Goal: Contribute content: Add original content to the website for others to see

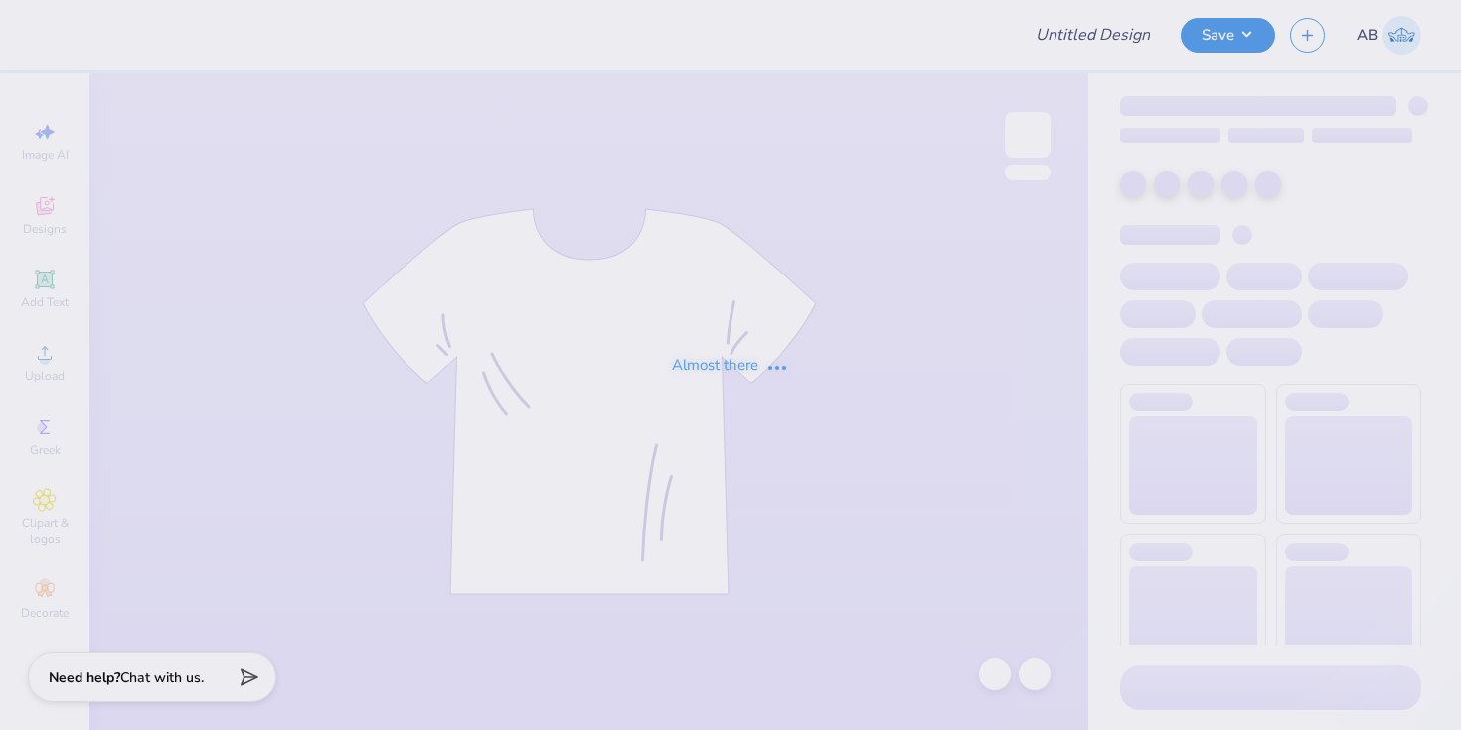
type input "Tulane Womens Lax Practice Tee"
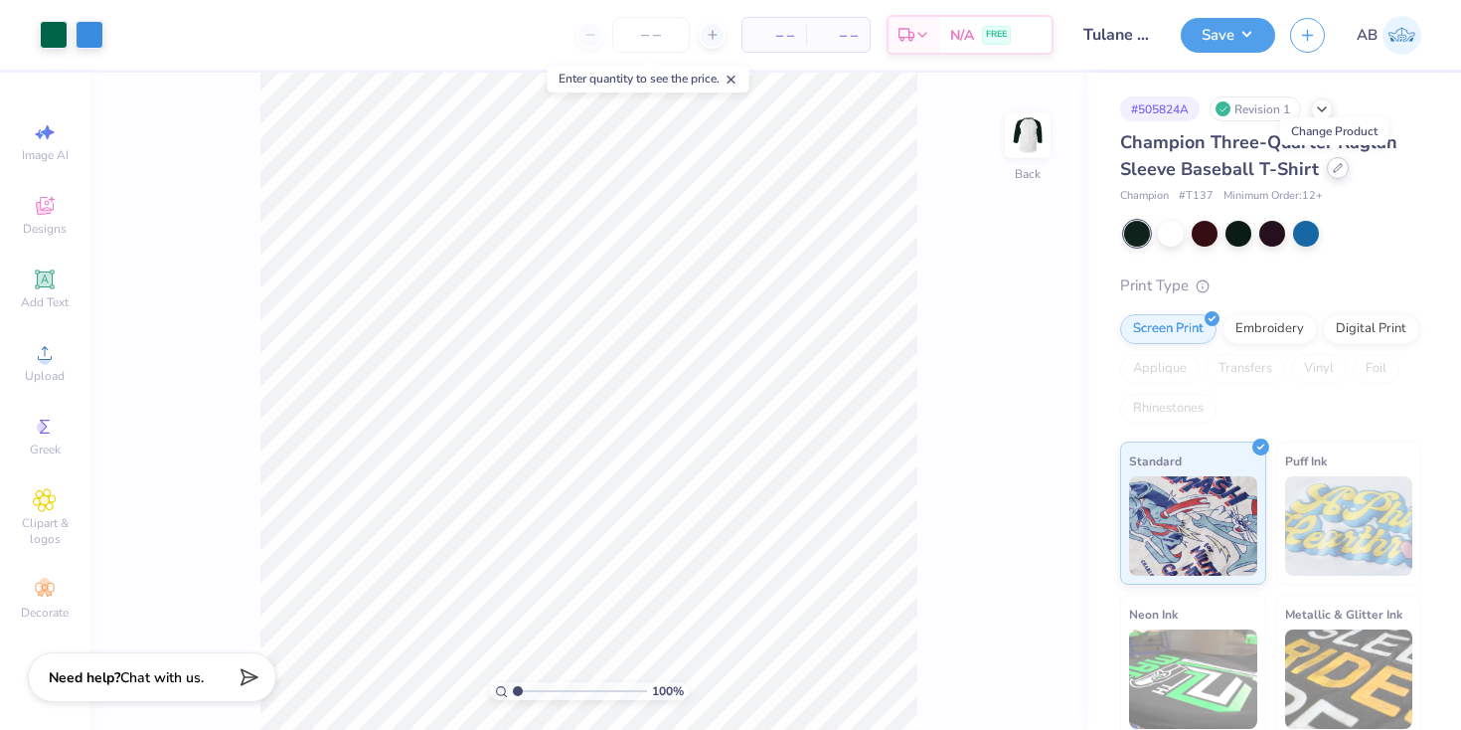
click at [1340, 170] on div at bounding box center [1338, 168] width 22 height 22
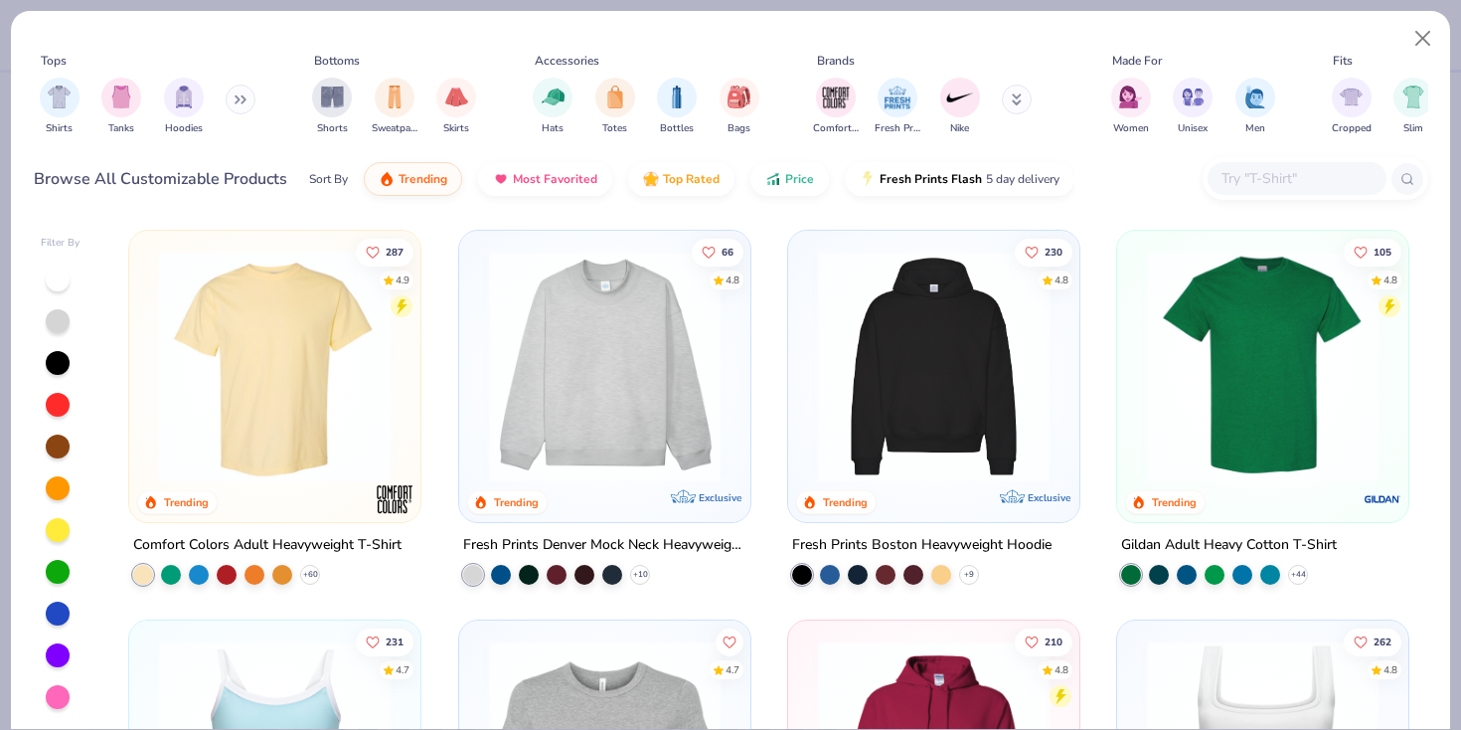
click at [1274, 180] on input "text" at bounding box center [1296, 178] width 153 height 23
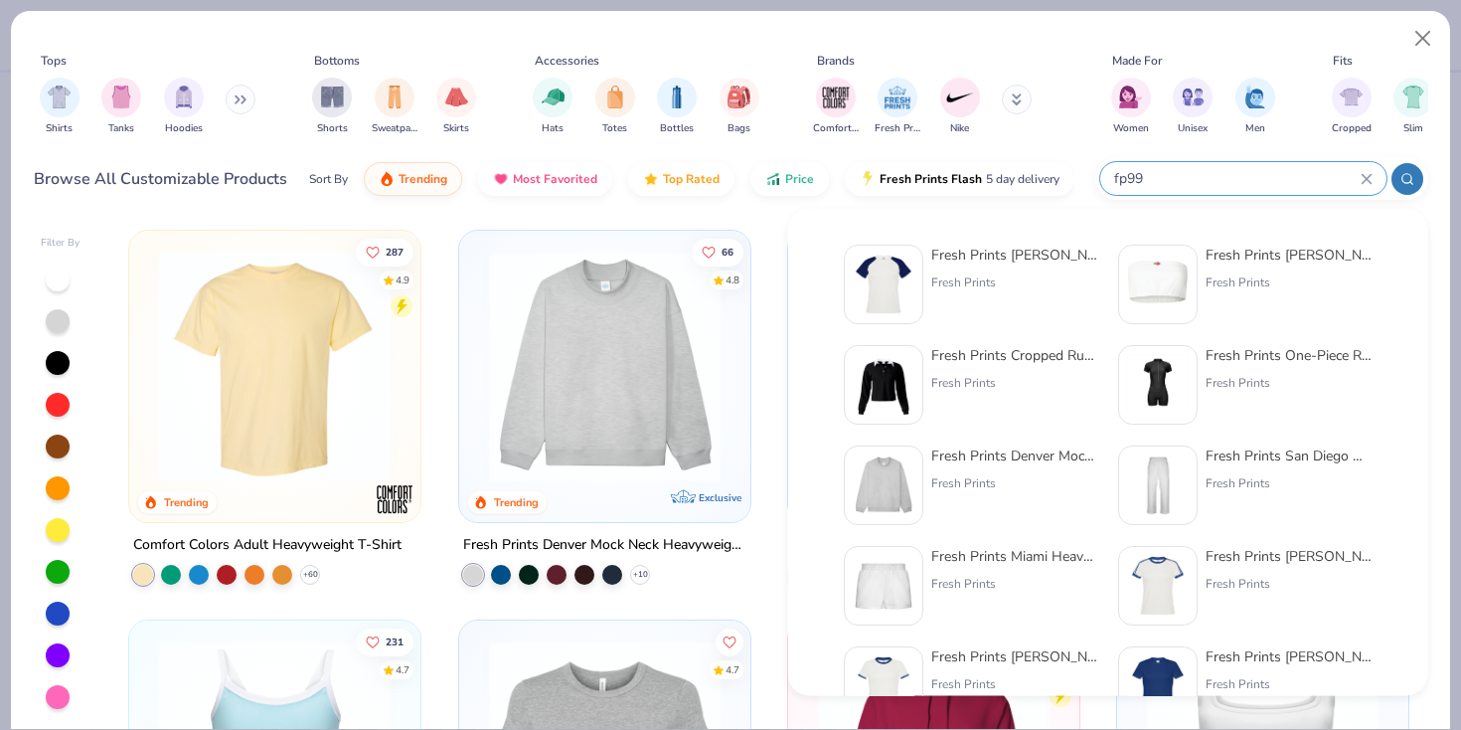
type input "fp99"
click at [966, 281] on div "Fresh Prints" at bounding box center [1014, 282] width 167 height 18
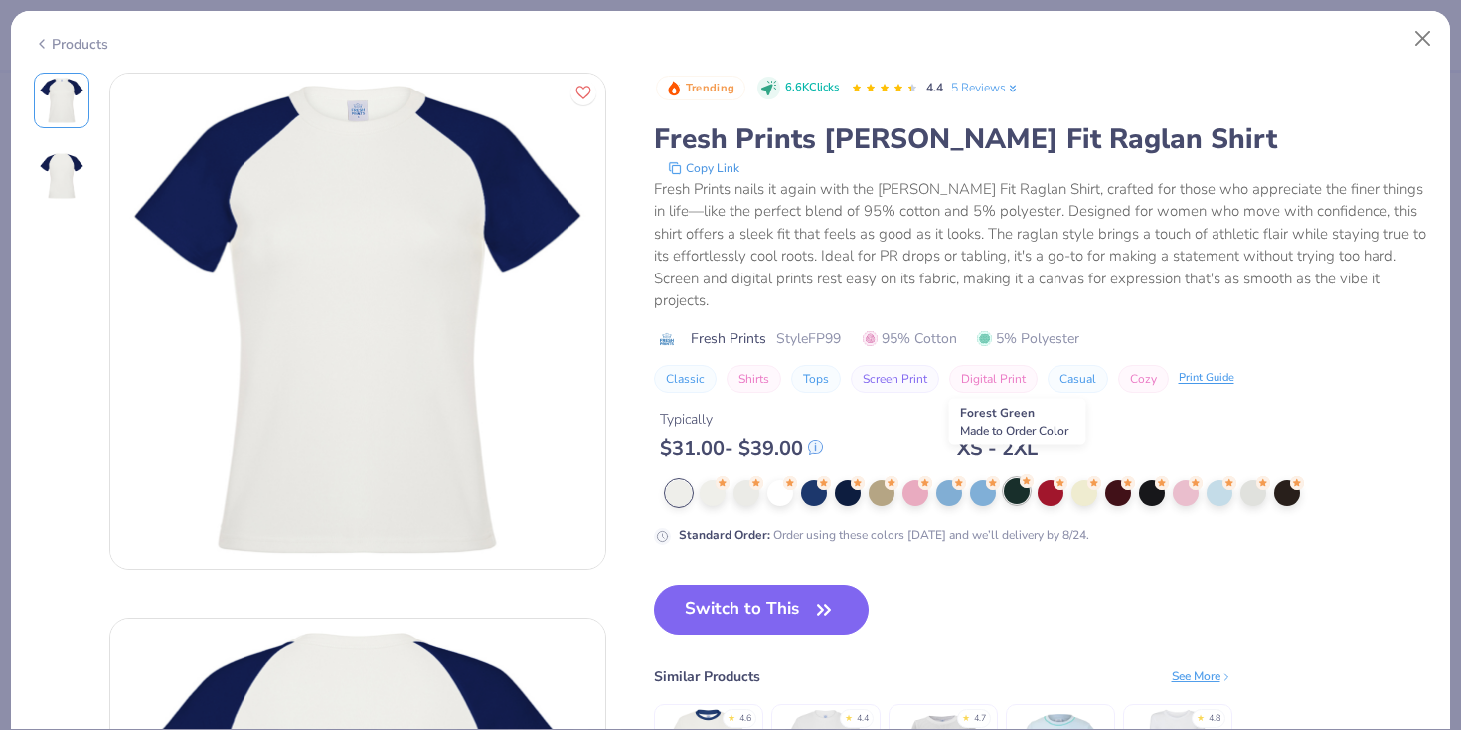
click at [1007, 478] on div at bounding box center [1017, 491] width 26 height 26
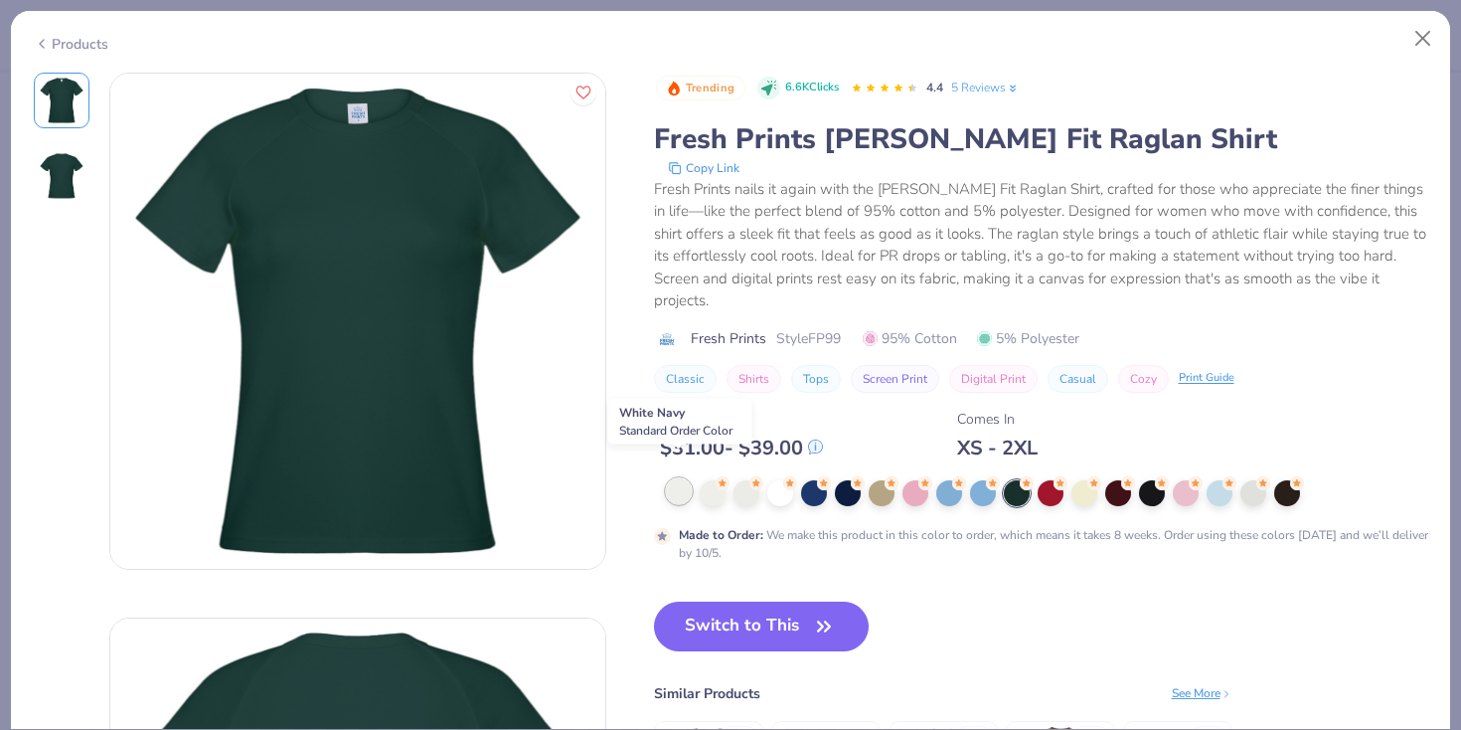
click at [680, 479] on div at bounding box center [679, 491] width 26 height 26
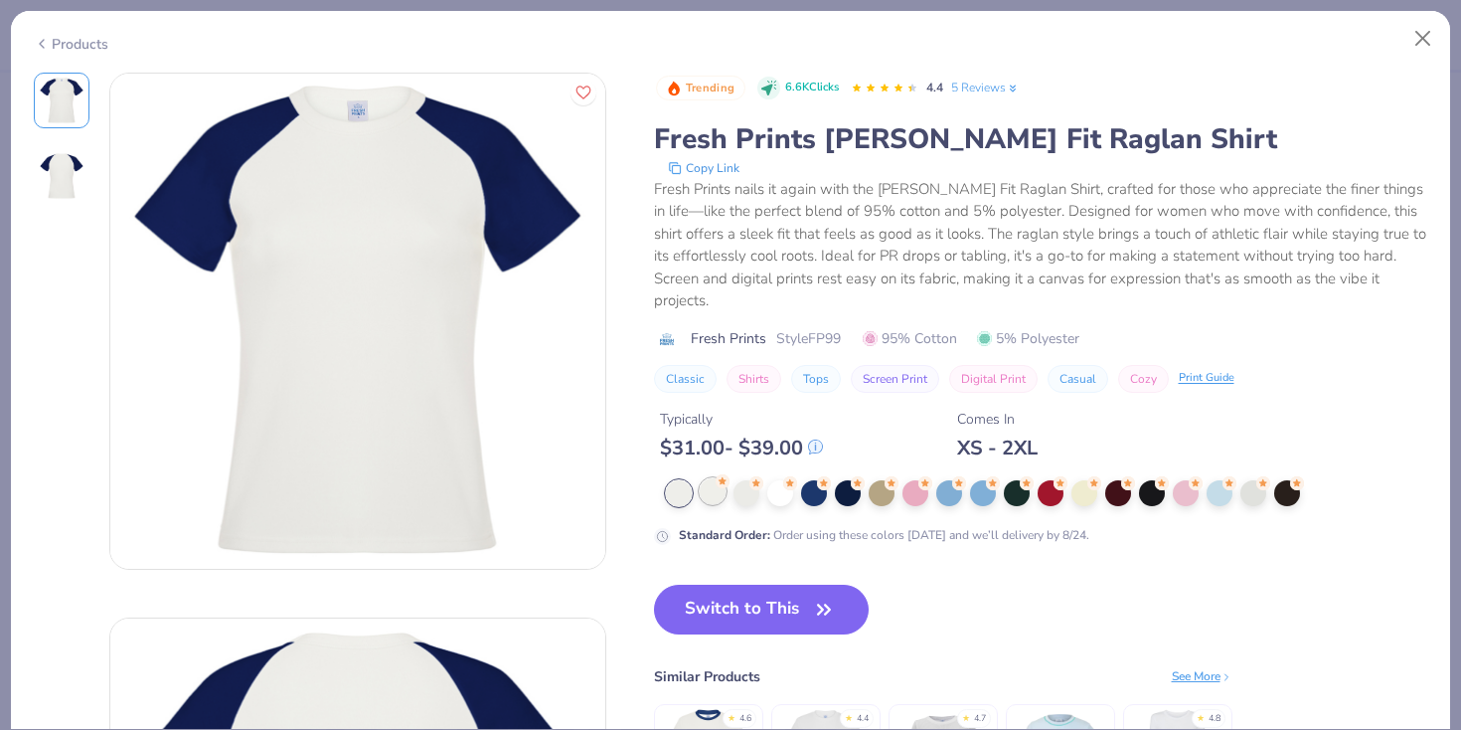
click at [712, 478] on div at bounding box center [713, 491] width 26 height 26
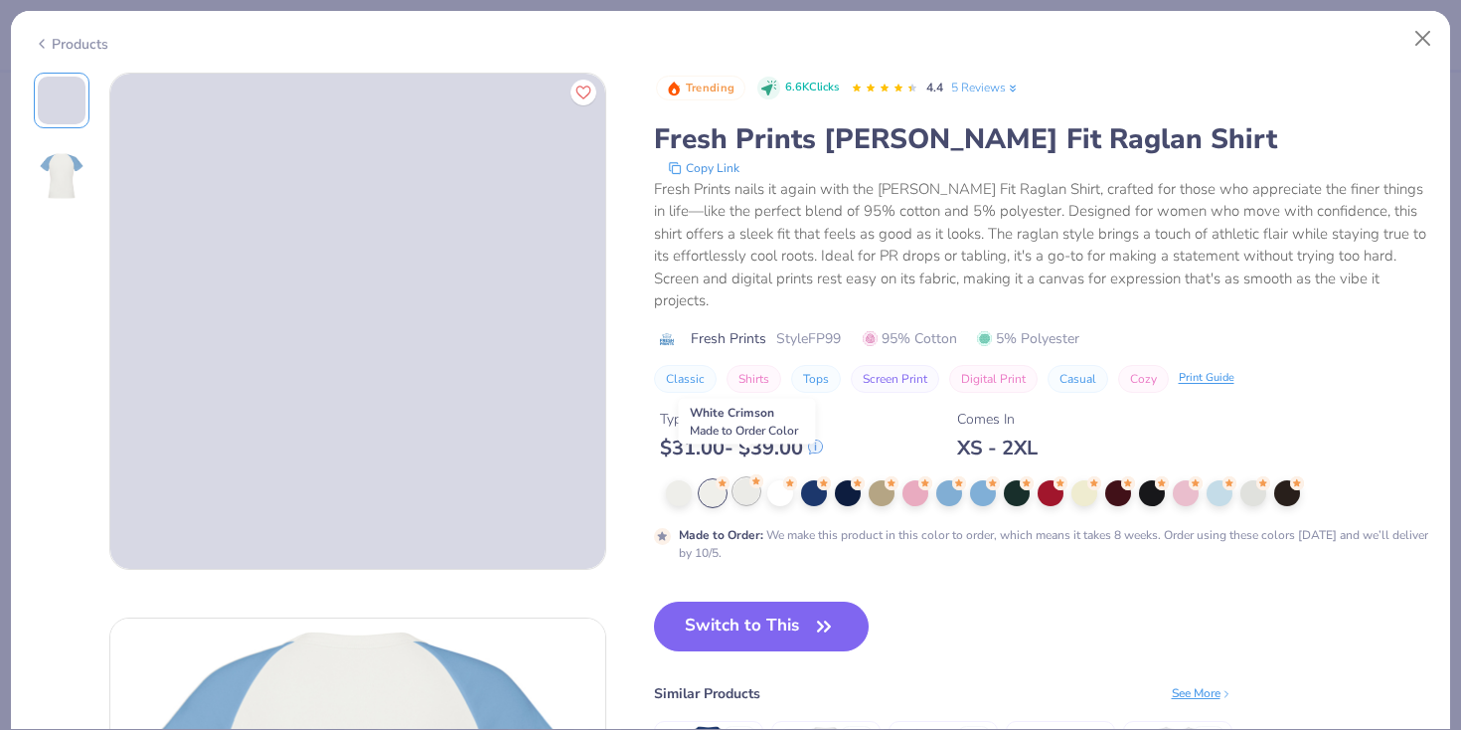
click at [743, 478] on div at bounding box center [747, 491] width 26 height 26
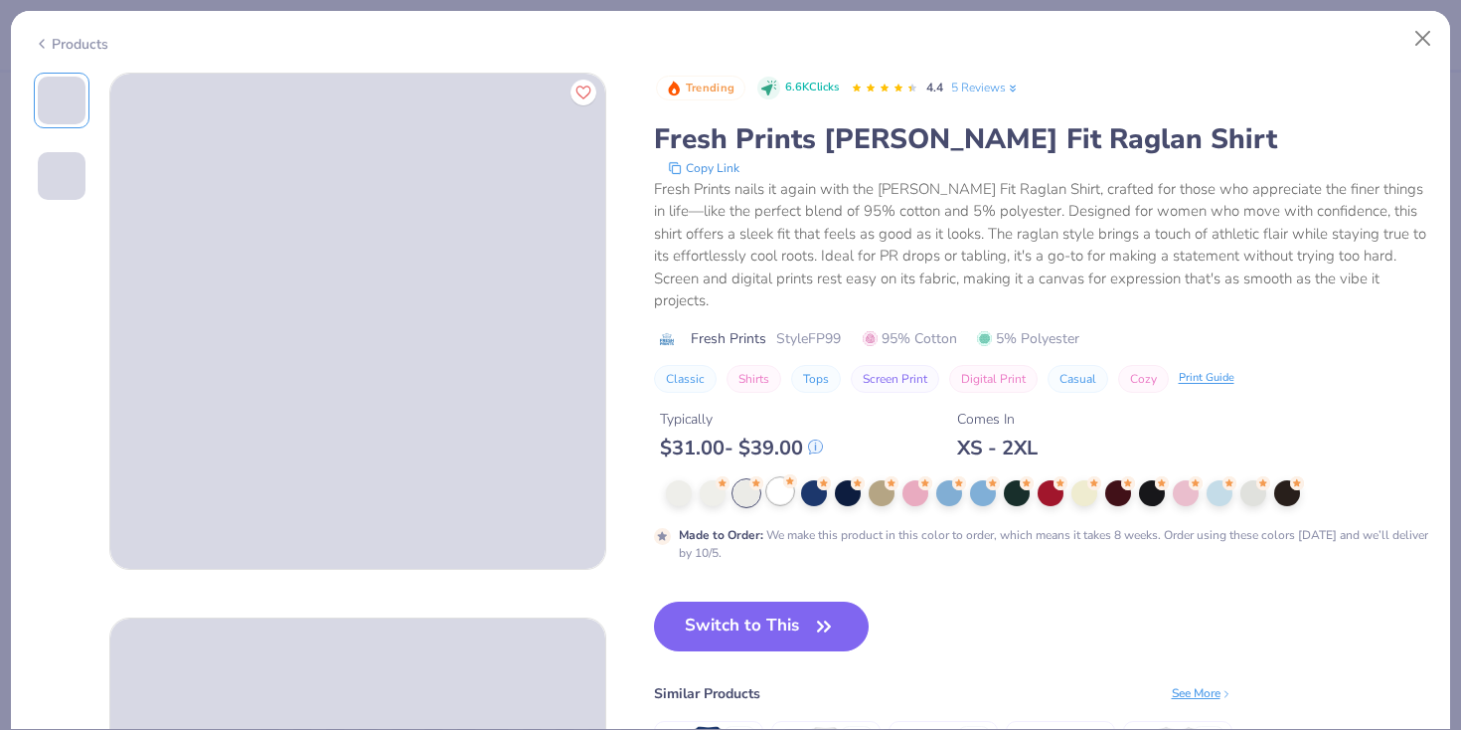
click at [782, 478] on div at bounding box center [780, 491] width 26 height 26
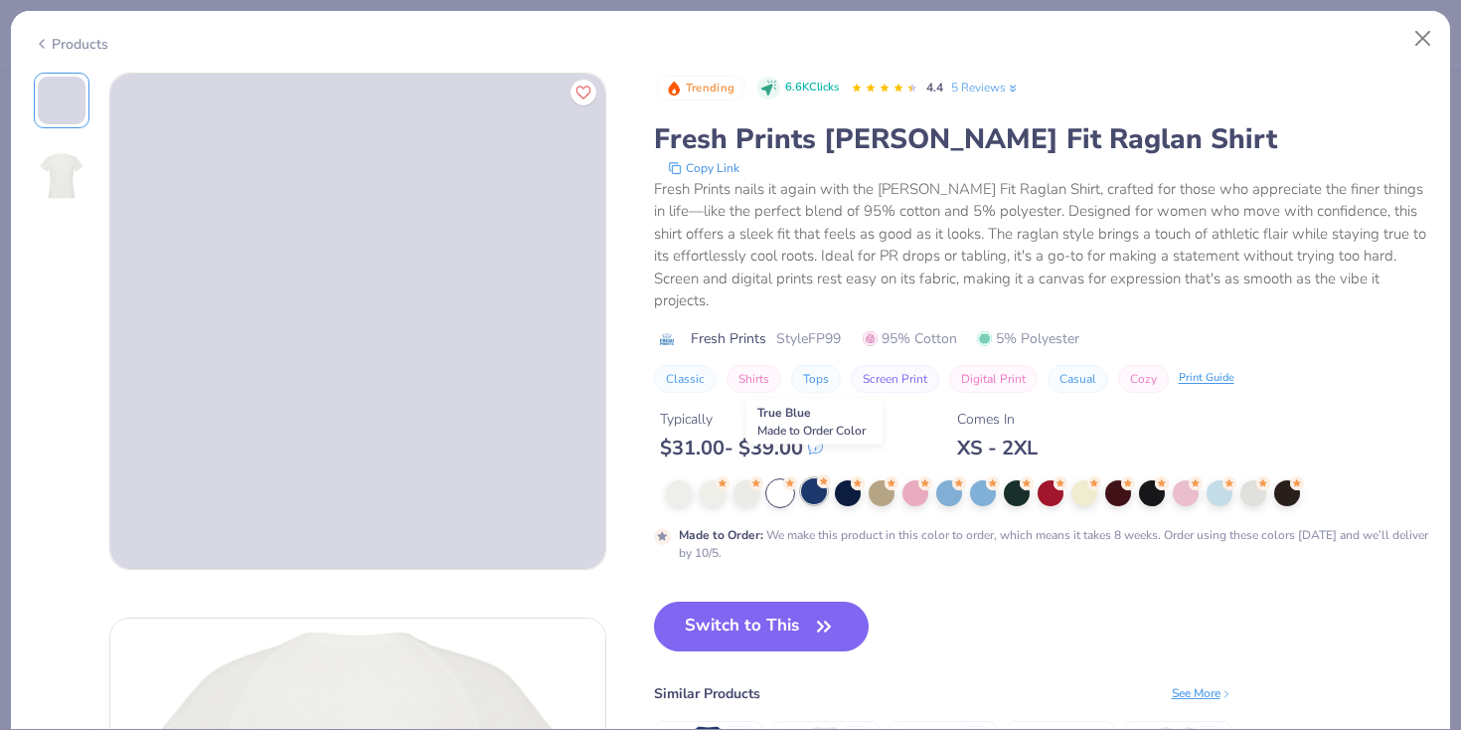
click at [822, 478] on div at bounding box center [814, 491] width 26 height 26
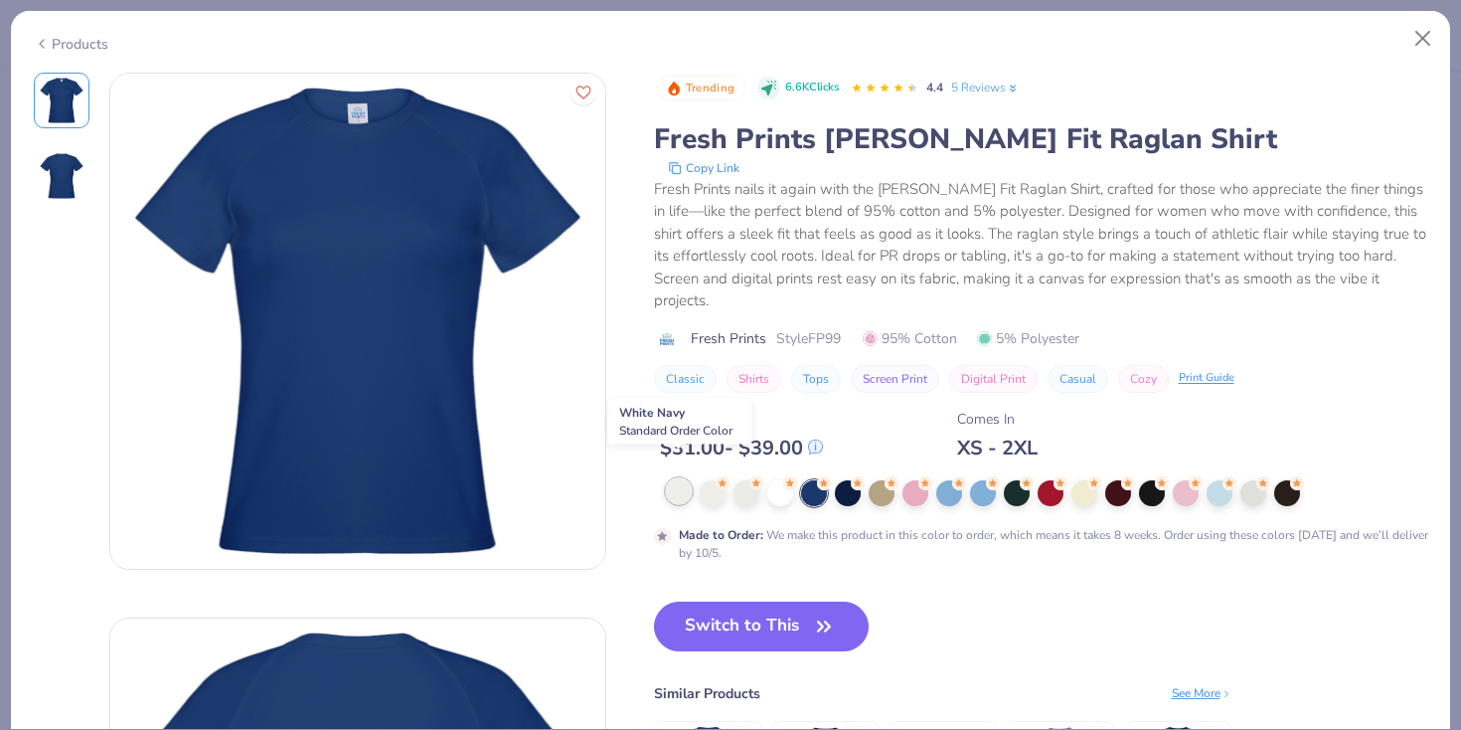
click at [676, 478] on div at bounding box center [679, 491] width 26 height 26
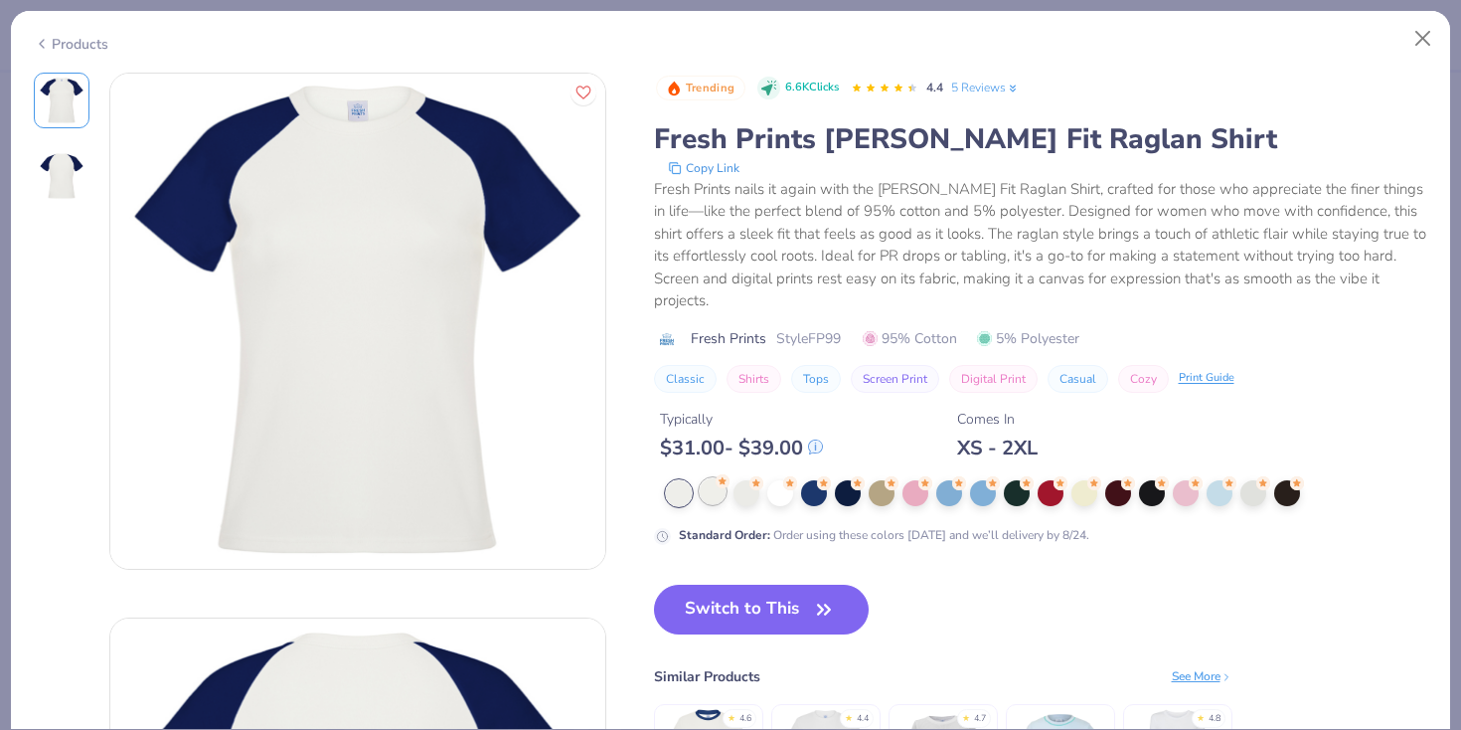
click at [711, 478] on div at bounding box center [713, 491] width 26 height 26
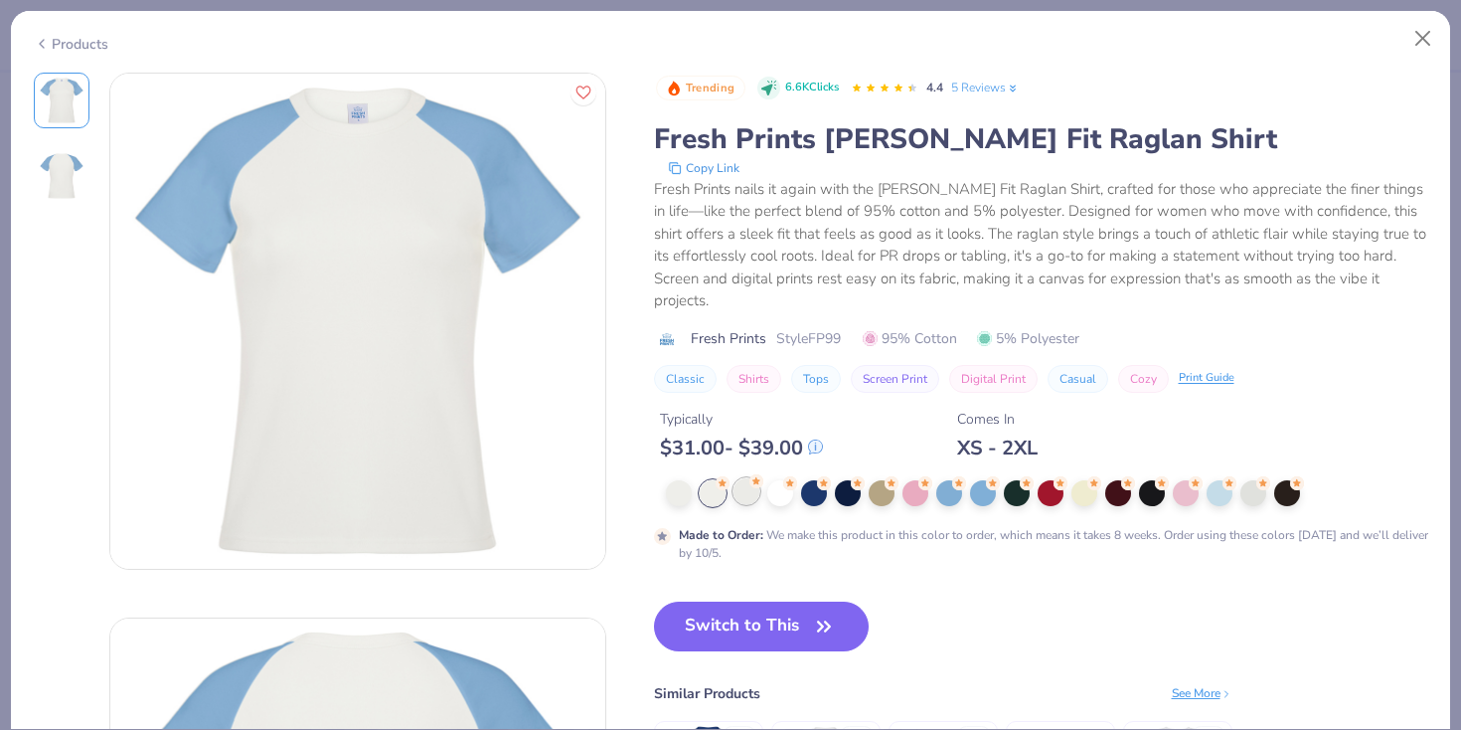
click at [752, 478] on div at bounding box center [747, 491] width 26 height 26
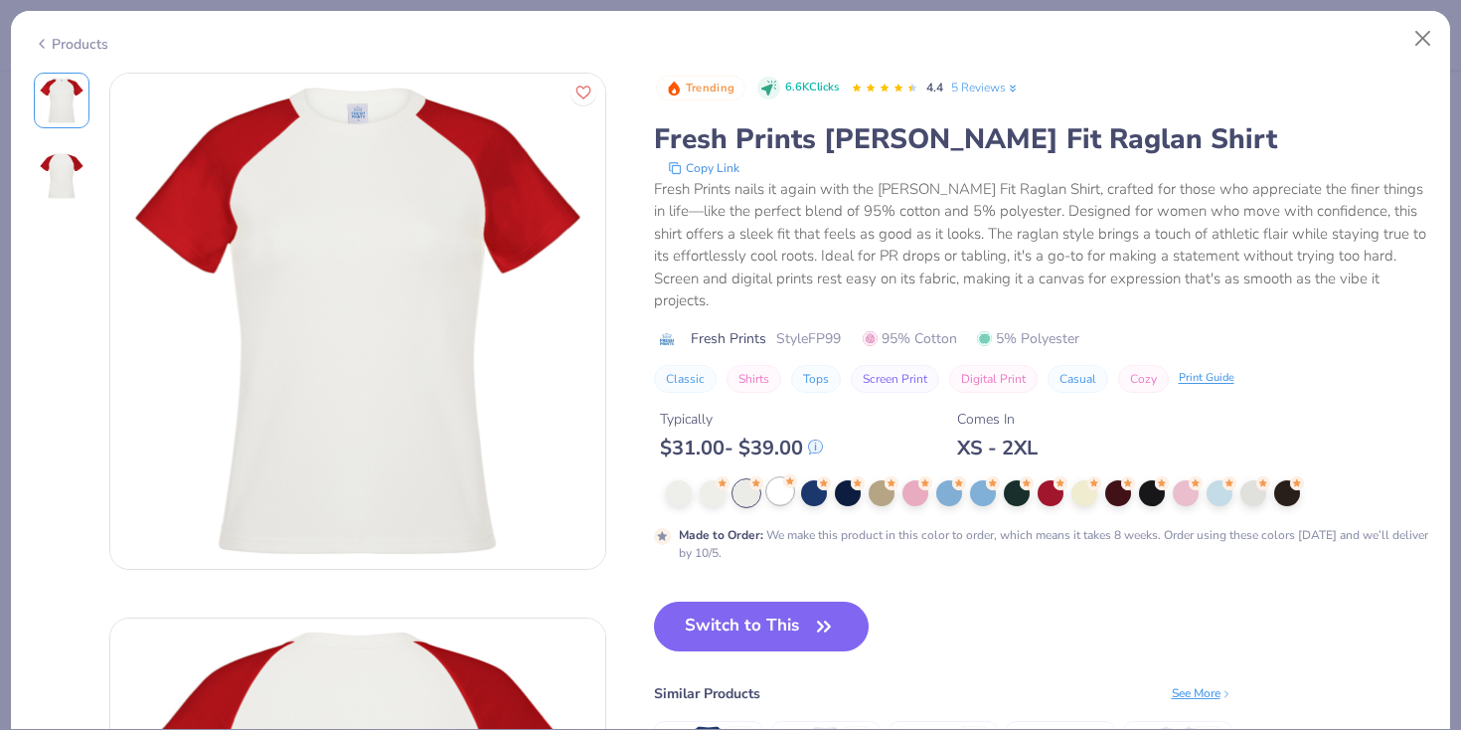
click at [788, 478] on div at bounding box center [780, 491] width 26 height 26
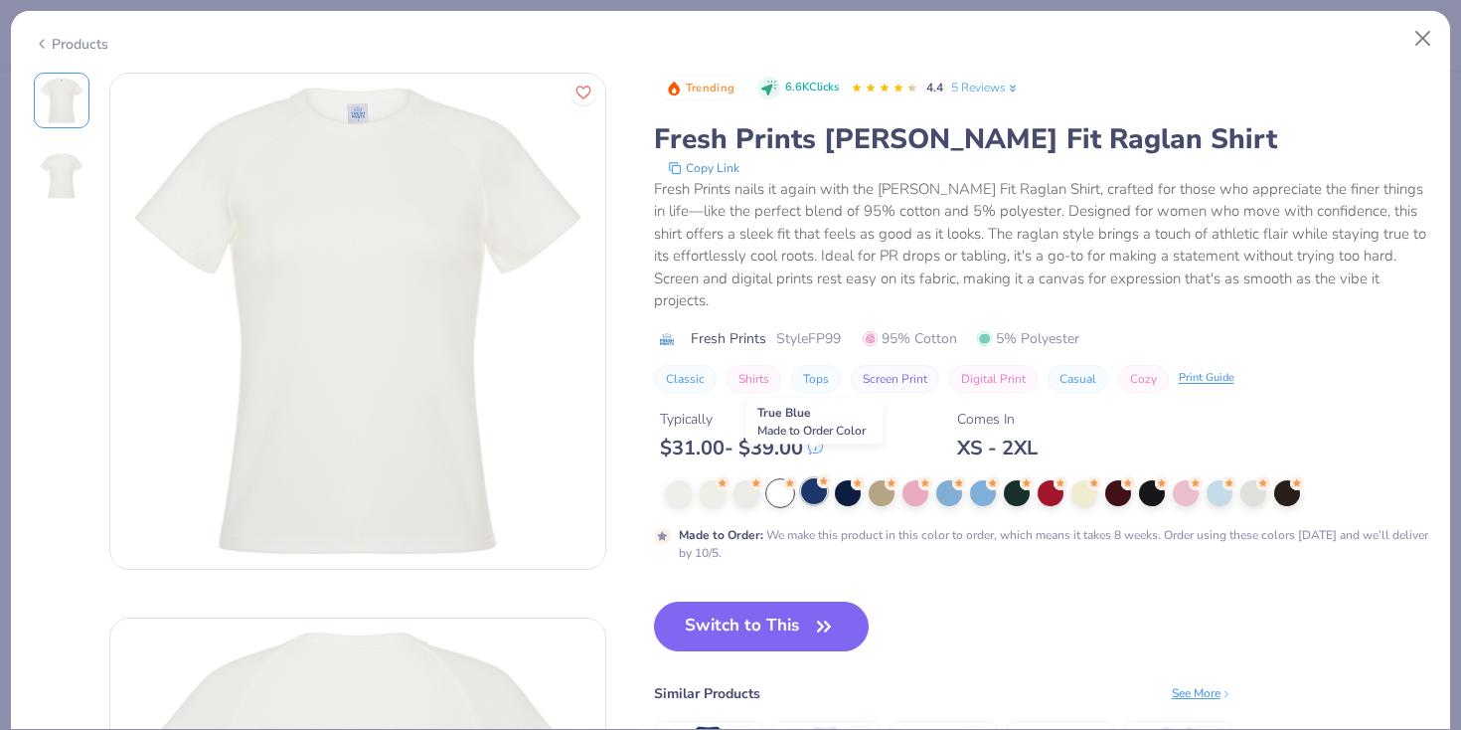
click at [824, 478] on div at bounding box center [814, 491] width 26 height 26
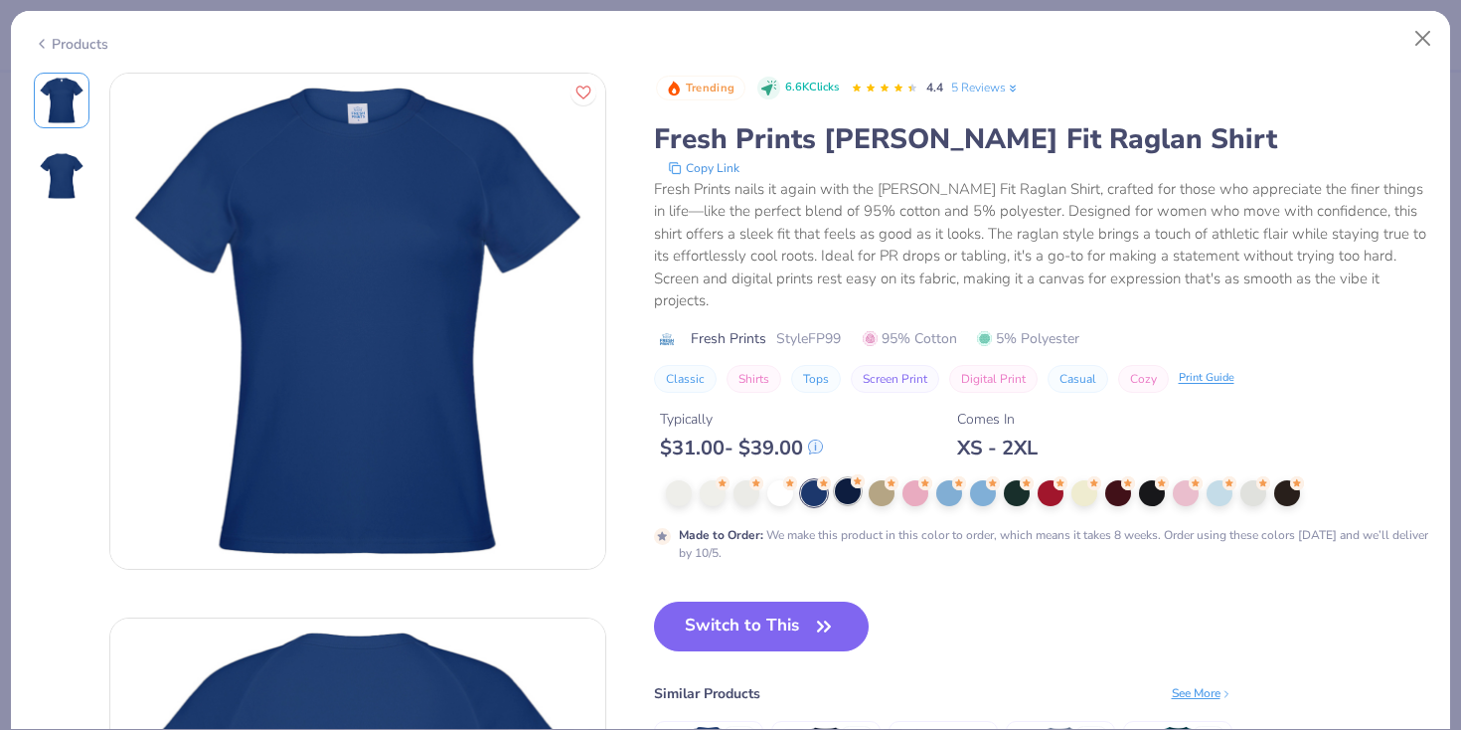
click at [861, 478] on div at bounding box center [848, 491] width 26 height 26
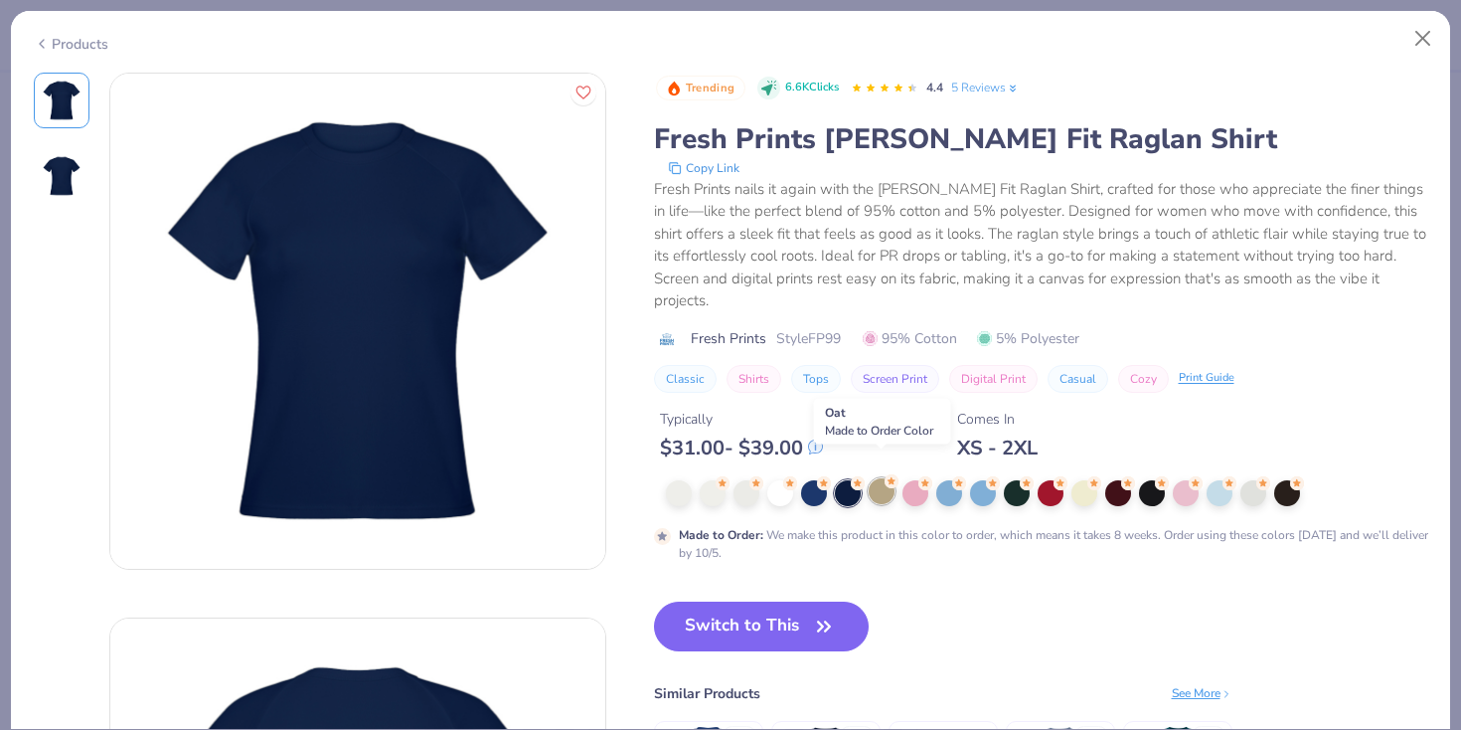
click at [894, 478] on div at bounding box center [882, 491] width 26 height 26
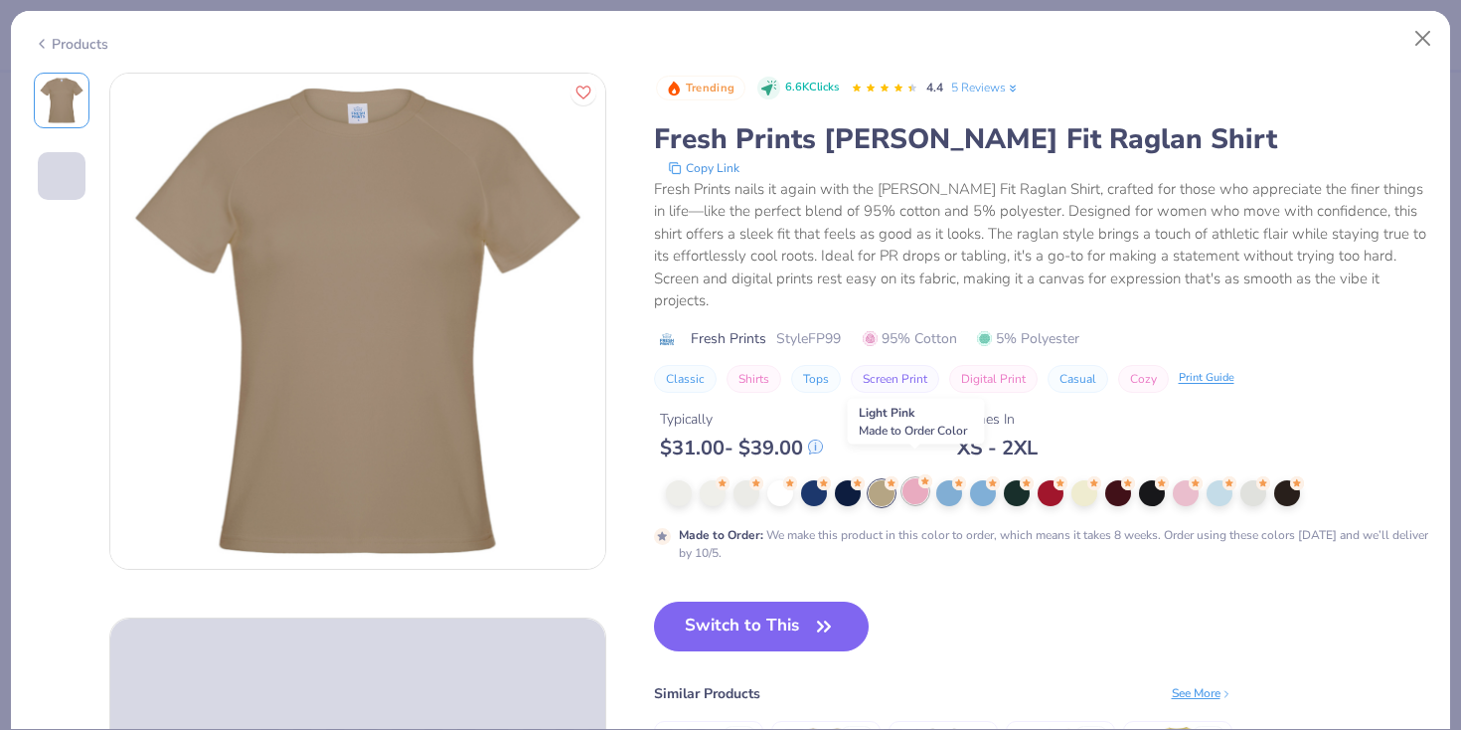
click at [924, 478] on div at bounding box center [916, 491] width 26 height 26
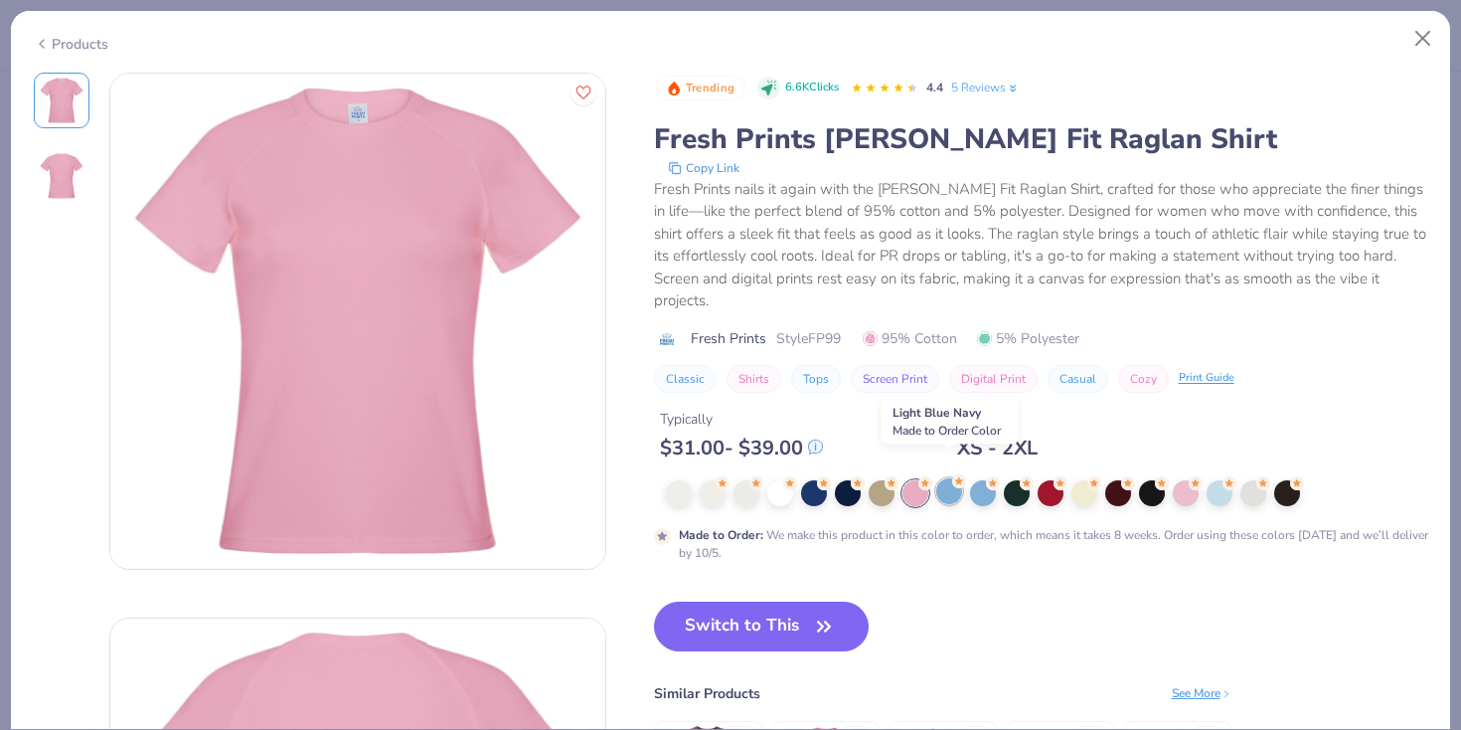
click at [962, 478] on div at bounding box center [949, 491] width 26 height 26
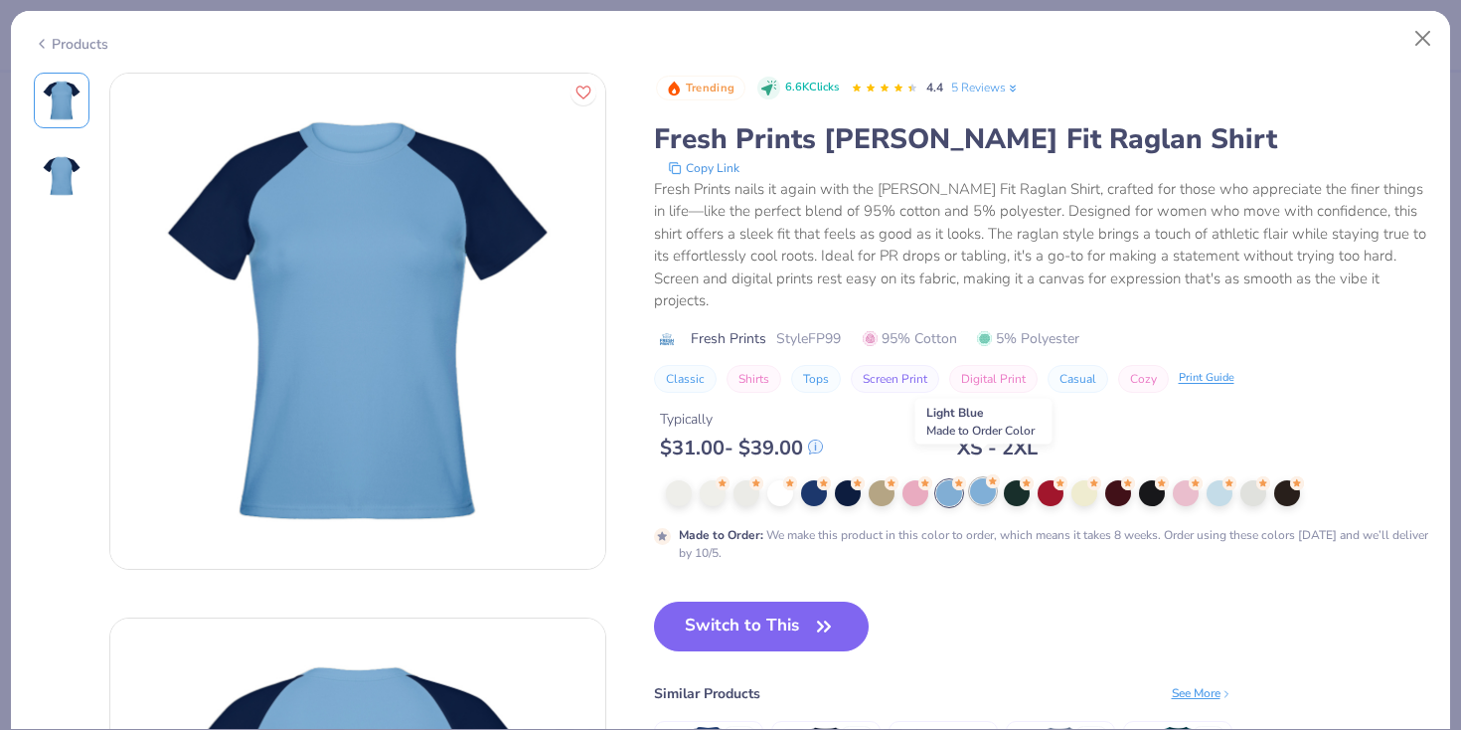
click at [991, 478] on div at bounding box center [983, 491] width 26 height 26
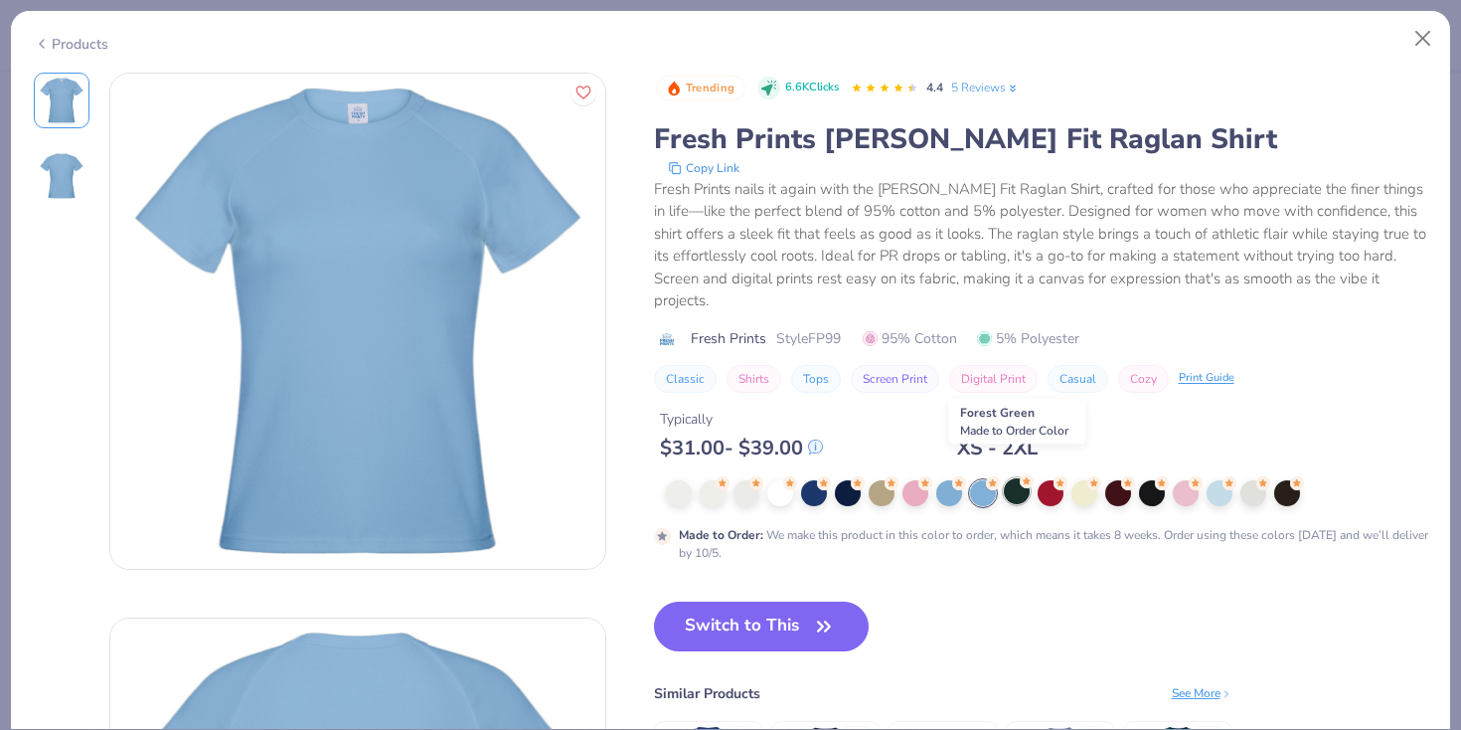
click at [1022, 478] on div at bounding box center [1017, 491] width 26 height 26
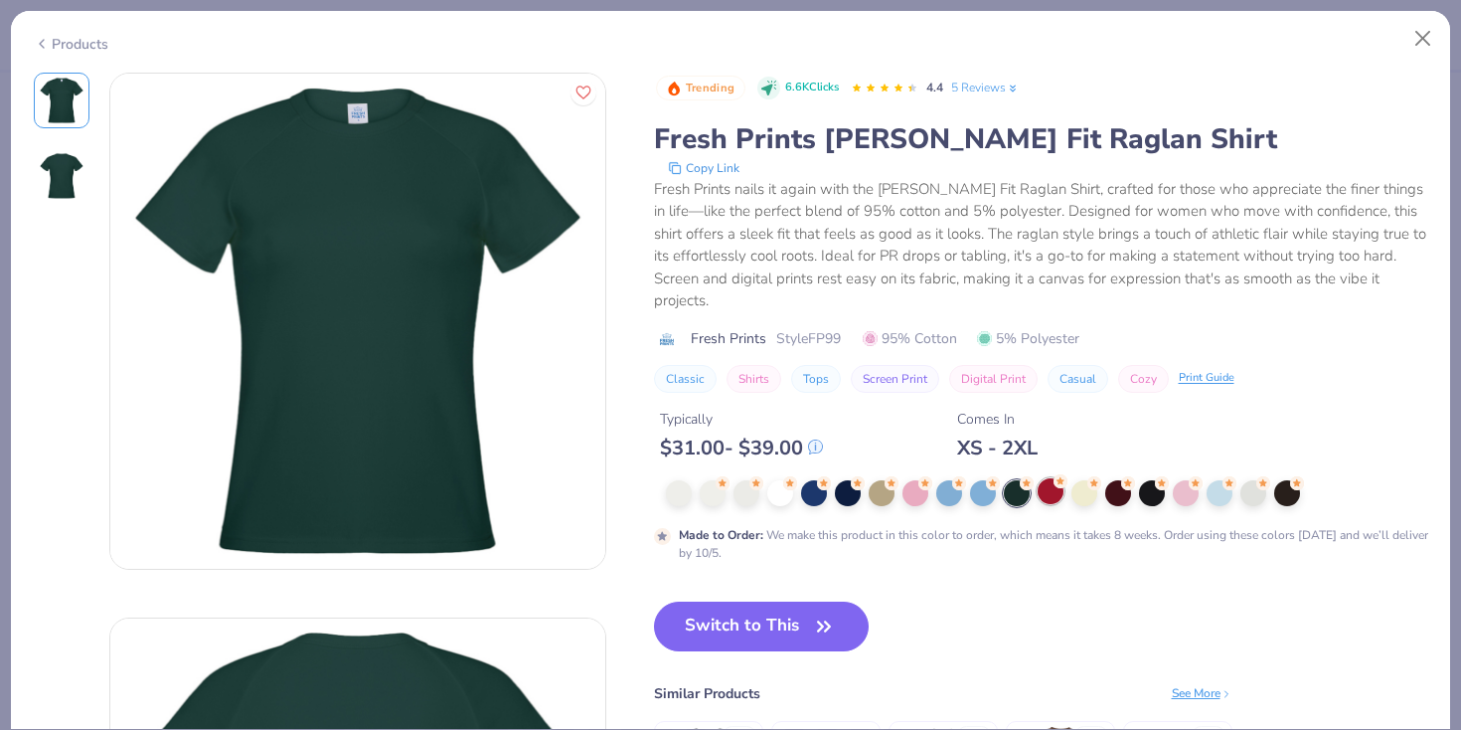
click at [1061, 478] on div at bounding box center [1051, 491] width 26 height 26
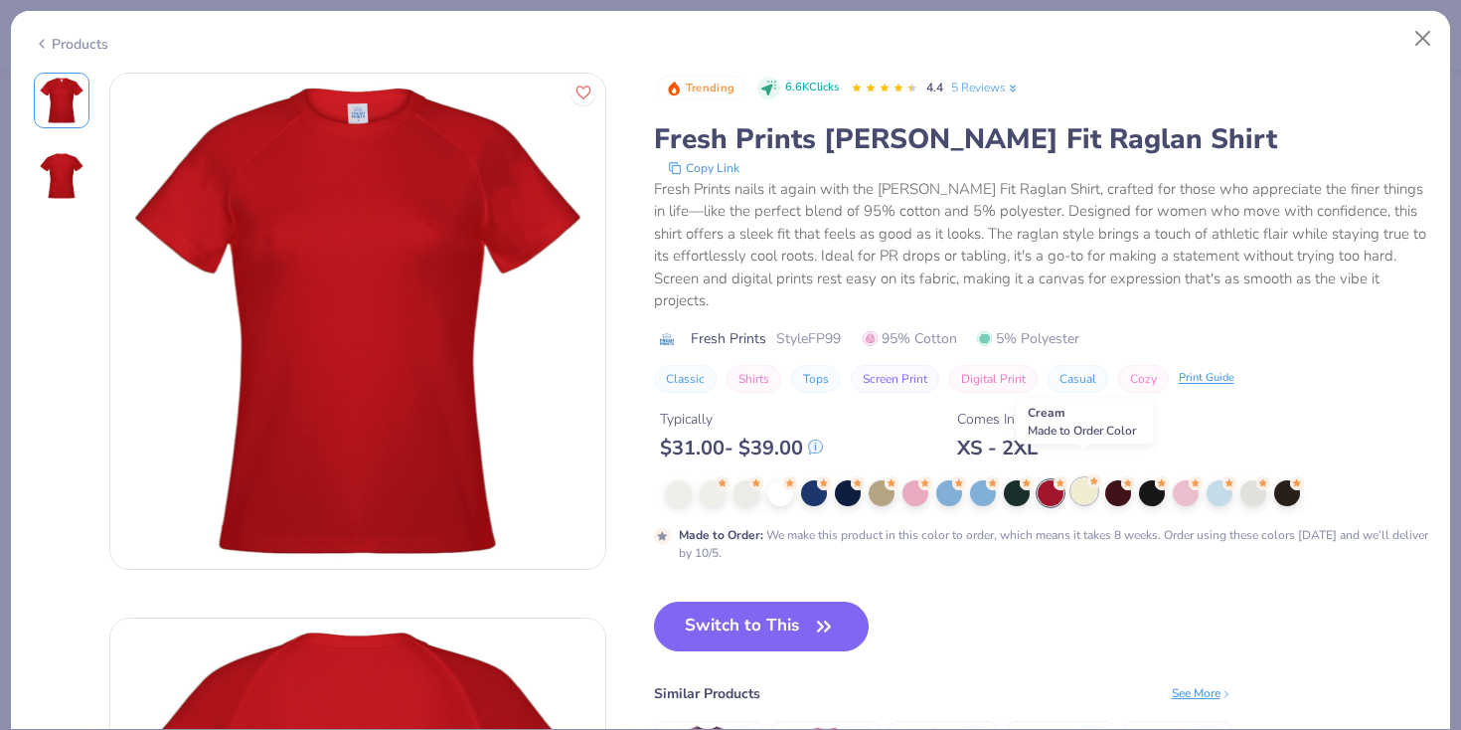
click at [1090, 478] on div at bounding box center [1085, 491] width 26 height 26
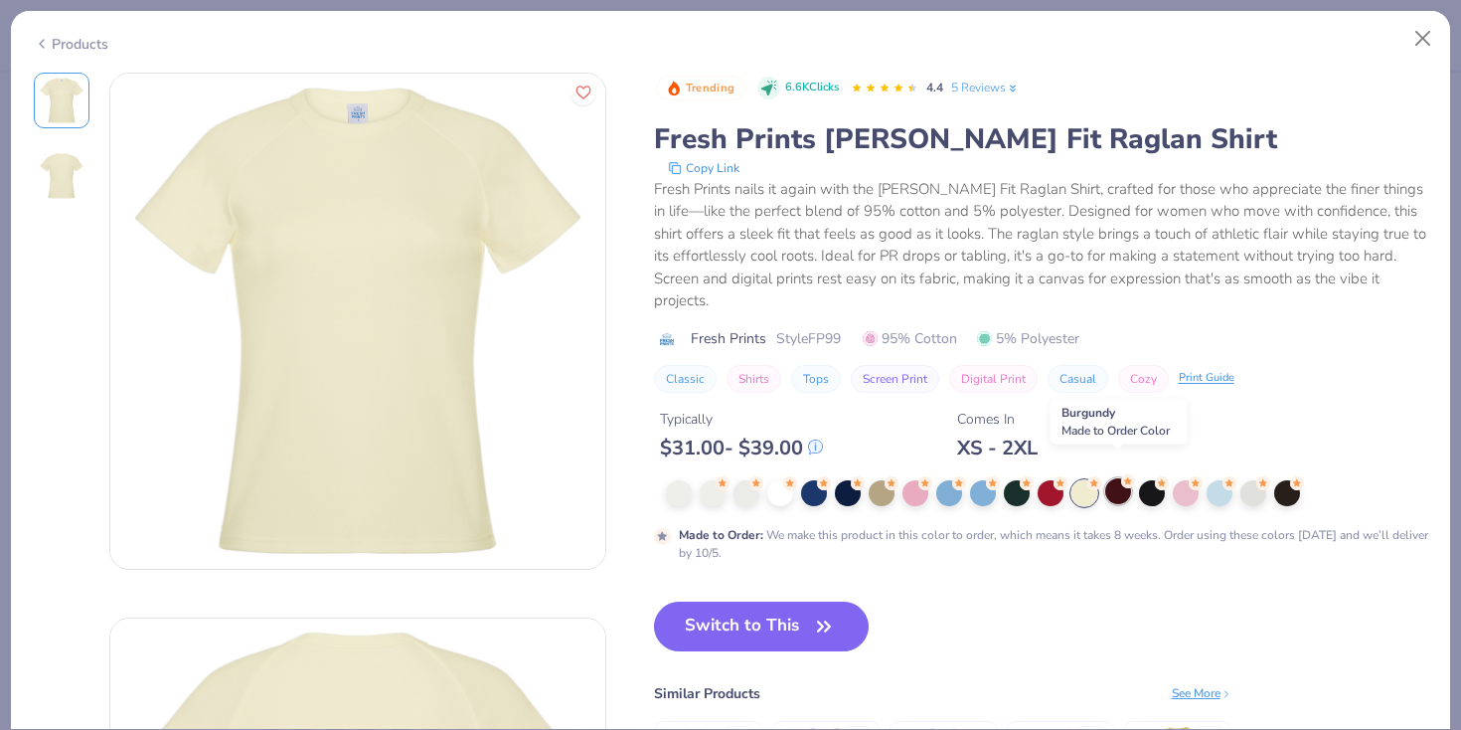
click at [1127, 478] on div at bounding box center [1118, 491] width 26 height 26
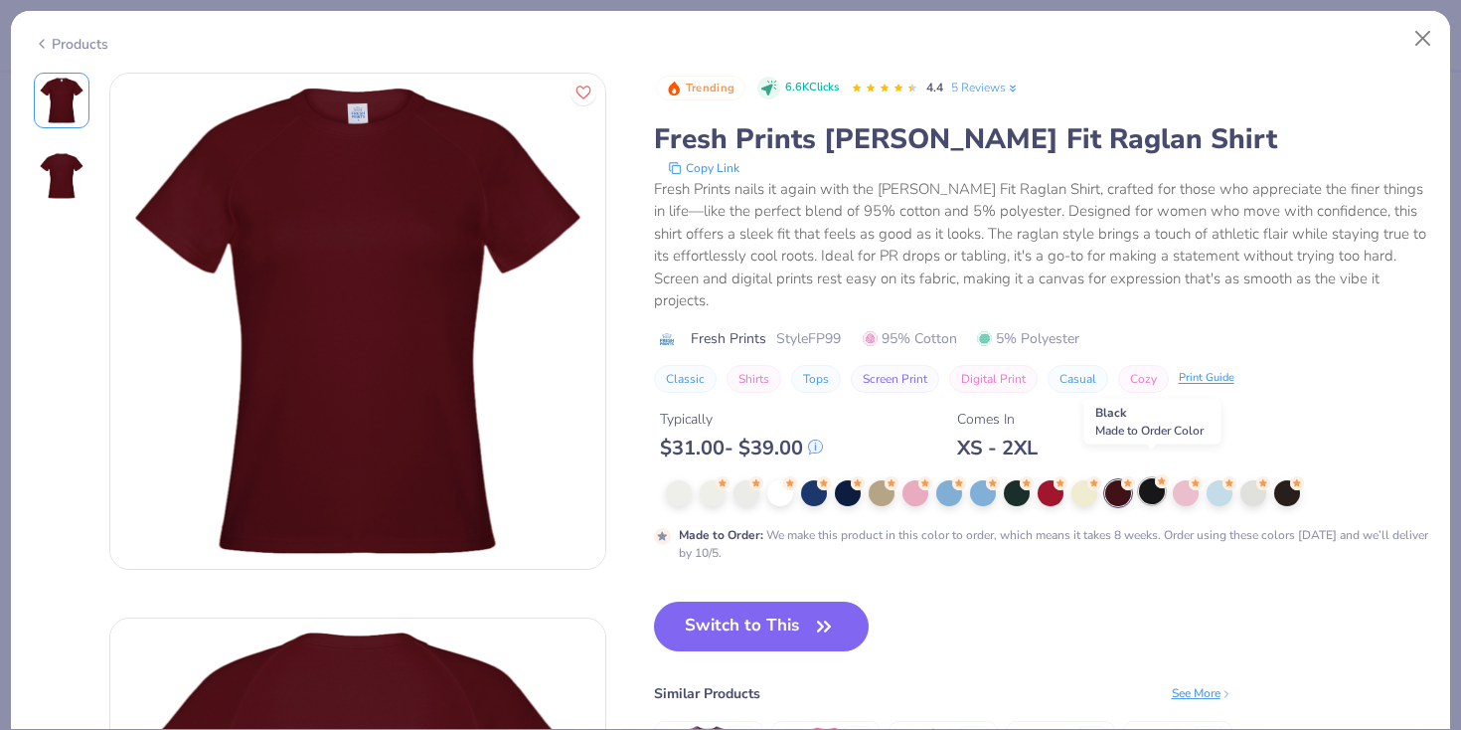
click at [1151, 478] on div at bounding box center [1152, 491] width 26 height 26
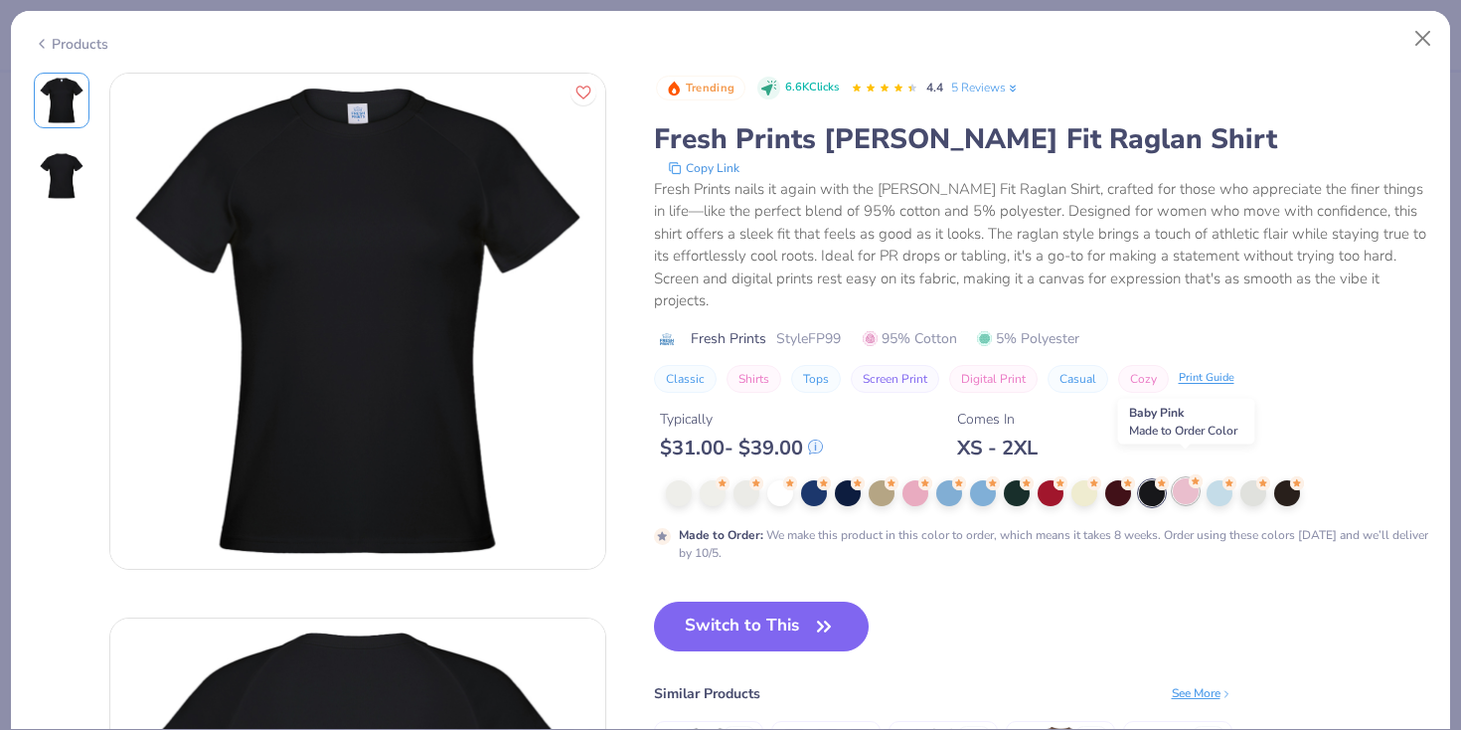
click at [1183, 478] on div at bounding box center [1186, 491] width 26 height 26
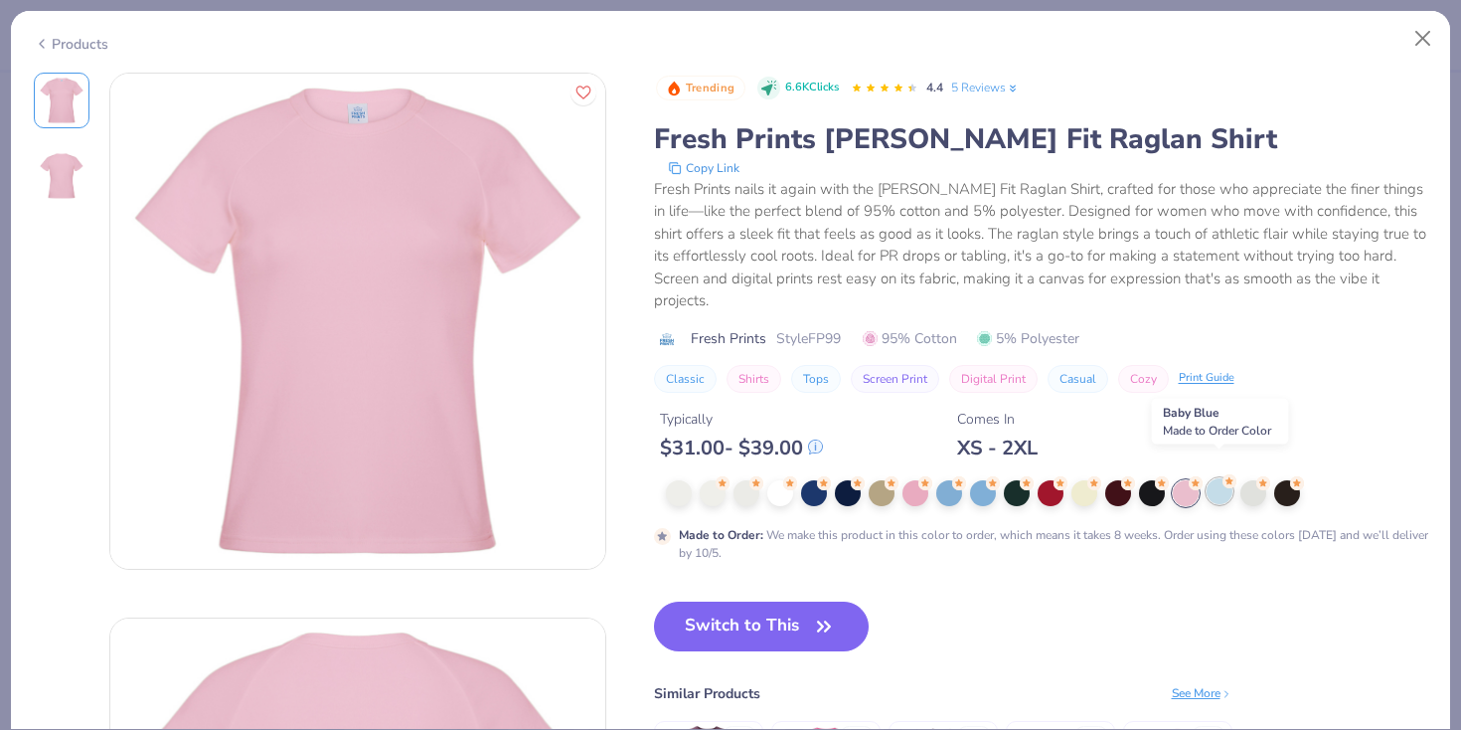
click at [1216, 478] on div at bounding box center [1220, 491] width 26 height 26
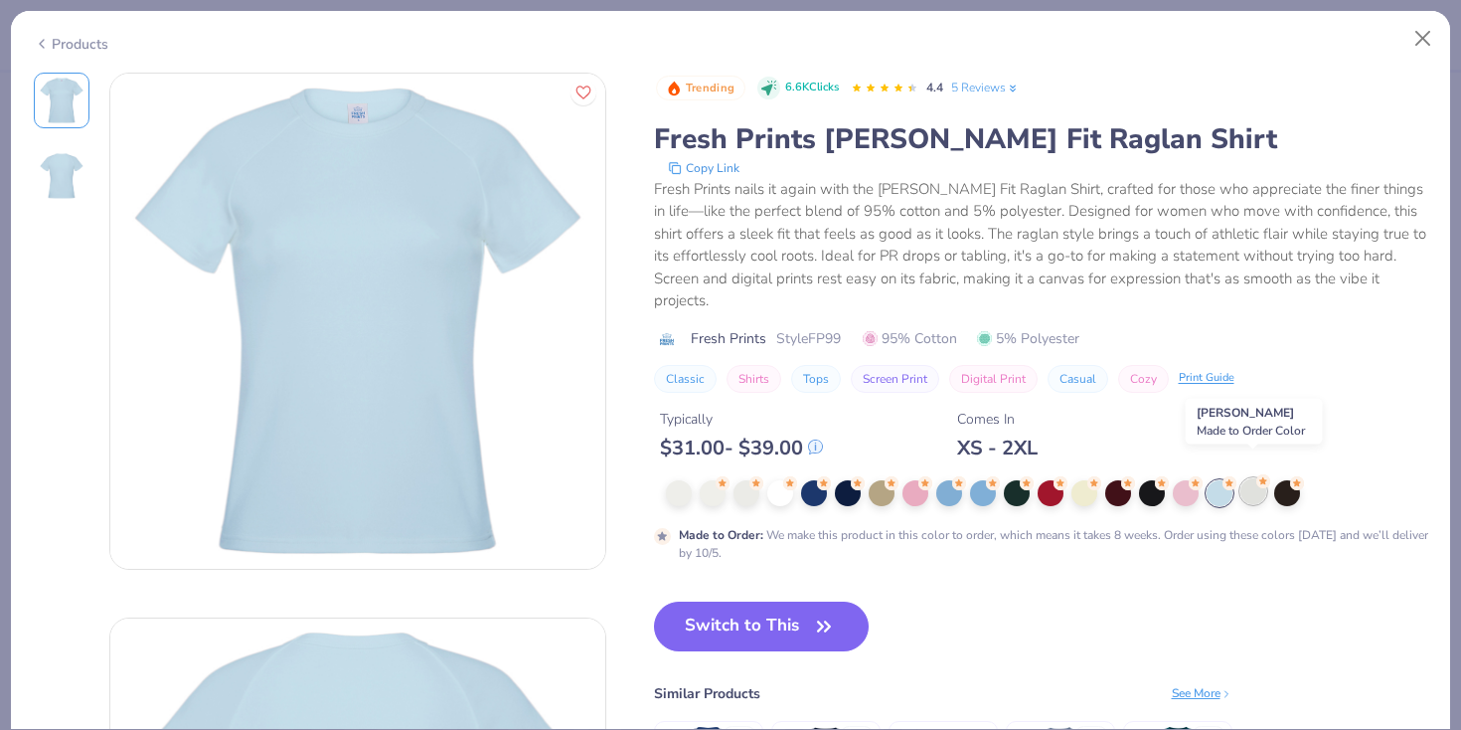
click at [1249, 478] on div at bounding box center [1254, 491] width 26 height 26
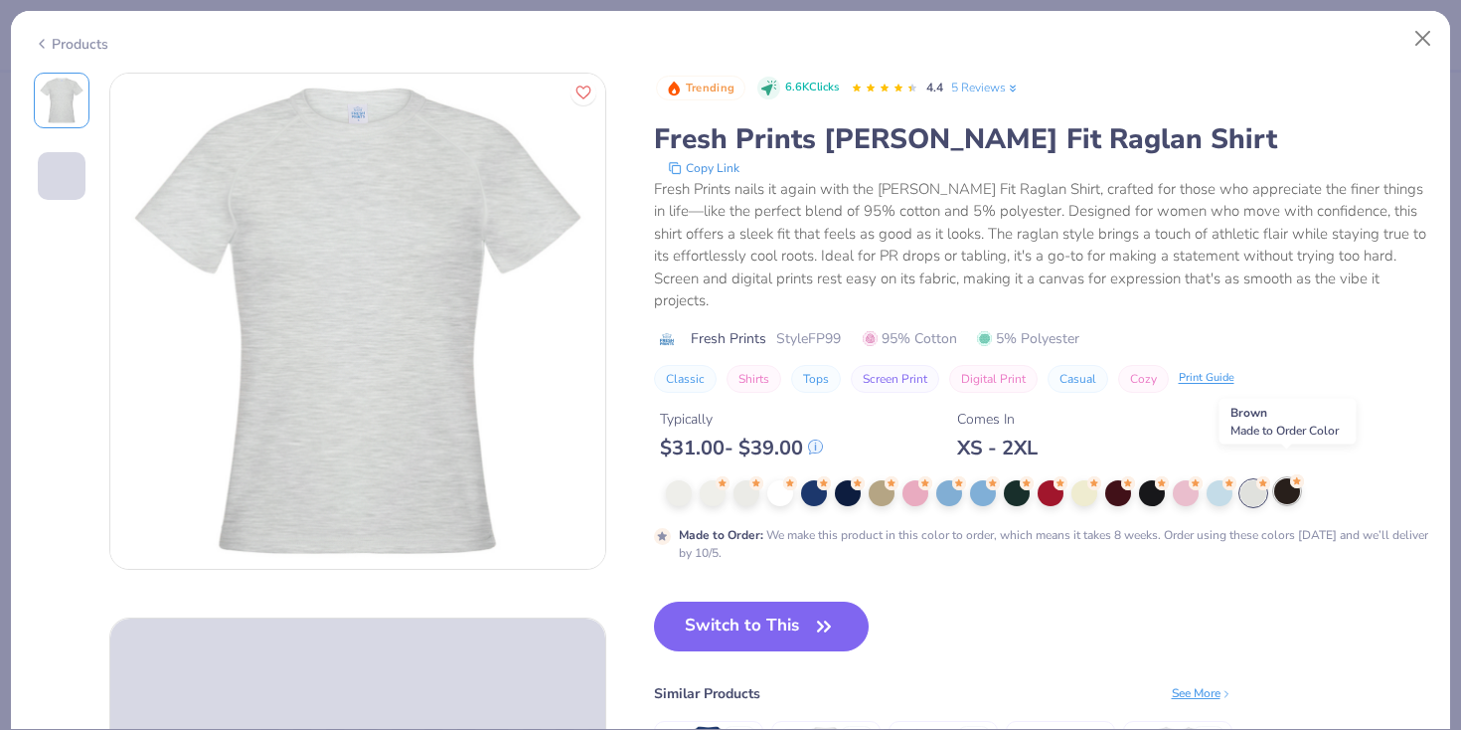
click at [1284, 478] on div at bounding box center [1287, 491] width 26 height 26
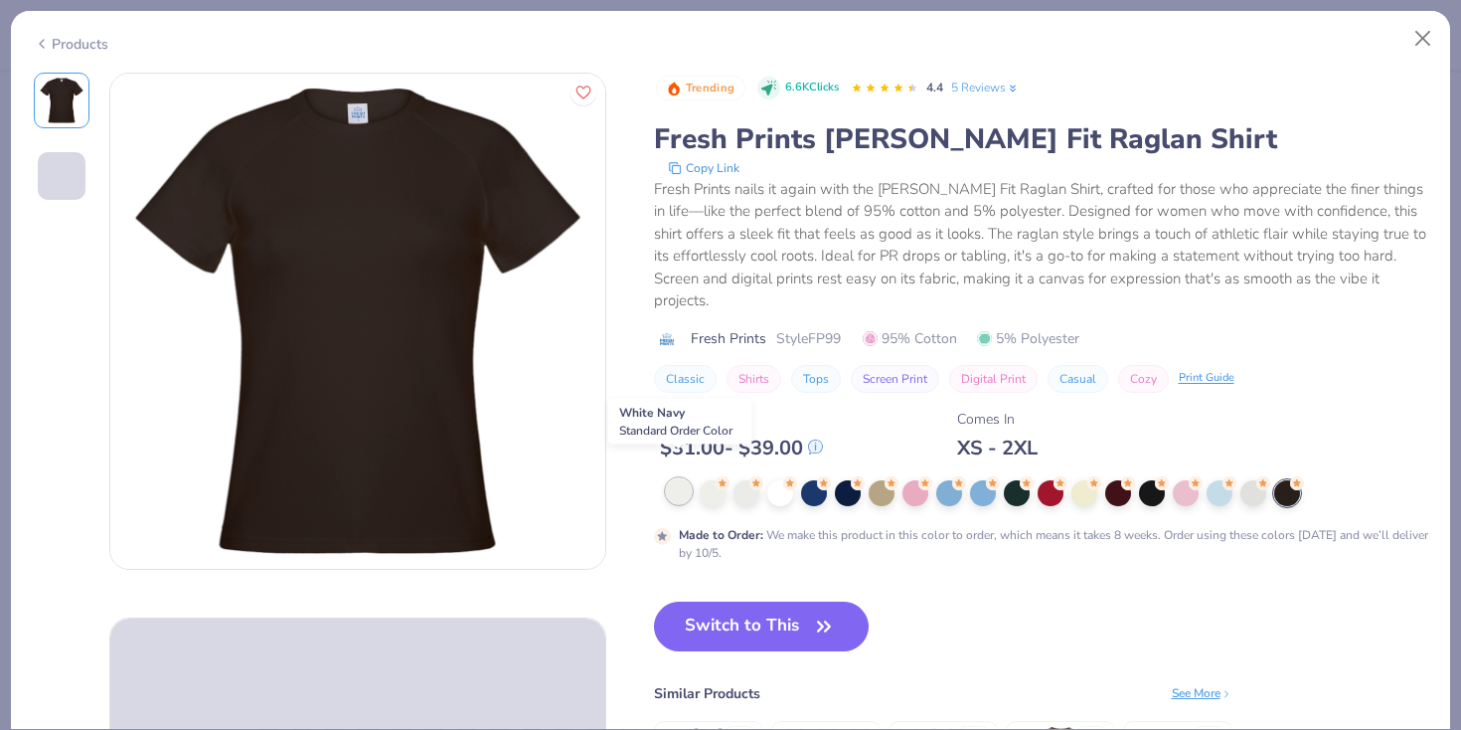
click at [690, 478] on div at bounding box center [679, 491] width 26 height 26
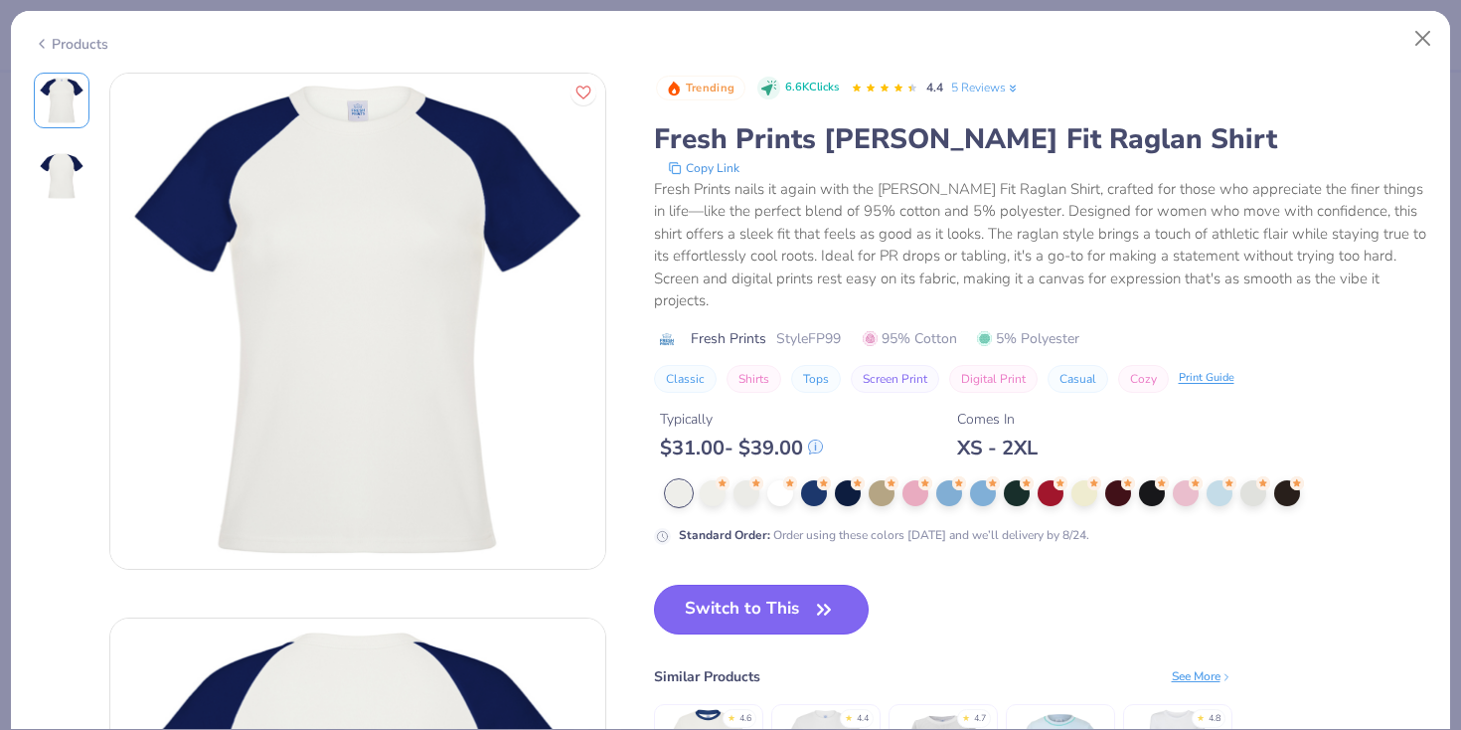
click at [780, 592] on button "Switch to This" at bounding box center [762, 609] width 216 height 50
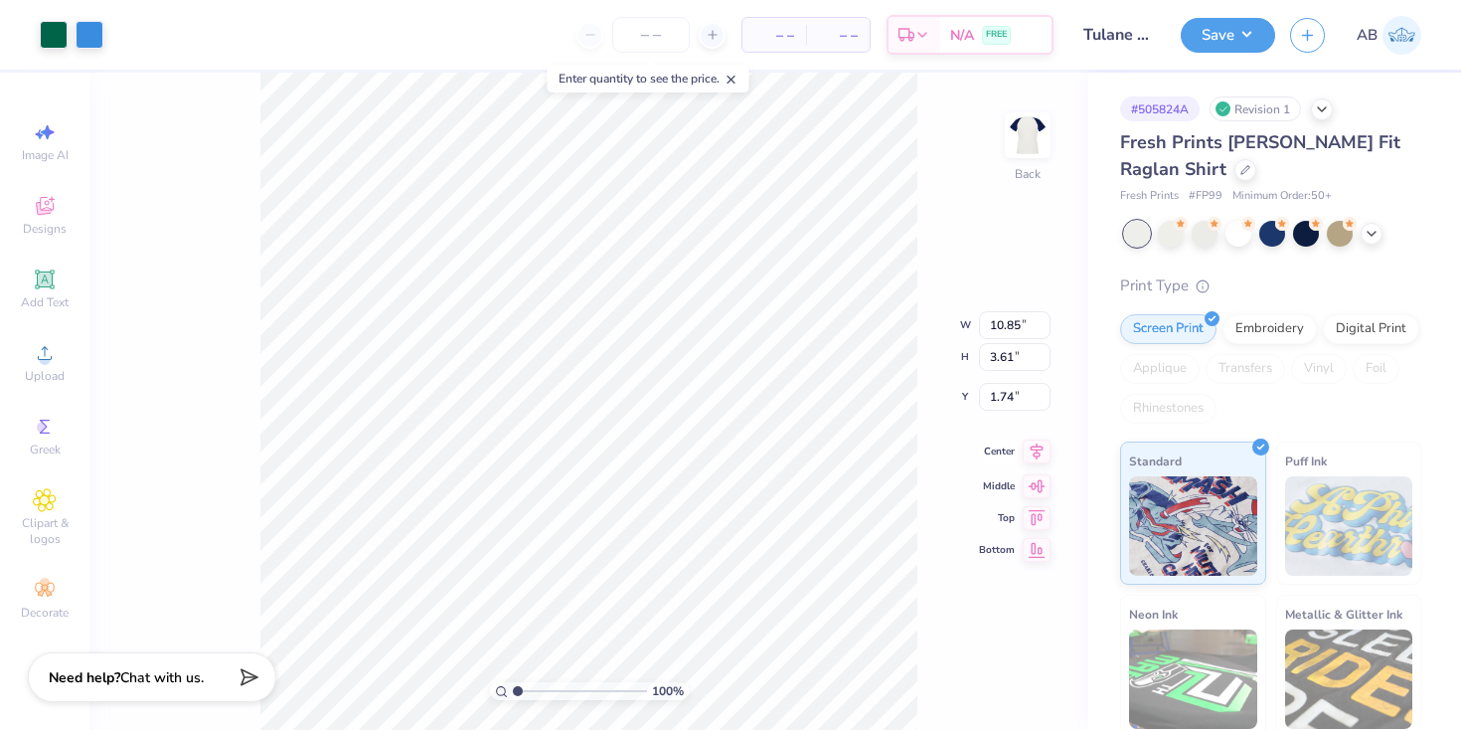
click at [1038, 458] on icon at bounding box center [1037, 451] width 28 height 24
type input "9.32"
type input "3.10"
type input "3.00"
click at [1227, 32] on button "Save" at bounding box center [1228, 32] width 94 height 35
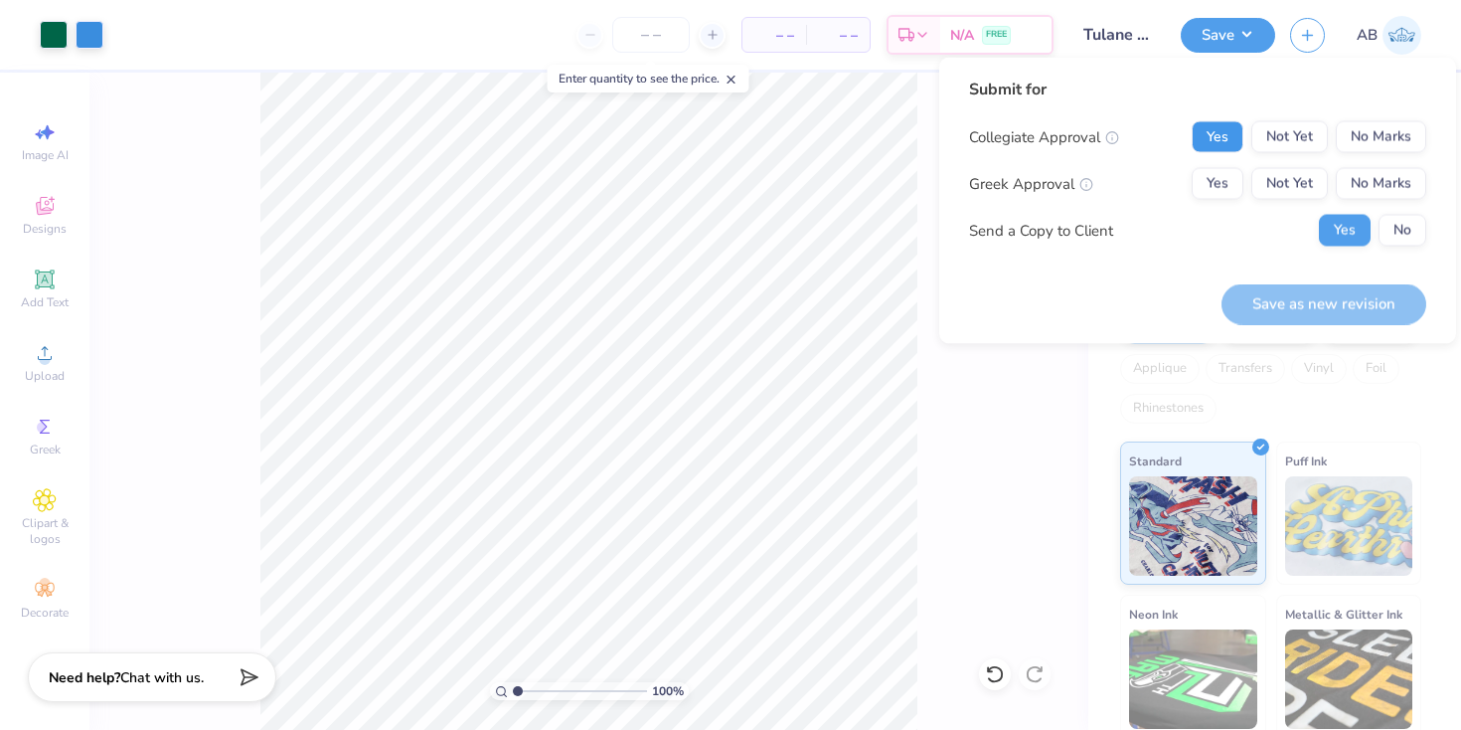
click at [1233, 141] on button "Yes" at bounding box center [1218, 137] width 52 height 32
click at [1371, 182] on button "No Marks" at bounding box center [1381, 184] width 90 height 32
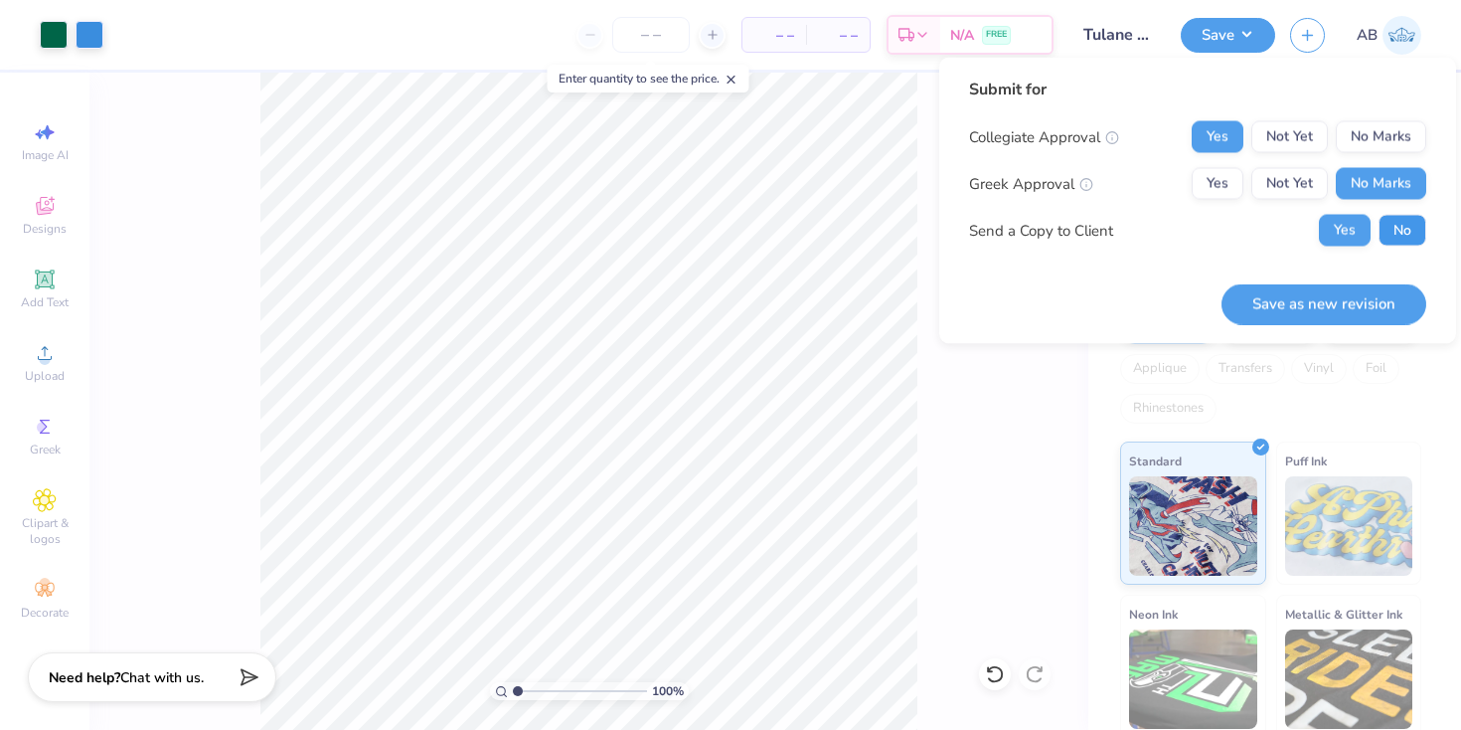
click at [1404, 232] on button "No" at bounding box center [1403, 231] width 48 height 32
click at [1352, 291] on button "Save as new revision" at bounding box center [1324, 303] width 205 height 41
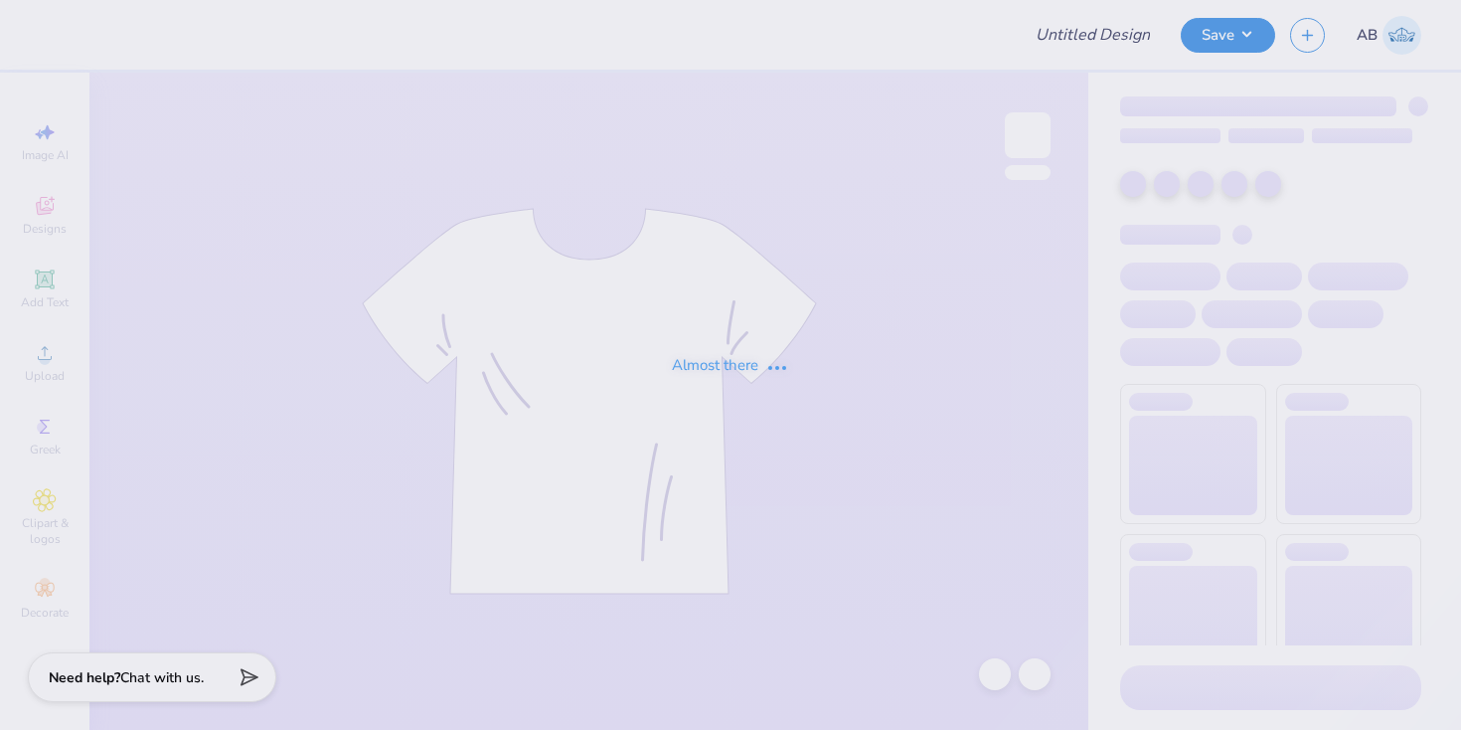
type input "disXO Tank"
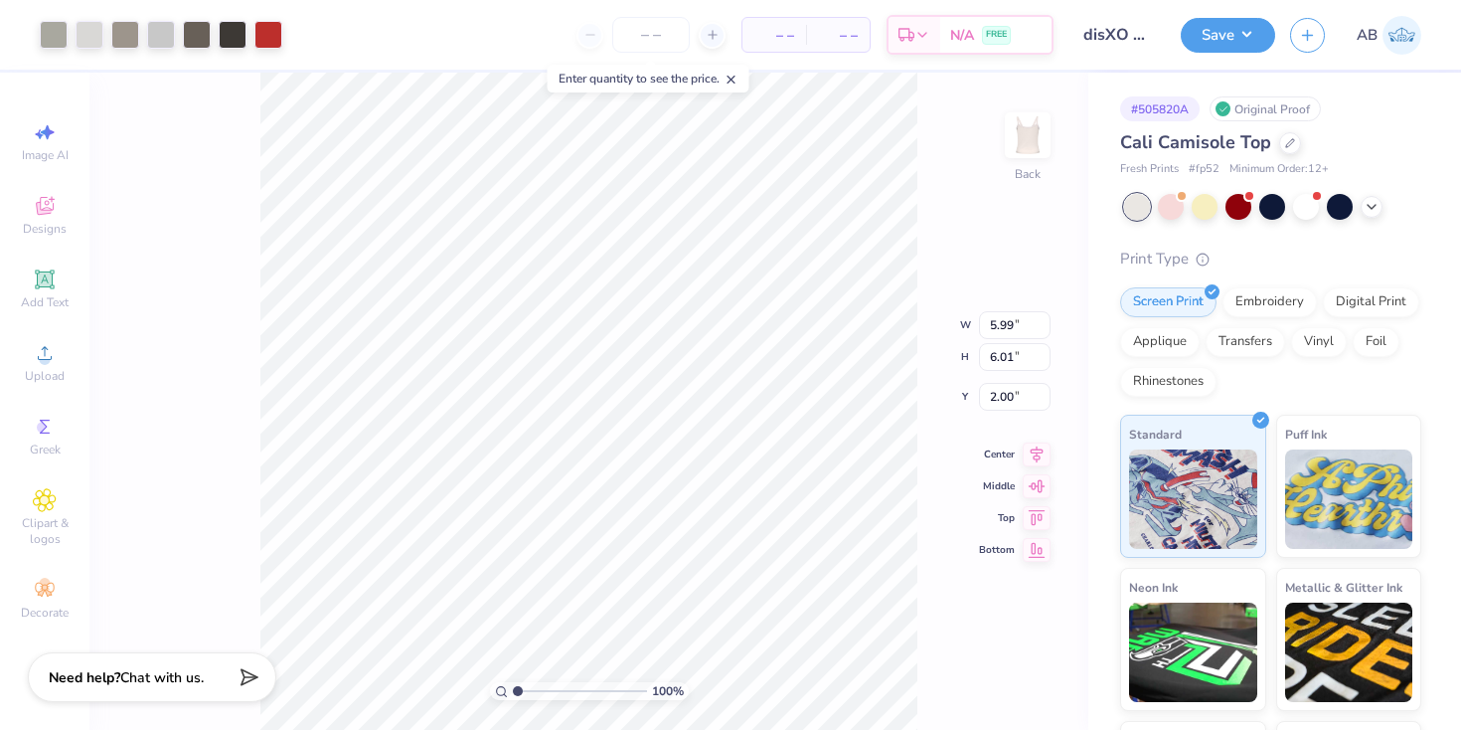
type input "3.87"
type input "3.88"
type input "3.00"
click at [1039, 444] on icon at bounding box center [1037, 435] width 28 height 24
click at [1251, 21] on button "Save" at bounding box center [1228, 32] width 94 height 35
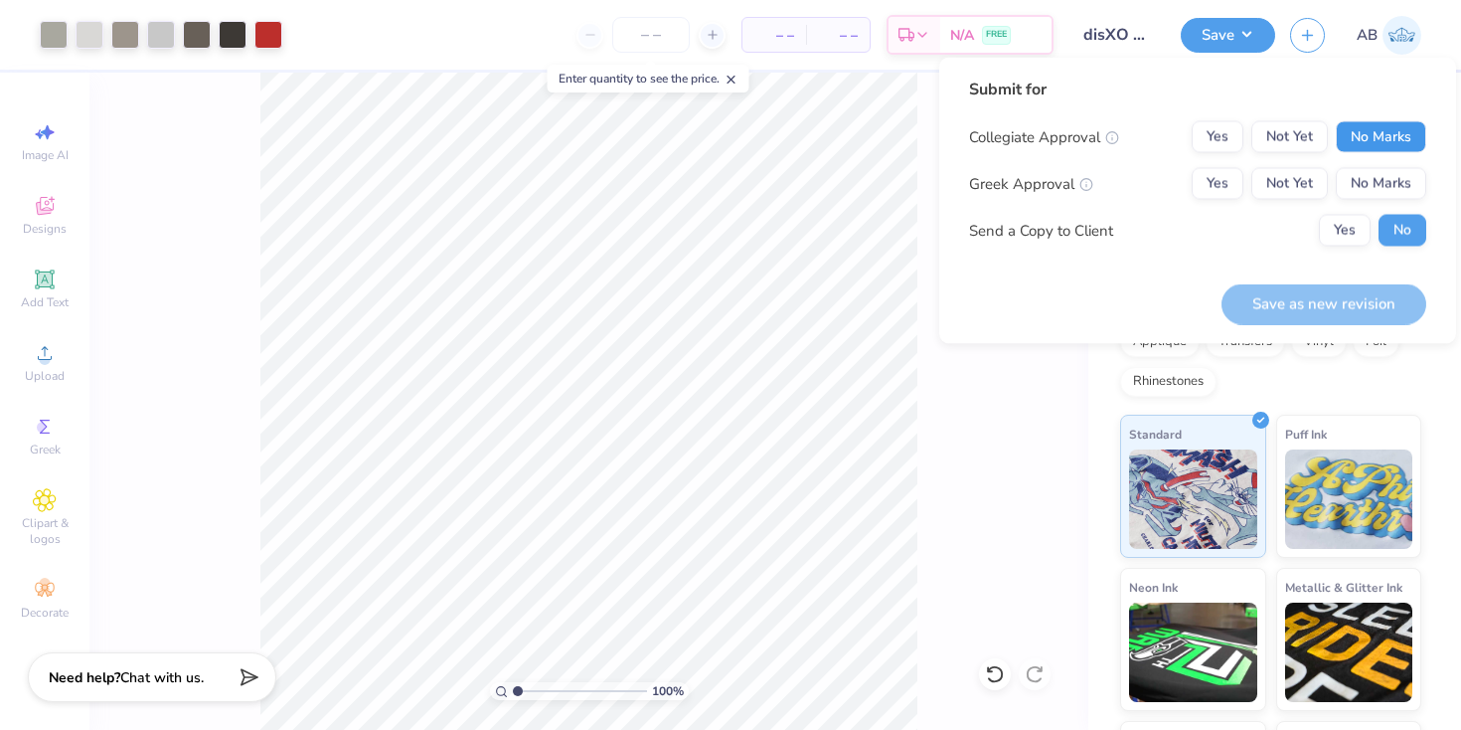
click at [1368, 138] on button "No Marks" at bounding box center [1381, 137] width 90 height 32
click at [1237, 182] on button "Yes" at bounding box center [1218, 184] width 52 height 32
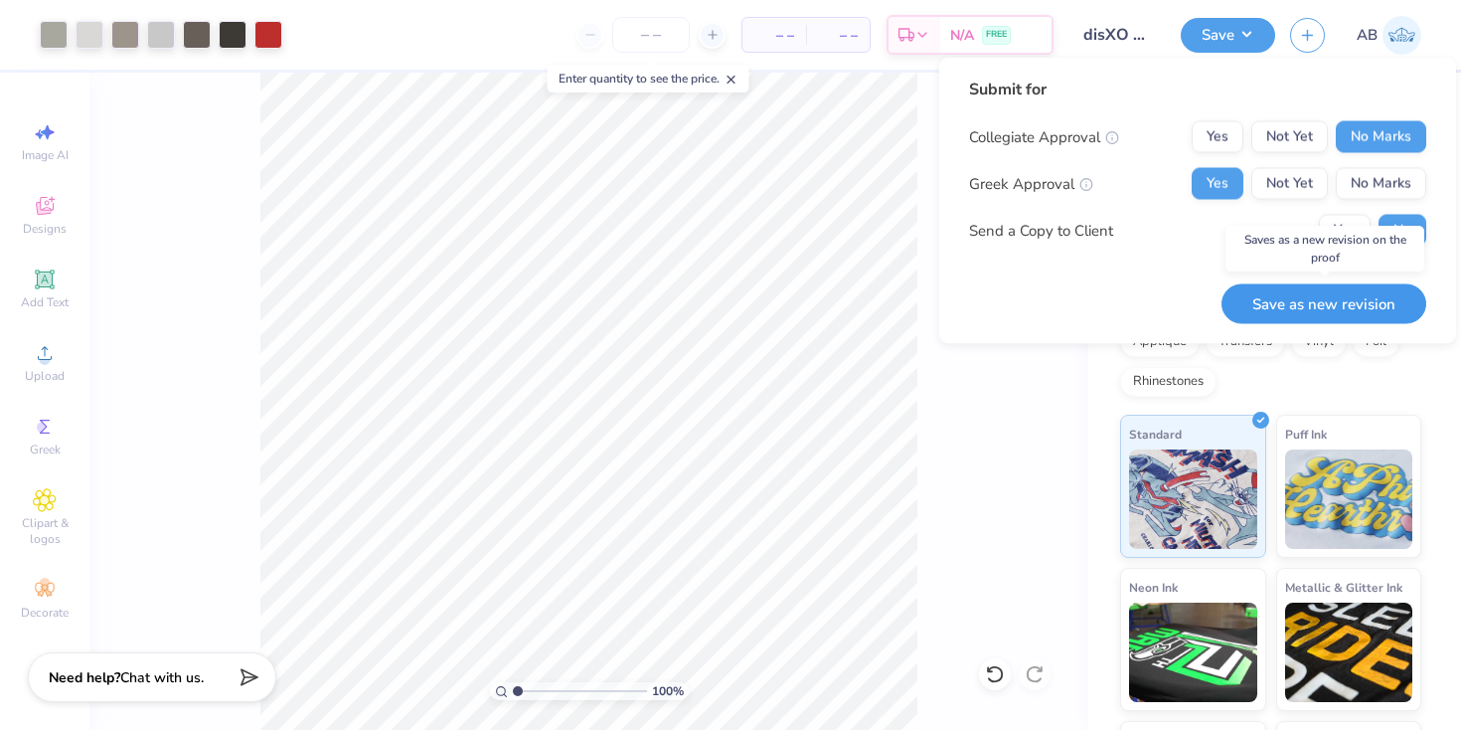
click at [1362, 301] on button "Save as new revision" at bounding box center [1324, 303] width 205 height 41
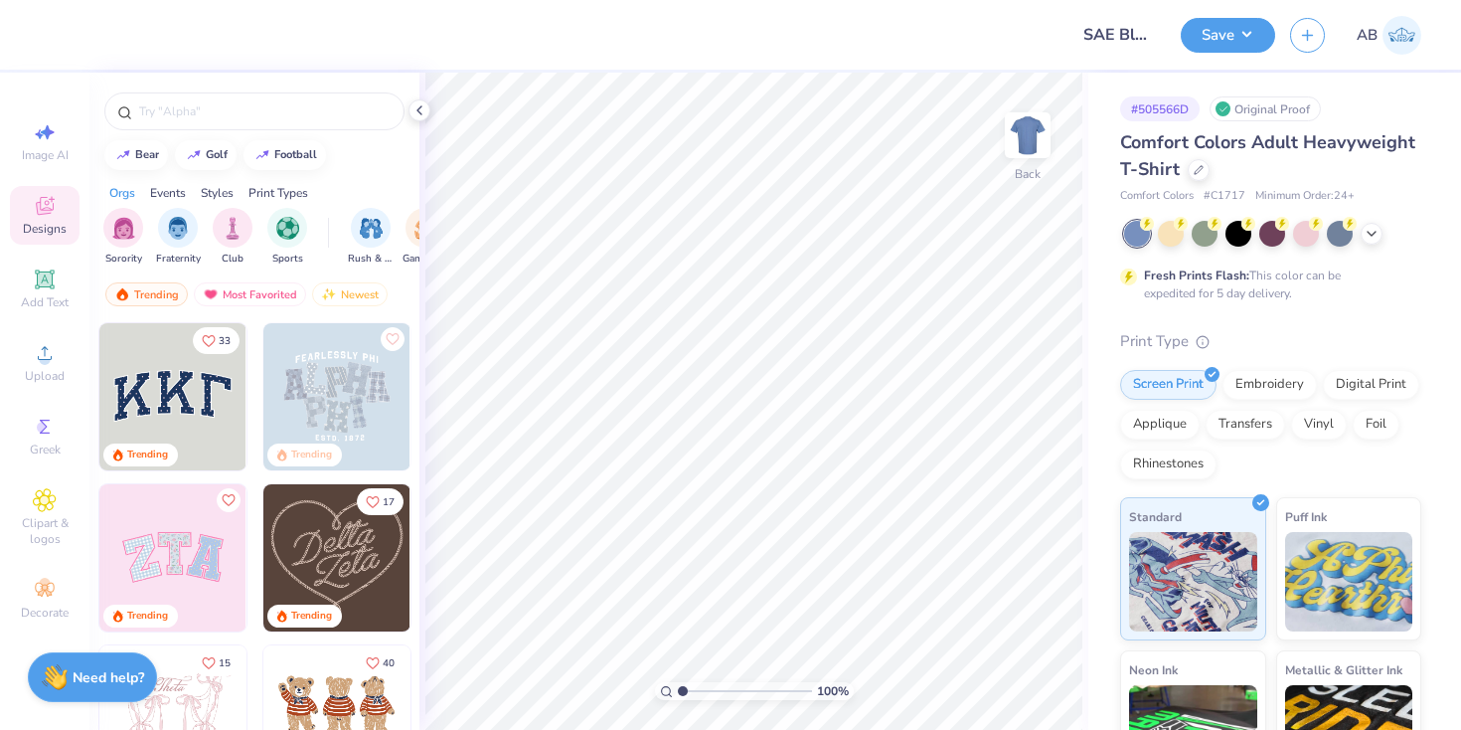
click at [1356, 234] on div at bounding box center [1272, 234] width 297 height 26
click at [1368, 234] on icon at bounding box center [1372, 232] width 16 height 16
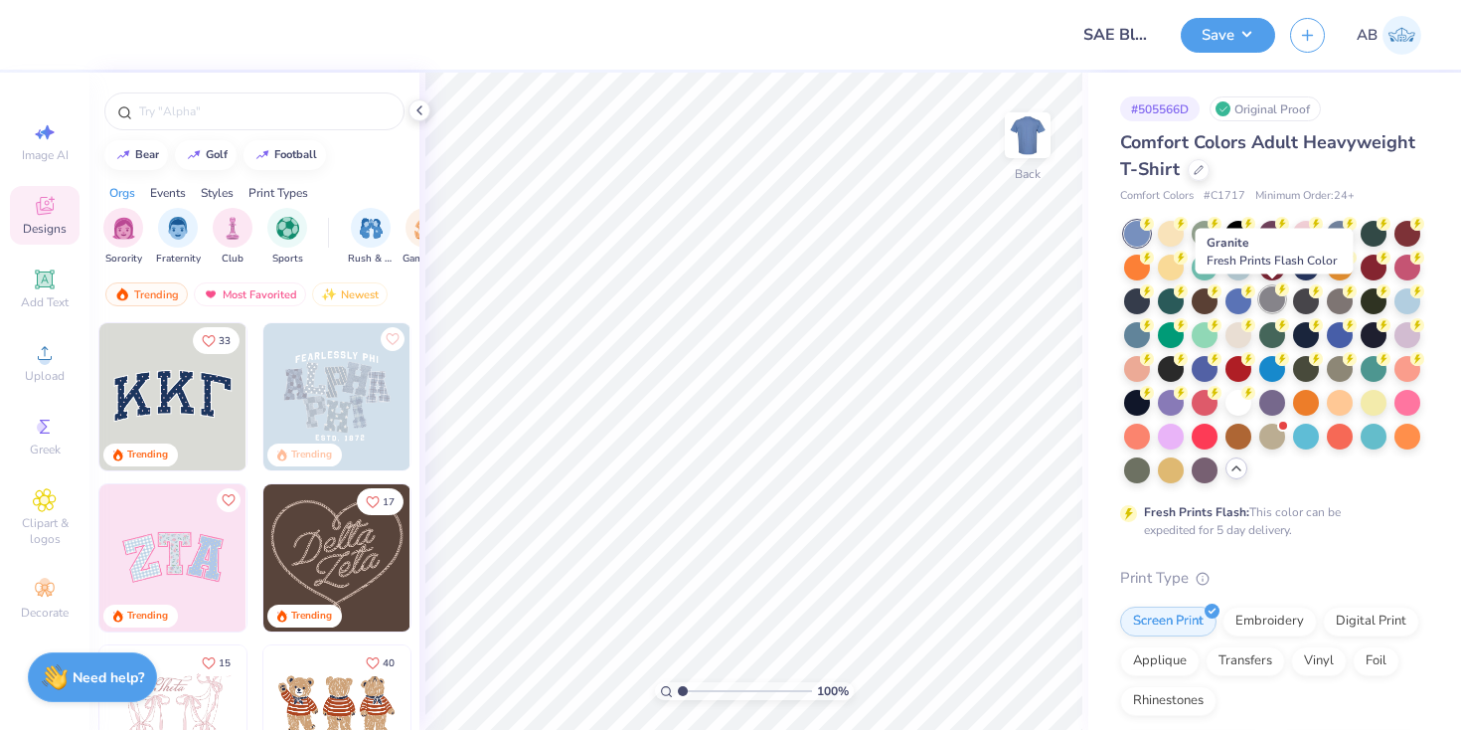
click at [1272, 294] on div at bounding box center [1272, 299] width 26 height 26
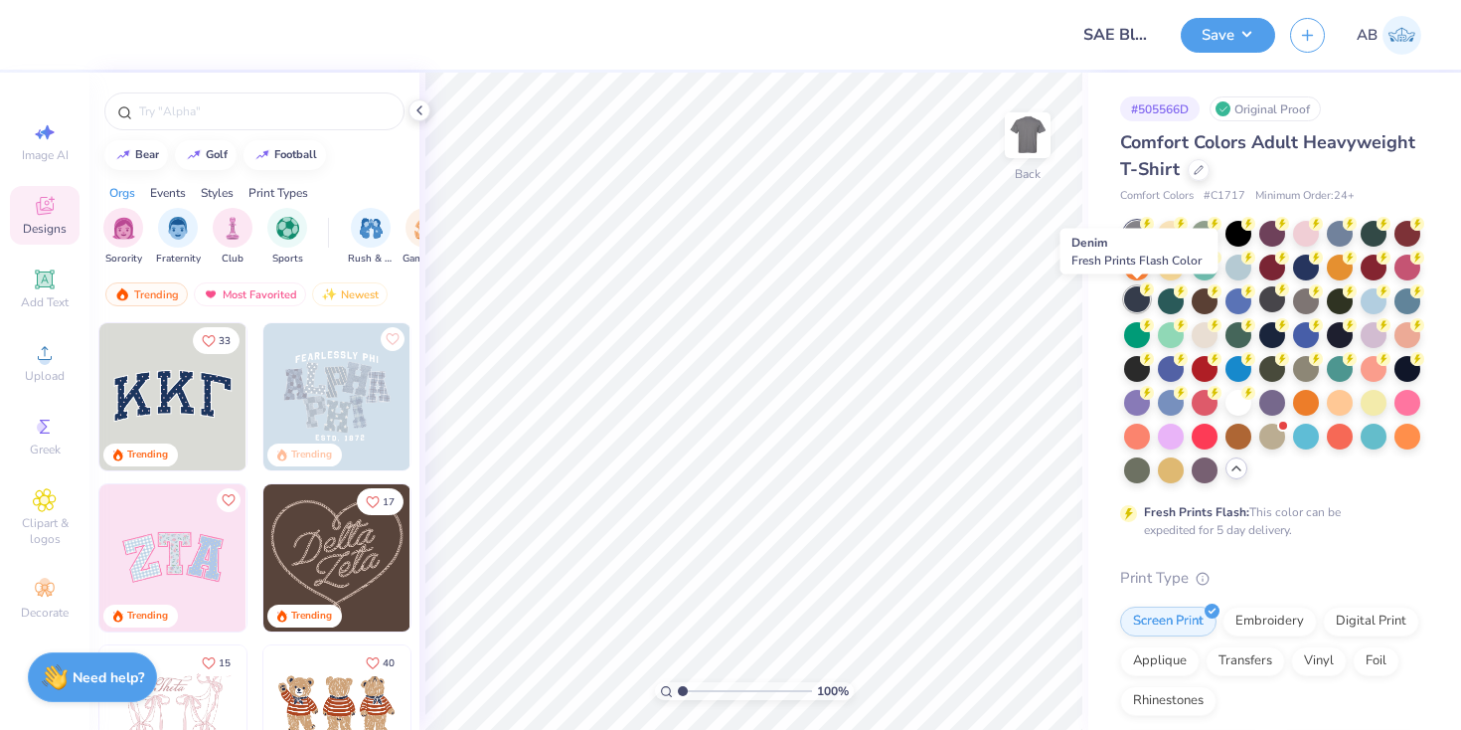
click at [1142, 296] on div at bounding box center [1137, 299] width 26 height 26
click at [1144, 364] on div at bounding box center [1137, 367] width 26 height 26
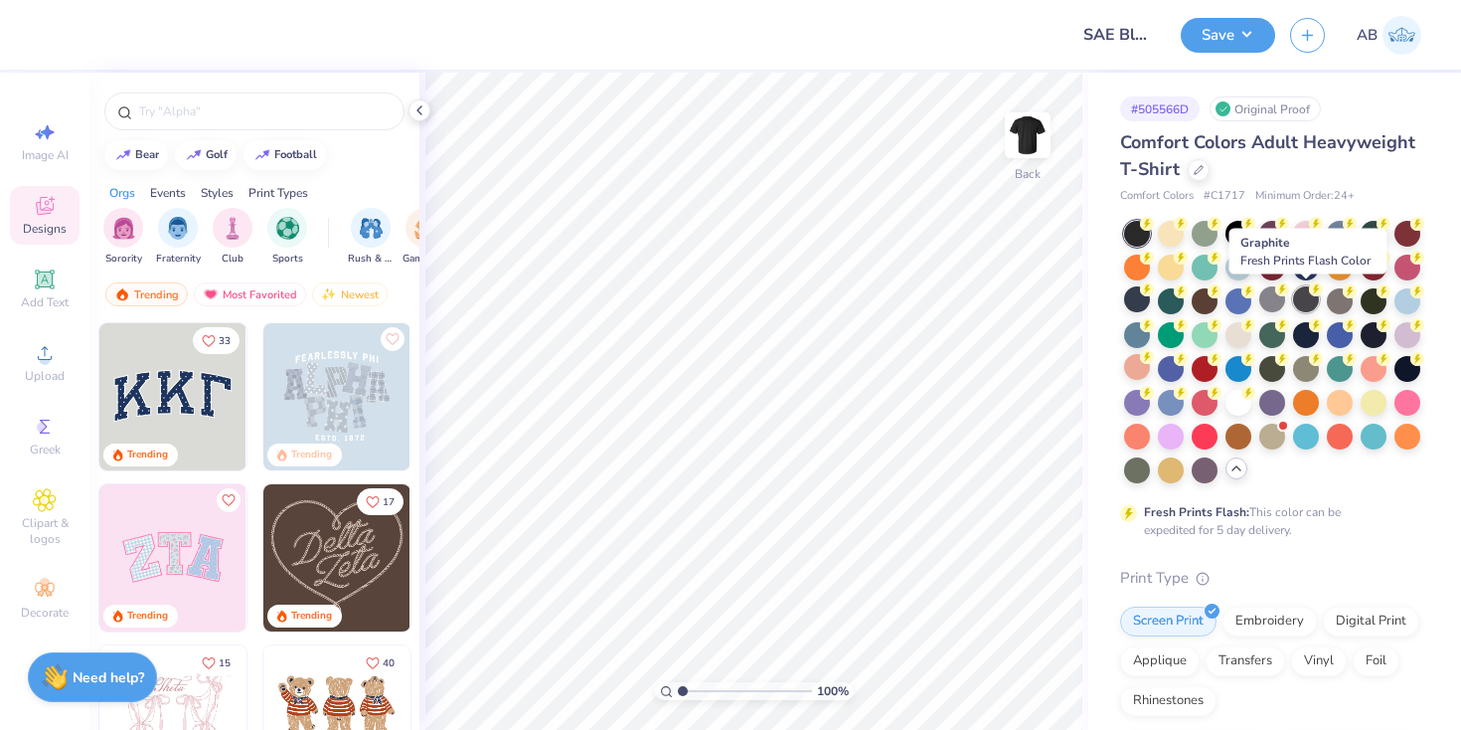
click at [1303, 300] on div at bounding box center [1306, 299] width 26 height 26
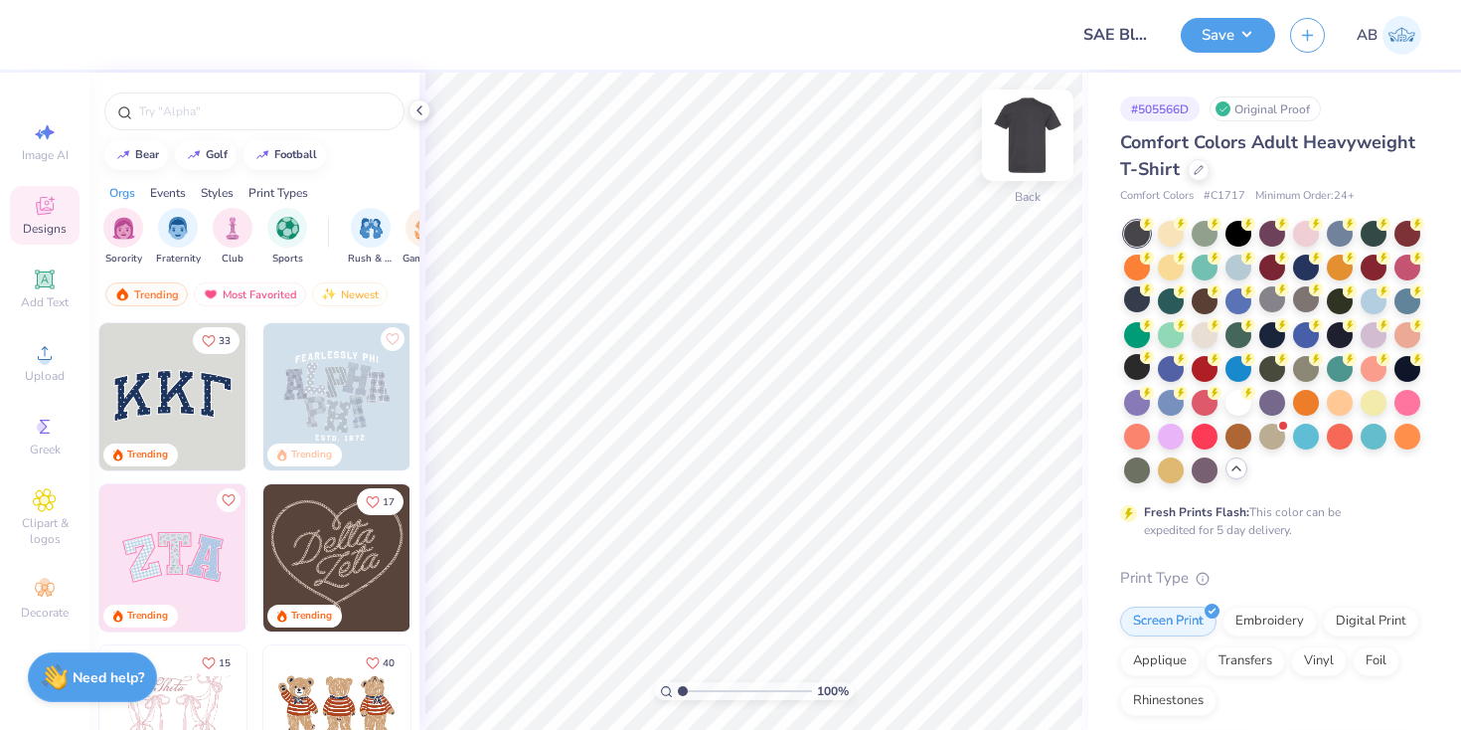
click at [1032, 122] on img at bounding box center [1028, 135] width 80 height 80
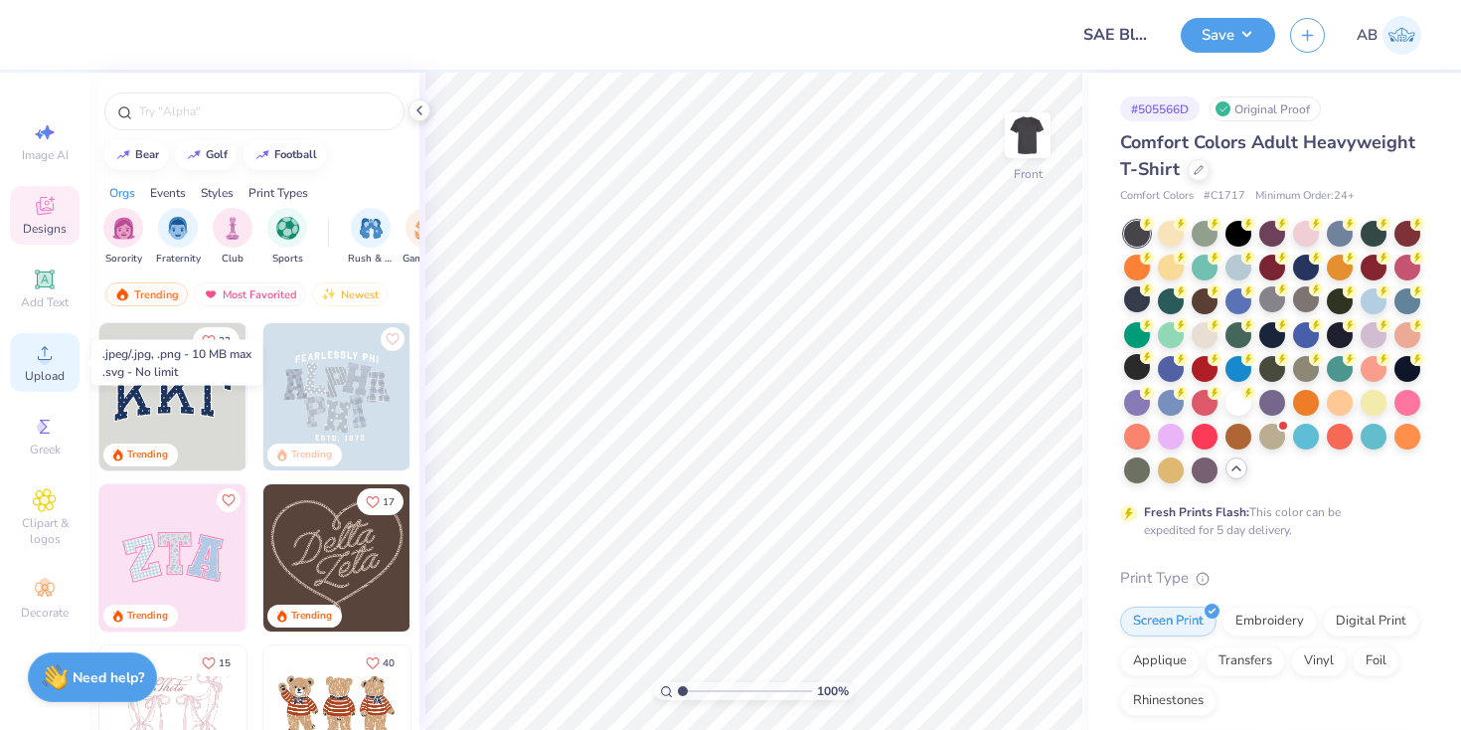
click at [43, 381] on span "Upload" at bounding box center [45, 376] width 40 height 16
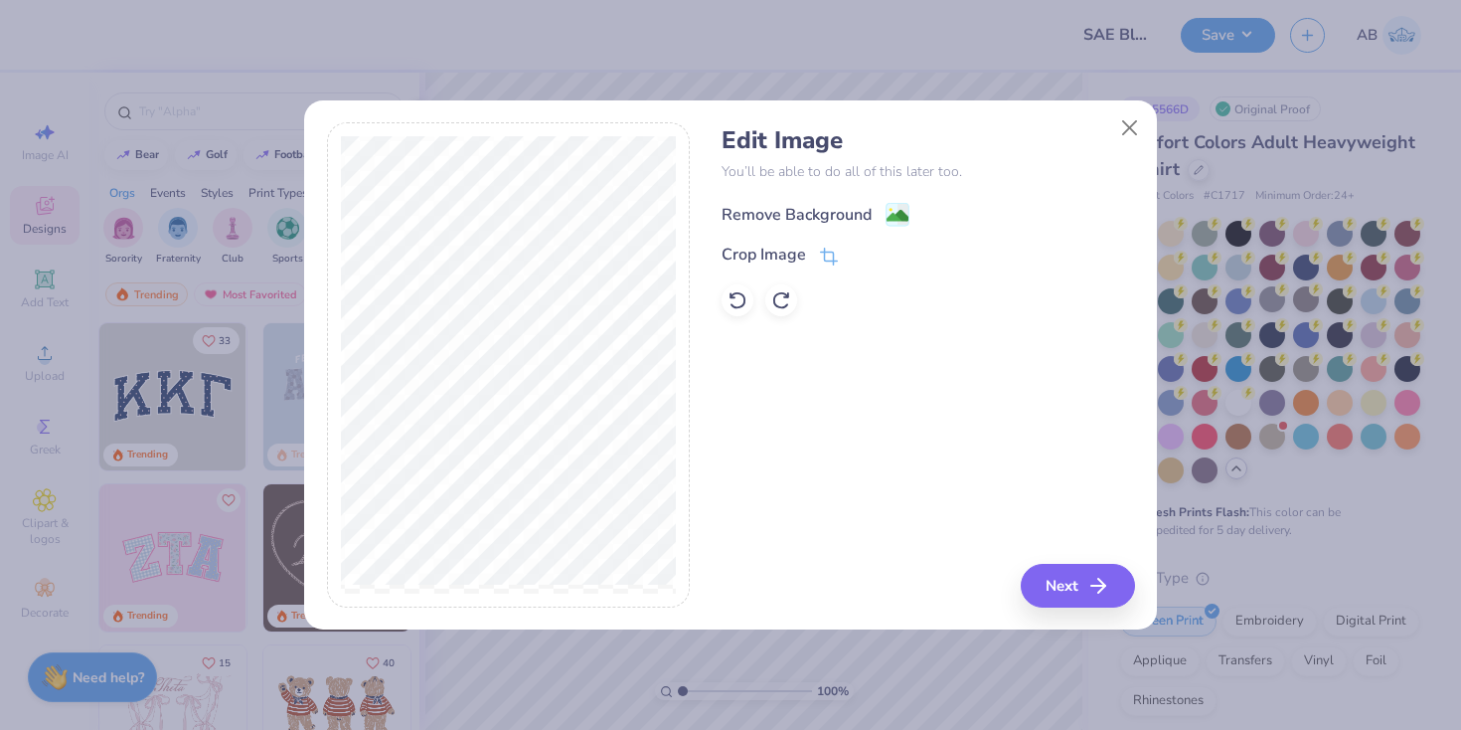
click at [810, 215] on div "Remove Background" at bounding box center [797, 215] width 150 height 24
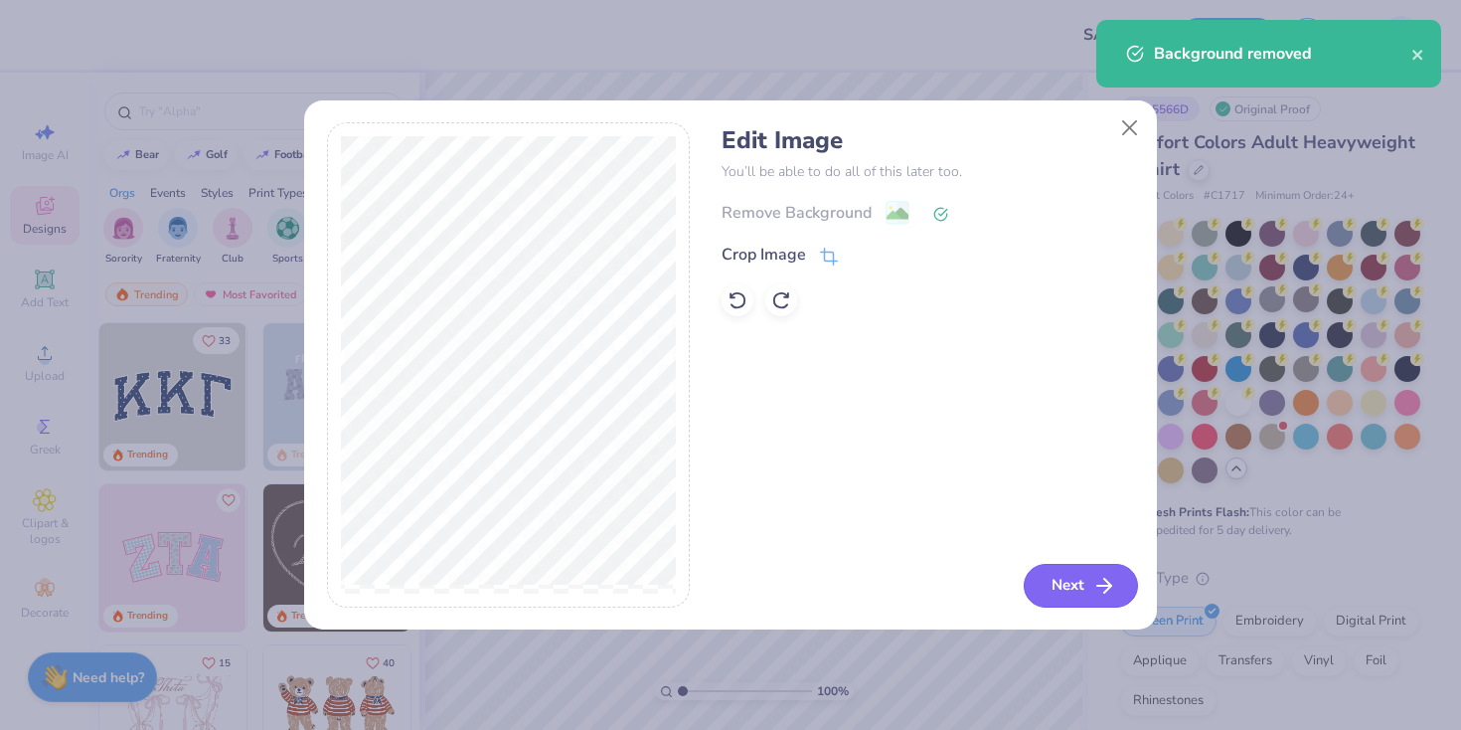
click at [1064, 575] on button "Next" at bounding box center [1081, 586] width 114 height 44
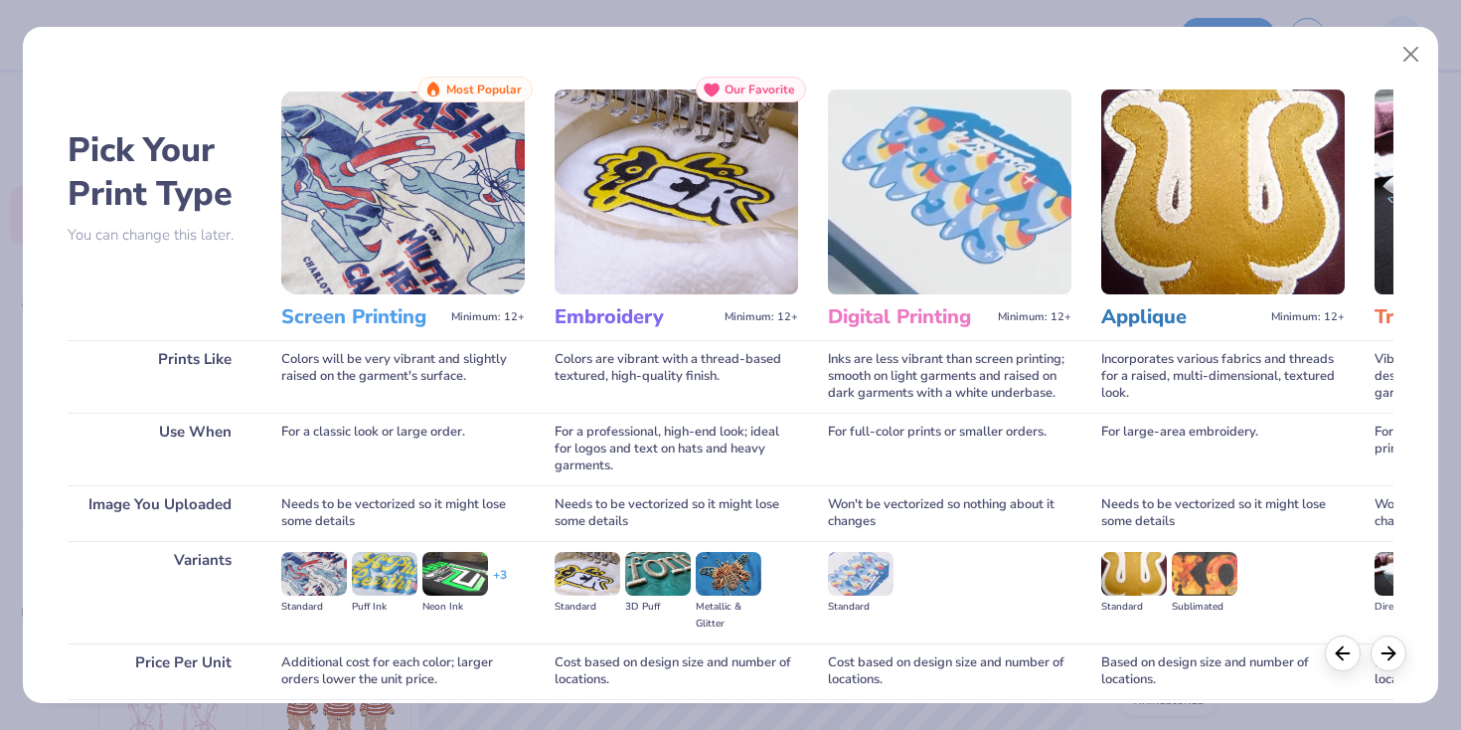
scroll to position [162, 0]
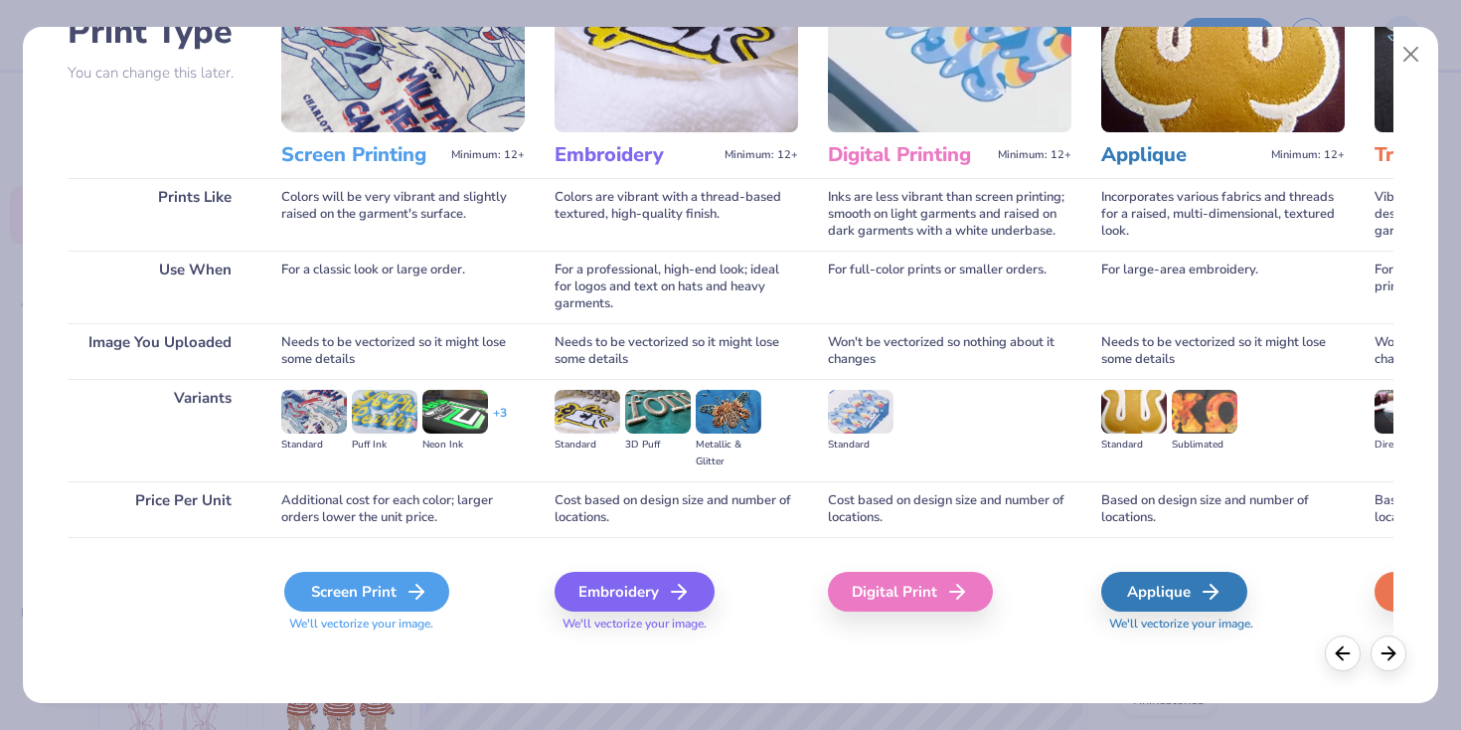
click at [348, 593] on div "Screen Print" at bounding box center [366, 592] width 165 height 40
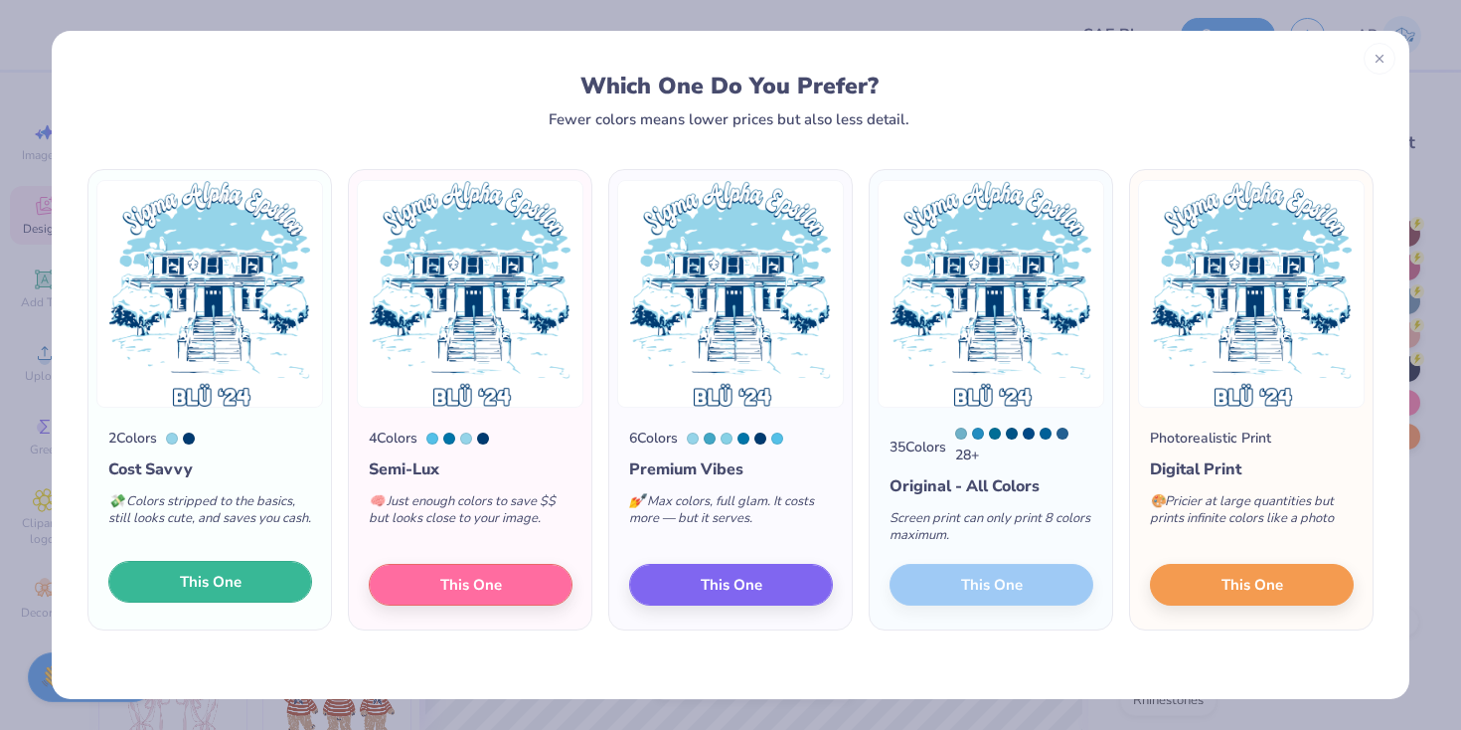
click at [195, 580] on span "This One" at bounding box center [211, 582] width 62 height 23
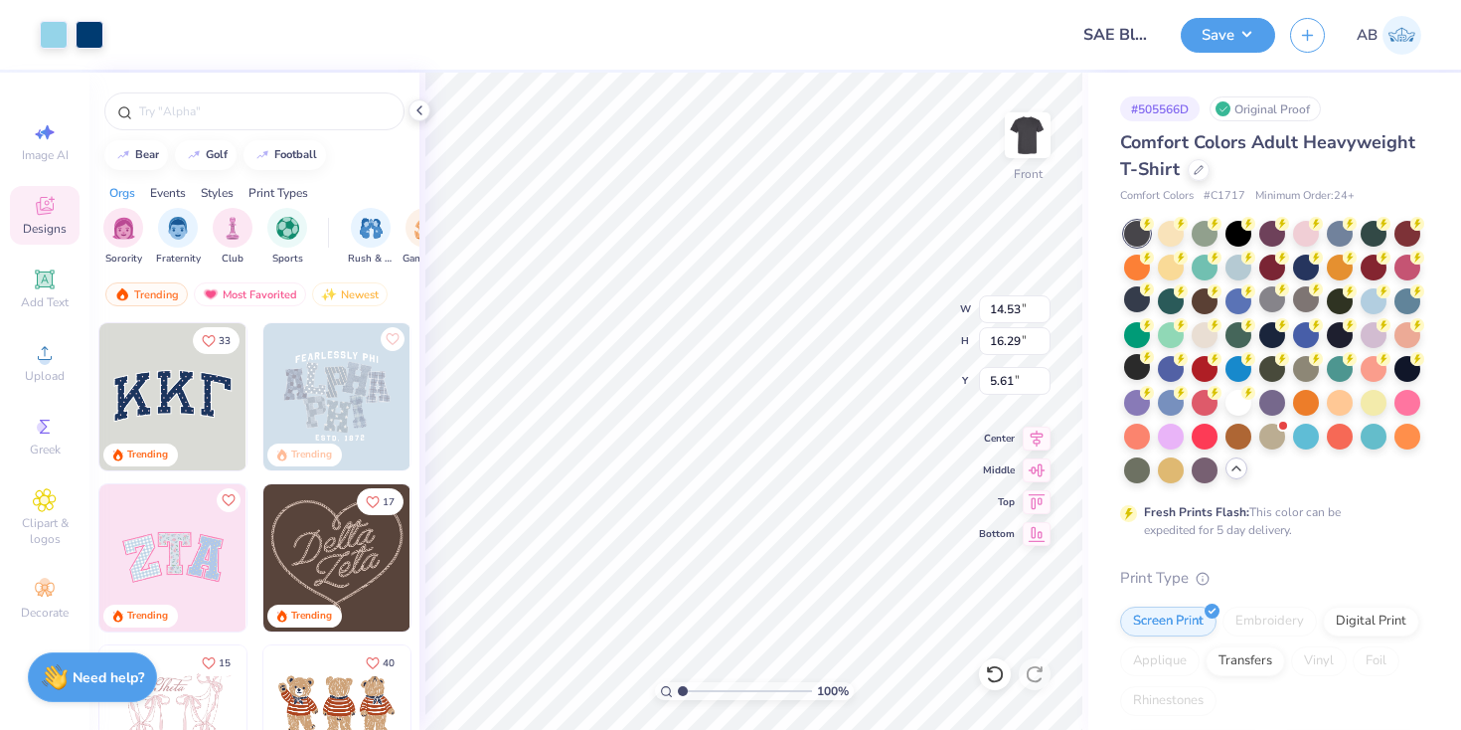
type input "3.00"
click at [1380, 305] on div at bounding box center [1374, 299] width 26 height 26
click at [1314, 434] on div at bounding box center [1306, 434] width 26 height 26
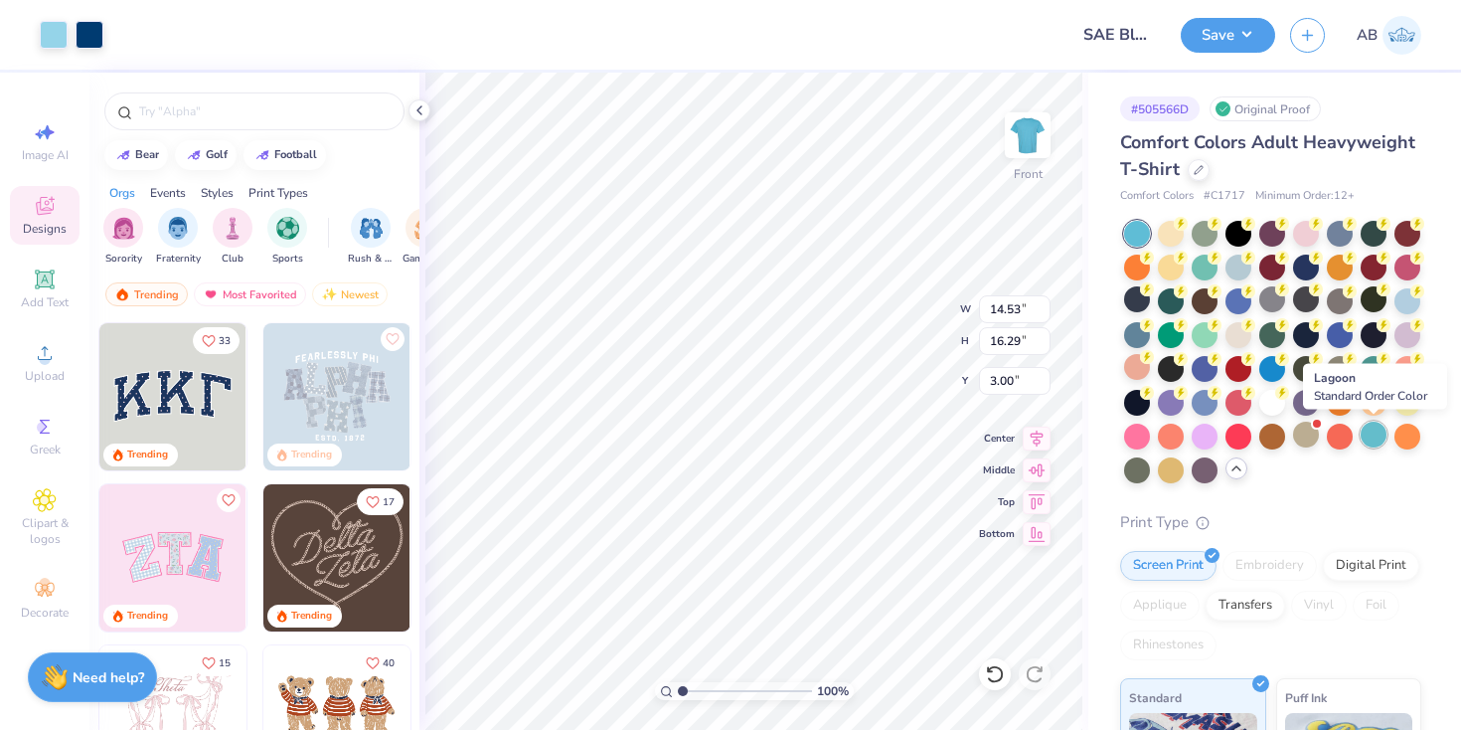
click at [1368, 443] on div at bounding box center [1374, 434] width 26 height 26
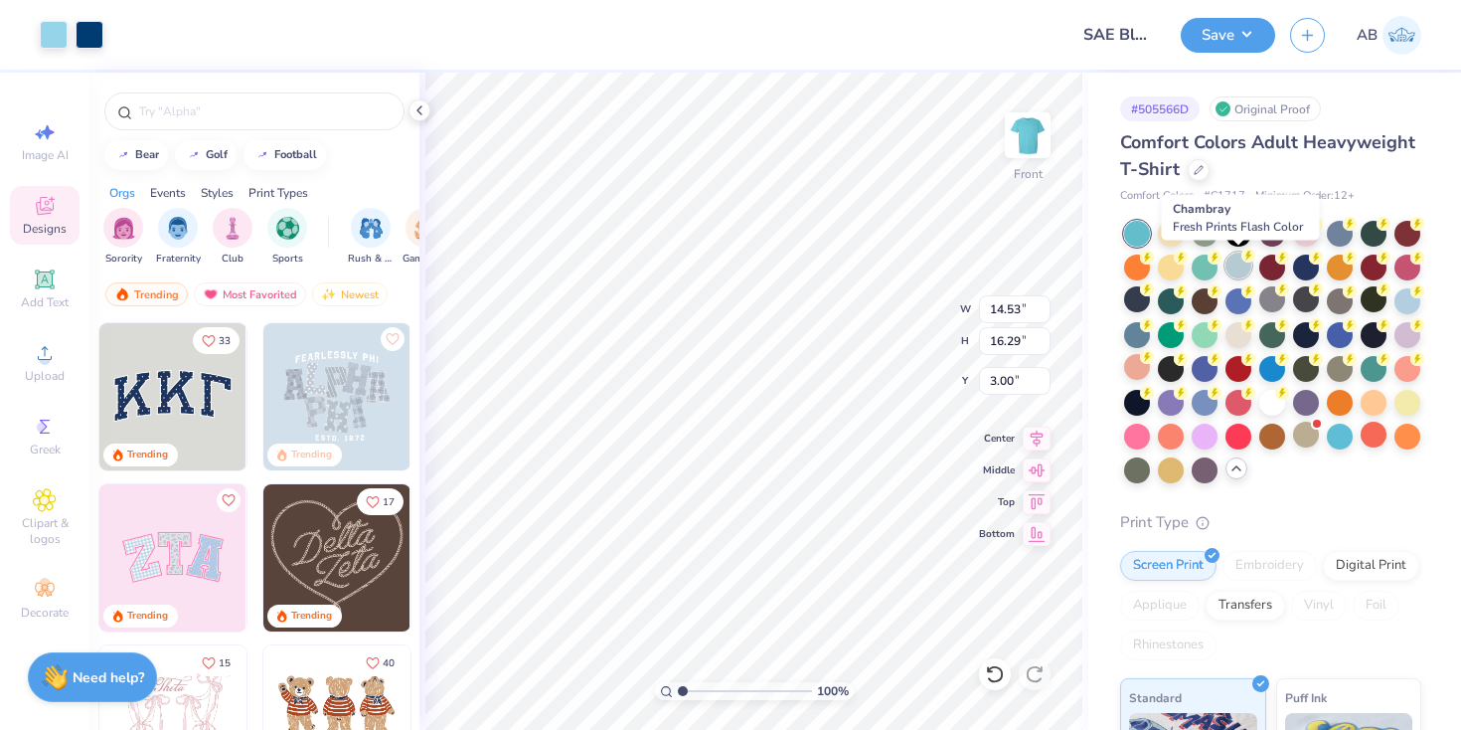
click at [1246, 267] on div at bounding box center [1239, 265] width 26 height 26
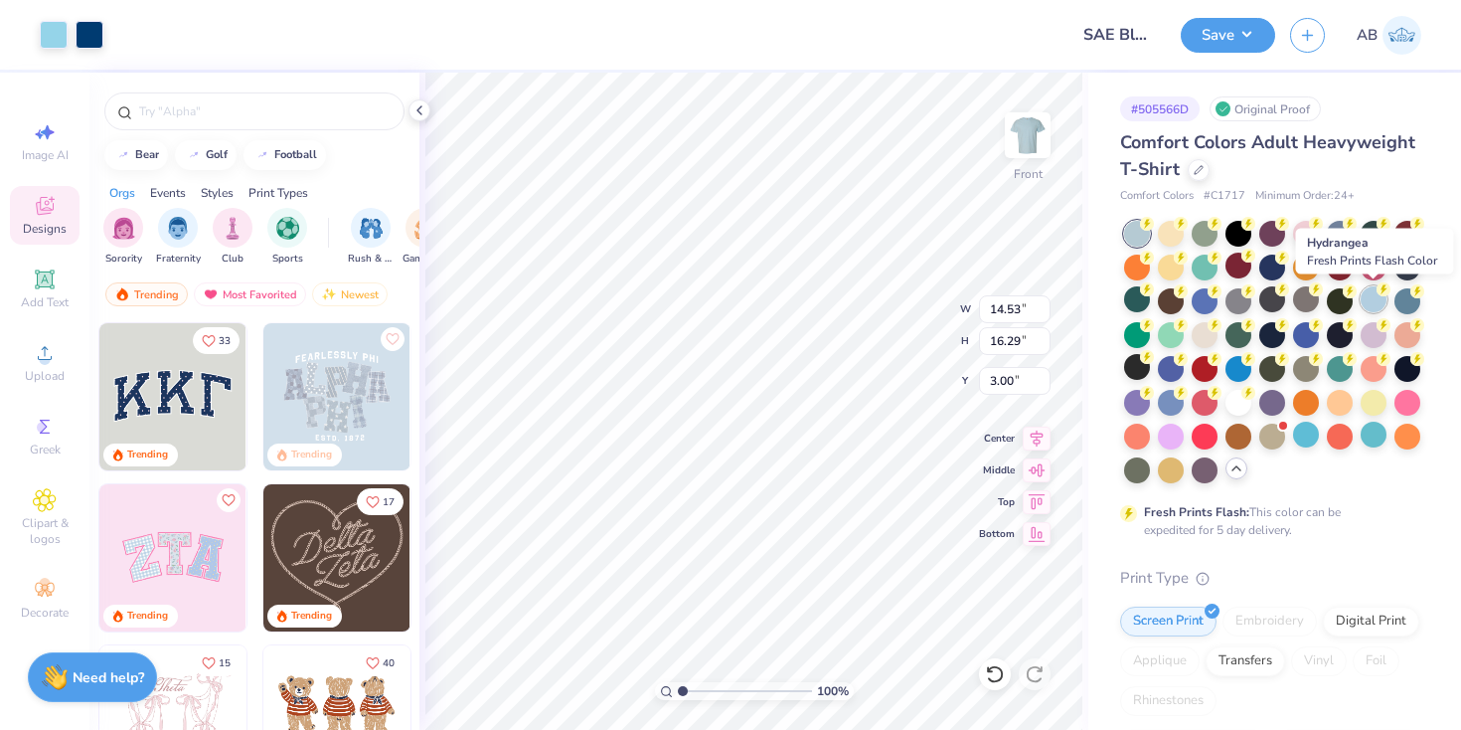
click at [1375, 303] on div at bounding box center [1374, 299] width 26 height 26
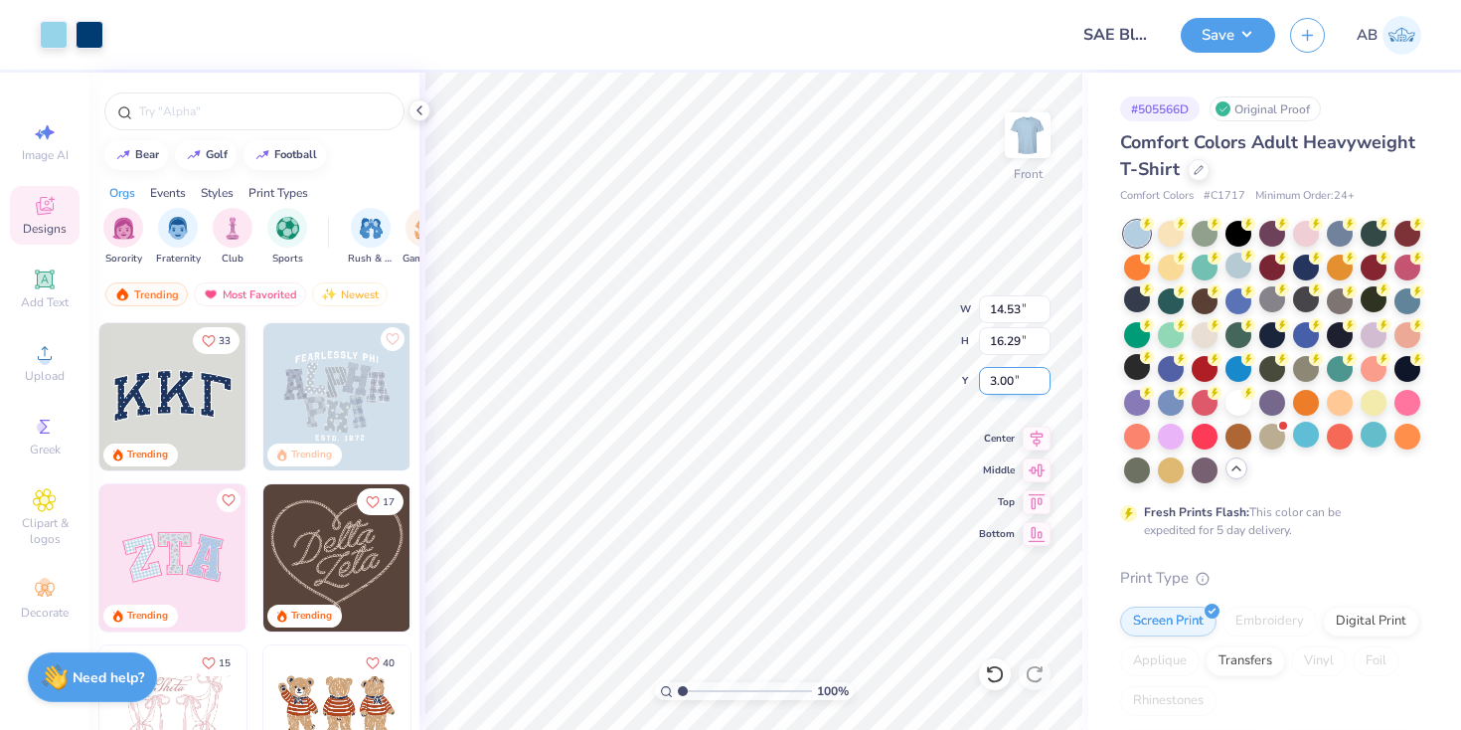
type input "12.09"
type input "13.55"
type input "13.04"
type input "14.61"
click at [1028, 435] on icon at bounding box center [1037, 435] width 28 height 24
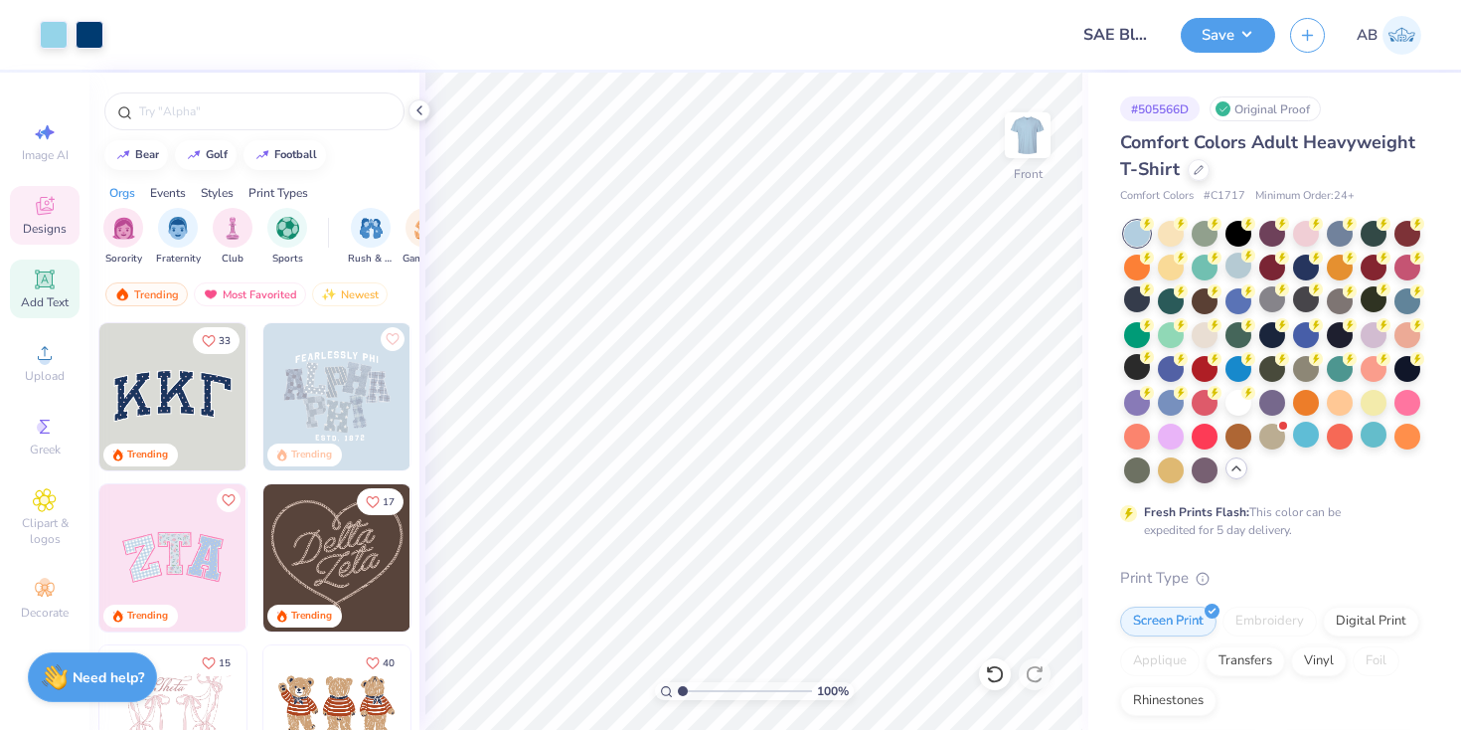
click at [49, 285] on icon at bounding box center [44, 278] width 15 height 15
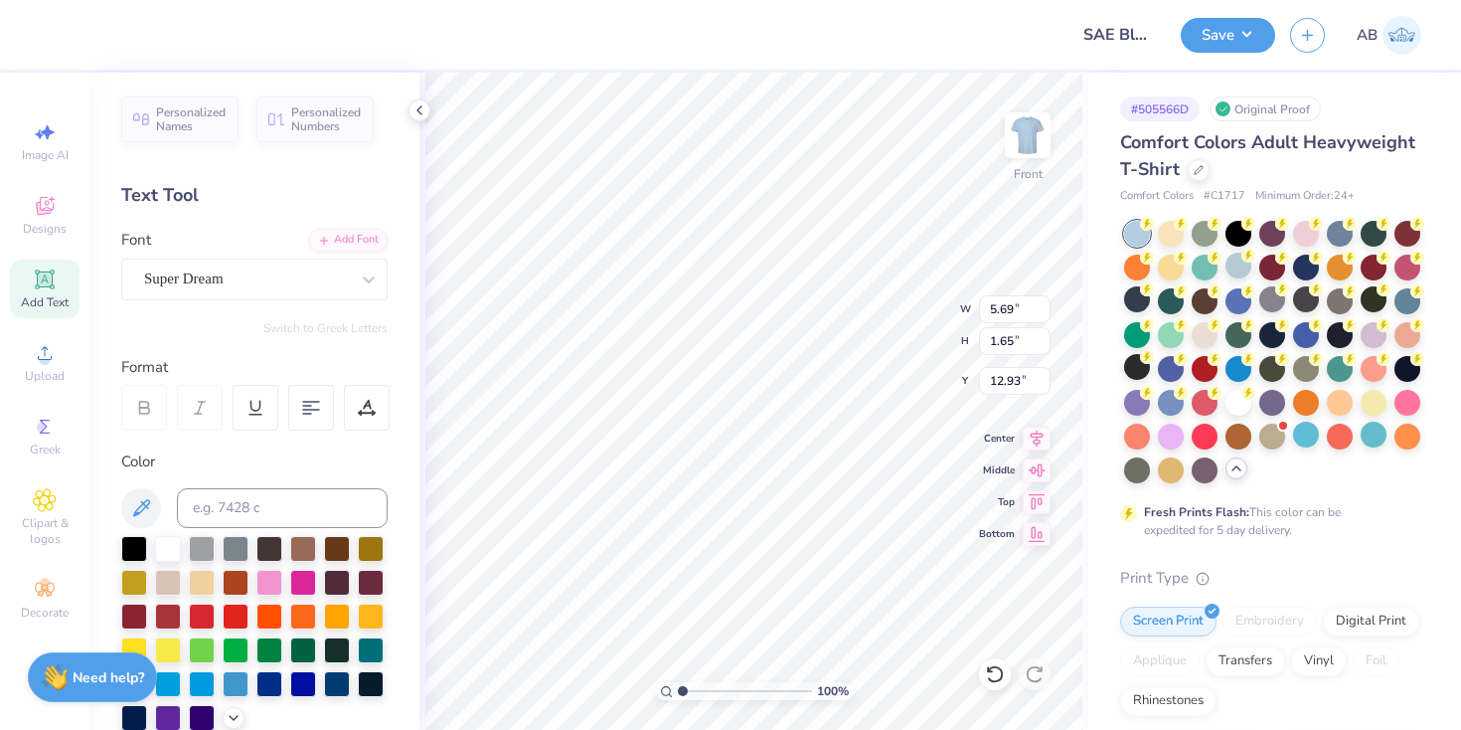
type input "19.50"
type textarea "BLU 2025"
click at [985, 678] on icon at bounding box center [995, 674] width 20 height 20
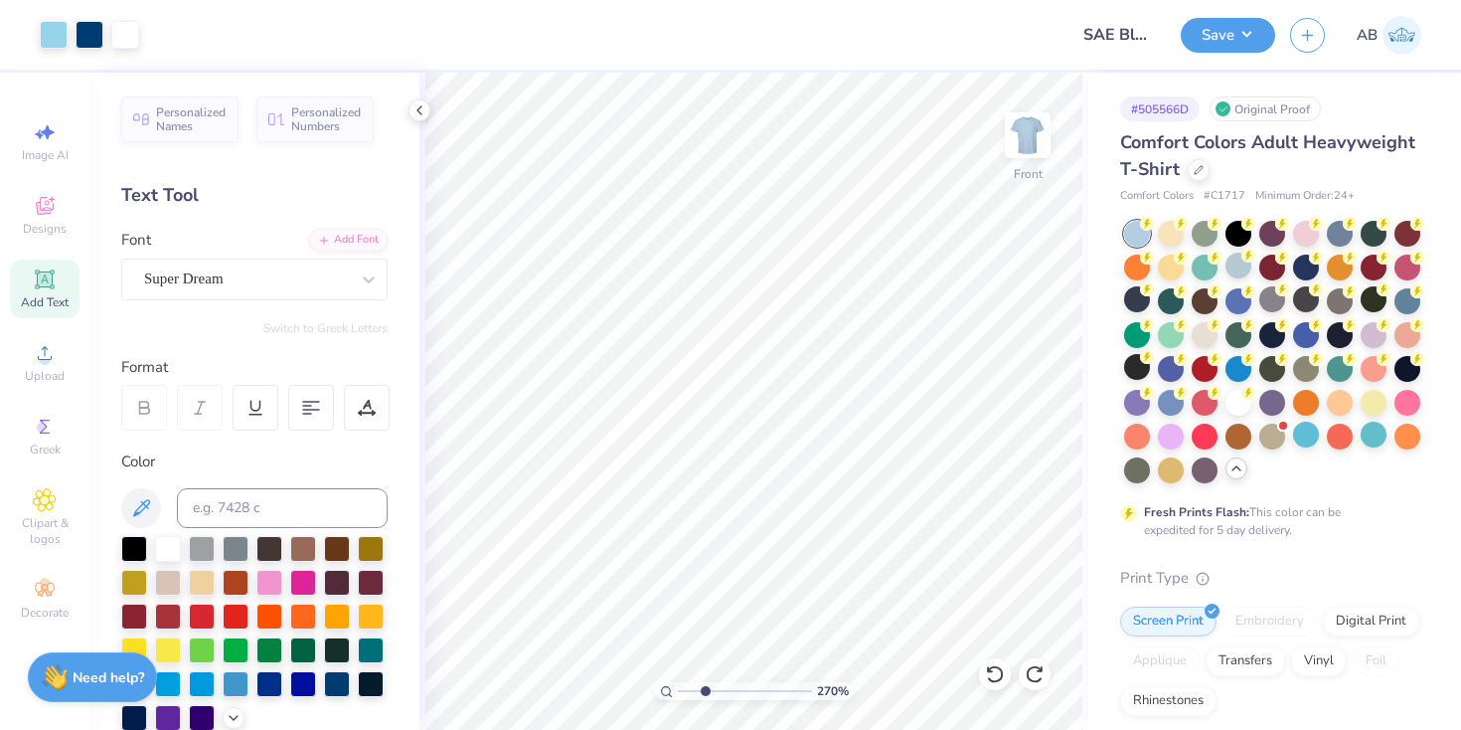
drag, startPoint x: 681, startPoint y: 691, endPoint x: 705, endPoint y: 695, distance: 24.2
click at [705, 695] on input "range" at bounding box center [745, 691] width 134 height 18
drag, startPoint x: 705, startPoint y: 691, endPoint x: 660, endPoint y: 691, distance: 44.7
type input "1"
click at [678, 691] on input "range" at bounding box center [745, 691] width 134 height 18
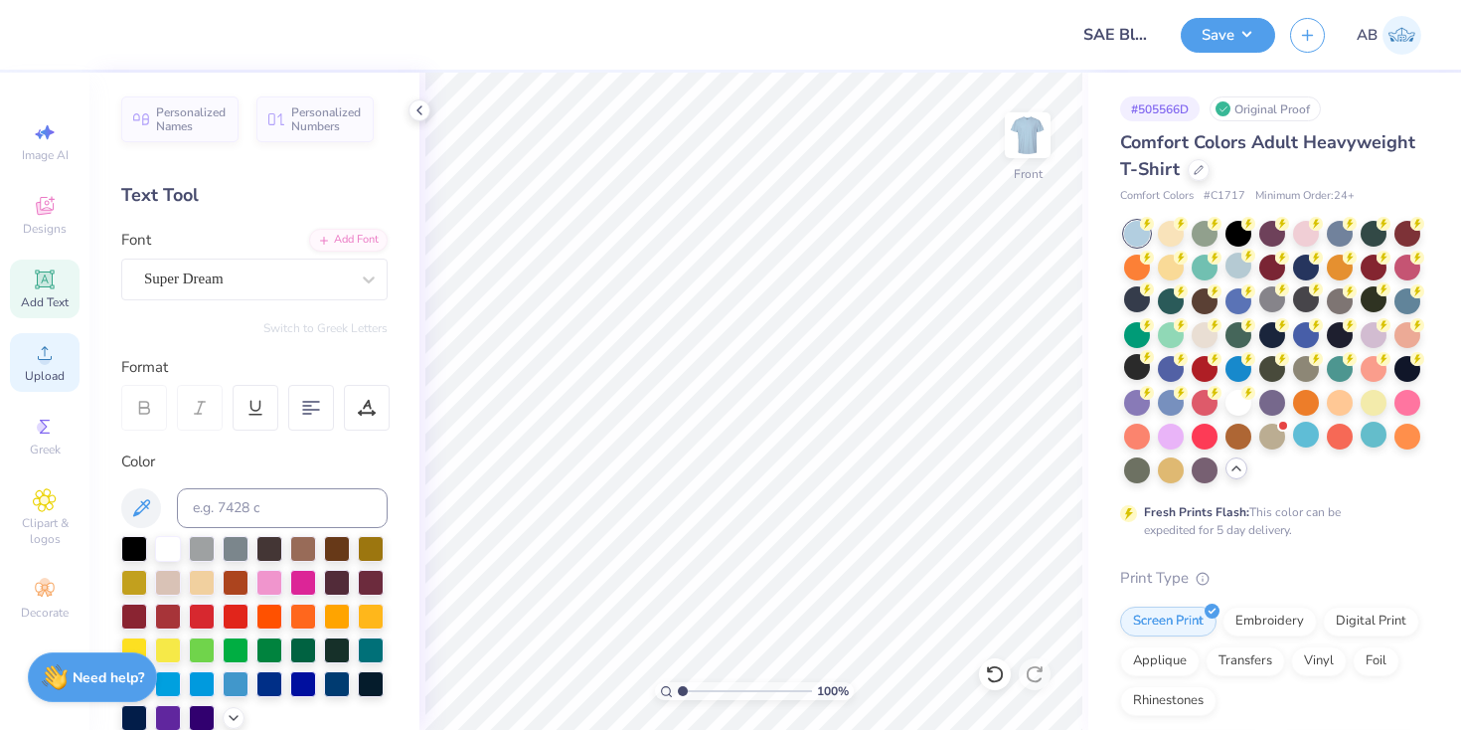
click at [29, 362] on div "Upload" at bounding box center [45, 362] width 70 height 59
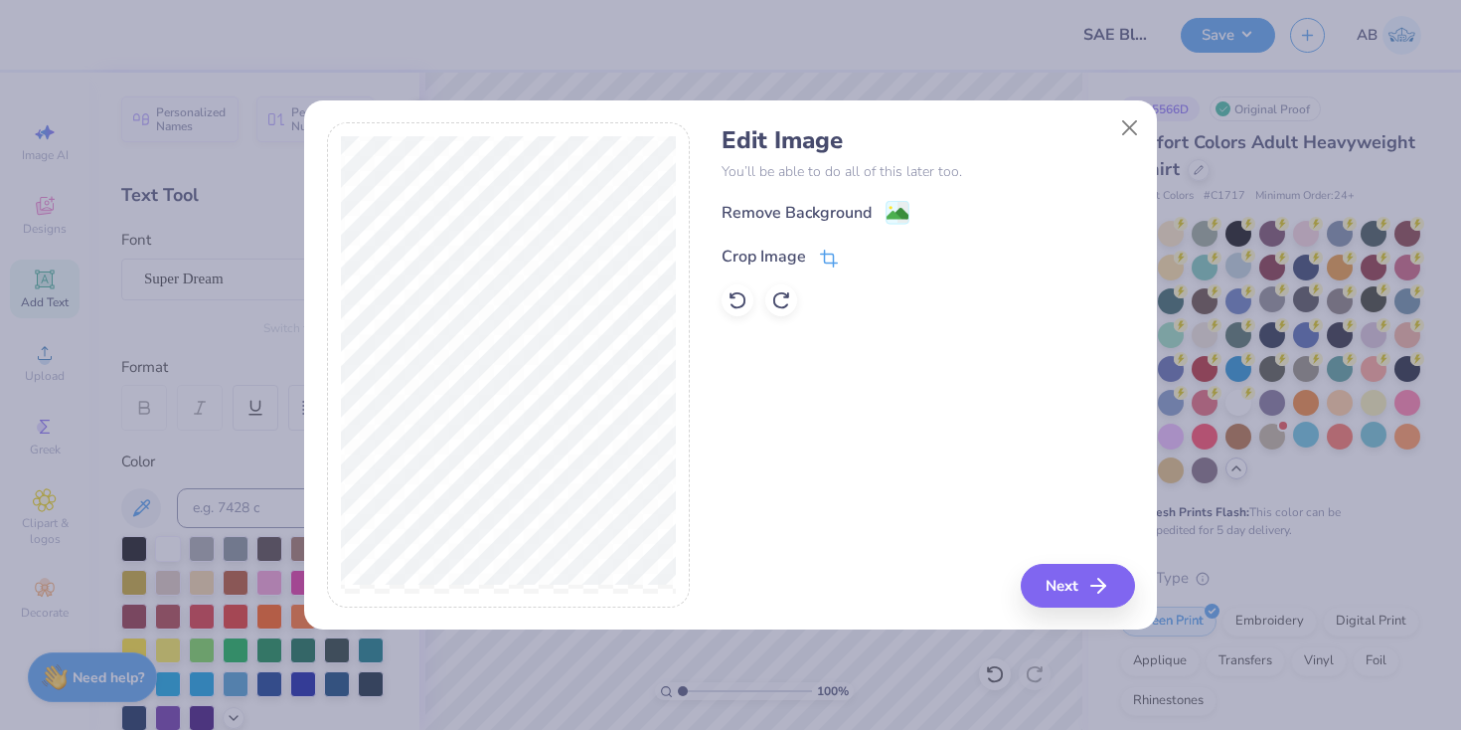
click at [805, 246] on div "Crop Image" at bounding box center [780, 257] width 116 height 24
click at [861, 249] on icon at bounding box center [863, 255] width 12 height 12
click at [868, 206] on div "Remove Background" at bounding box center [797, 215] width 150 height 24
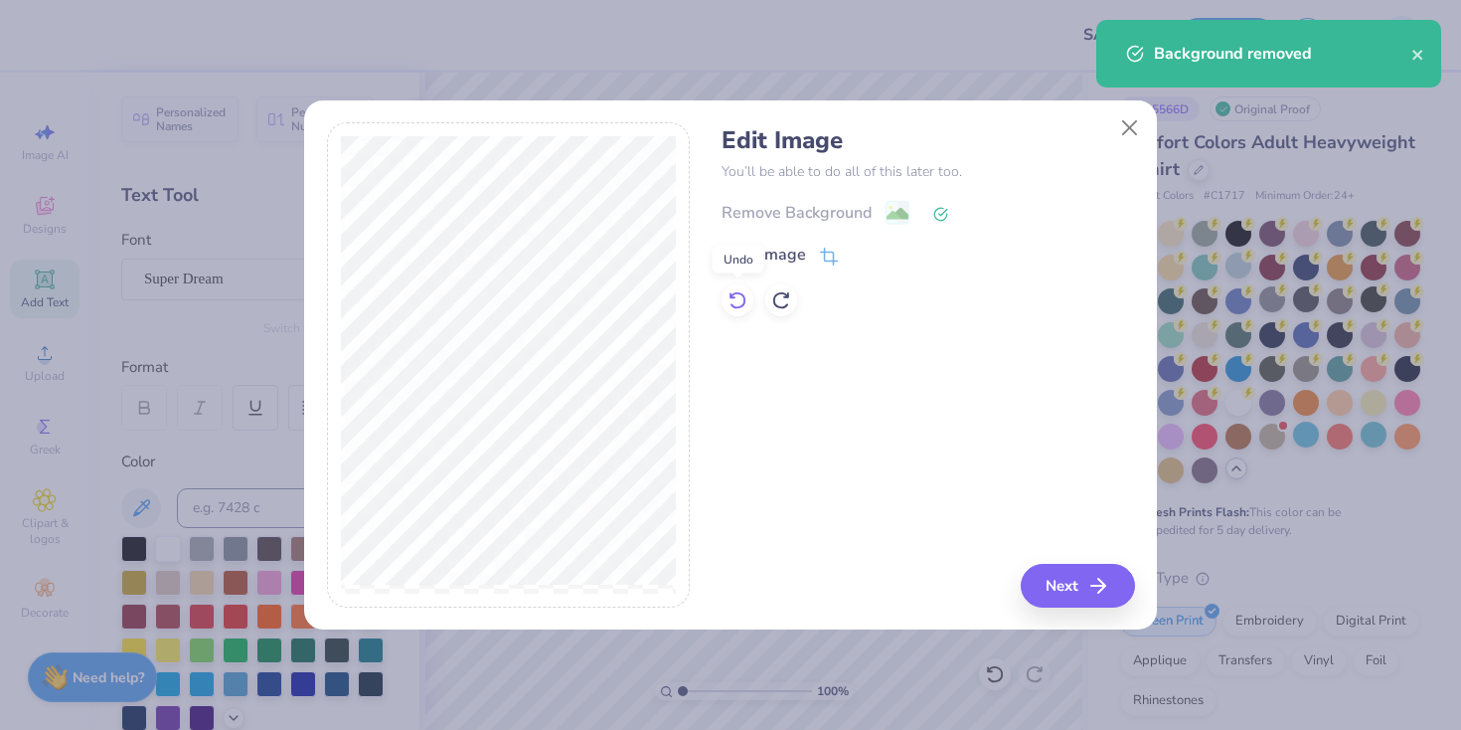
click at [742, 299] on icon at bounding box center [738, 300] width 20 height 20
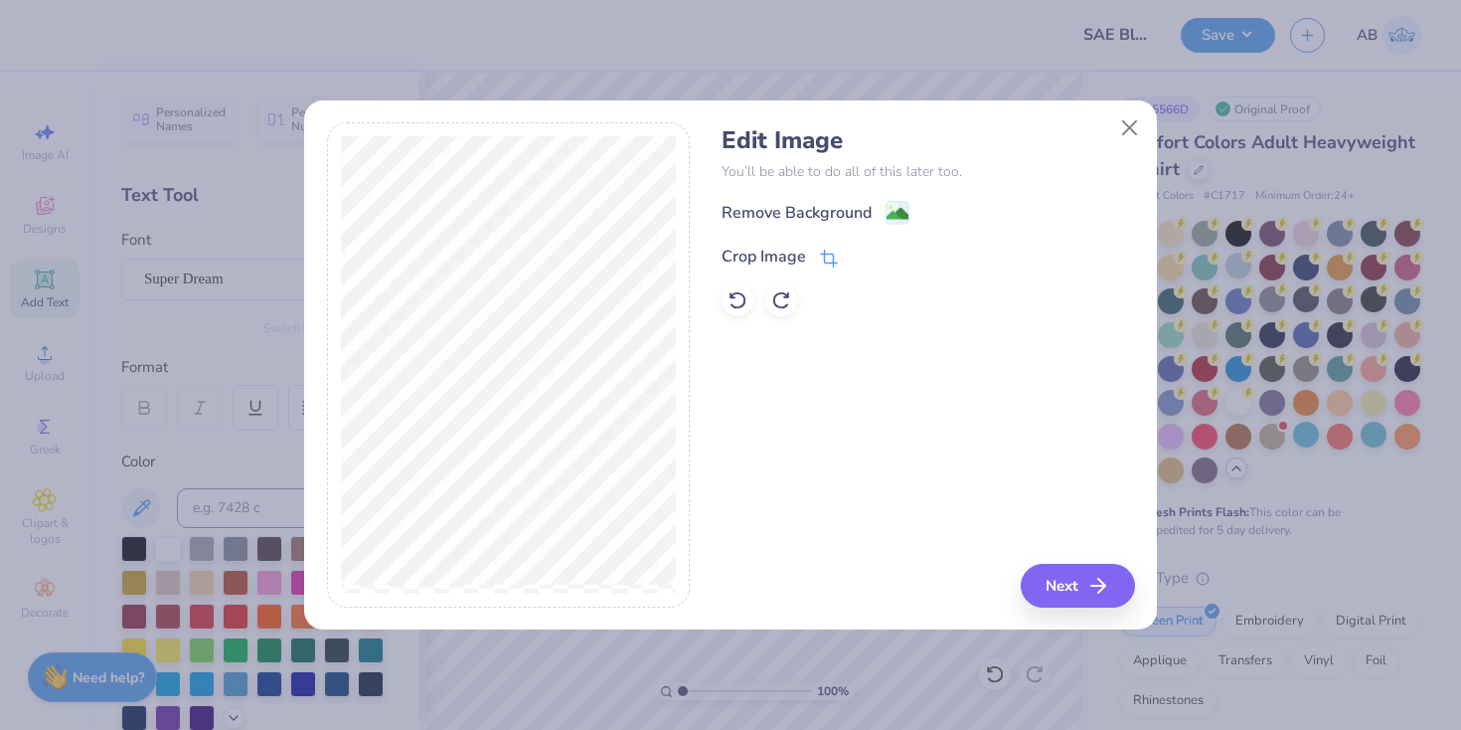
click at [823, 253] on icon at bounding box center [827, 259] width 13 height 13
click at [863, 254] on polyline at bounding box center [863, 254] width 8 height 6
click at [876, 222] on div "Remove Background" at bounding box center [816, 214] width 188 height 25
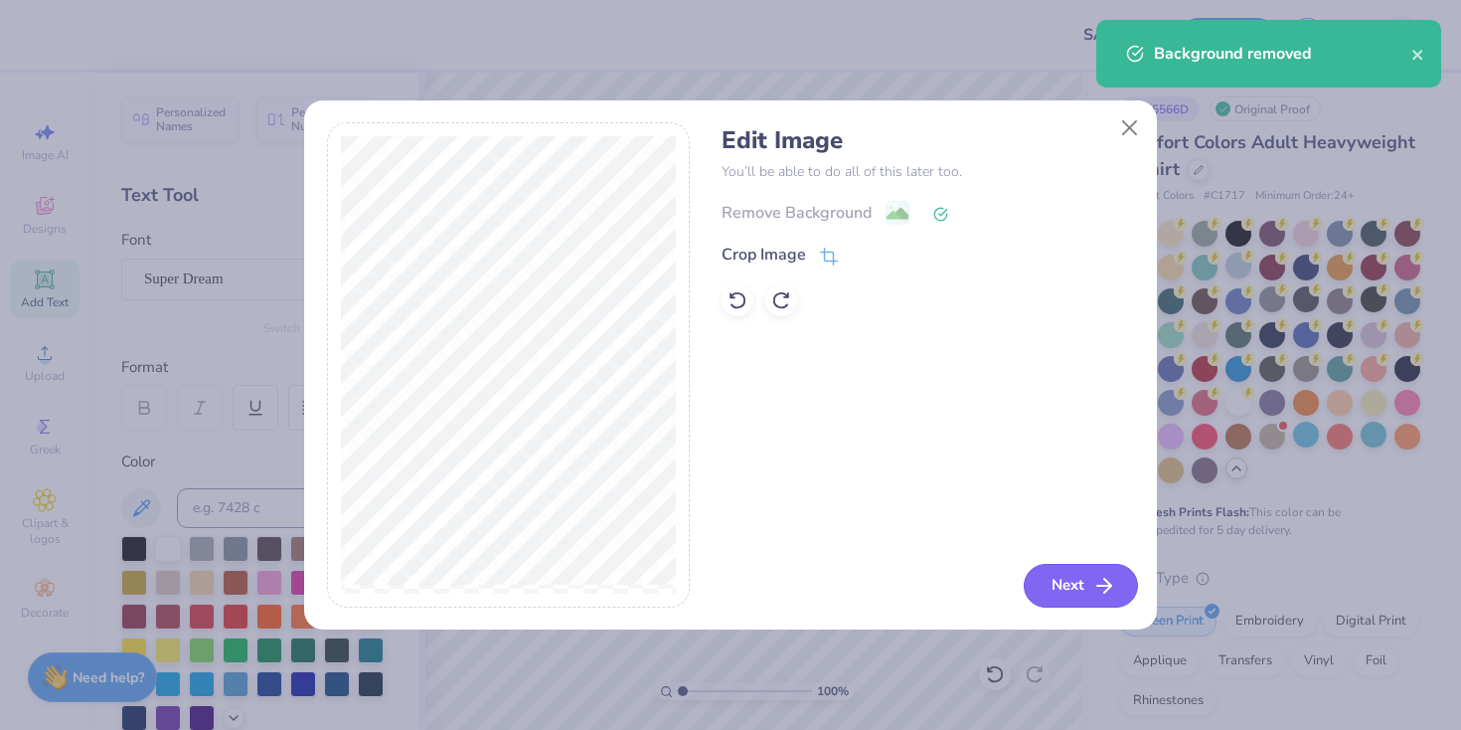
click at [1078, 590] on button "Next" at bounding box center [1081, 586] width 114 height 44
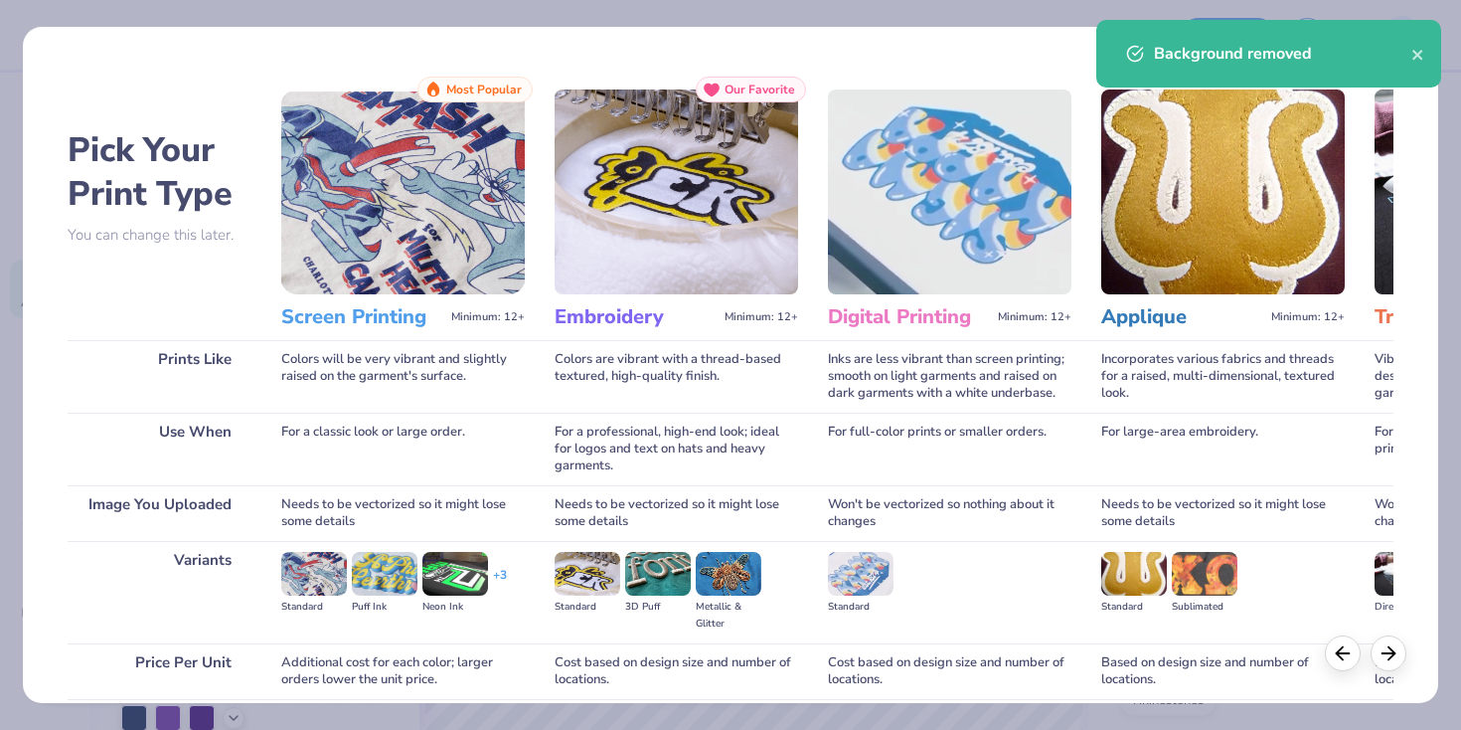
scroll to position [162, 0]
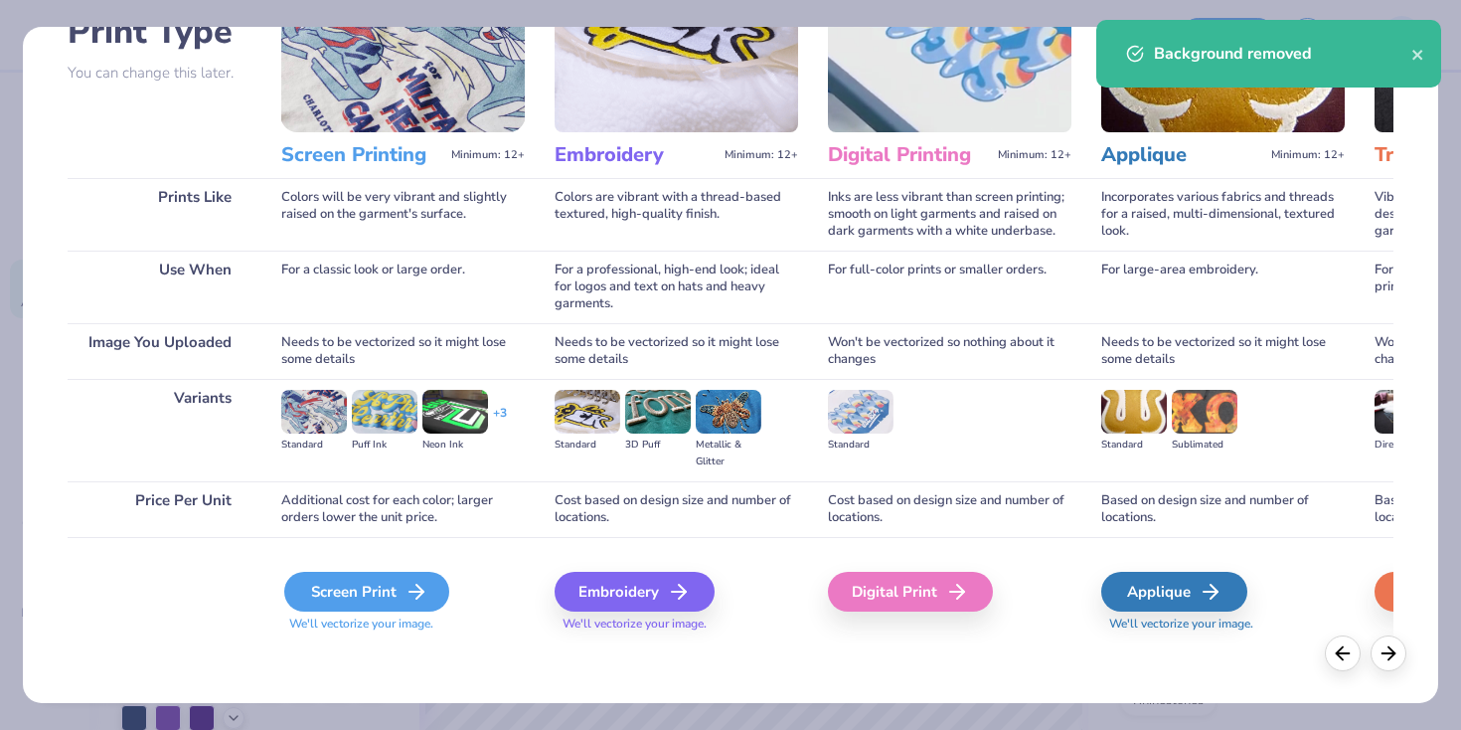
click at [373, 592] on div "Screen Print" at bounding box center [366, 592] width 165 height 40
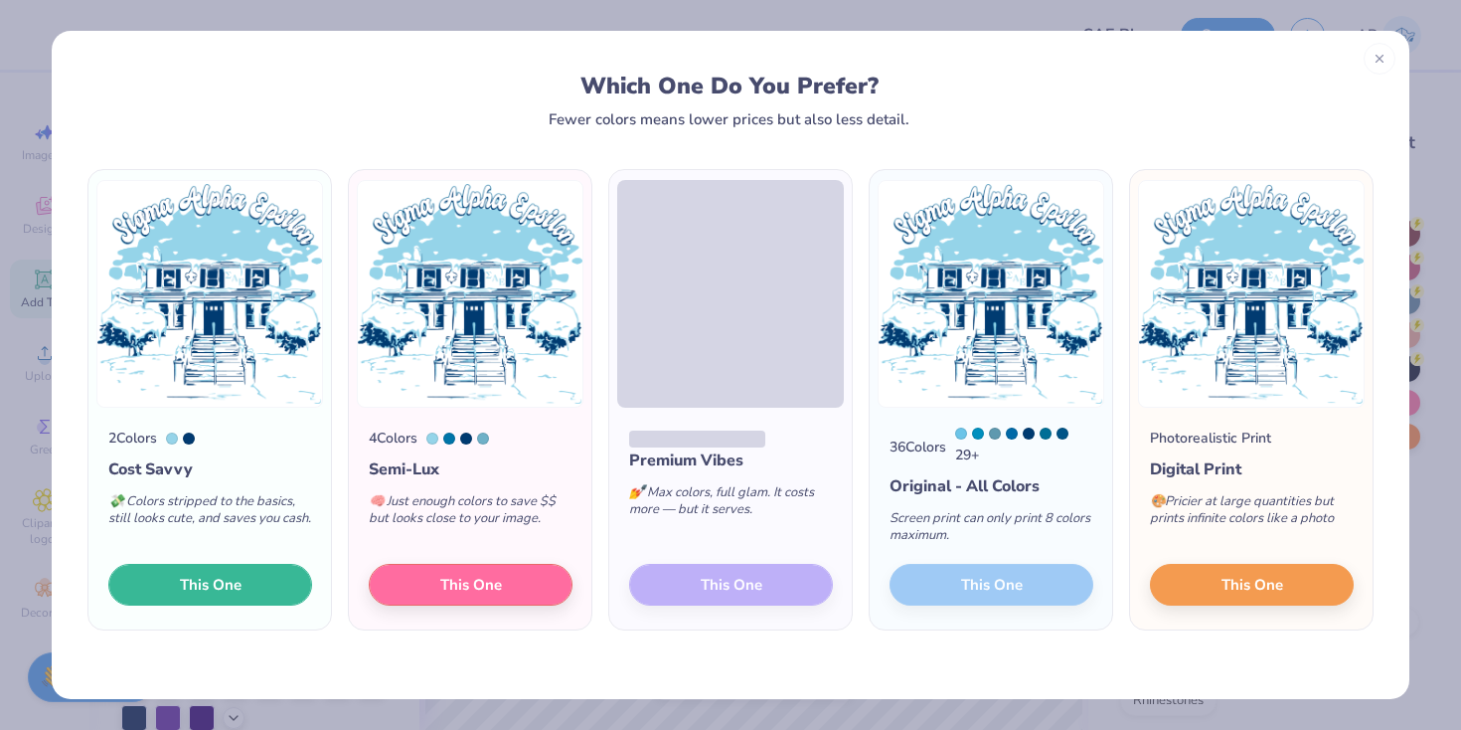
click at [264, 574] on button "This One" at bounding box center [210, 585] width 204 height 42
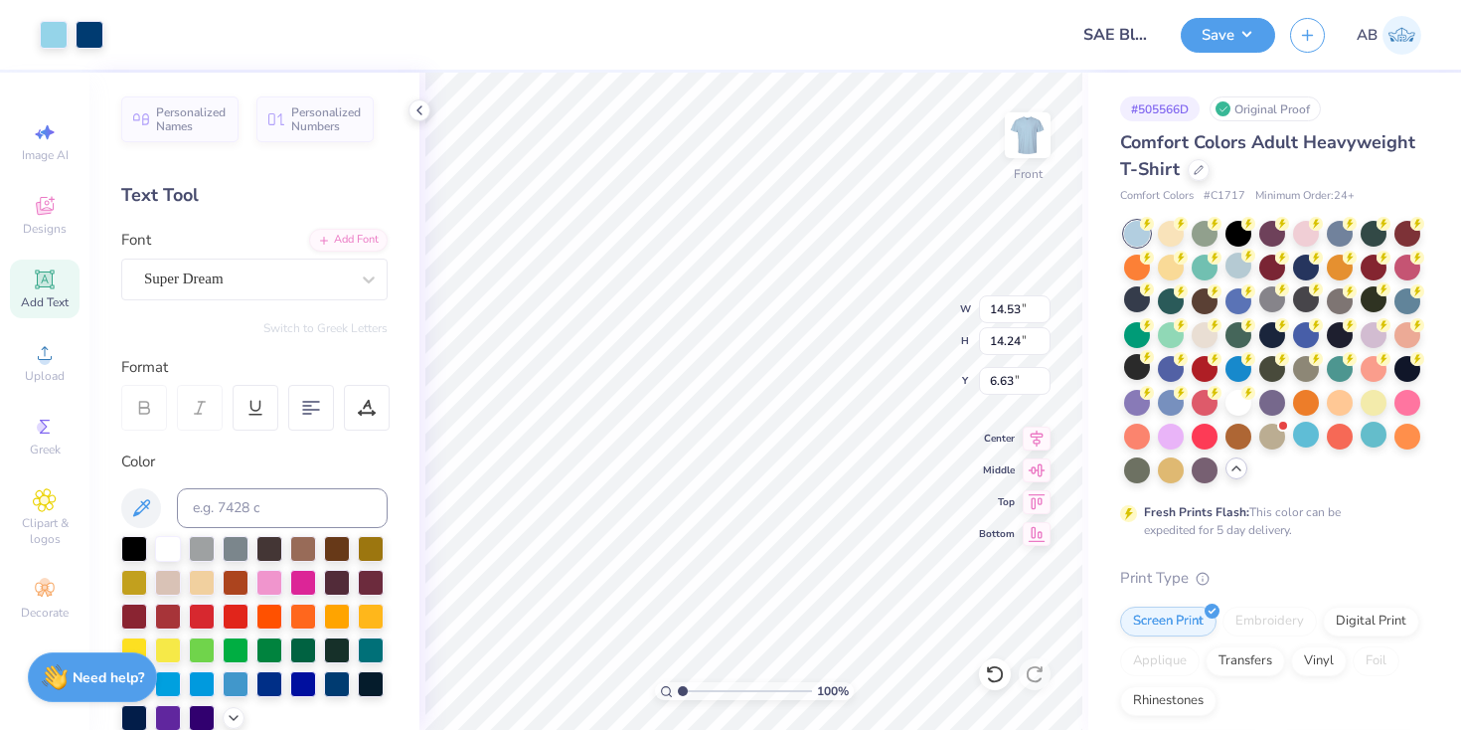
type input "3.00"
type input "13.80"
type input "13.52"
click at [1032, 437] on icon at bounding box center [1037, 435] width 28 height 24
click at [40, 304] on span "Add Text" at bounding box center [45, 302] width 48 height 16
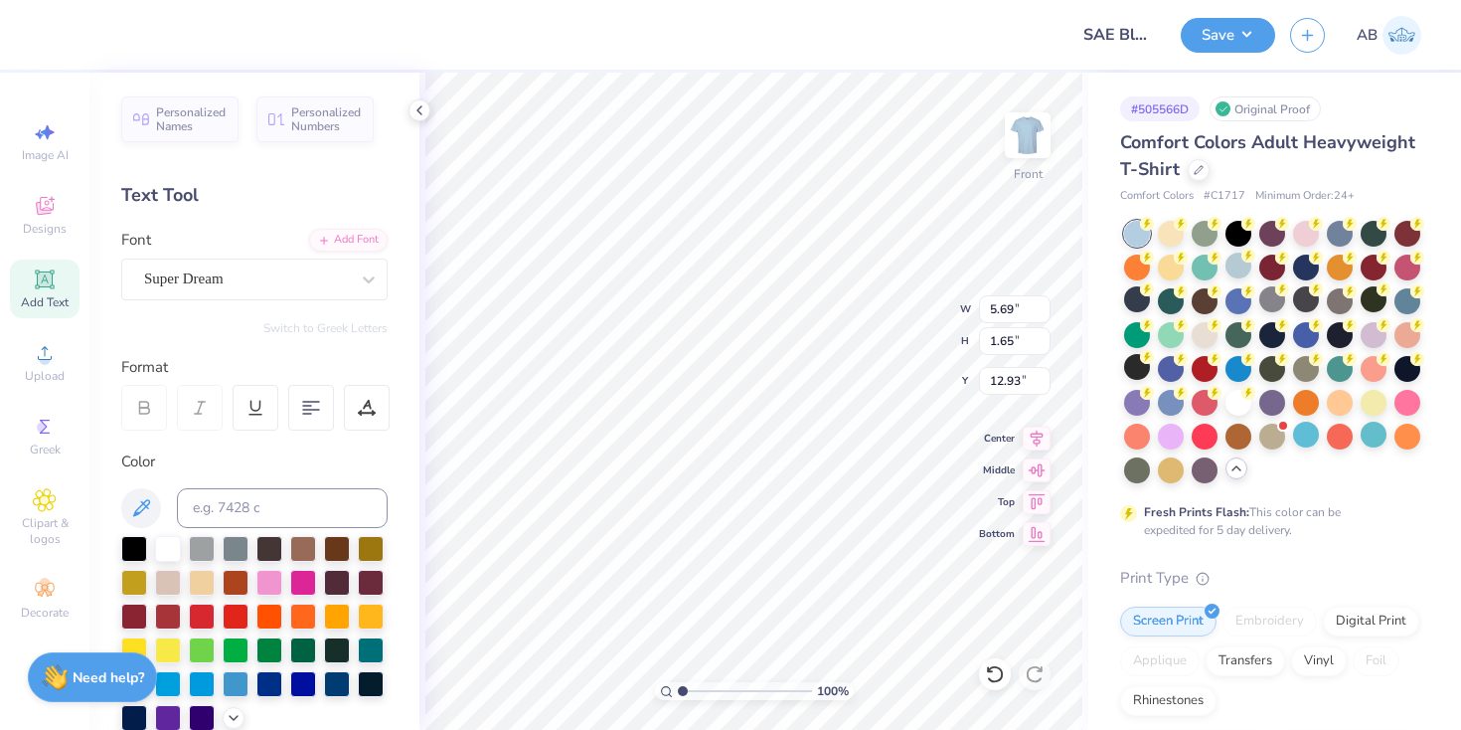
type input "18.95"
click at [263, 278] on div "Super Dream" at bounding box center [246, 278] width 209 height 31
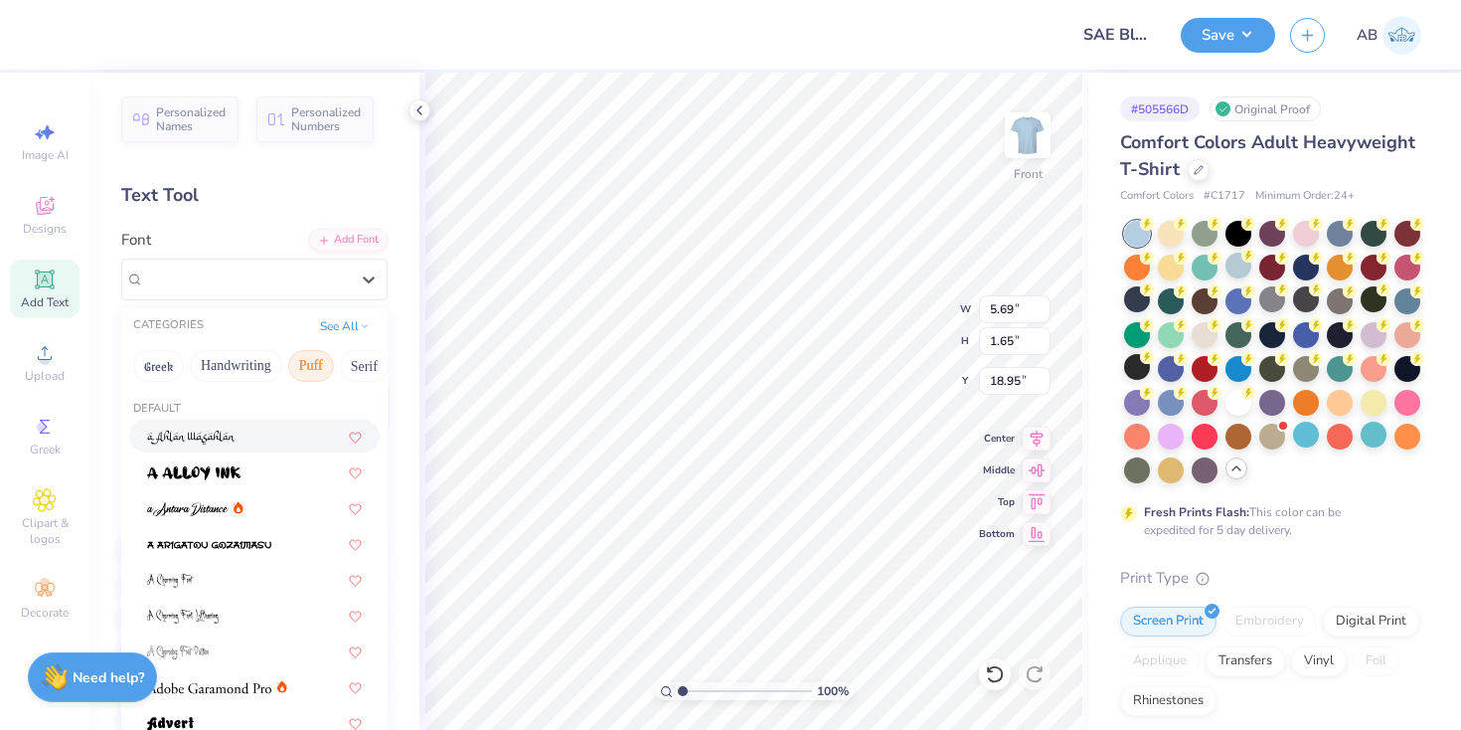
click at [293, 362] on button "Puff" at bounding box center [311, 366] width 46 height 32
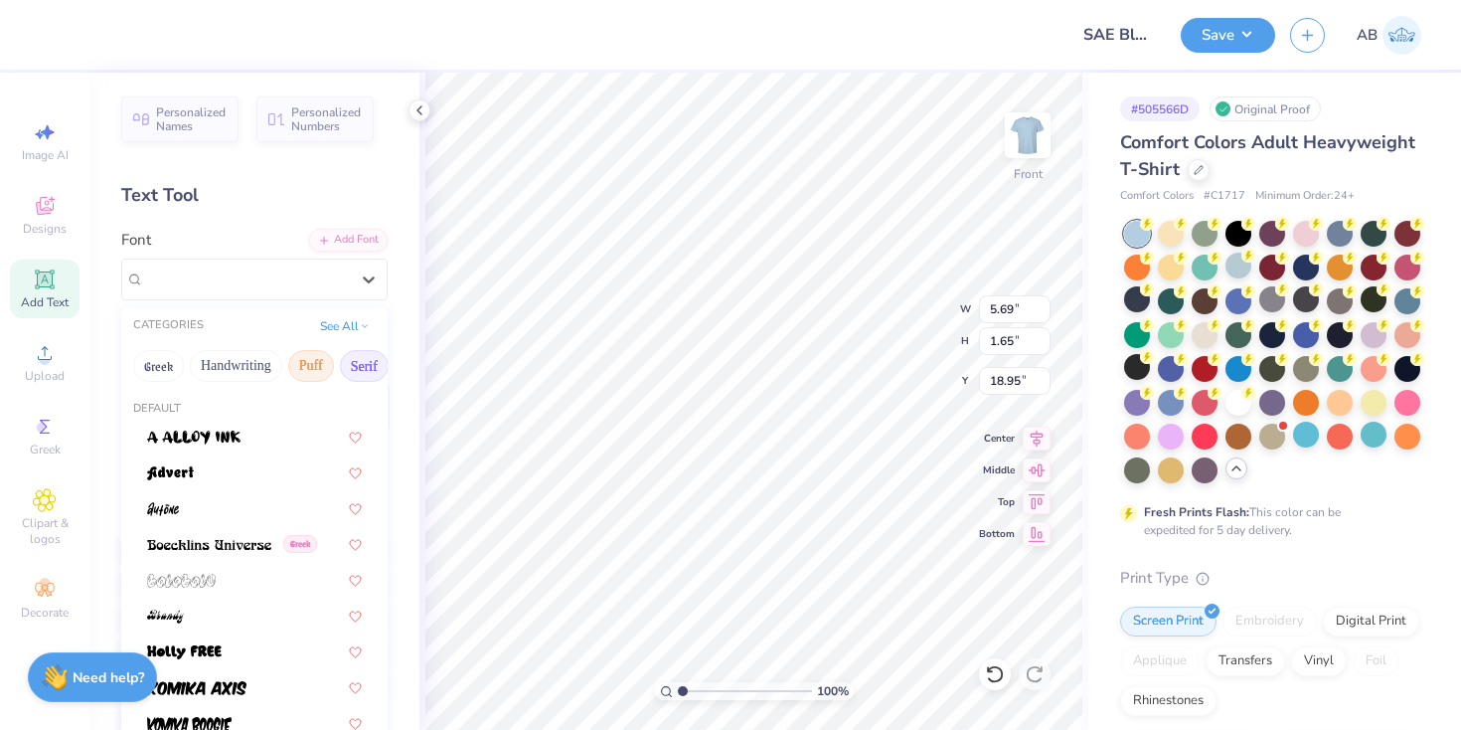
click at [361, 365] on button "Serif" at bounding box center [364, 366] width 49 height 32
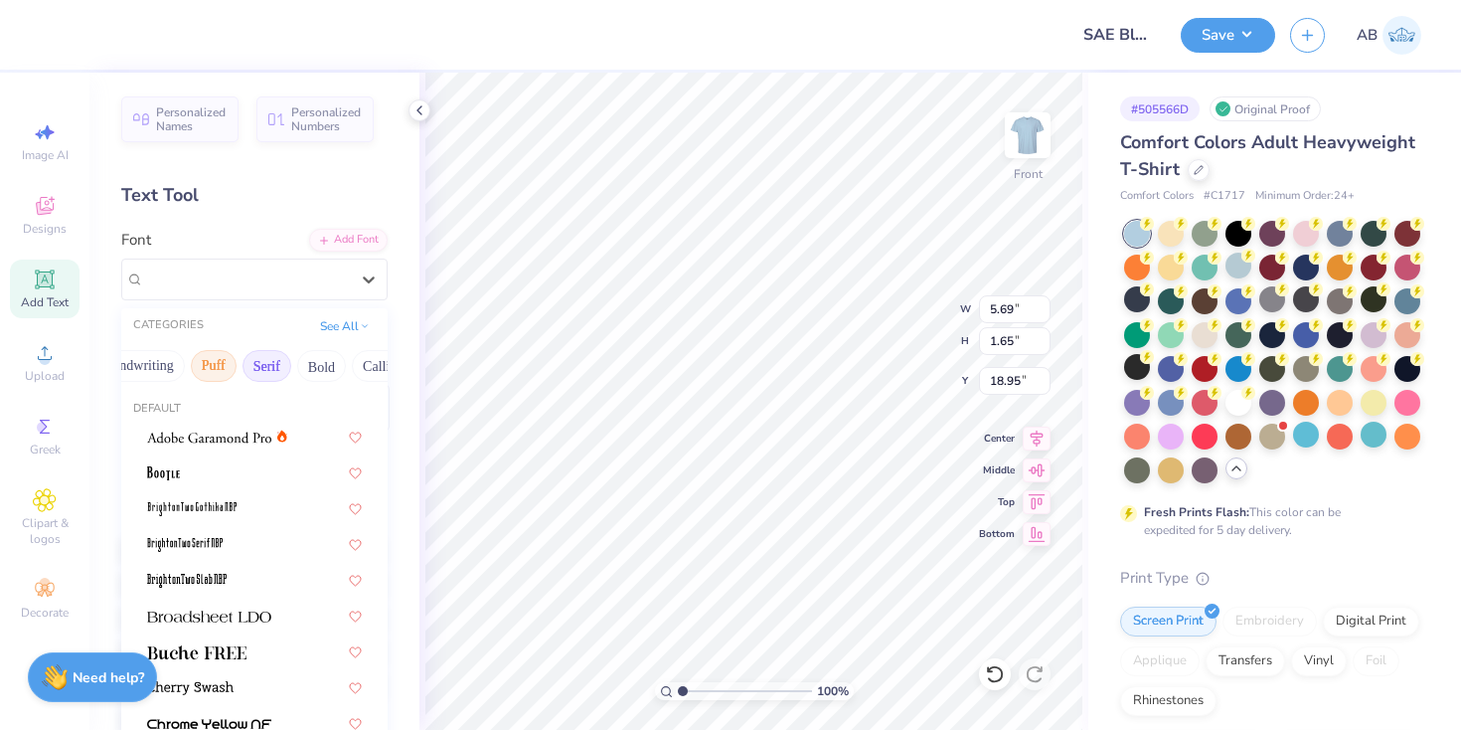
scroll to position [0, 137]
click at [274, 364] on button "Bold" at bounding box center [281, 366] width 49 height 32
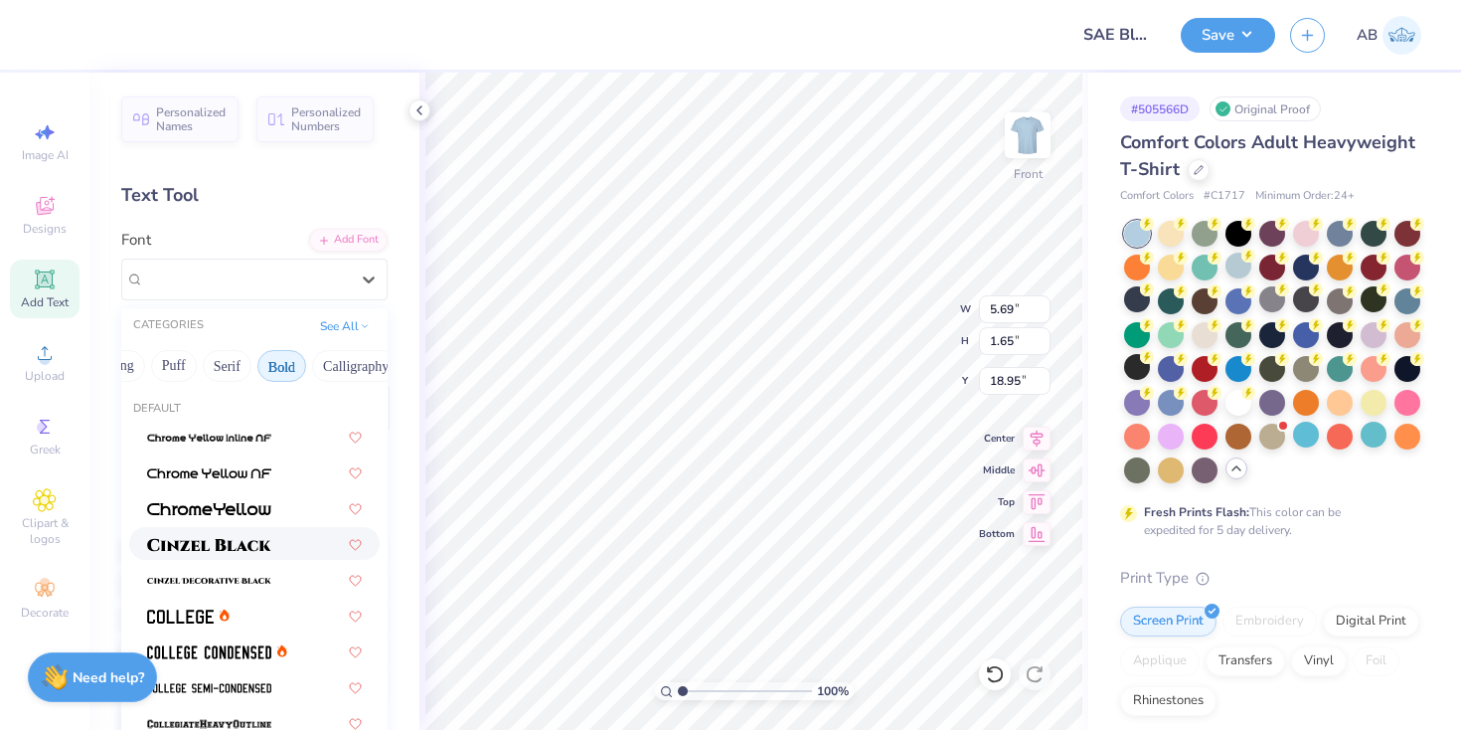
click at [252, 548] on img at bounding box center [209, 545] width 124 height 14
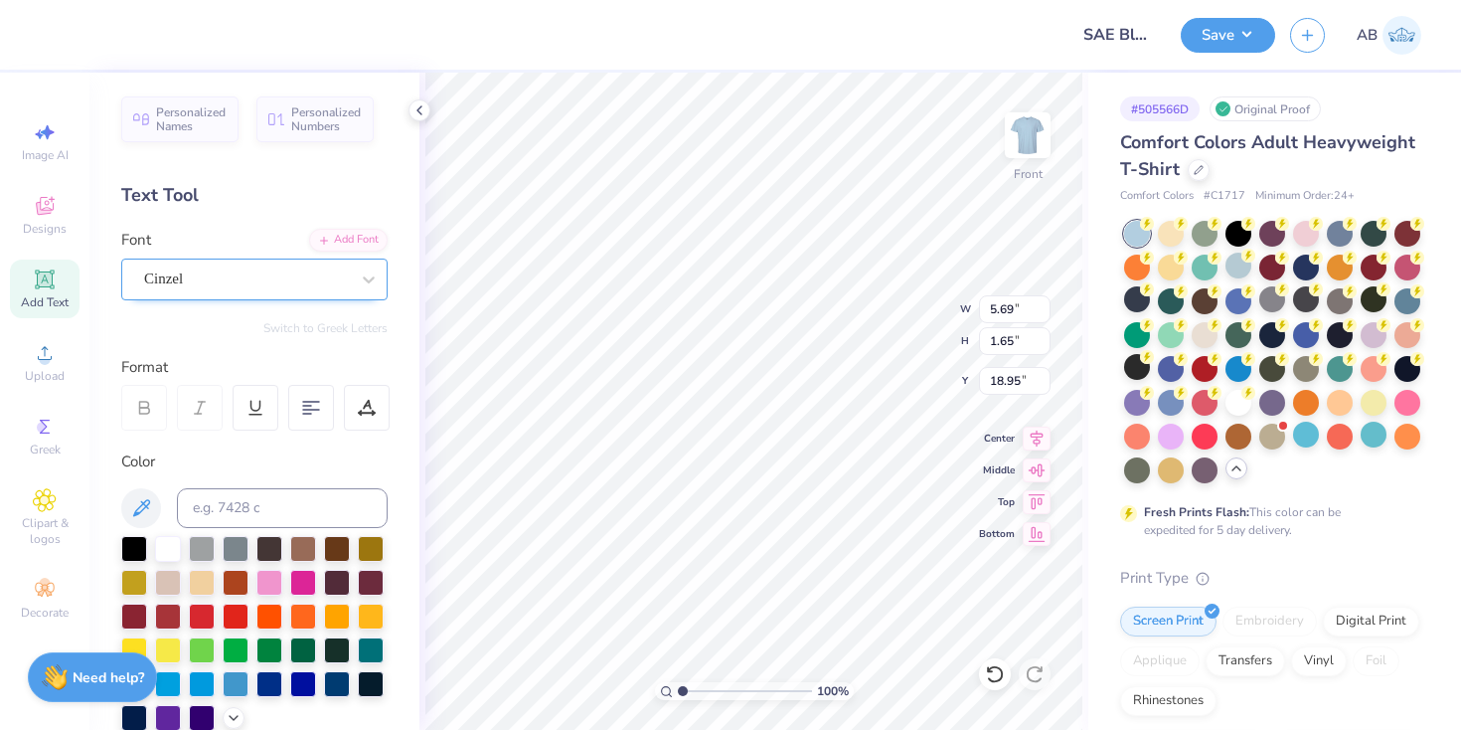
click at [246, 282] on div "Cinzel" at bounding box center [246, 278] width 209 height 31
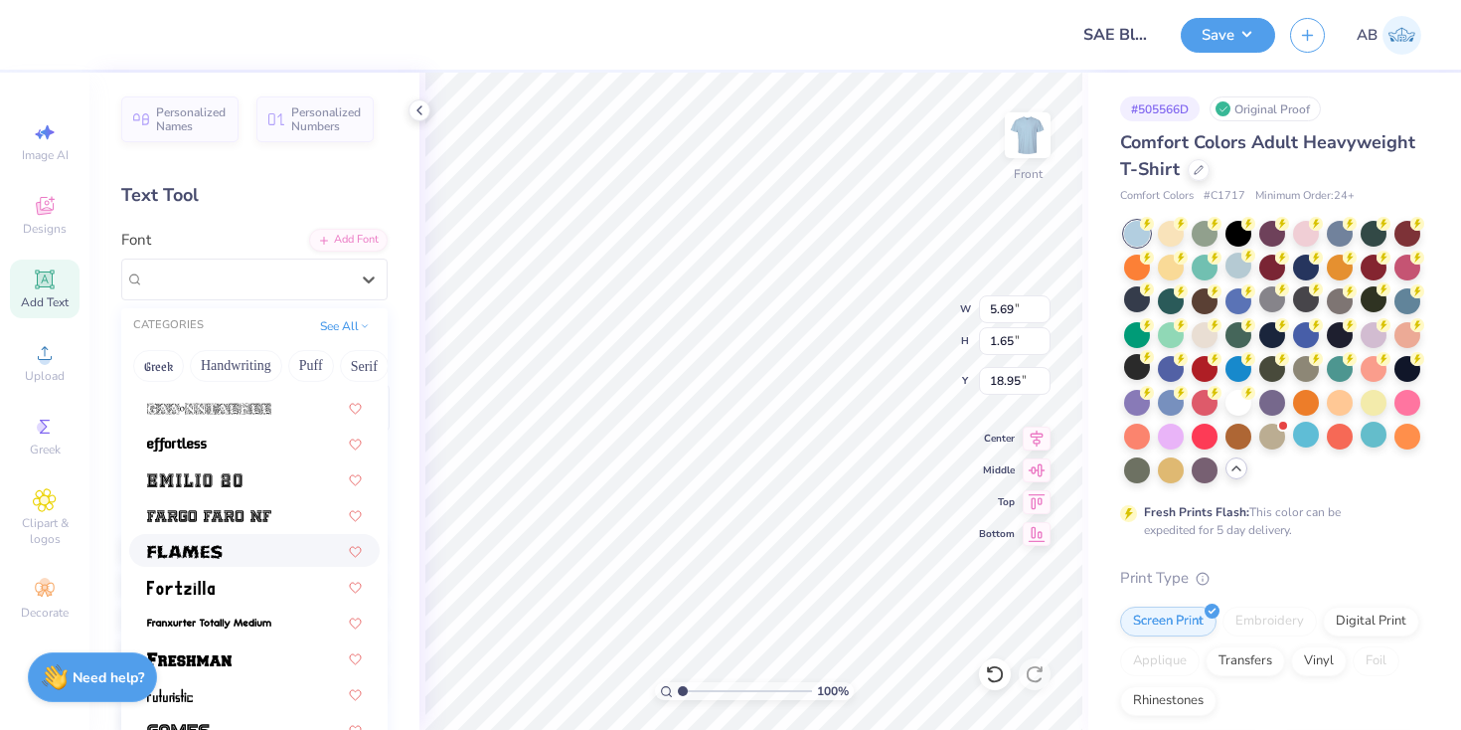
scroll to position [496, 0]
click at [256, 391] on div at bounding box center [254, 405] width 250 height 33
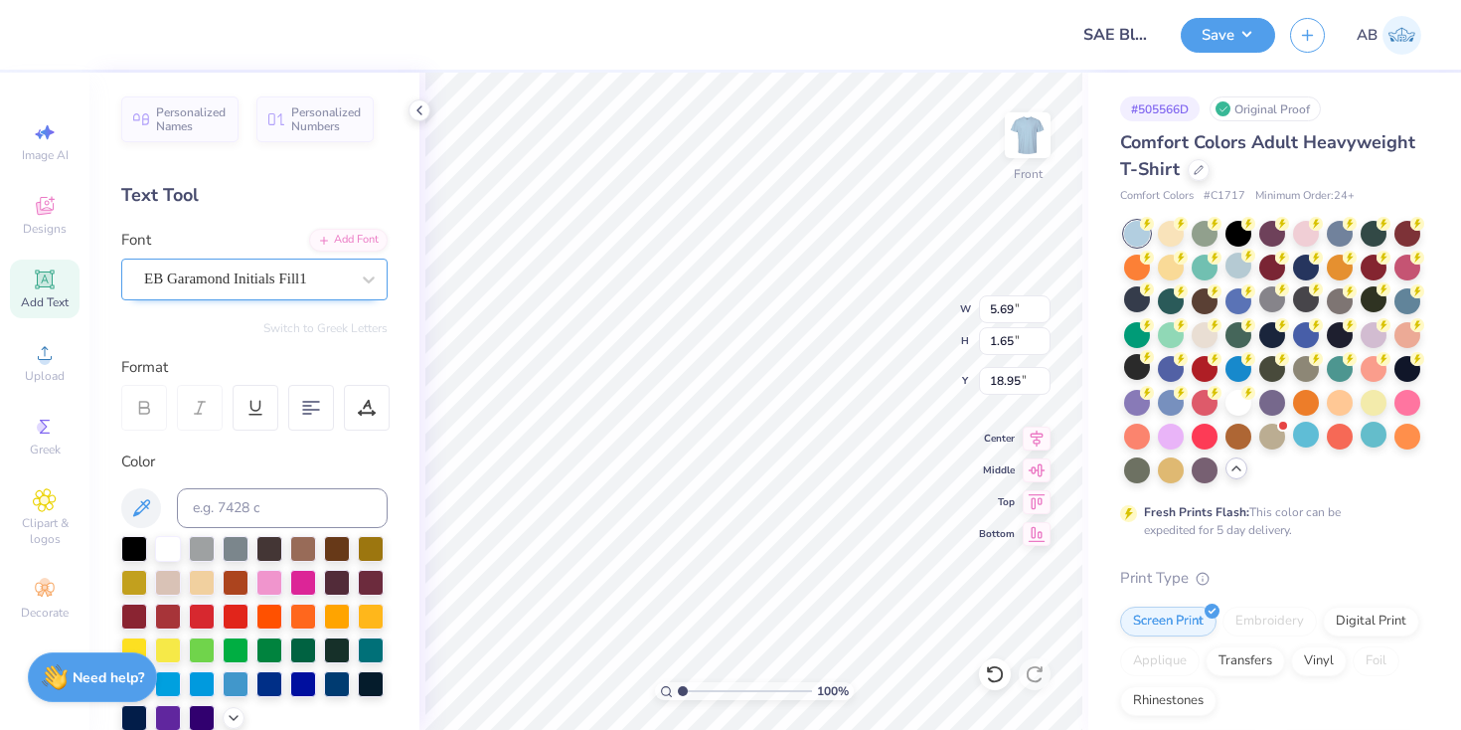
click at [250, 290] on div at bounding box center [246, 278] width 205 height 27
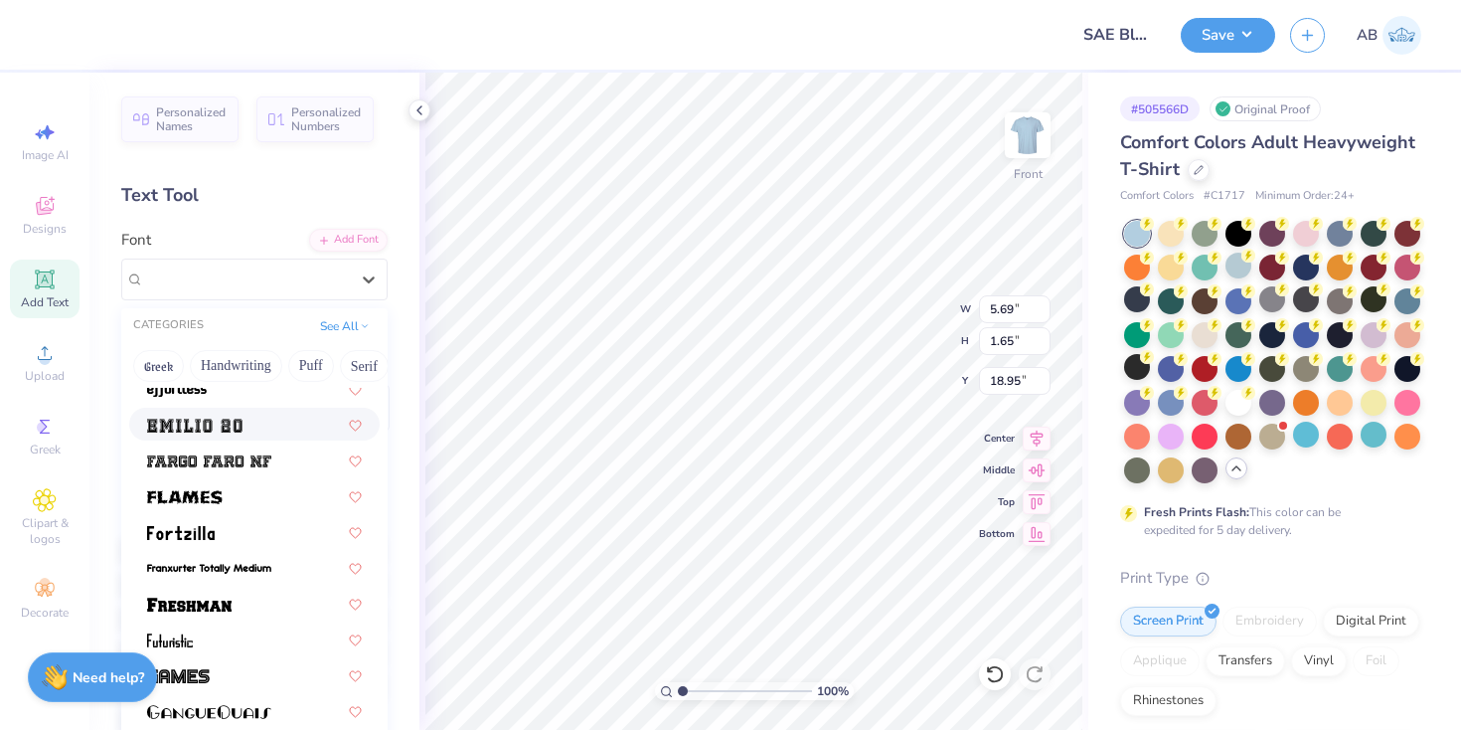
scroll to position [551, 0]
click at [248, 466] on span at bounding box center [209, 457] width 124 height 21
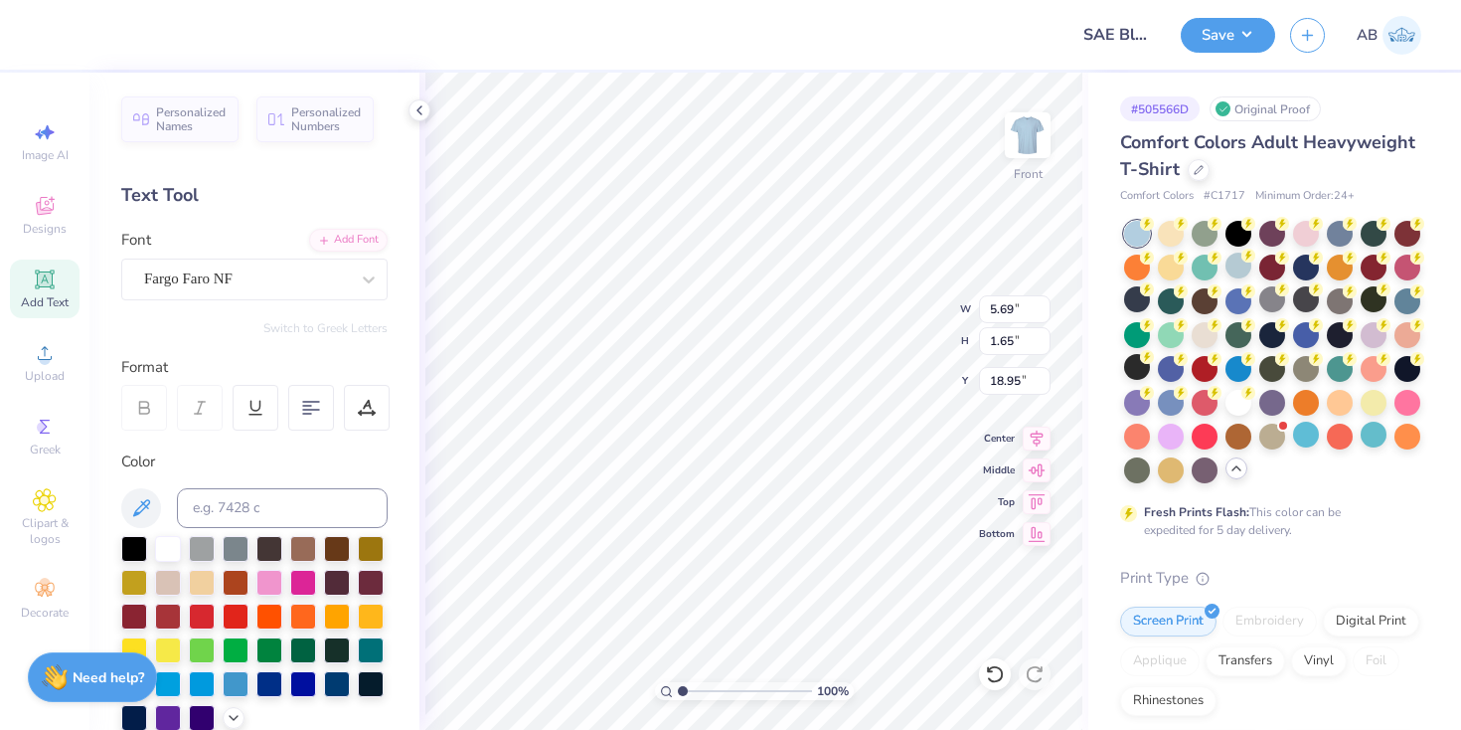
scroll to position [0, 1]
type textarea "BLU 2025"
click at [243, 282] on div "Fargo Faro NF" at bounding box center [246, 278] width 209 height 31
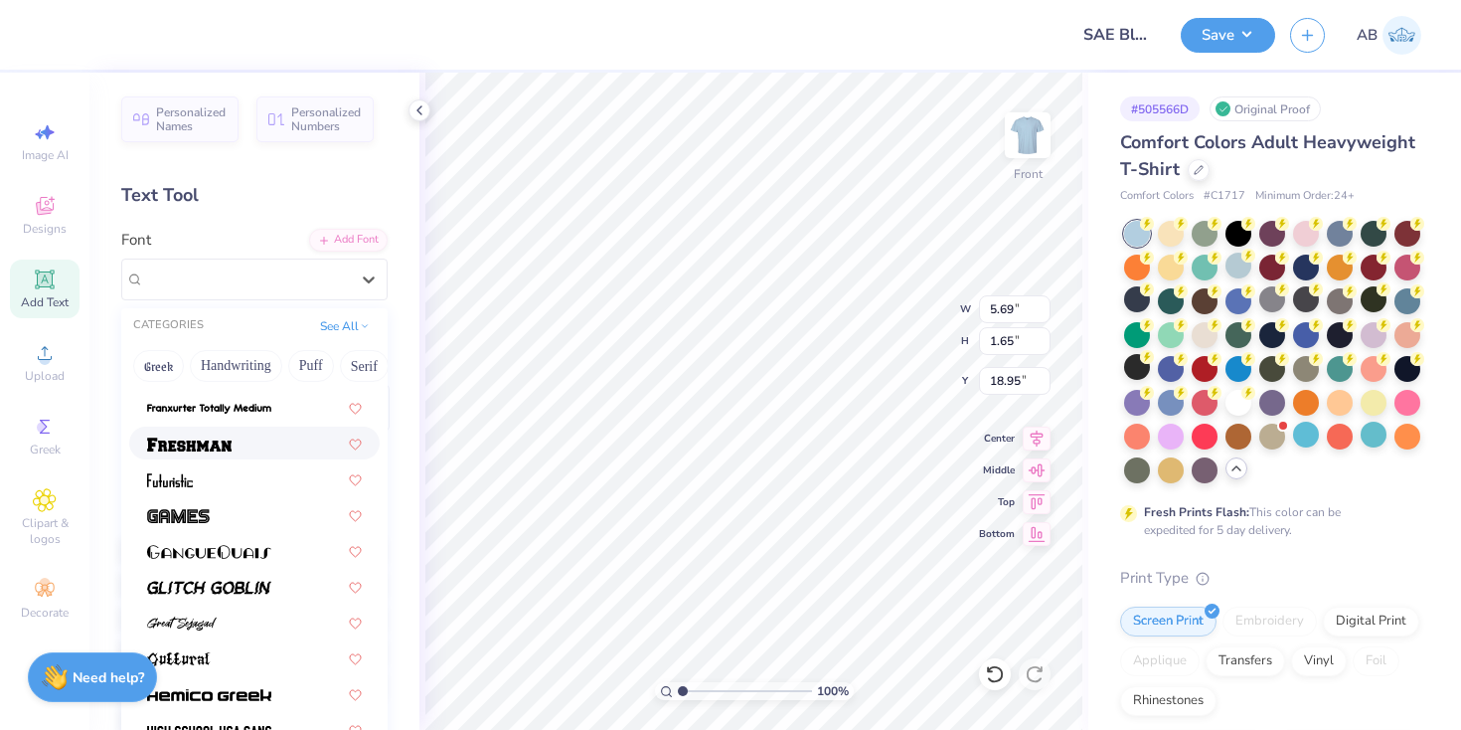
scroll to position [715, 0]
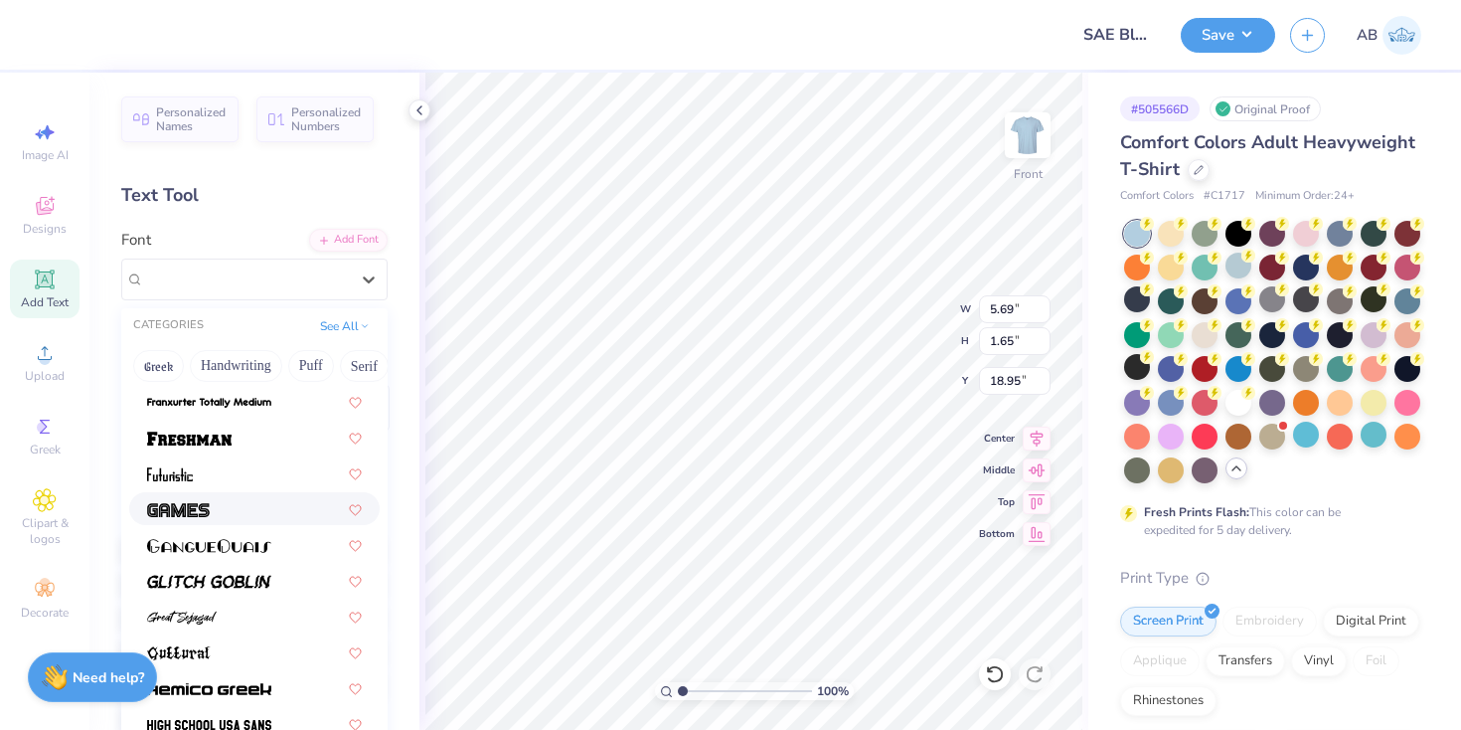
click at [247, 516] on div at bounding box center [254, 508] width 215 height 21
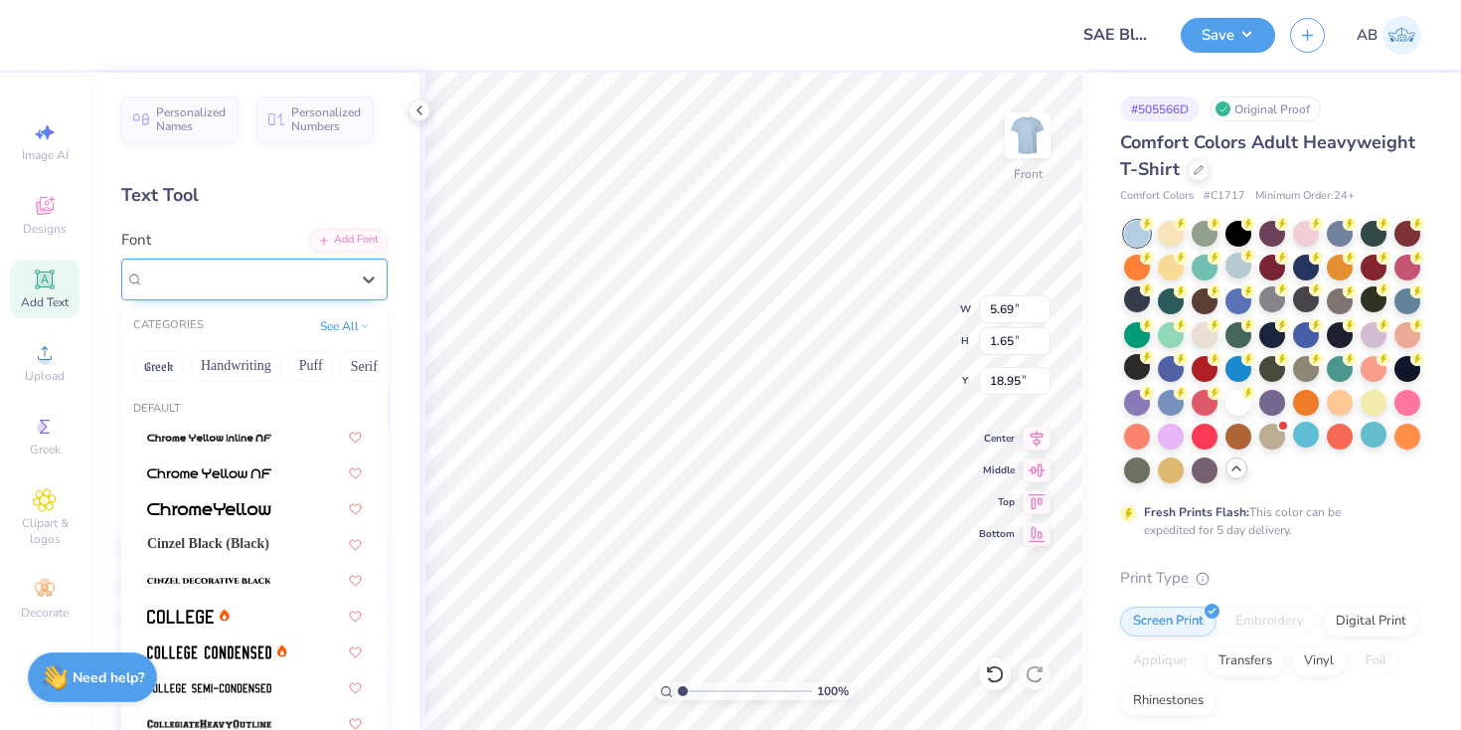
click at [276, 274] on div "Games" at bounding box center [246, 278] width 209 height 31
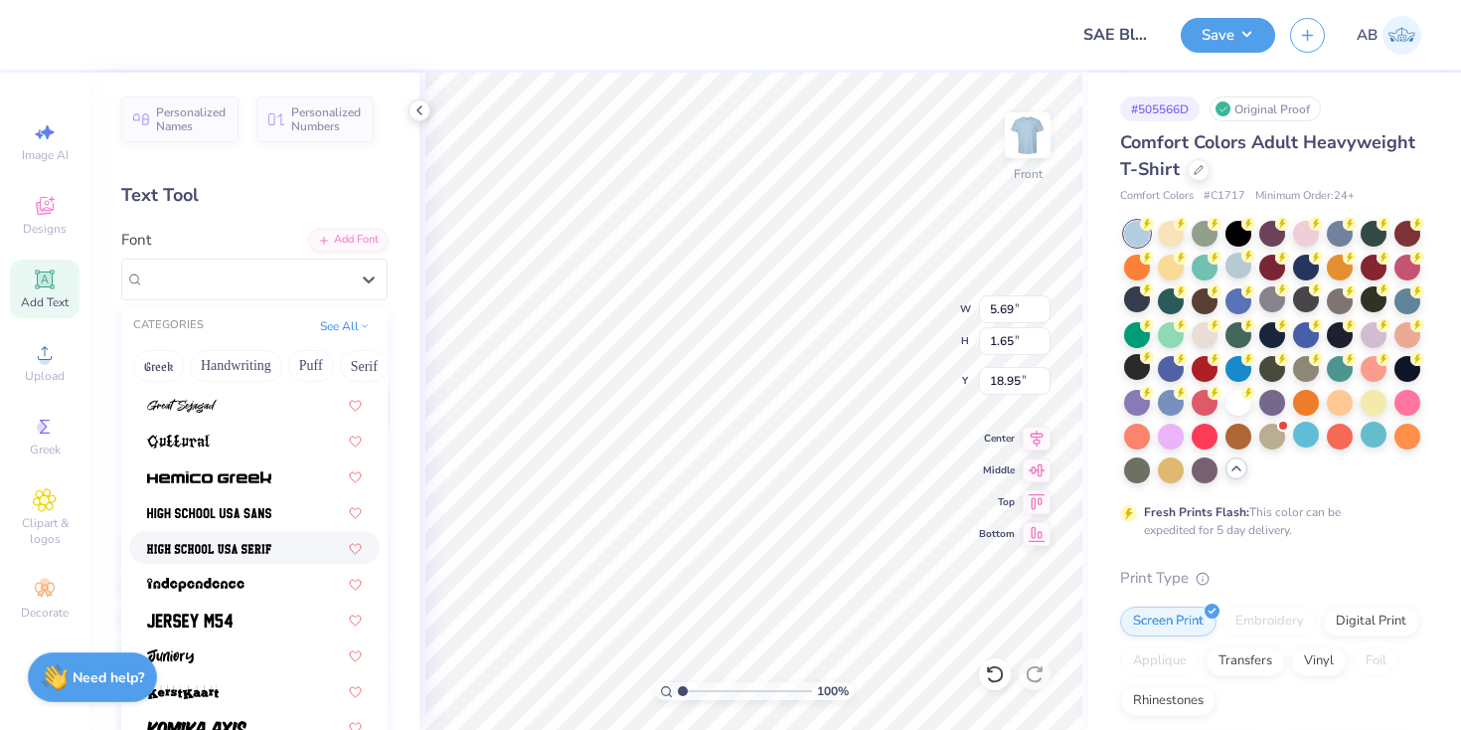
scroll to position [940, 0]
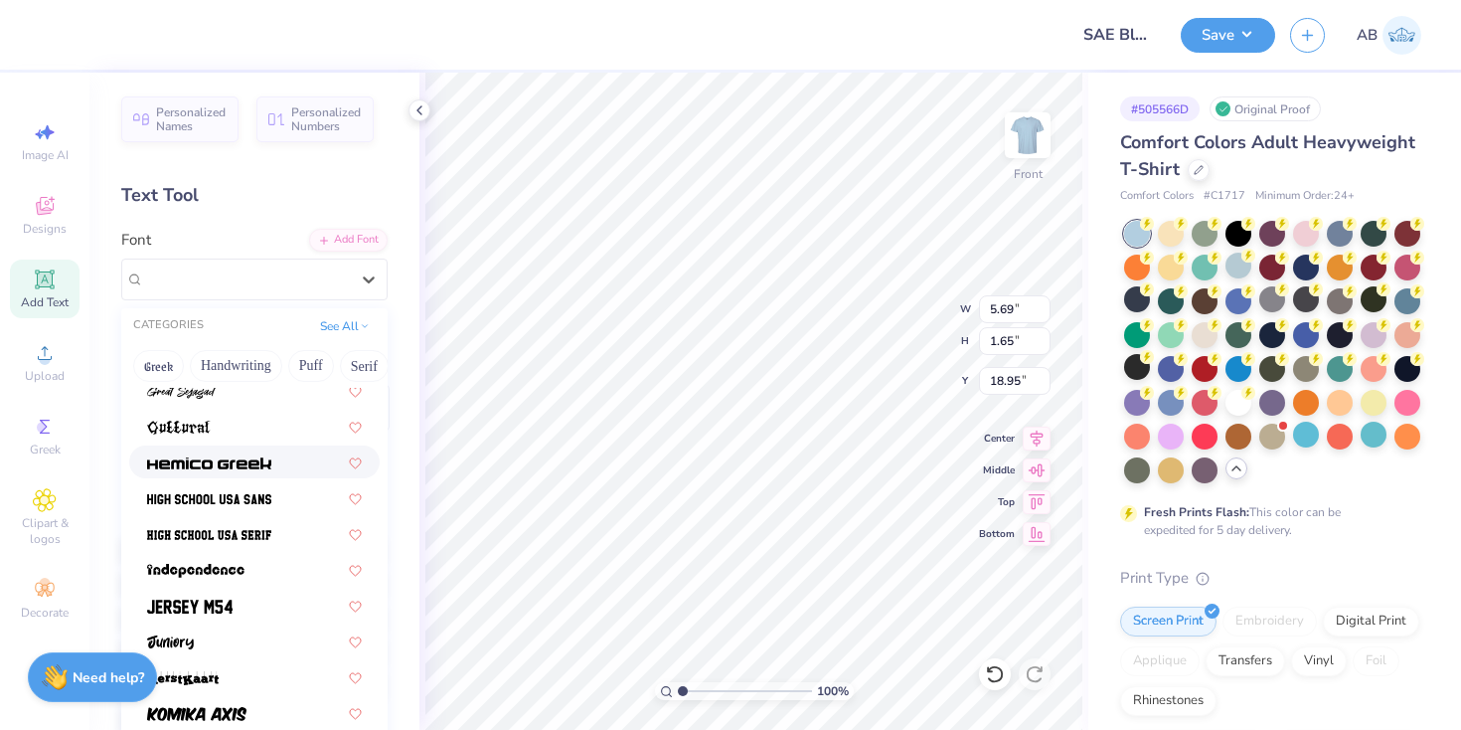
click at [266, 471] on span at bounding box center [209, 461] width 124 height 21
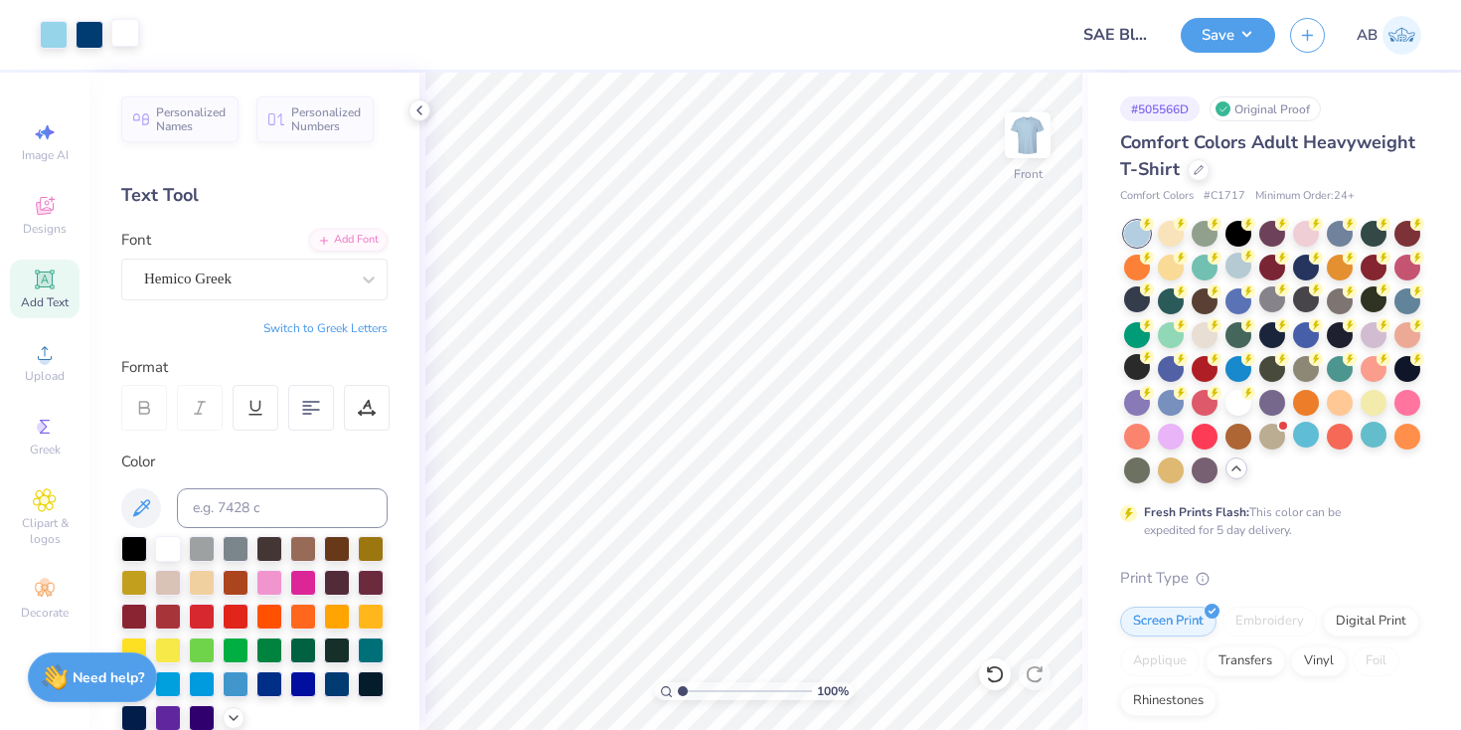
click at [129, 22] on div at bounding box center [125, 33] width 28 height 28
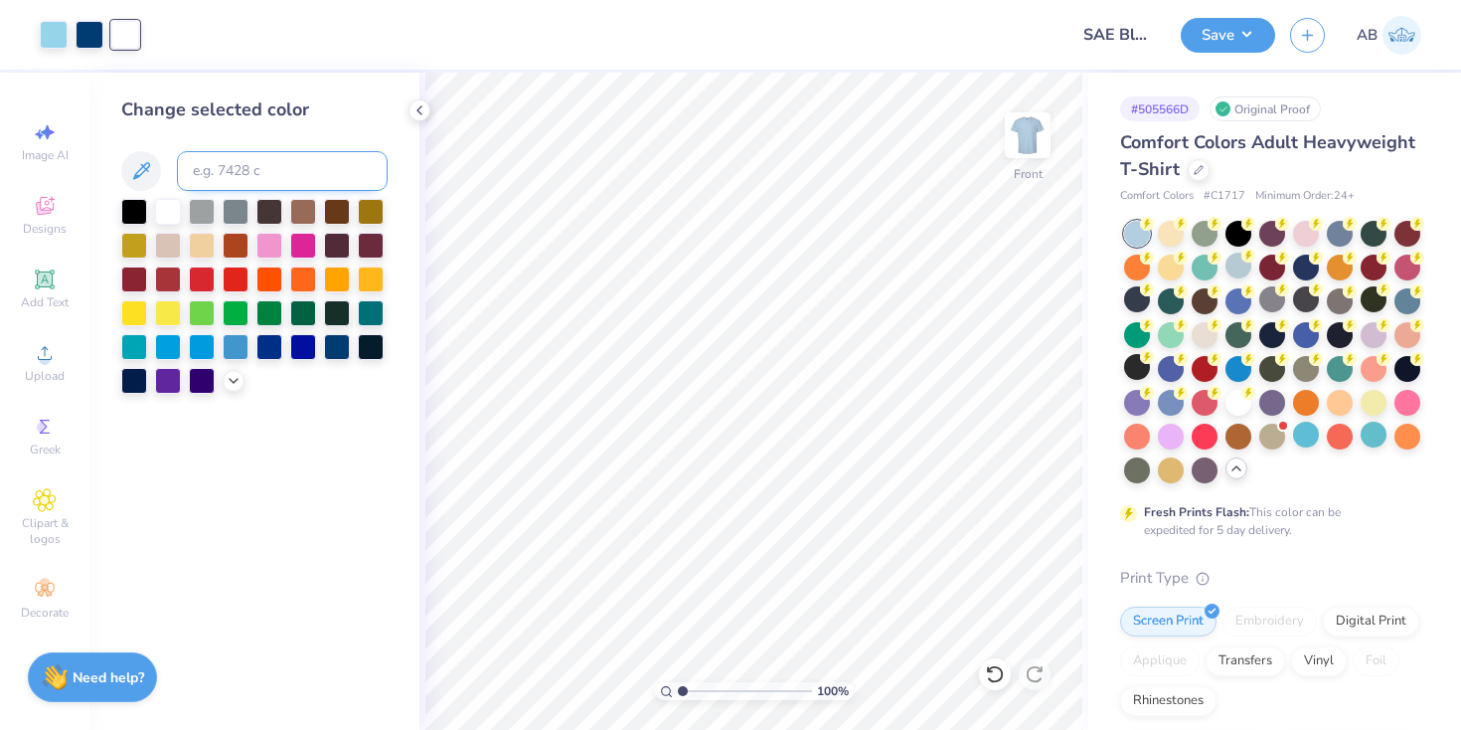
click at [237, 178] on input at bounding box center [282, 171] width 211 height 40
type input "541"
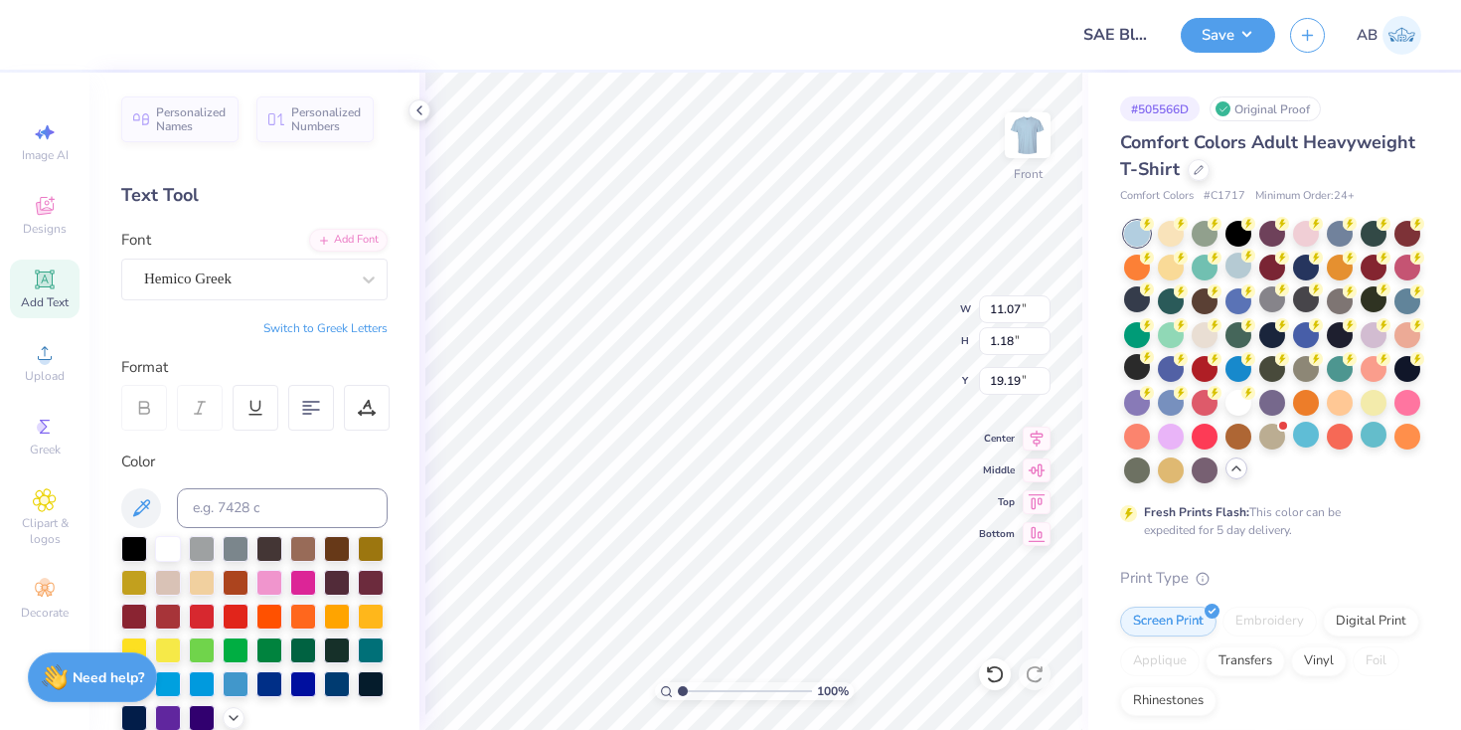
type input "6.79"
type input "0.72"
type input "16.52"
type input "4.84"
type input "0.51"
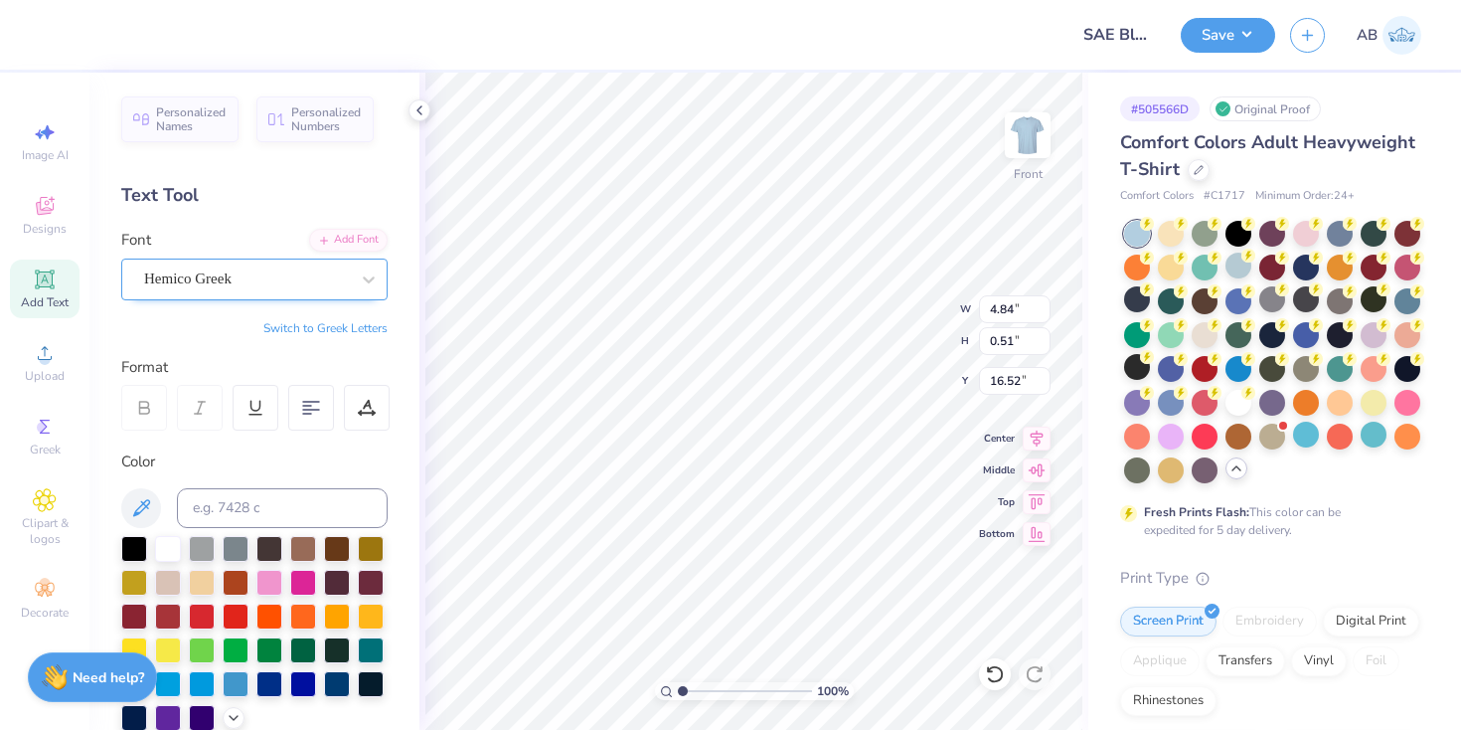
click at [270, 286] on div "Hemico Greek" at bounding box center [246, 278] width 209 height 31
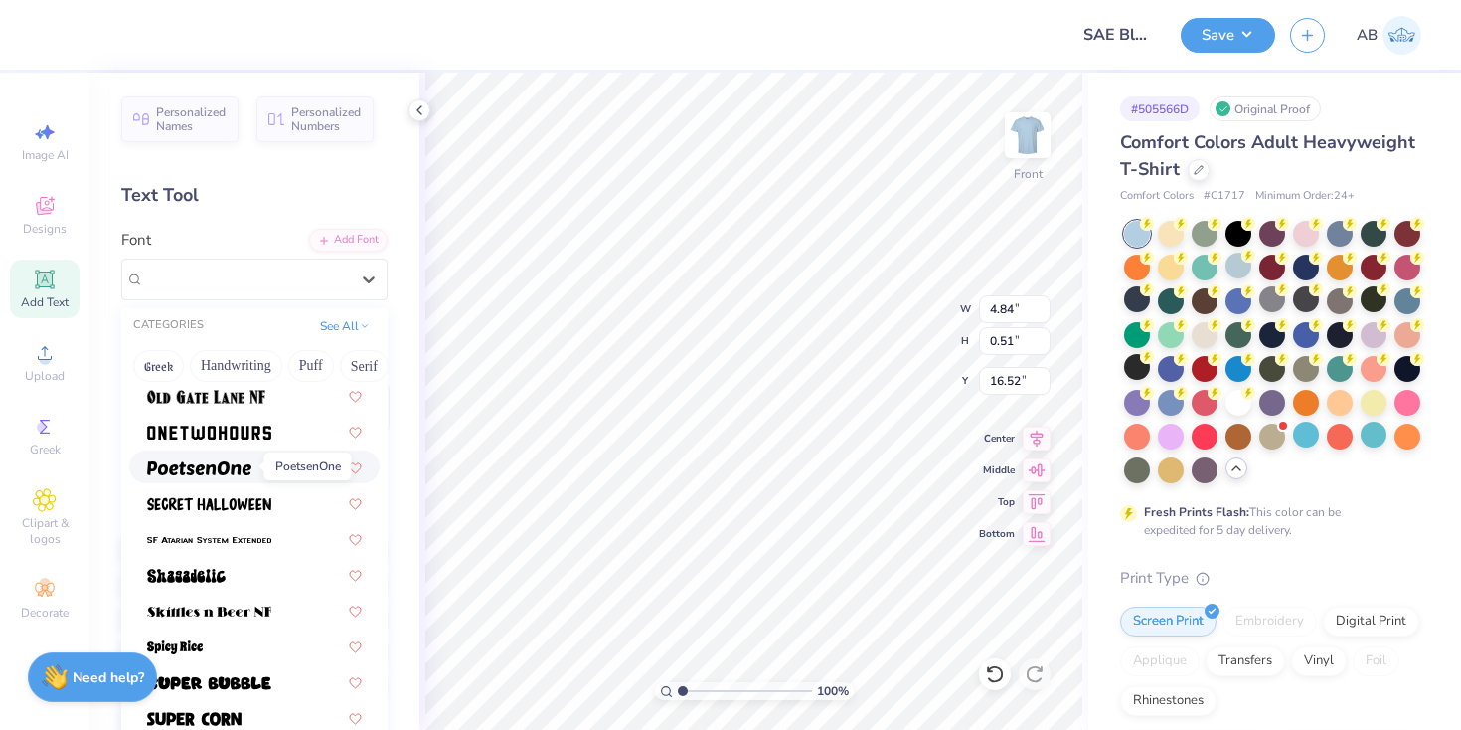
scroll to position [1903, 0]
click at [249, 436] on img at bounding box center [209, 431] width 124 height 14
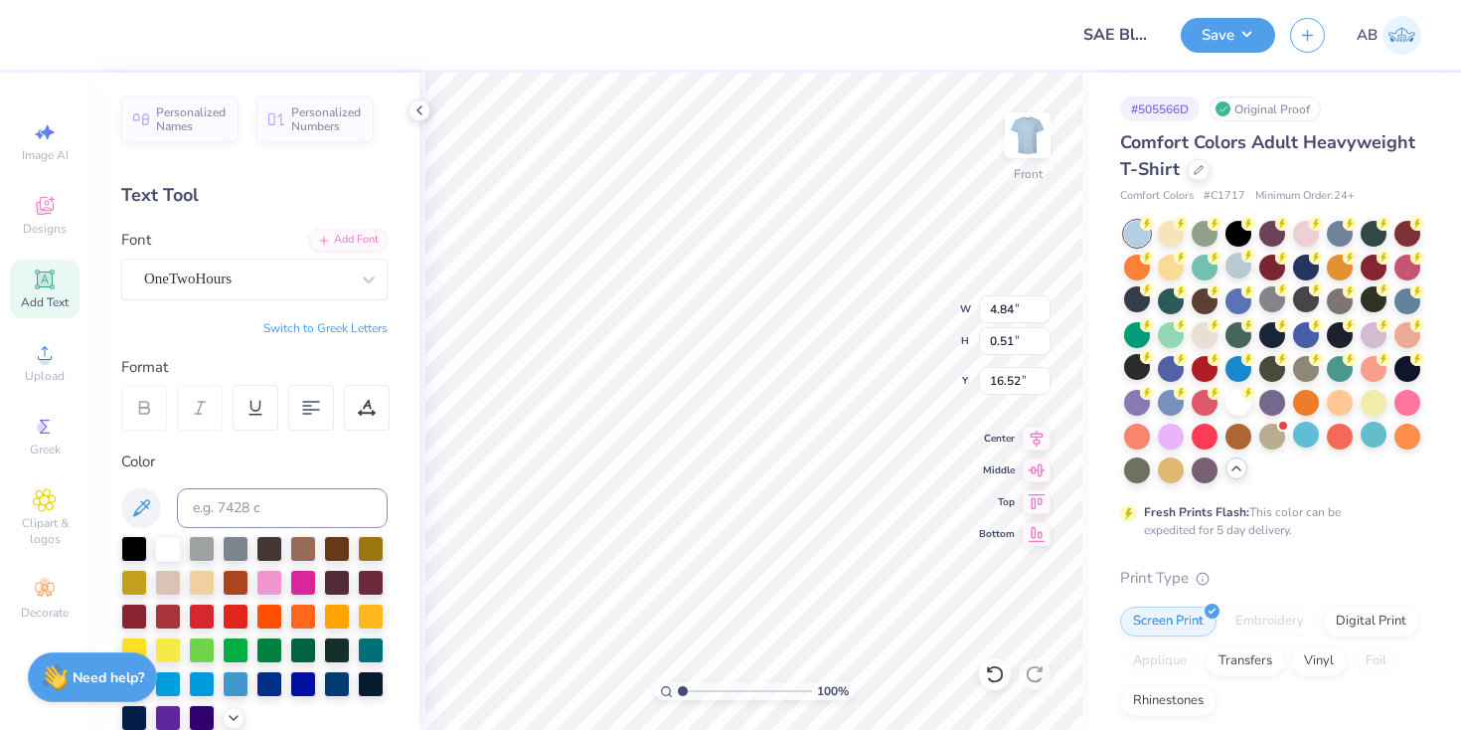
type input "4.31"
type input "0.74"
type input "16.41"
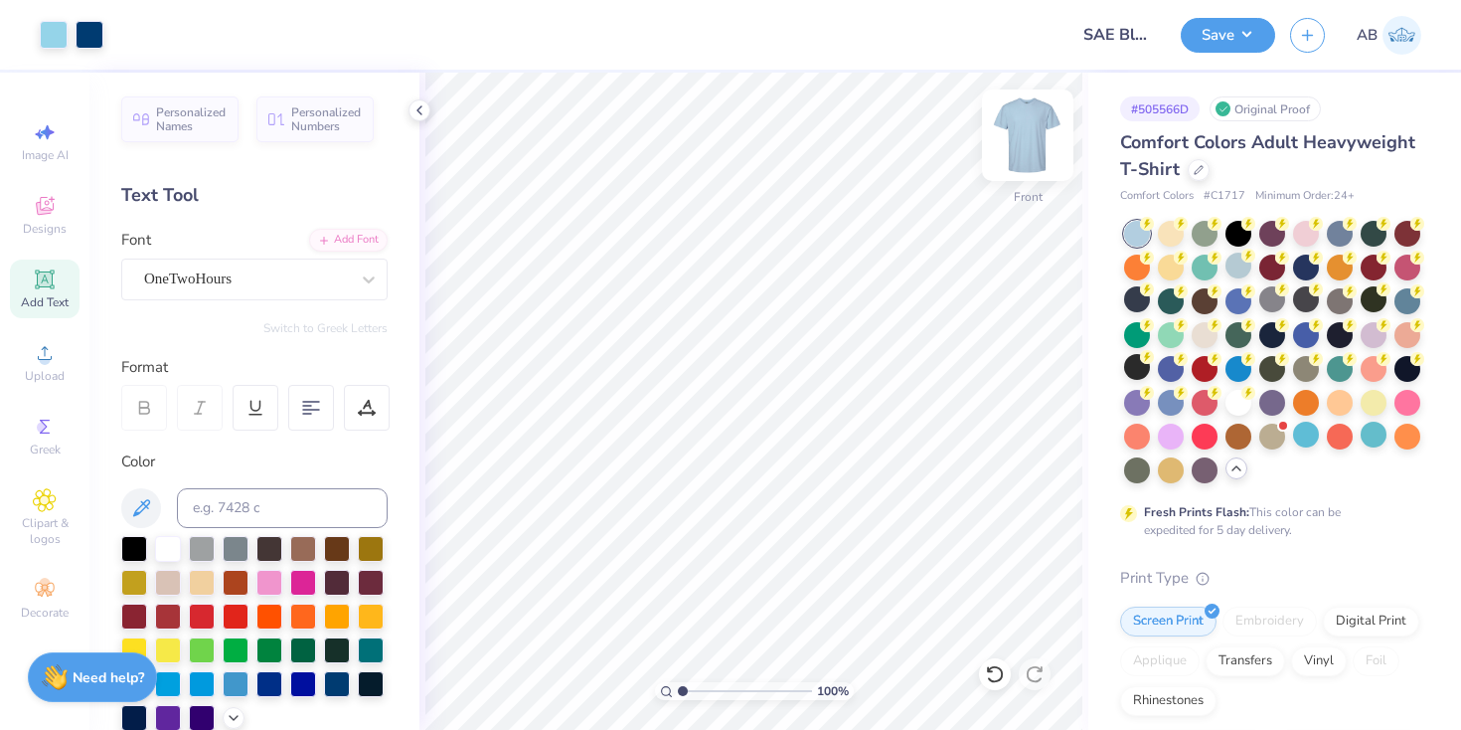
click at [1044, 143] on img at bounding box center [1028, 135] width 80 height 80
click at [234, 286] on div "OneTwoHours" at bounding box center [246, 278] width 209 height 31
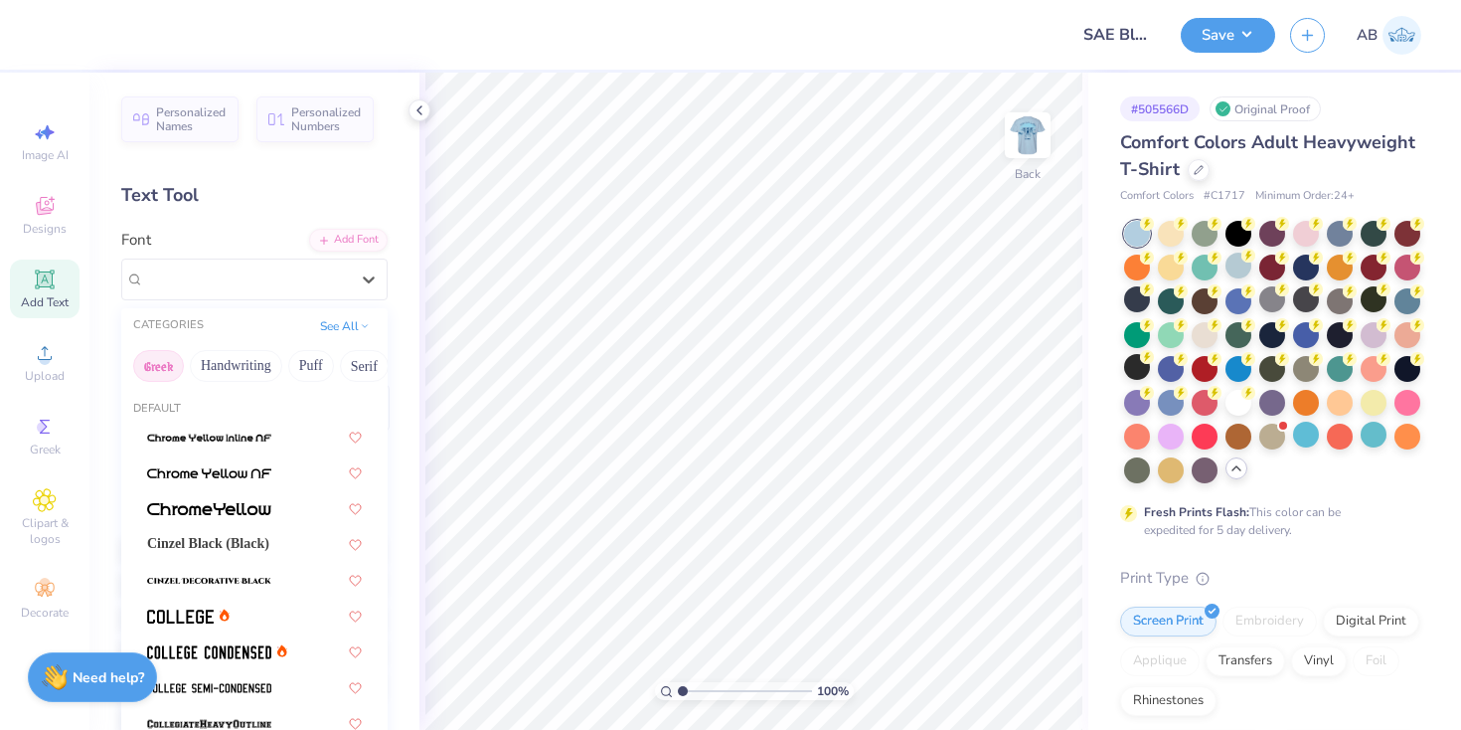
click at [166, 356] on button "Greek" at bounding box center [158, 366] width 51 height 32
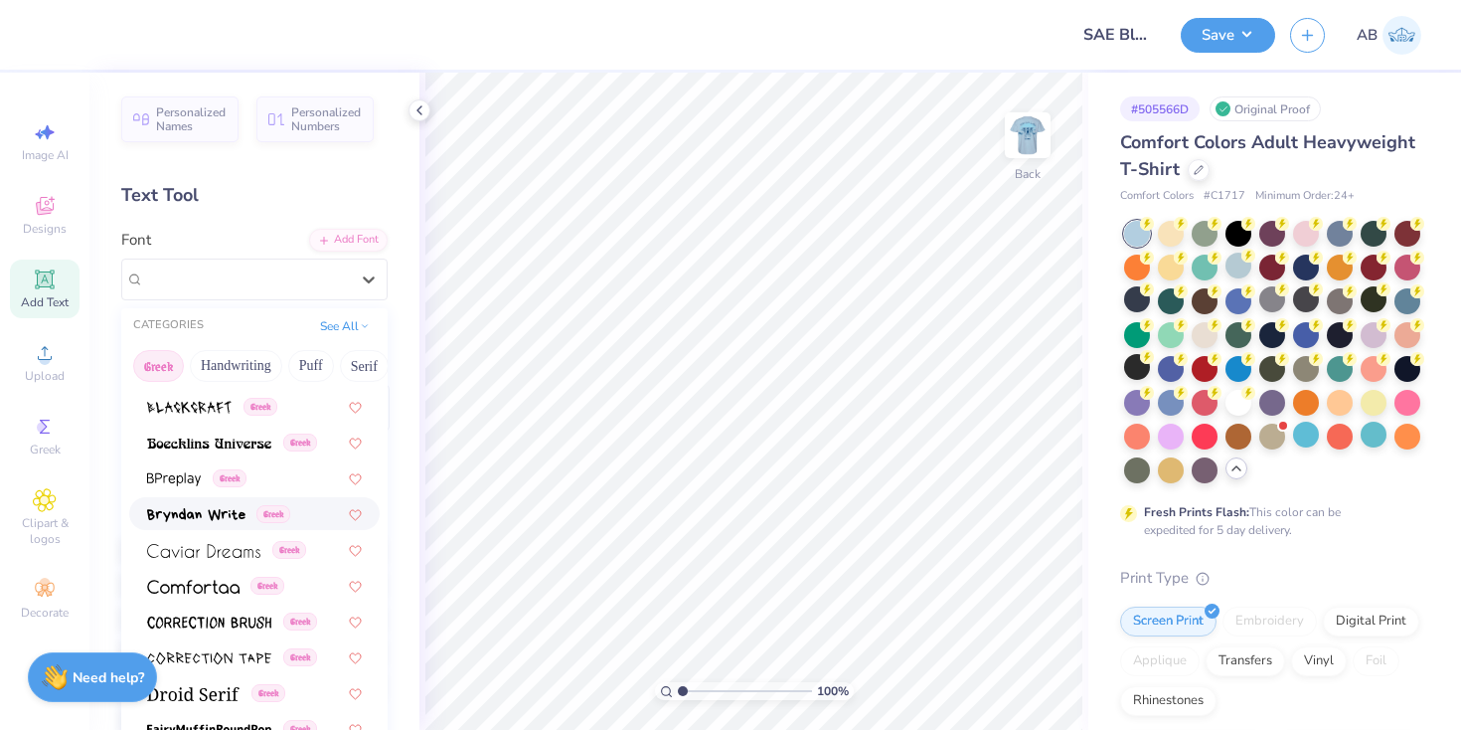
scroll to position [361, 0]
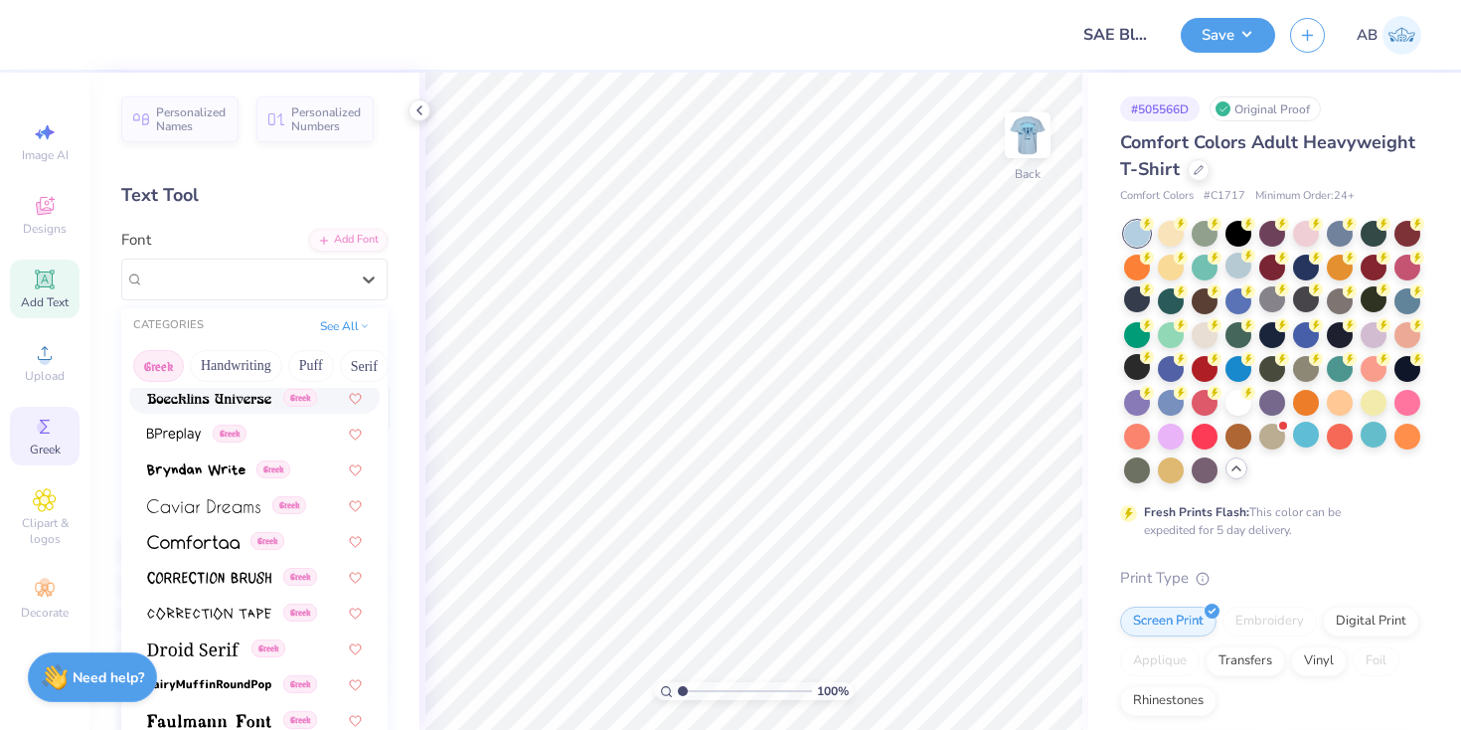
click at [43, 440] on div "Greek" at bounding box center [45, 436] width 70 height 59
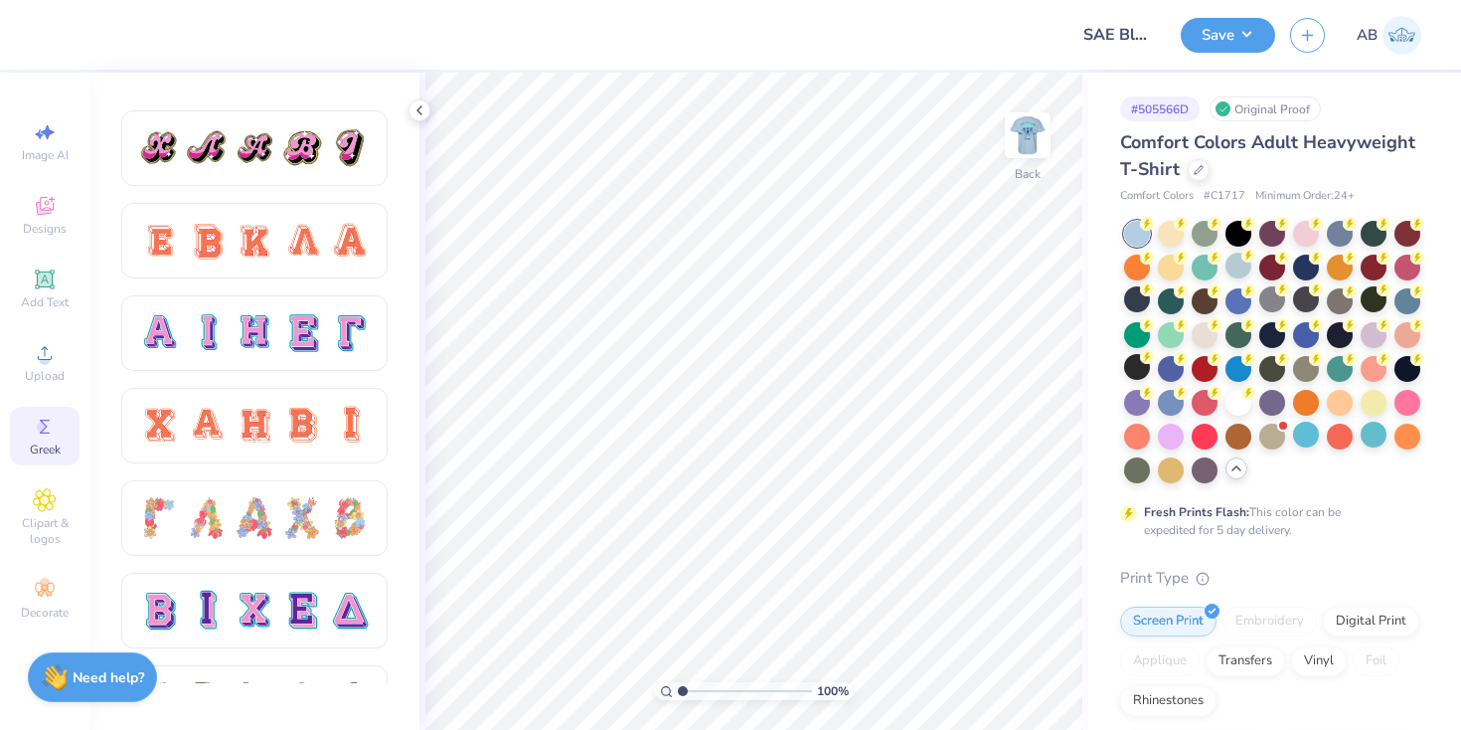
scroll to position [1189, 0]
click at [268, 438] on div at bounding box center [255, 425] width 42 height 42
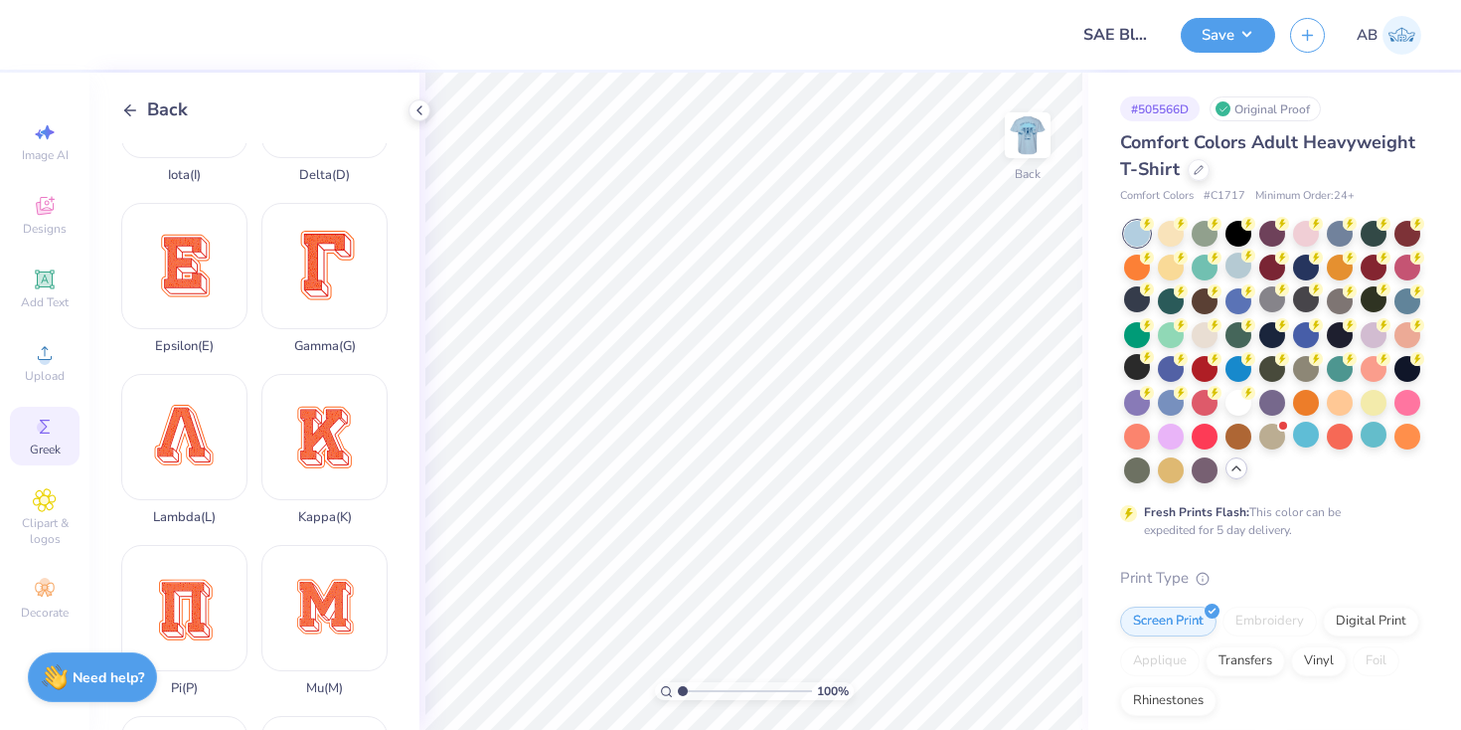
scroll to position [460, 0]
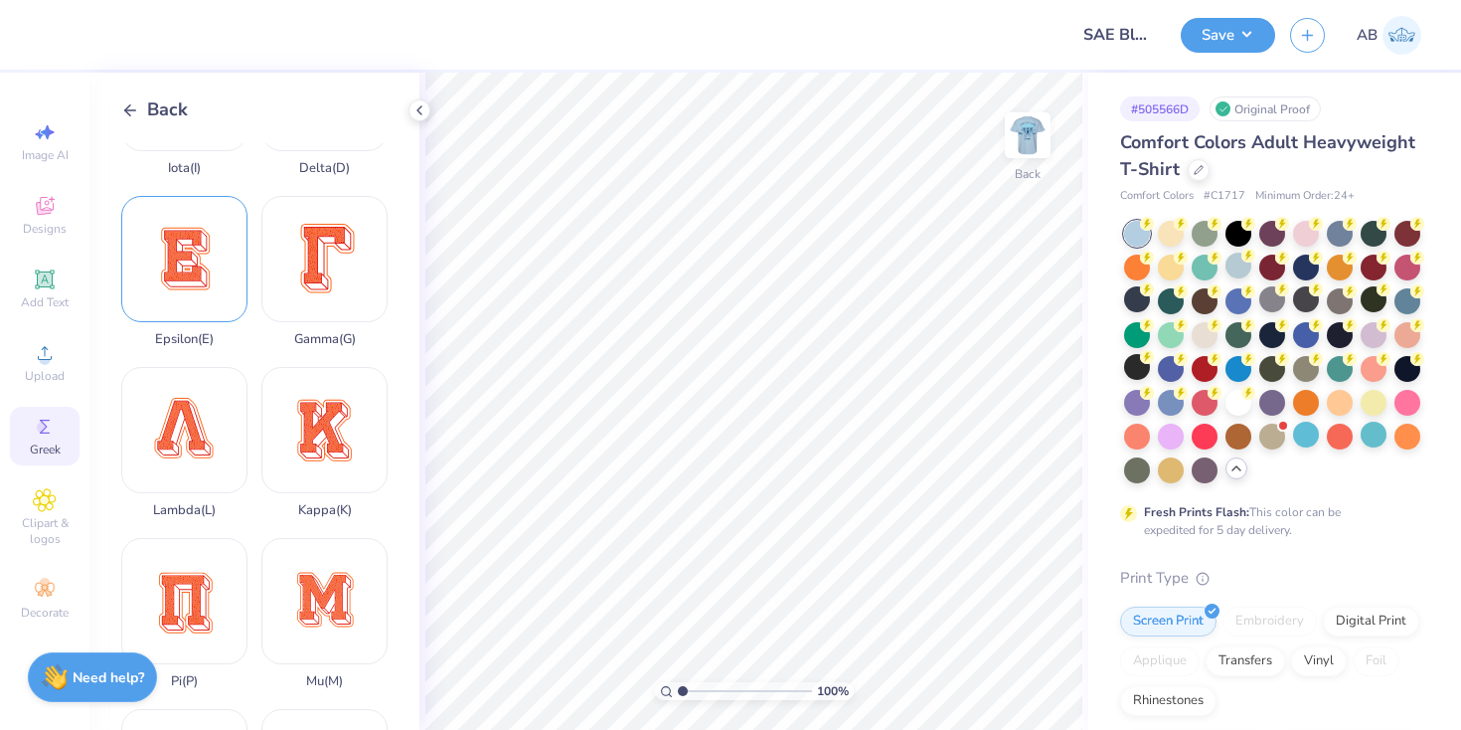
click at [195, 284] on div "Epsilon ( E )" at bounding box center [184, 271] width 126 height 151
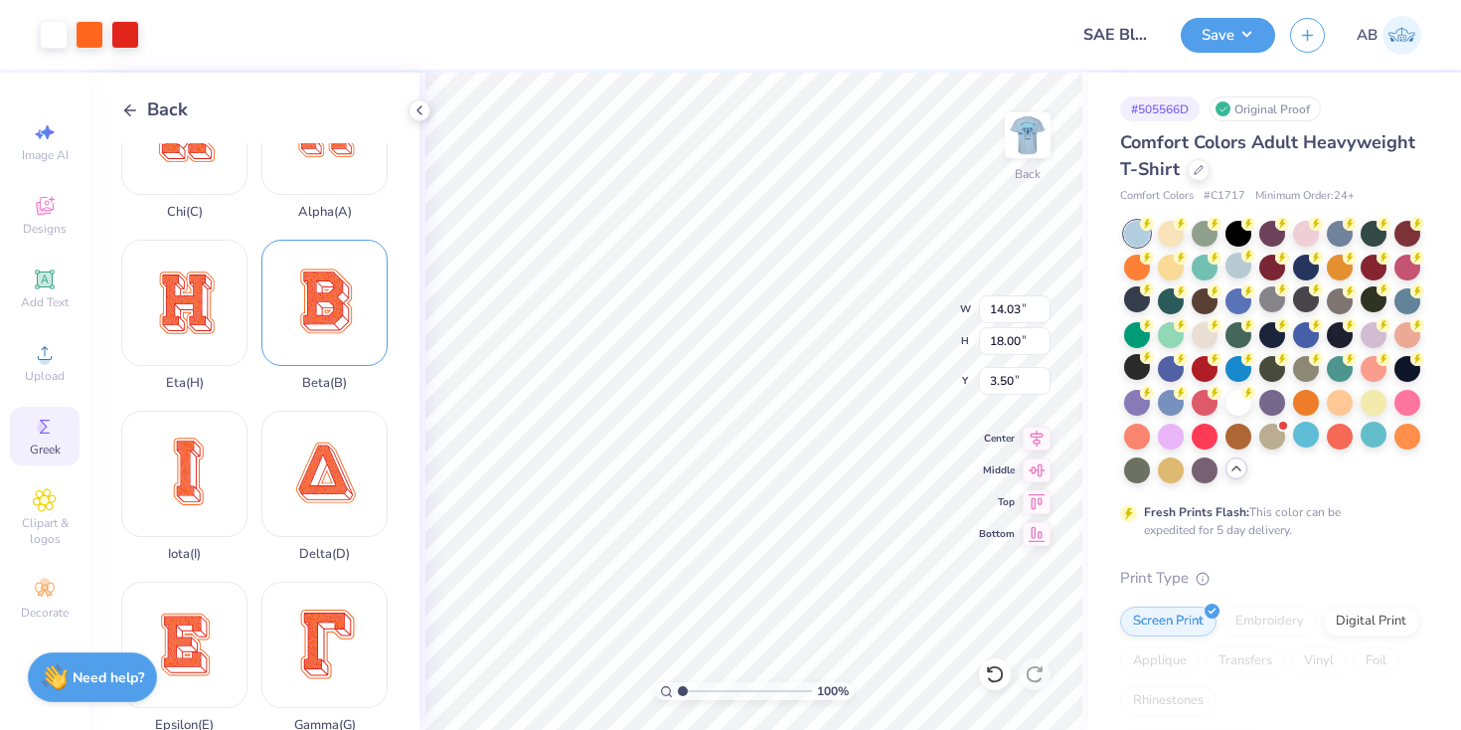
scroll to position [66, 0]
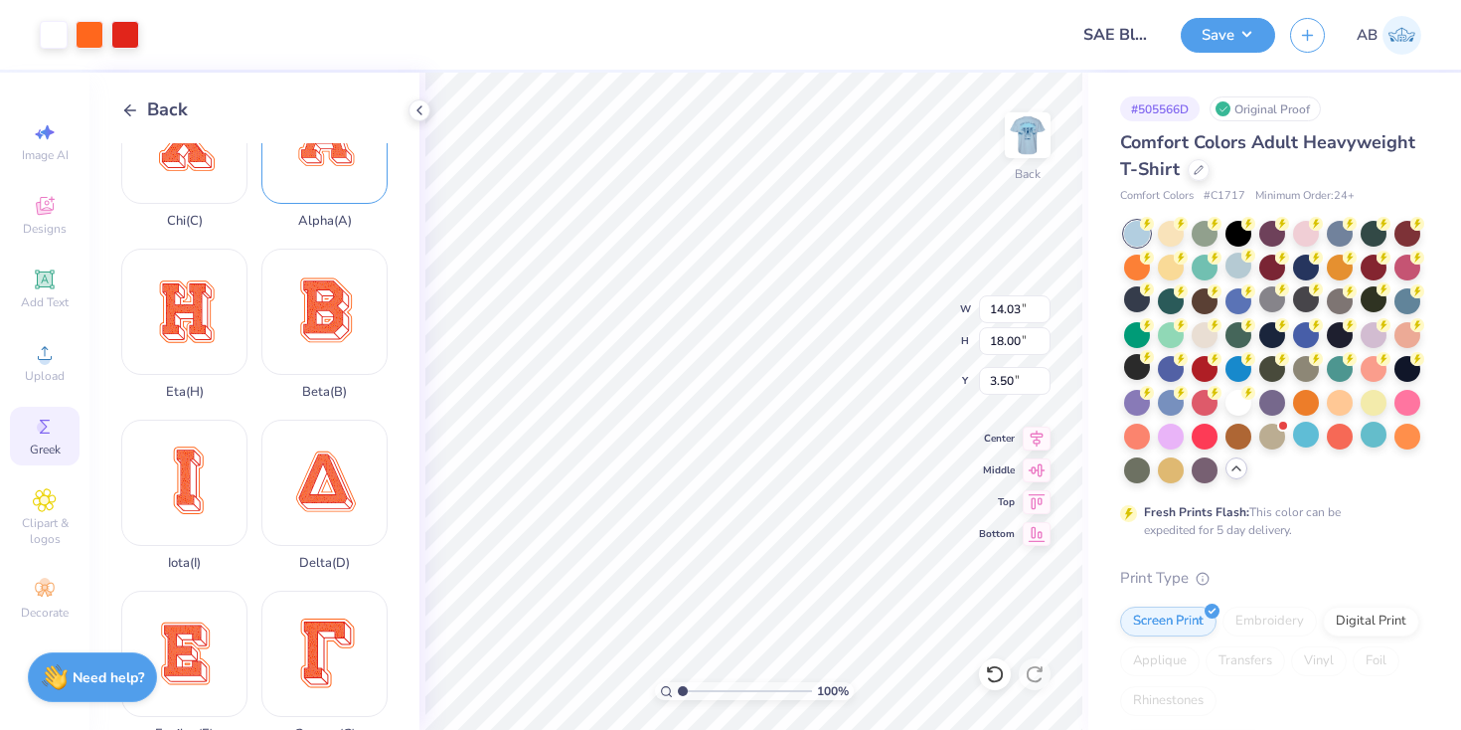
click at [313, 211] on div "Alpha ( A )" at bounding box center [324, 153] width 126 height 151
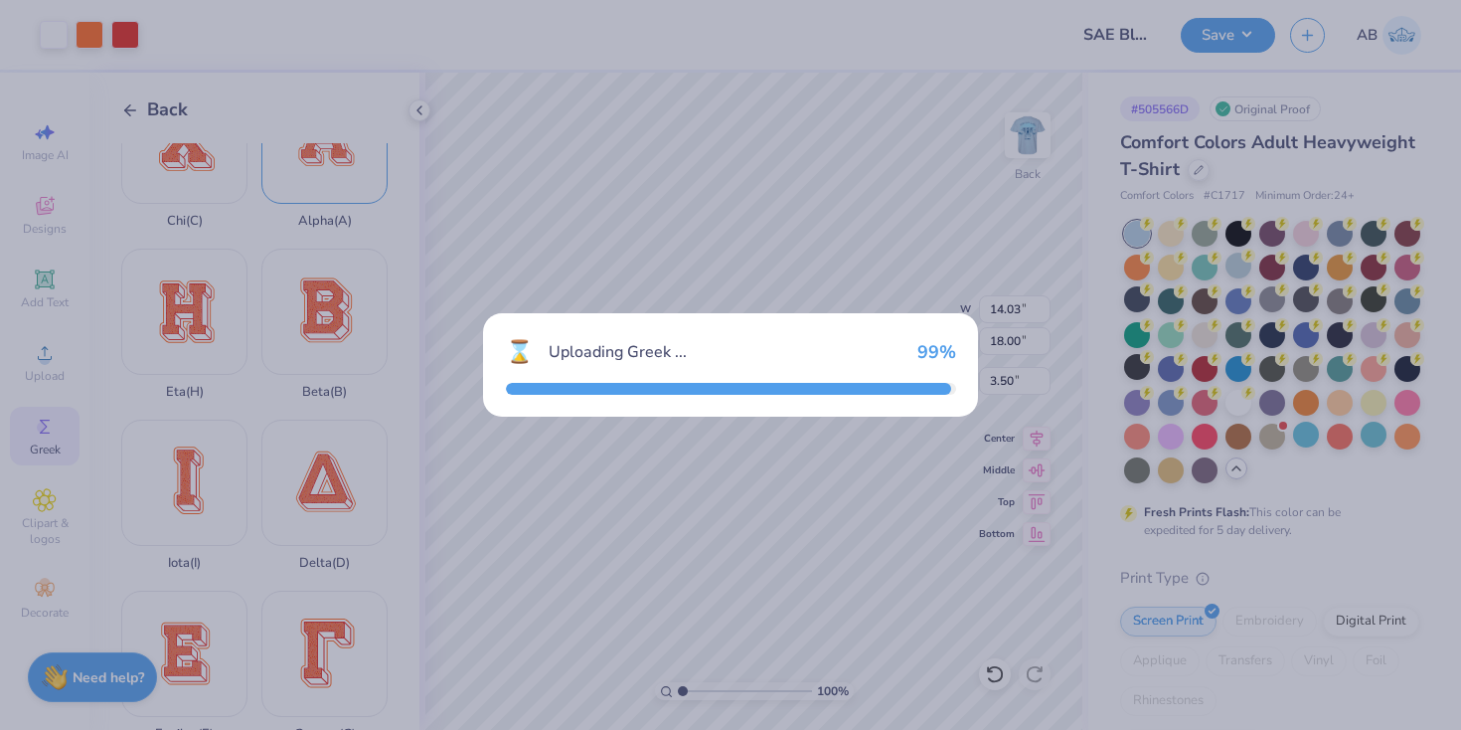
type input "14.23"
type input "14.66"
type input "5.17"
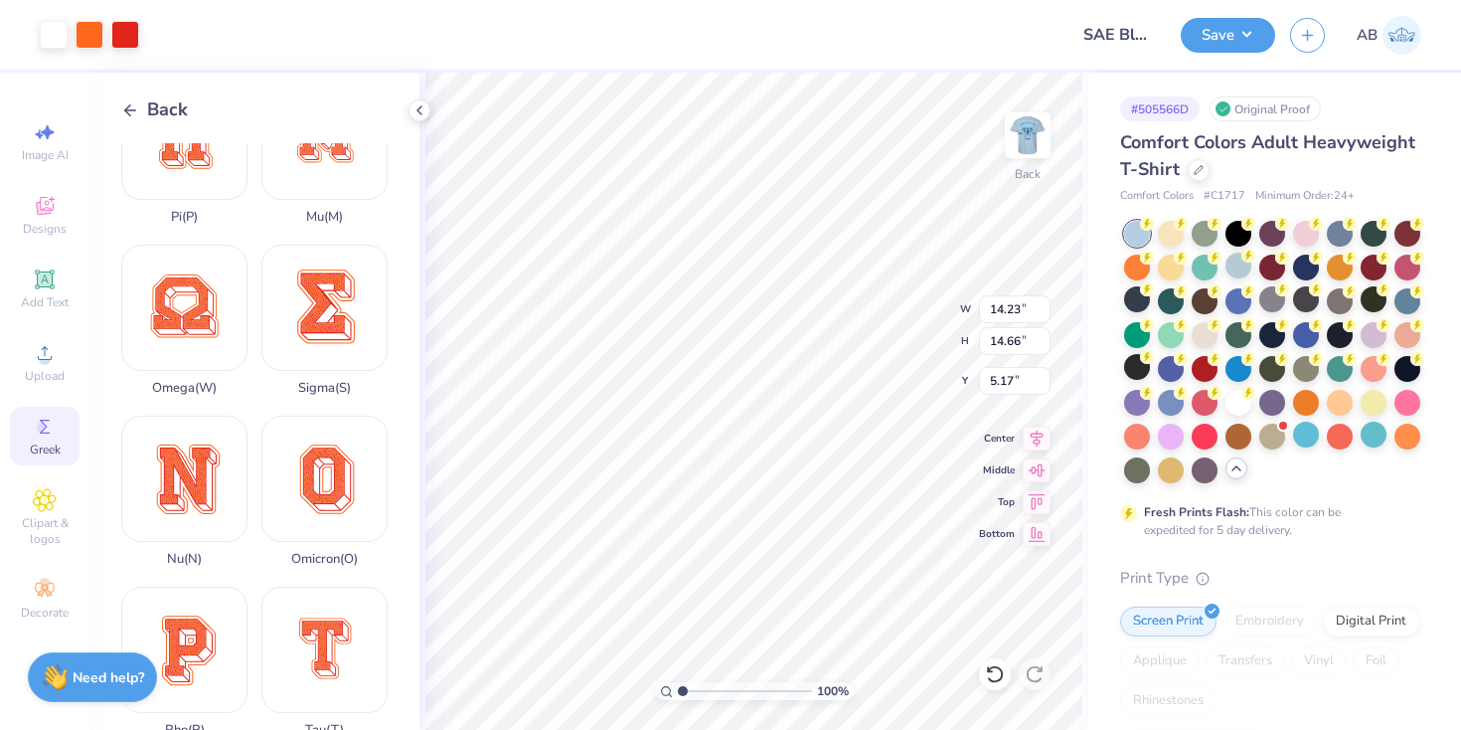
scroll to position [943, 0]
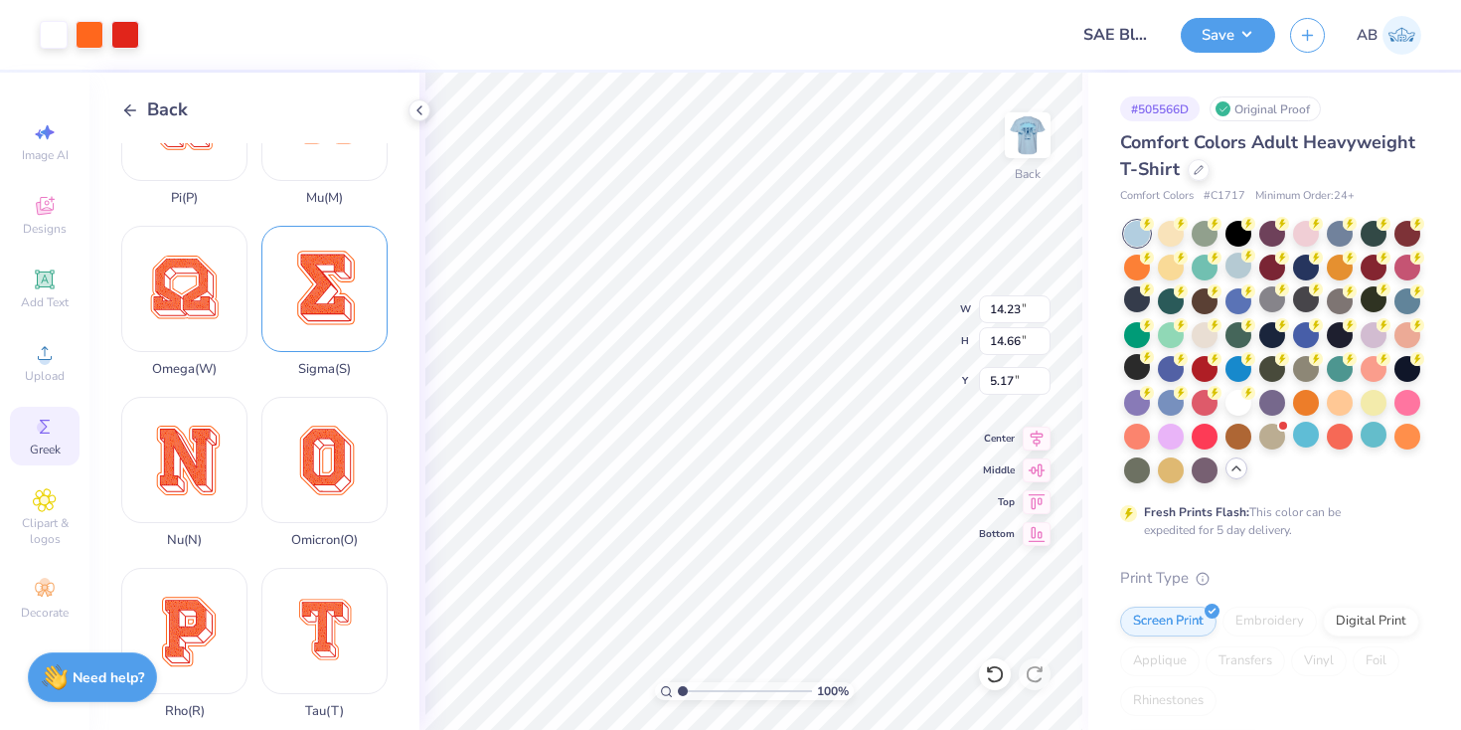
click at [323, 310] on div "Sigma ( S )" at bounding box center [324, 301] width 126 height 151
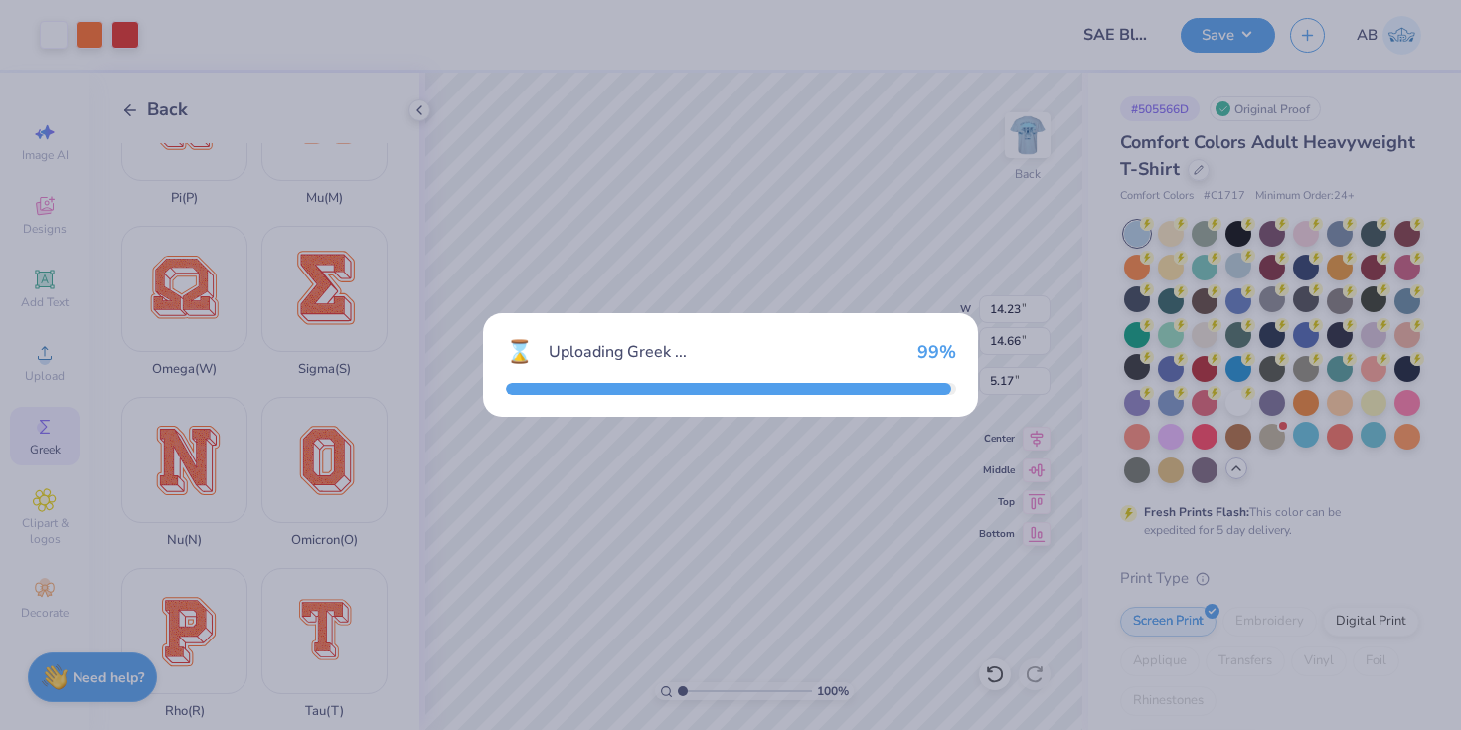
type input "14.01"
type input "18.00"
type input "3.50"
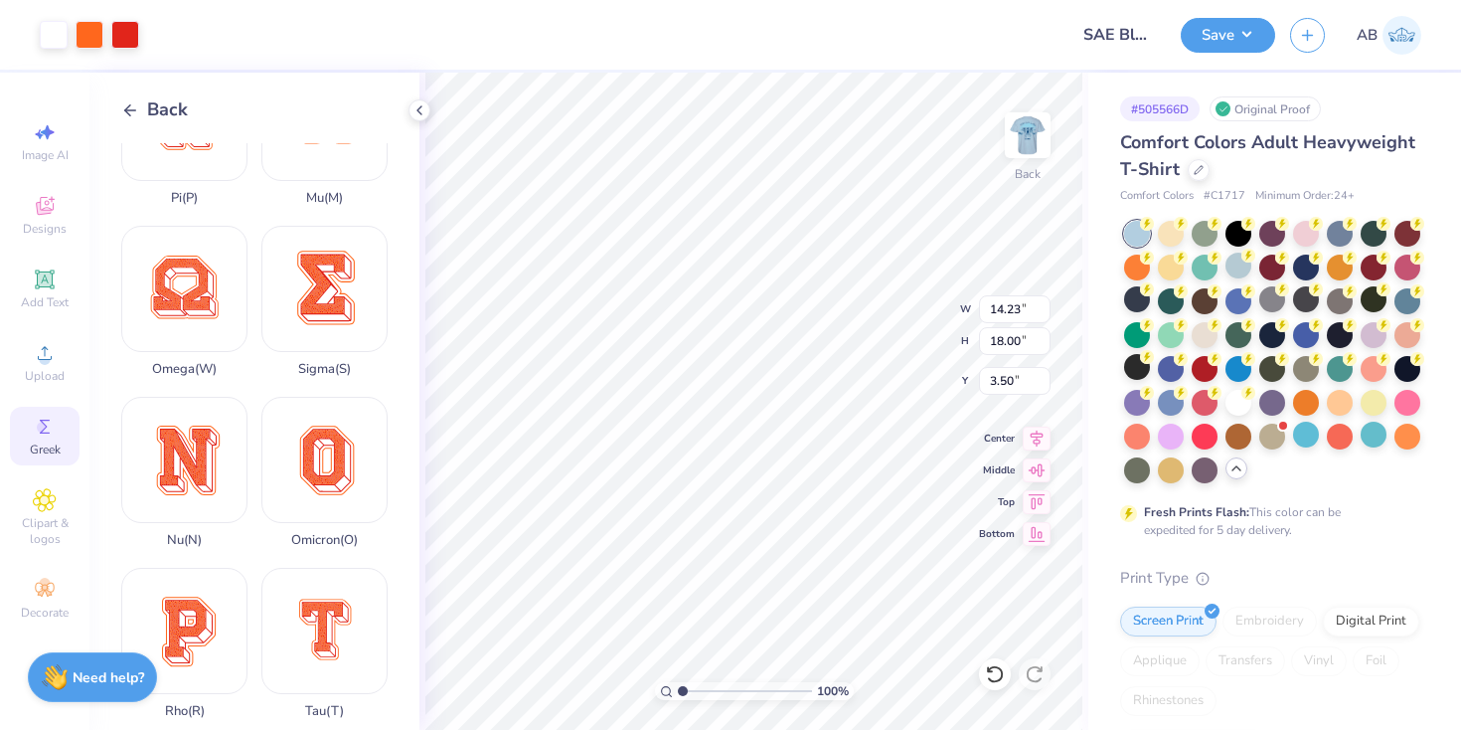
type input "2.88"
type input "3.65"
type input "1.66"
type input "2.10"
type input "3.00"
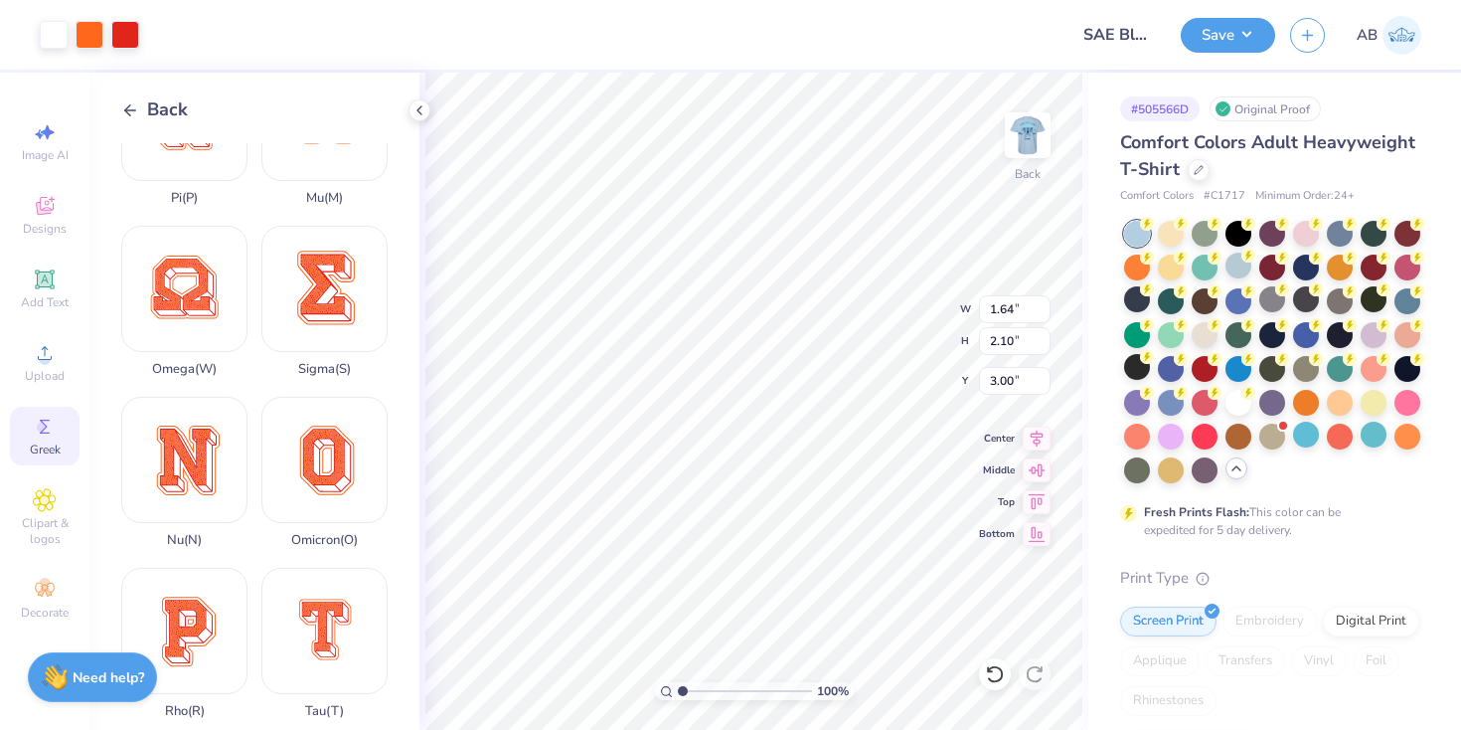
type input "1.66"
type input "1.71"
type input "5.57"
type input "1.64"
type input "2.10"
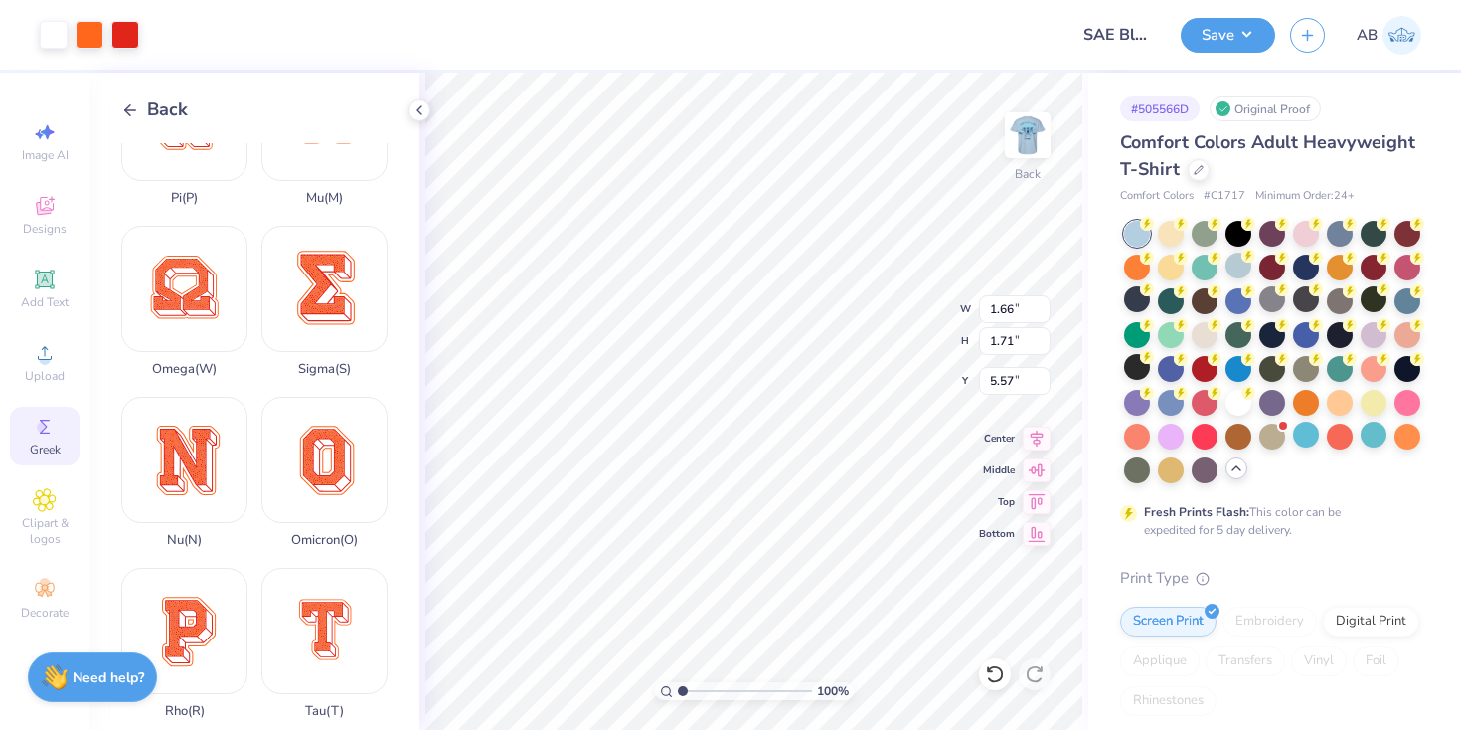
type input "3.00"
type input "1.66"
type input "1.71"
type input "3.00"
type input "1.90"
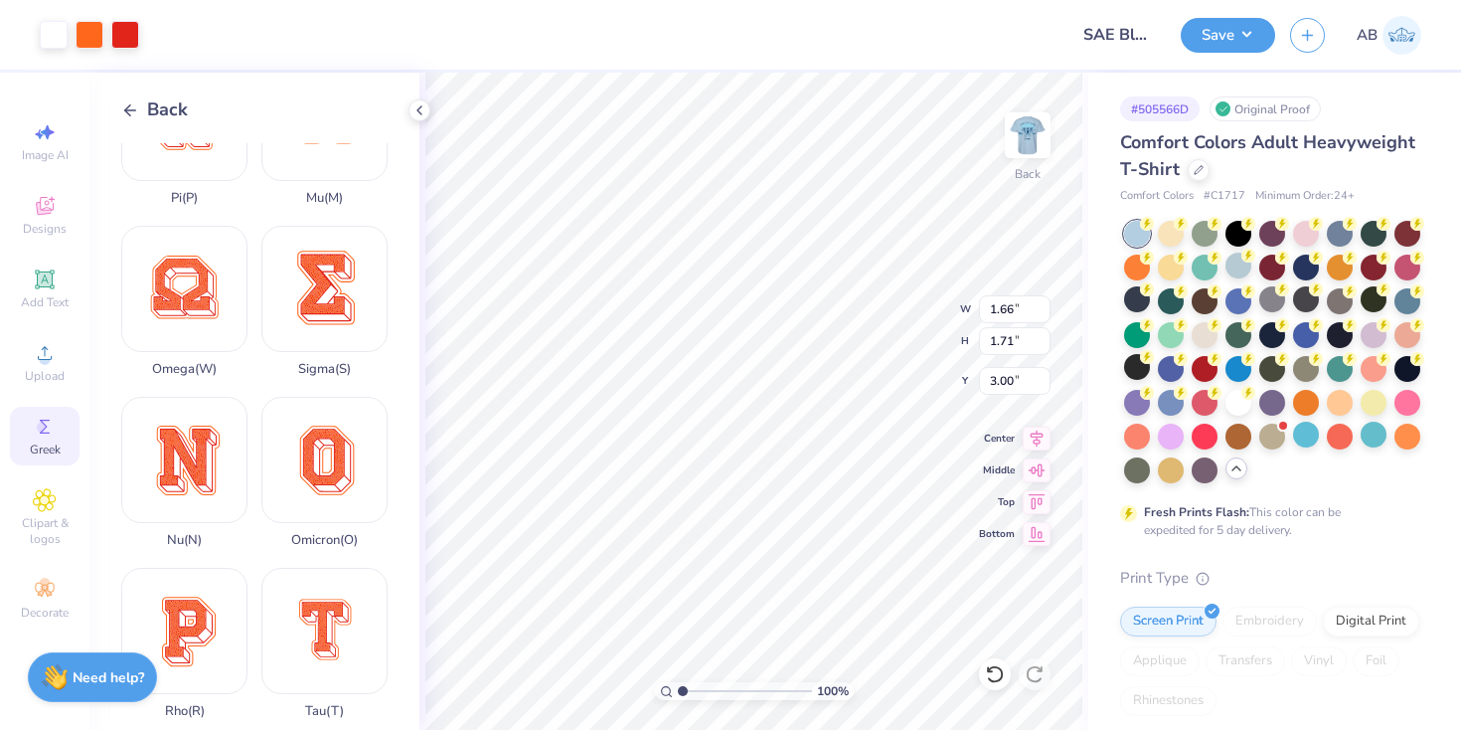
type input "1.95"
type input "1.64"
click at [1021, 337] on input "2.10" at bounding box center [1015, 341] width 72 height 28
drag, startPoint x: 1015, startPoint y: 344, endPoint x: 981, endPoint y: 344, distance: 33.8
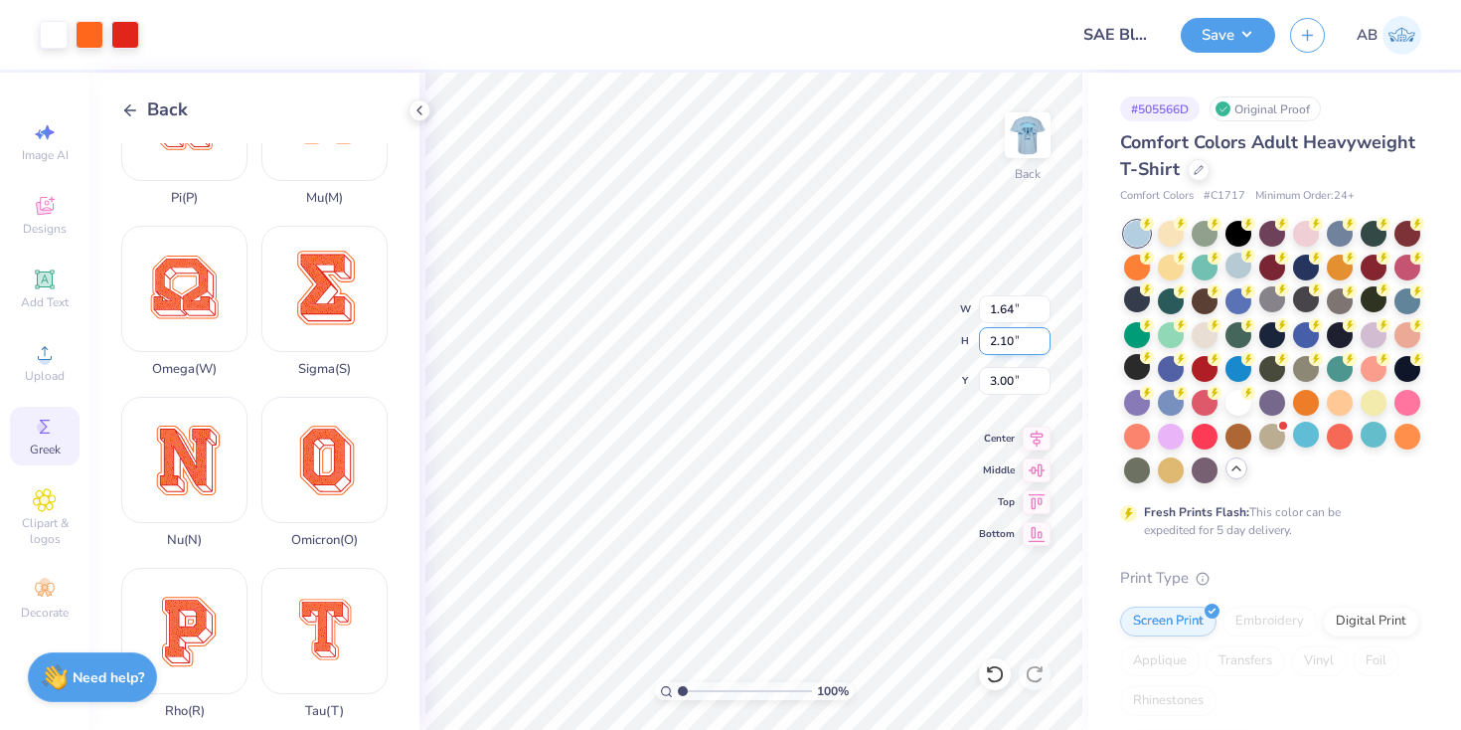
click at [981, 344] on input "2.10" at bounding box center [1015, 341] width 72 height 28
type input "3"
type input "2.33"
type input "3.00"
type input "2.55"
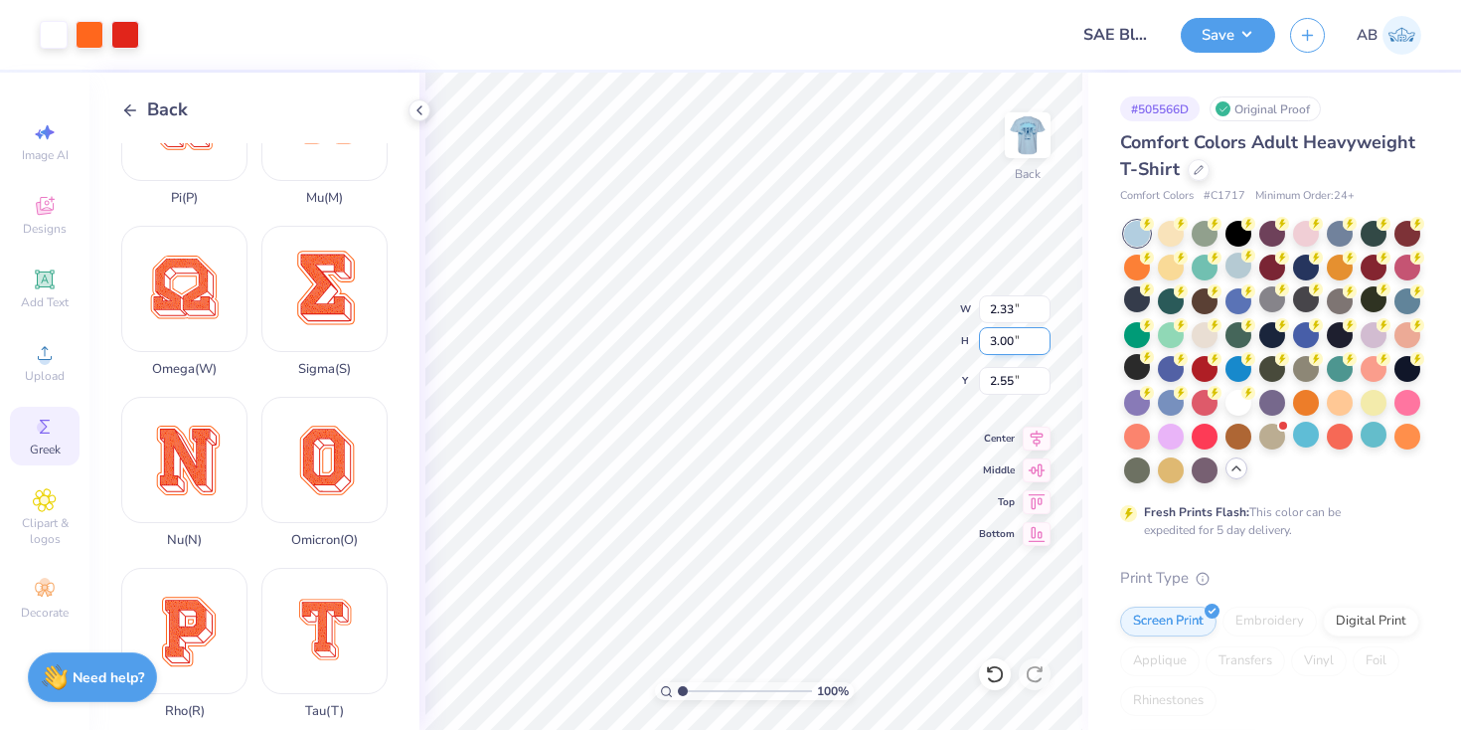
click at [962, 346] on div "100 % Back W 2.33 2.33 " H 3.00 3.00 " Y 2.55 2.55 " Center Middle Top Bottom" at bounding box center [753, 401] width 669 height 657
click at [1004, 344] on input "3.00" at bounding box center [1015, 341] width 72 height 28
type input "2"
type input "1.56"
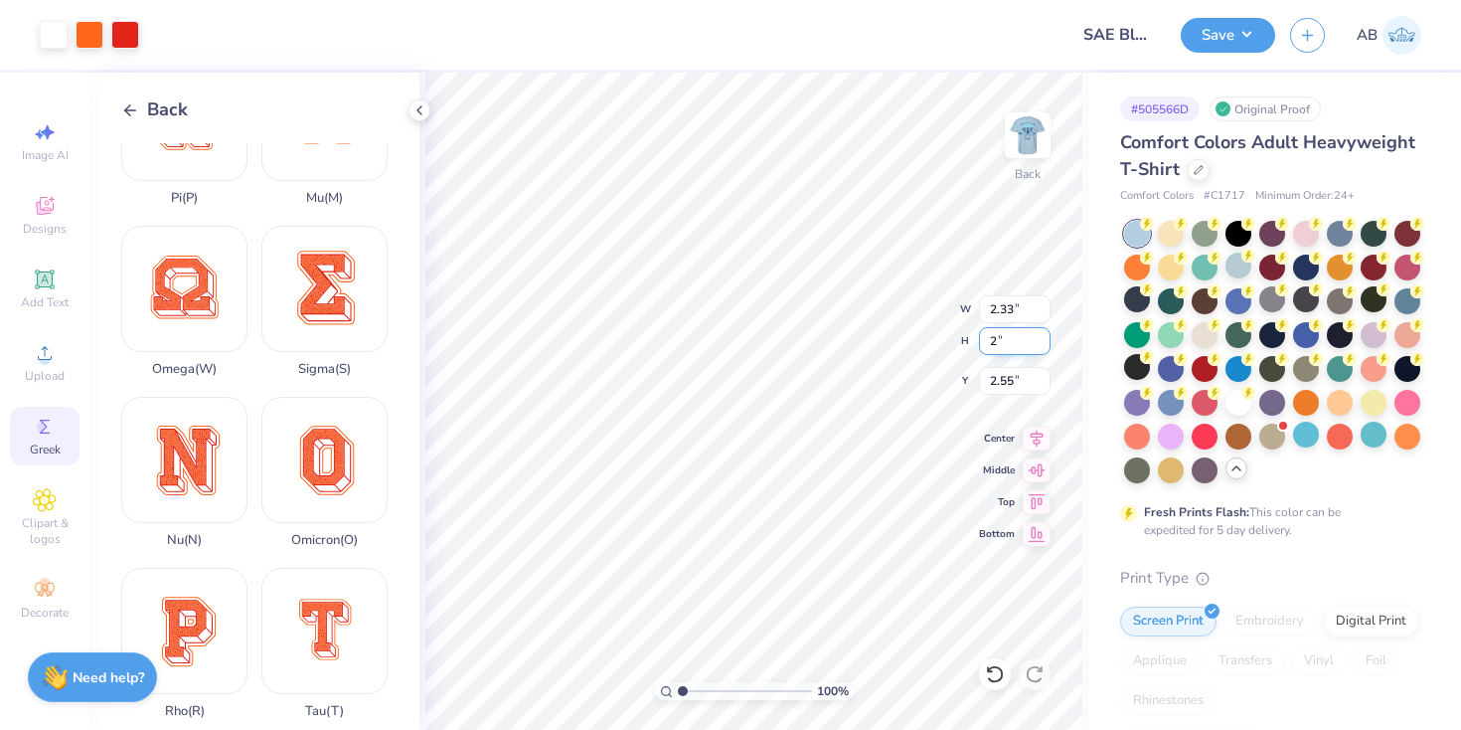
type input "2.00"
type input "3.05"
click at [1020, 344] on input "1.95" at bounding box center [1015, 341] width 72 height 28
click at [1008, 342] on input "1.95" at bounding box center [1015, 341] width 72 height 28
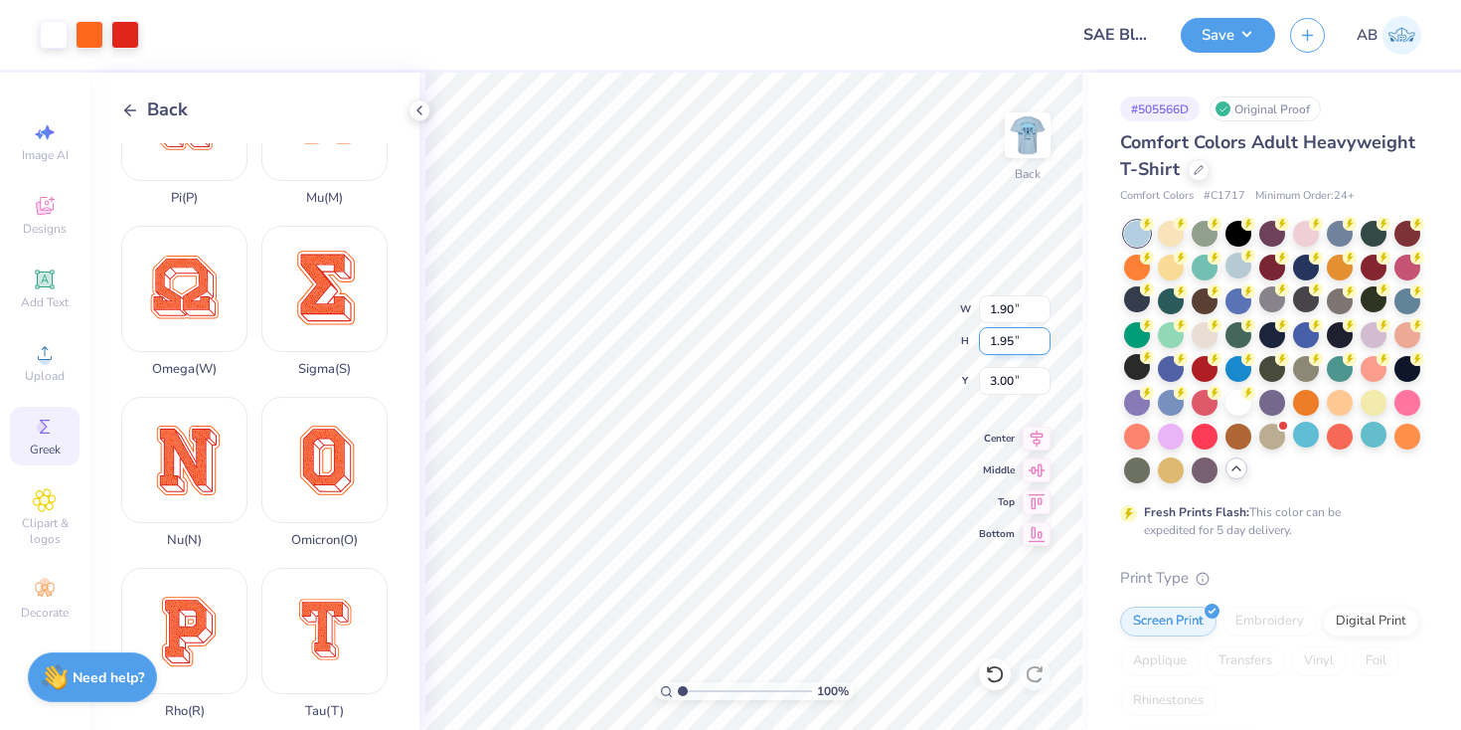
click at [1008, 342] on input "1.95" at bounding box center [1015, 341] width 72 height 28
type input "2"
type input "1.94"
type input "2.00"
type input "2.98"
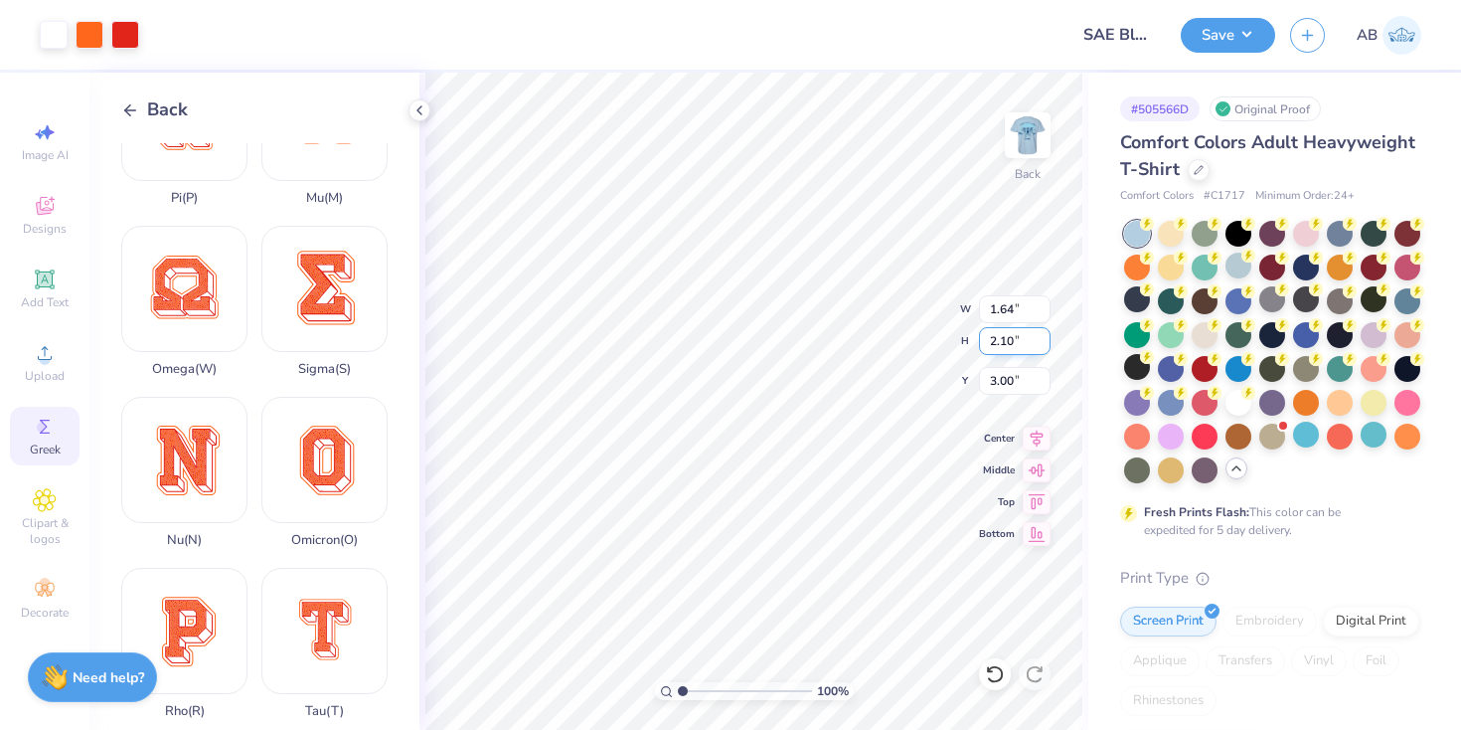
click at [1011, 340] on input "2.10" at bounding box center [1015, 341] width 72 height 28
click at [1004, 340] on input "2.10" at bounding box center [1015, 341] width 72 height 28
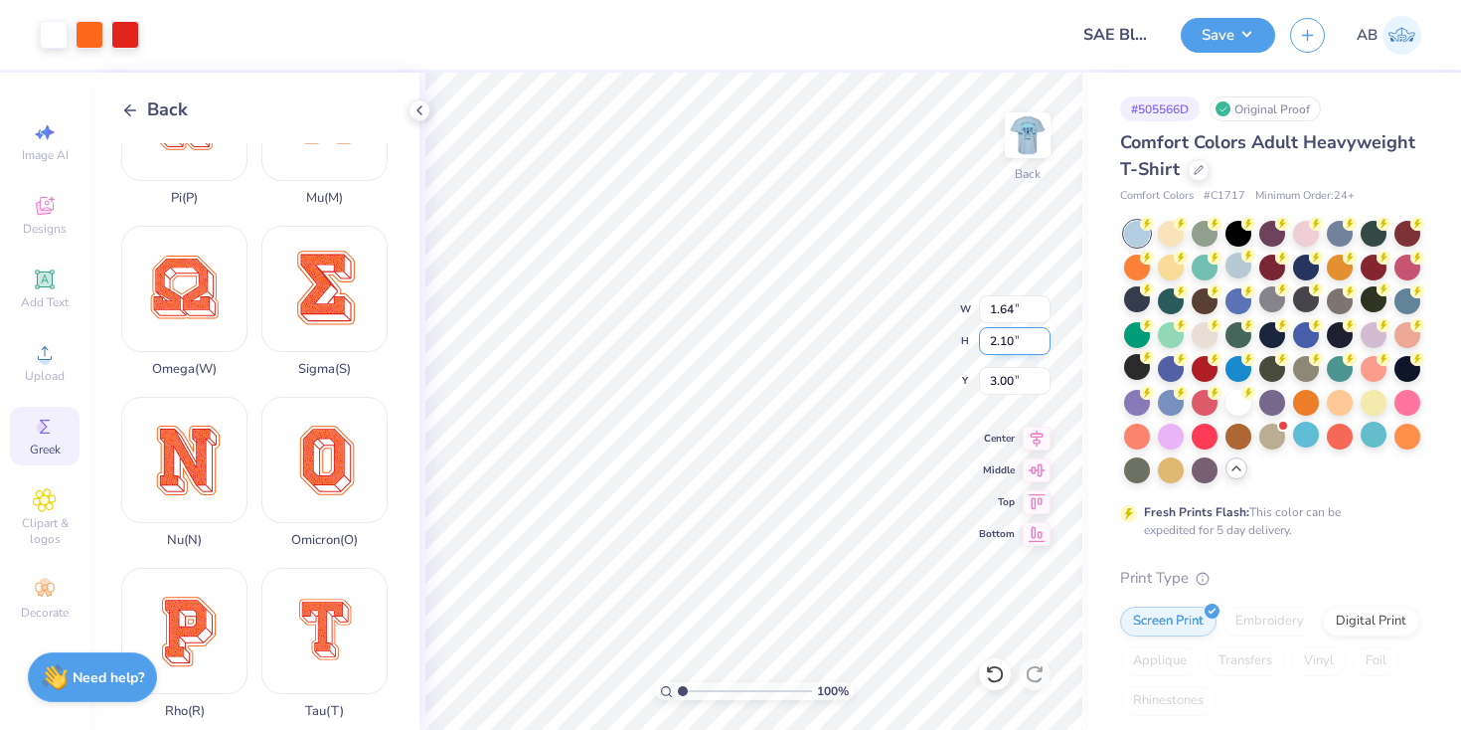
click at [1004, 340] on input "2.10" at bounding box center [1015, 341] width 72 height 28
type input "2"
type input "1.56"
type input "2.00"
type input "3.05"
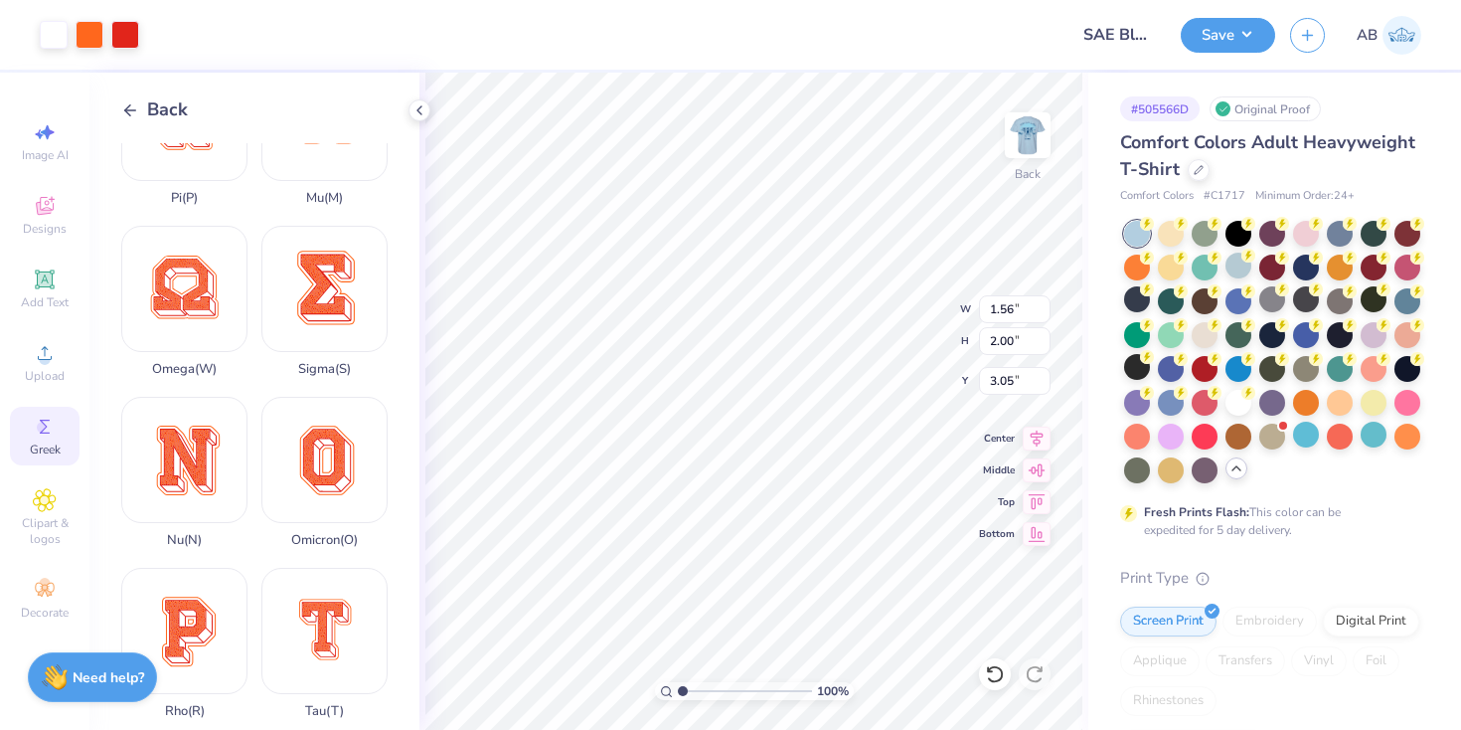
type input "1.94"
type input "3.00"
type input "1.56"
type input "3.00"
type input "3.94"
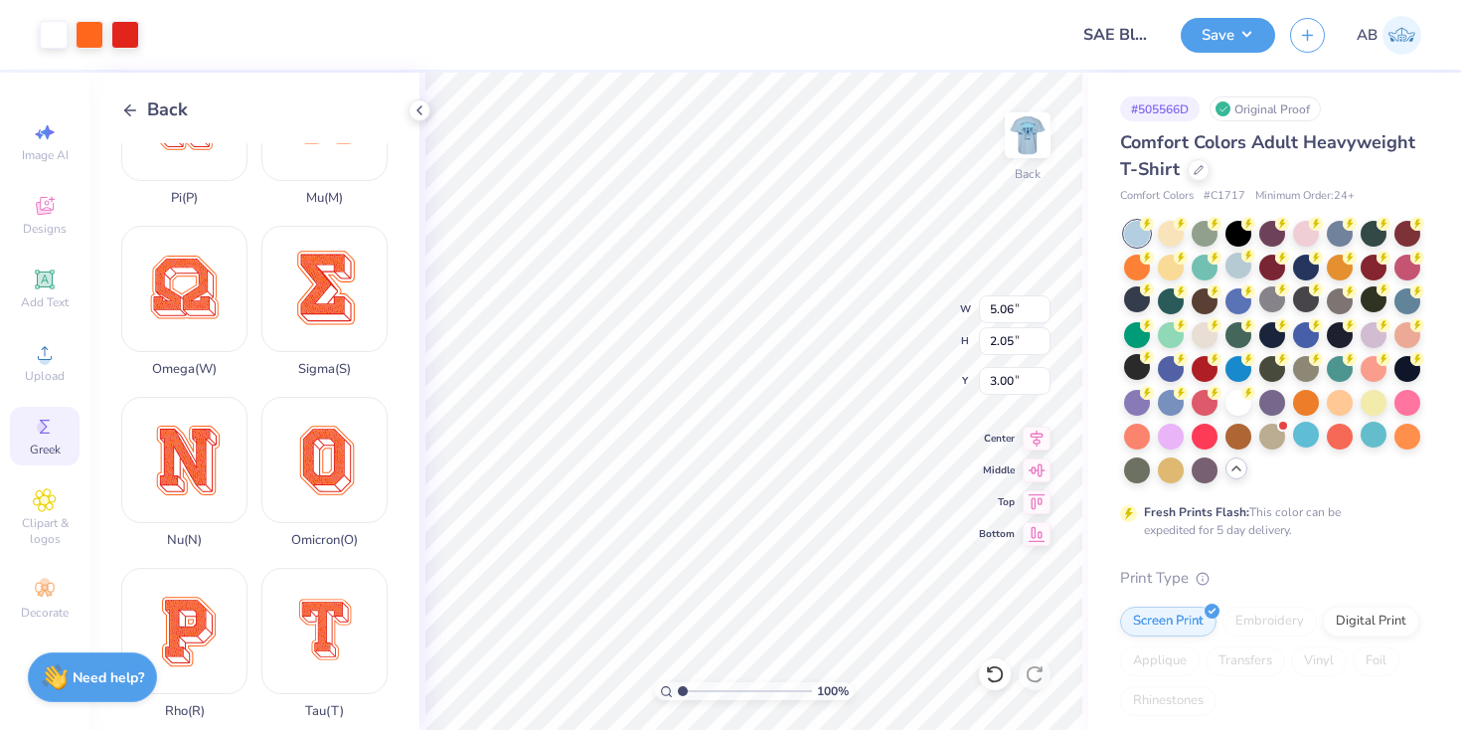
type input "1.60"
click at [1028, 143] on img at bounding box center [1028, 135] width 80 height 80
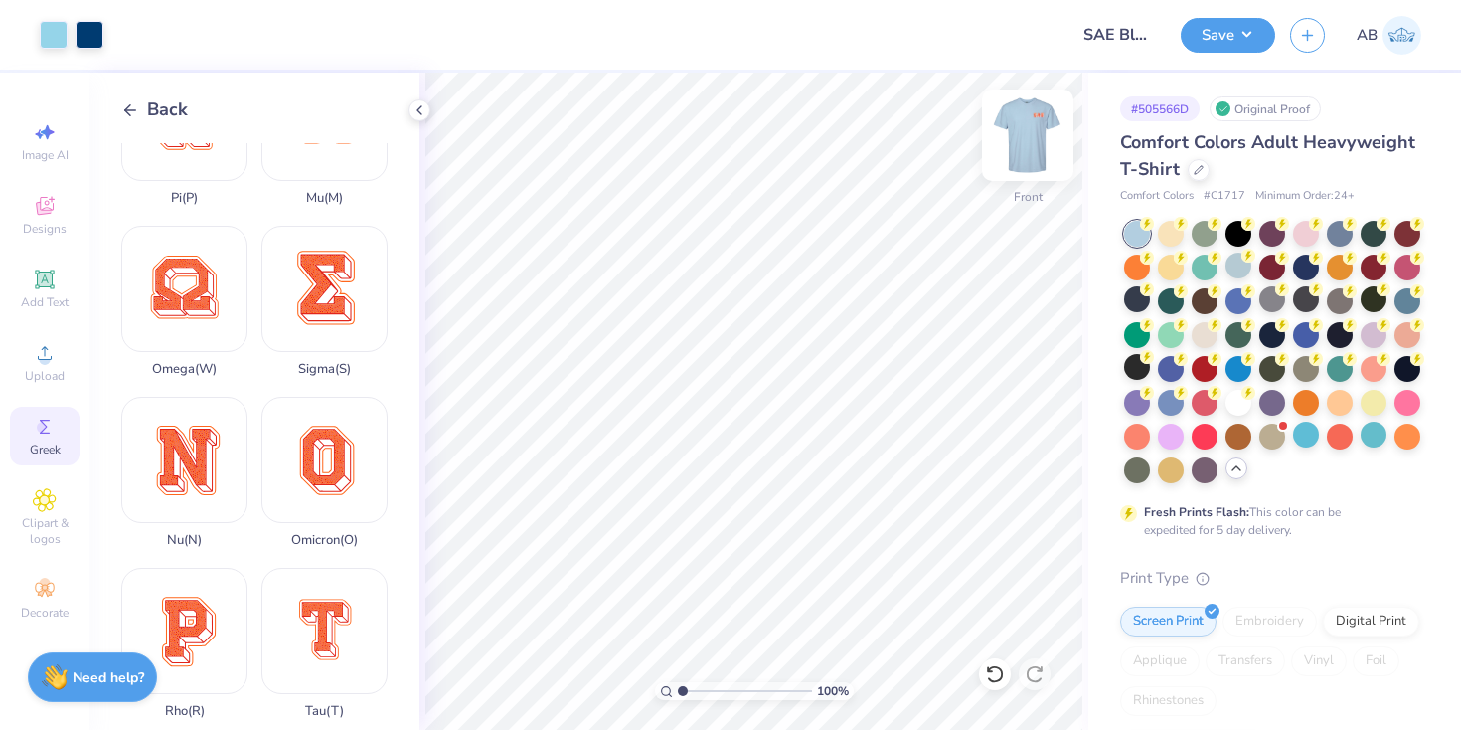
click at [1019, 147] on img at bounding box center [1028, 135] width 80 height 80
click at [125, 33] on div at bounding box center [125, 33] width 28 height 28
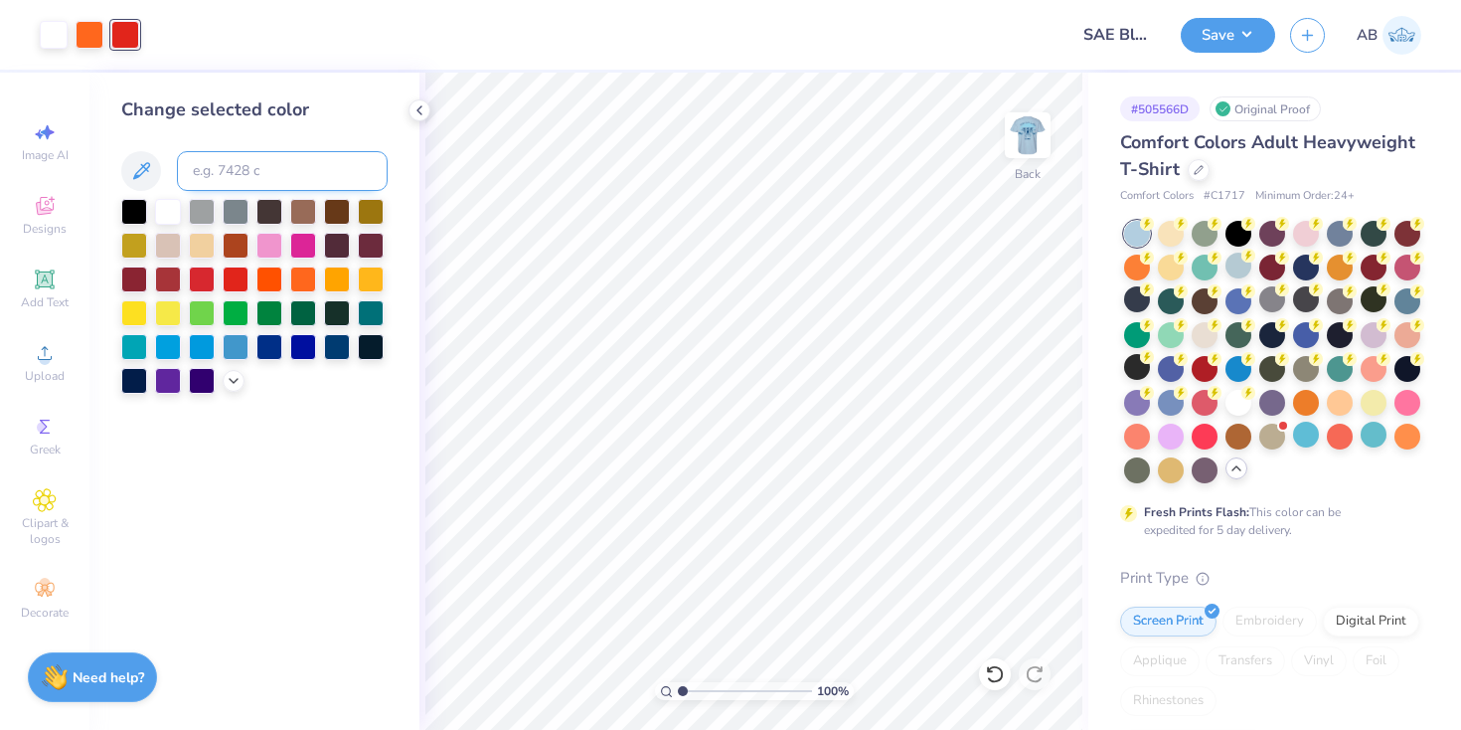
click at [252, 174] on input at bounding box center [282, 171] width 211 height 40
type input "541"
click at [1036, 141] on img at bounding box center [1028, 135] width 80 height 80
click at [1037, 155] on img at bounding box center [1028, 135] width 80 height 80
click at [85, 36] on div at bounding box center [90, 33] width 28 height 28
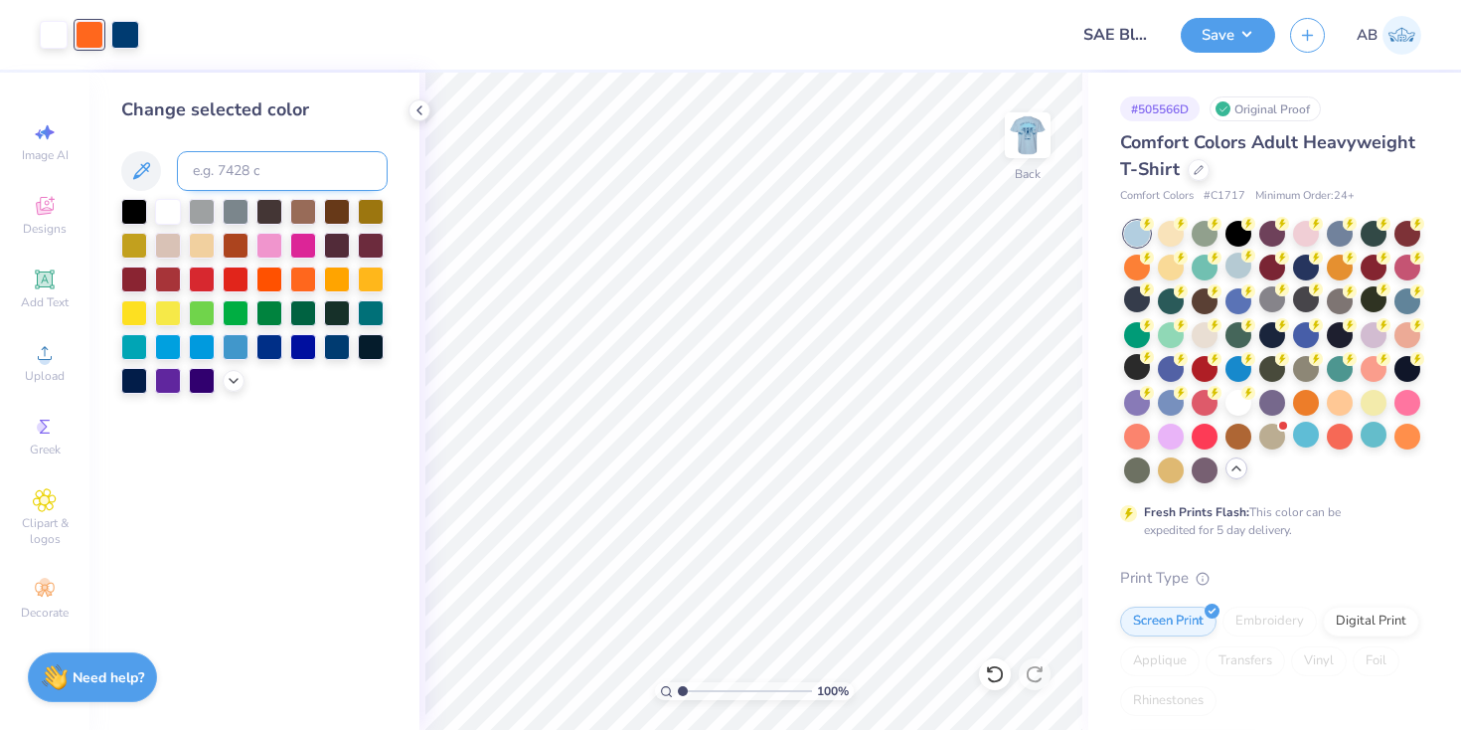
click at [260, 187] on input at bounding box center [282, 171] width 211 height 40
type input "2975"
click at [1043, 129] on img at bounding box center [1028, 135] width 80 height 80
click at [236, 353] on div at bounding box center [236, 345] width 26 height 26
click at [1038, 133] on img at bounding box center [1028, 135] width 80 height 80
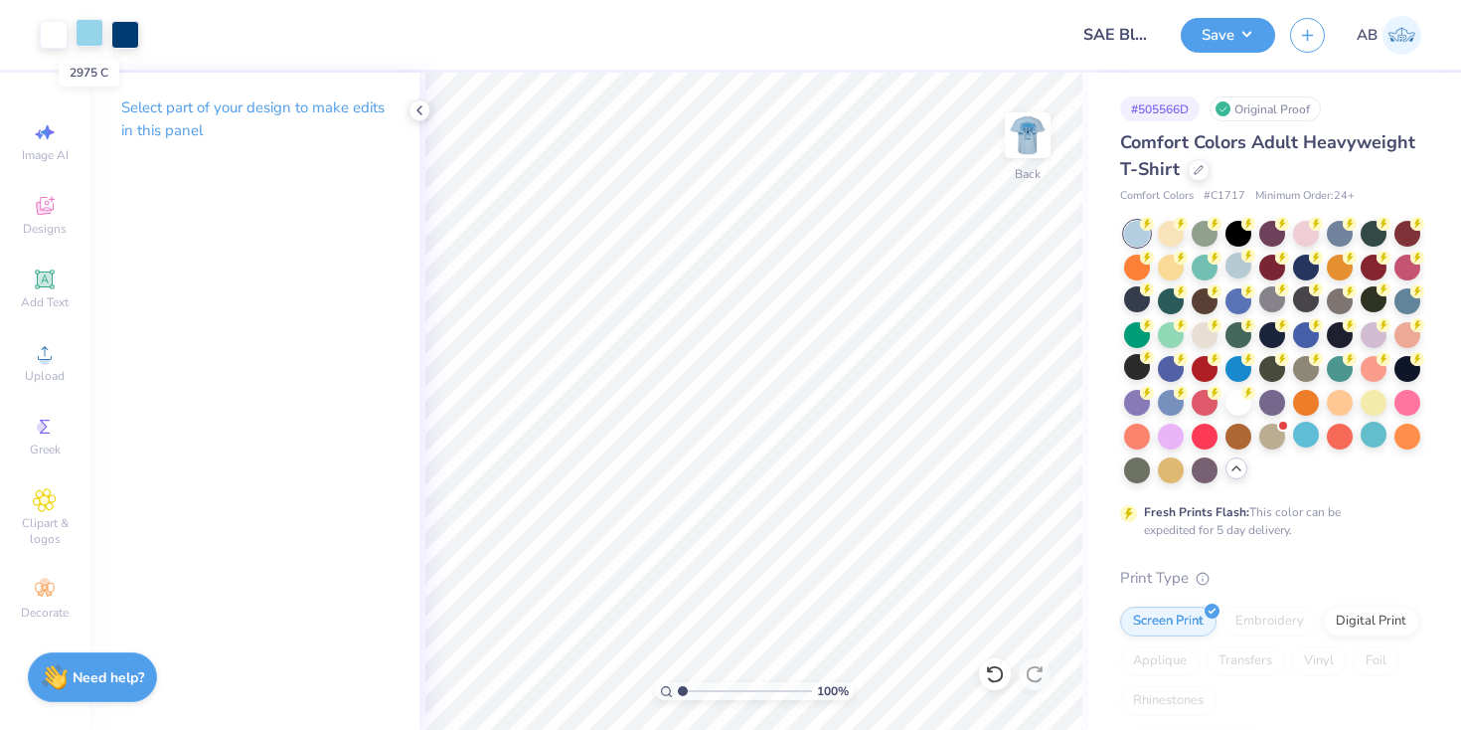
click at [95, 40] on div at bounding box center [90, 33] width 28 height 28
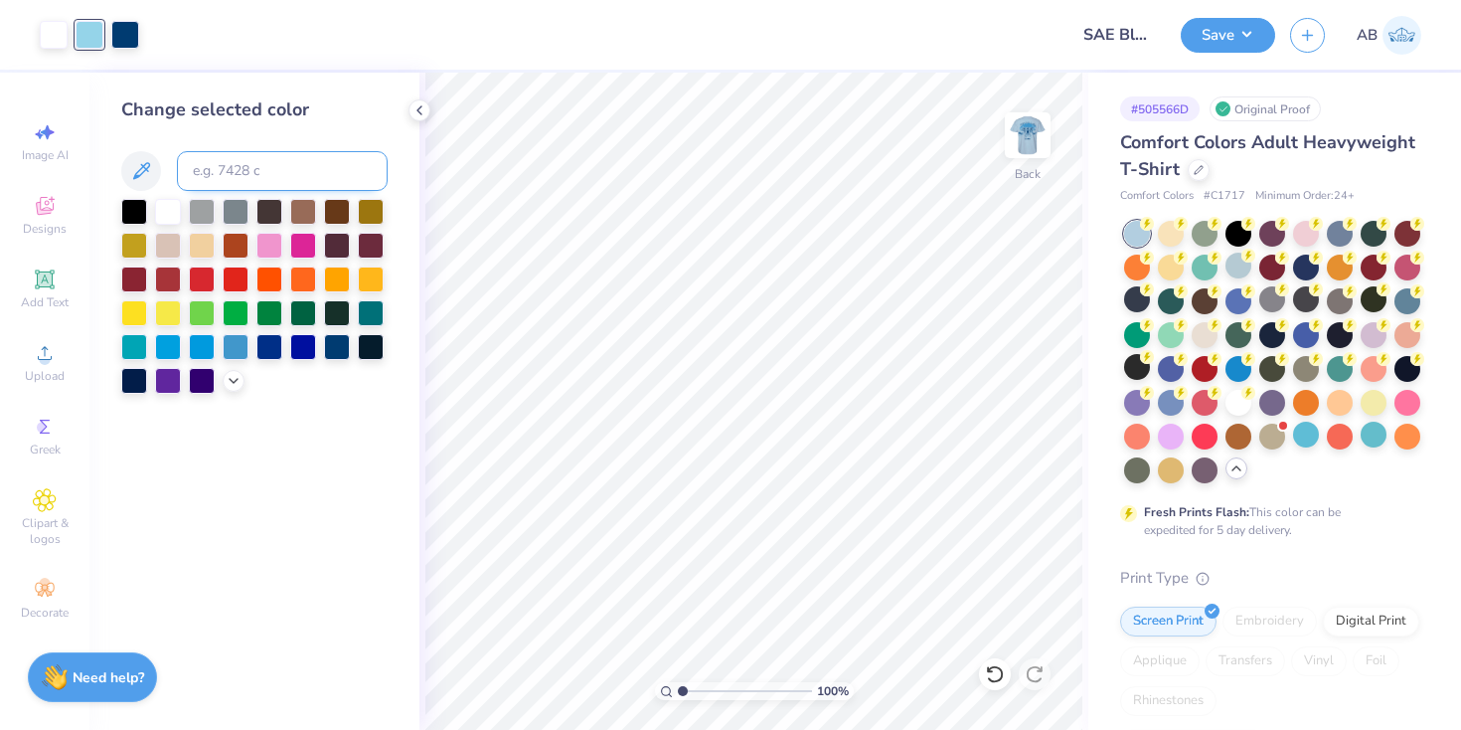
click at [248, 161] on input at bounding box center [282, 171] width 211 height 40
type input "7688"
click at [1019, 138] on img at bounding box center [1028, 135] width 80 height 80
click at [1039, 138] on img at bounding box center [1028, 135] width 80 height 80
click at [1229, 35] on button "Save" at bounding box center [1228, 32] width 94 height 35
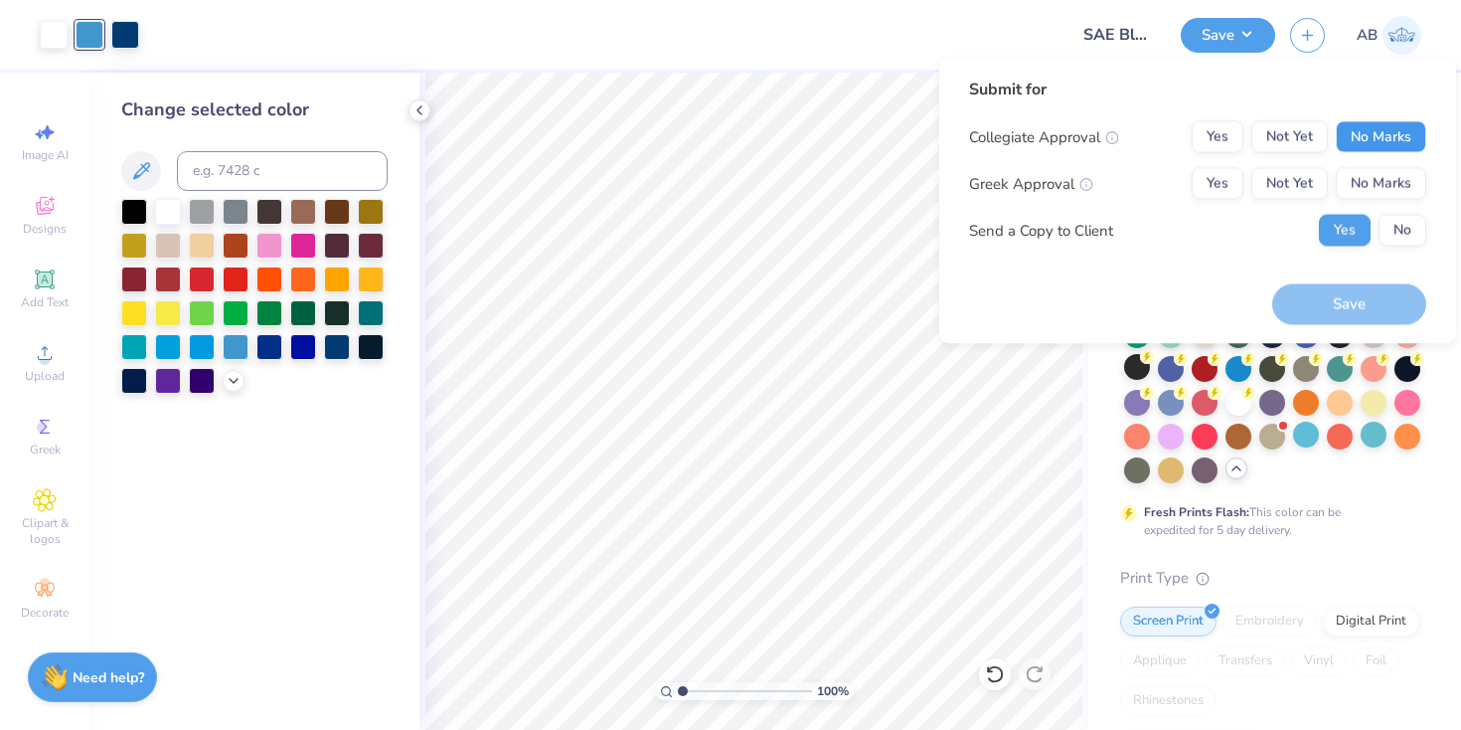
click at [1373, 139] on button "No Marks" at bounding box center [1381, 137] width 90 height 32
click at [1280, 178] on button "Not Yet" at bounding box center [1289, 184] width 77 height 32
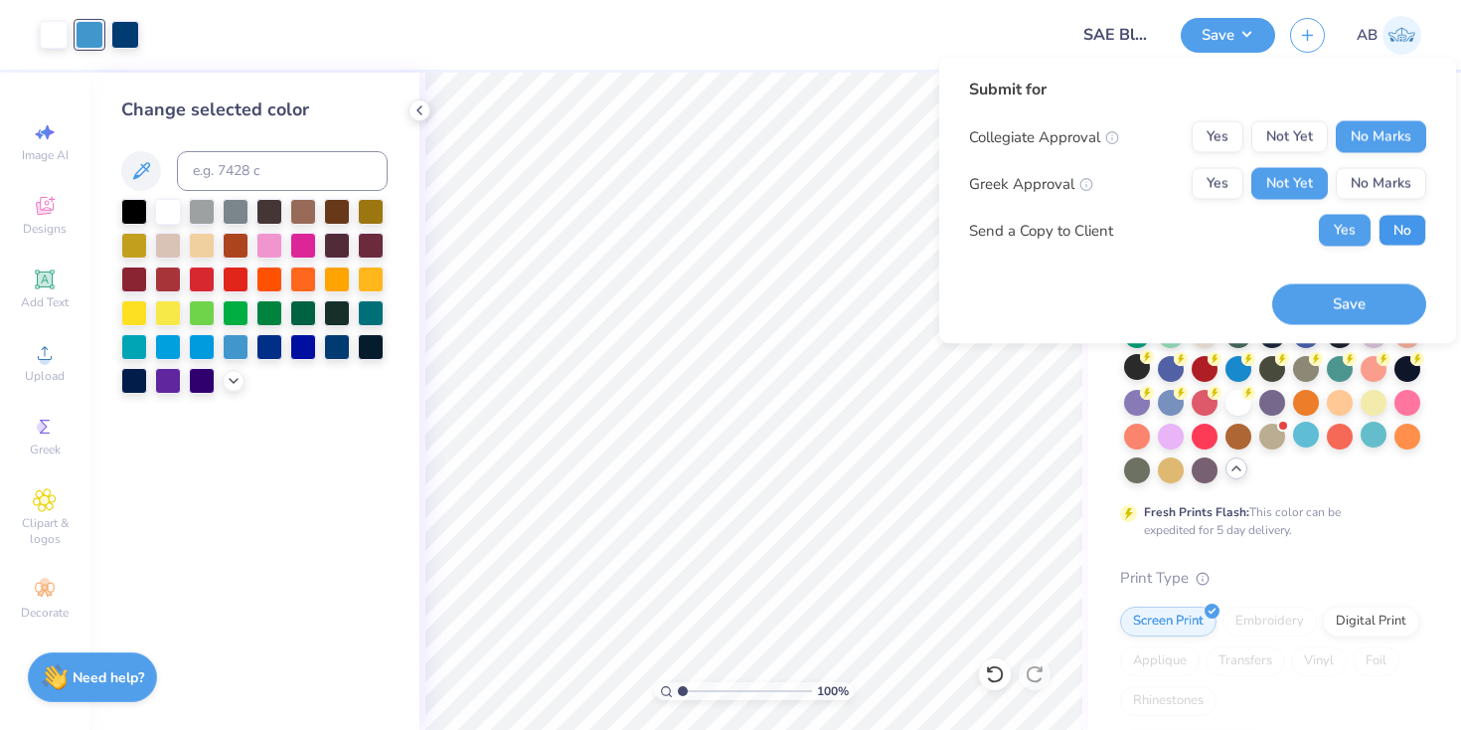
click at [1405, 230] on button "No" at bounding box center [1403, 231] width 48 height 32
click at [1372, 304] on button "Save" at bounding box center [1349, 303] width 154 height 41
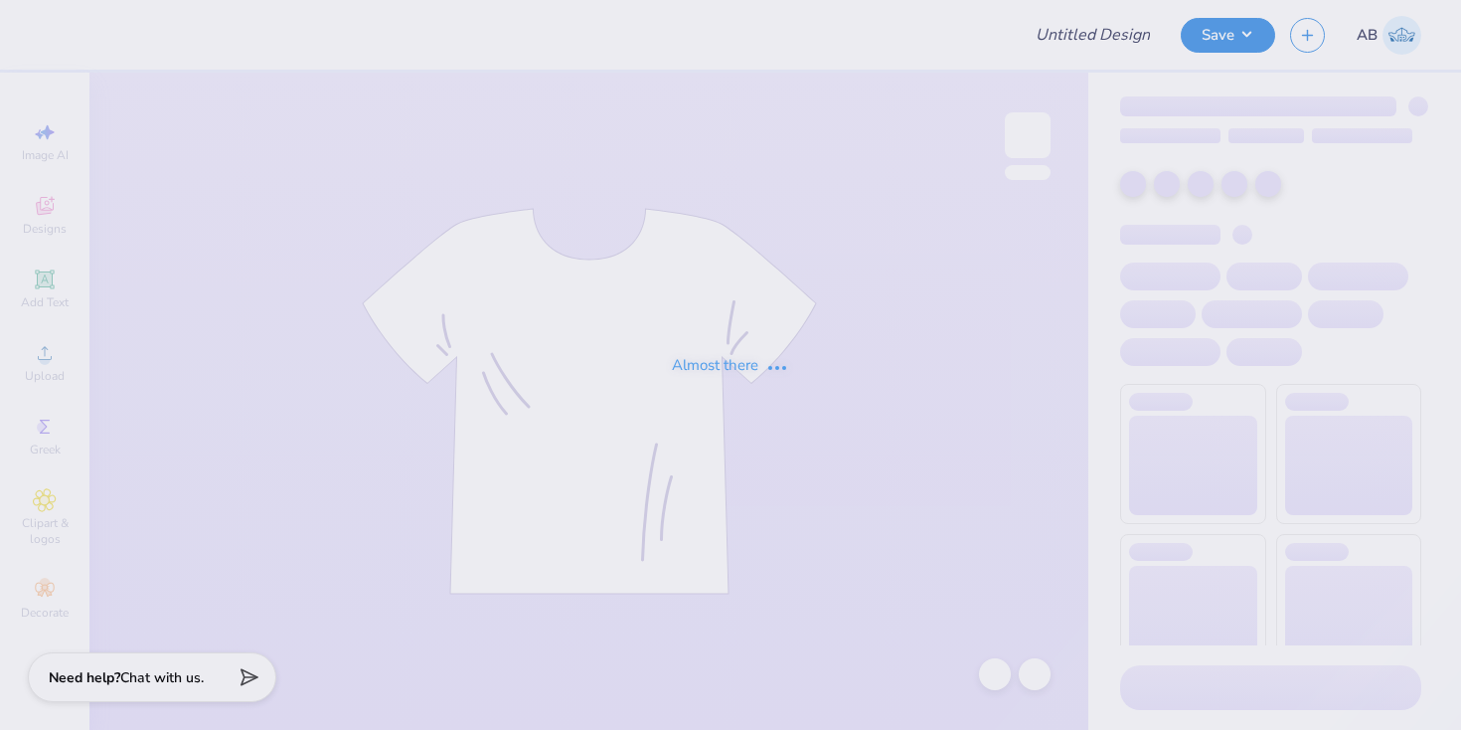
type input "SAE Blu Party Merch"
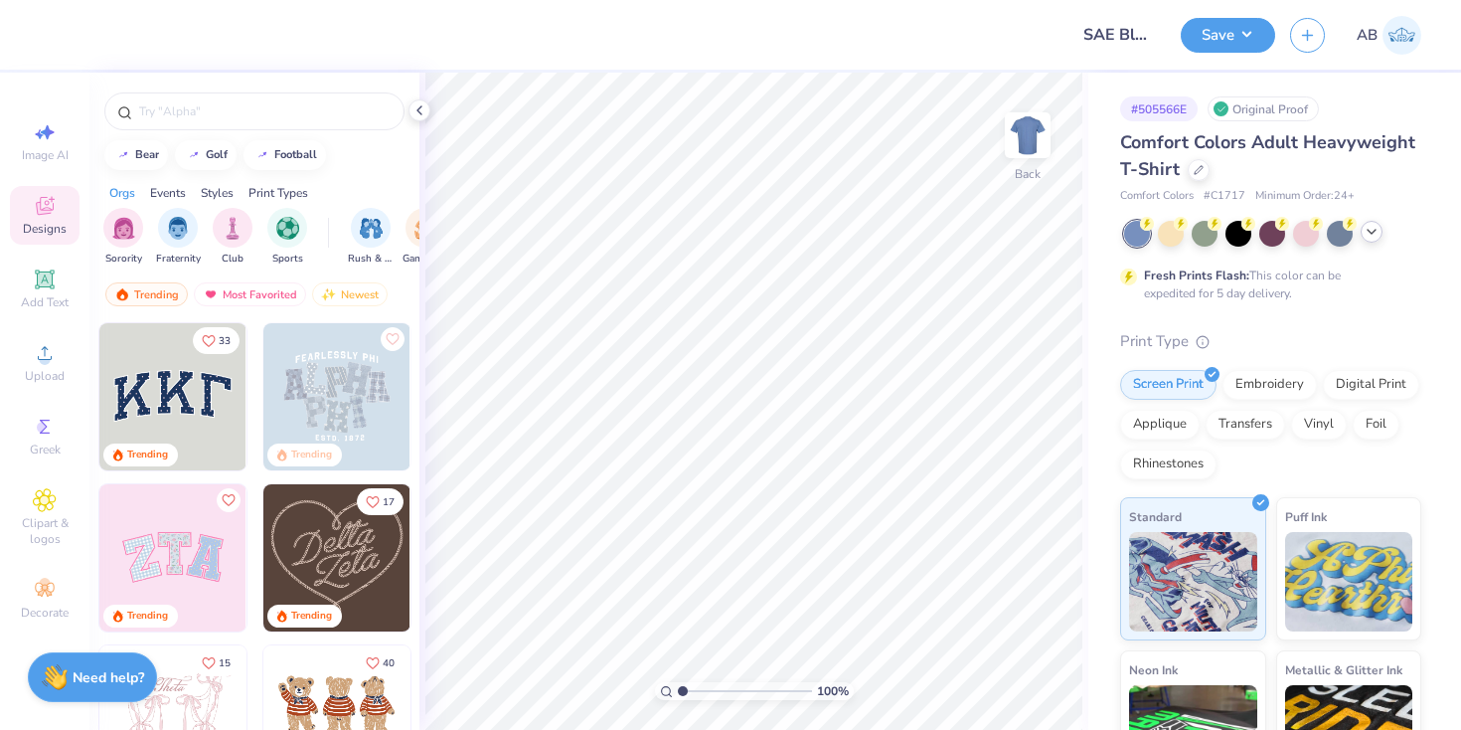
click at [1370, 237] on icon at bounding box center [1372, 232] width 16 height 16
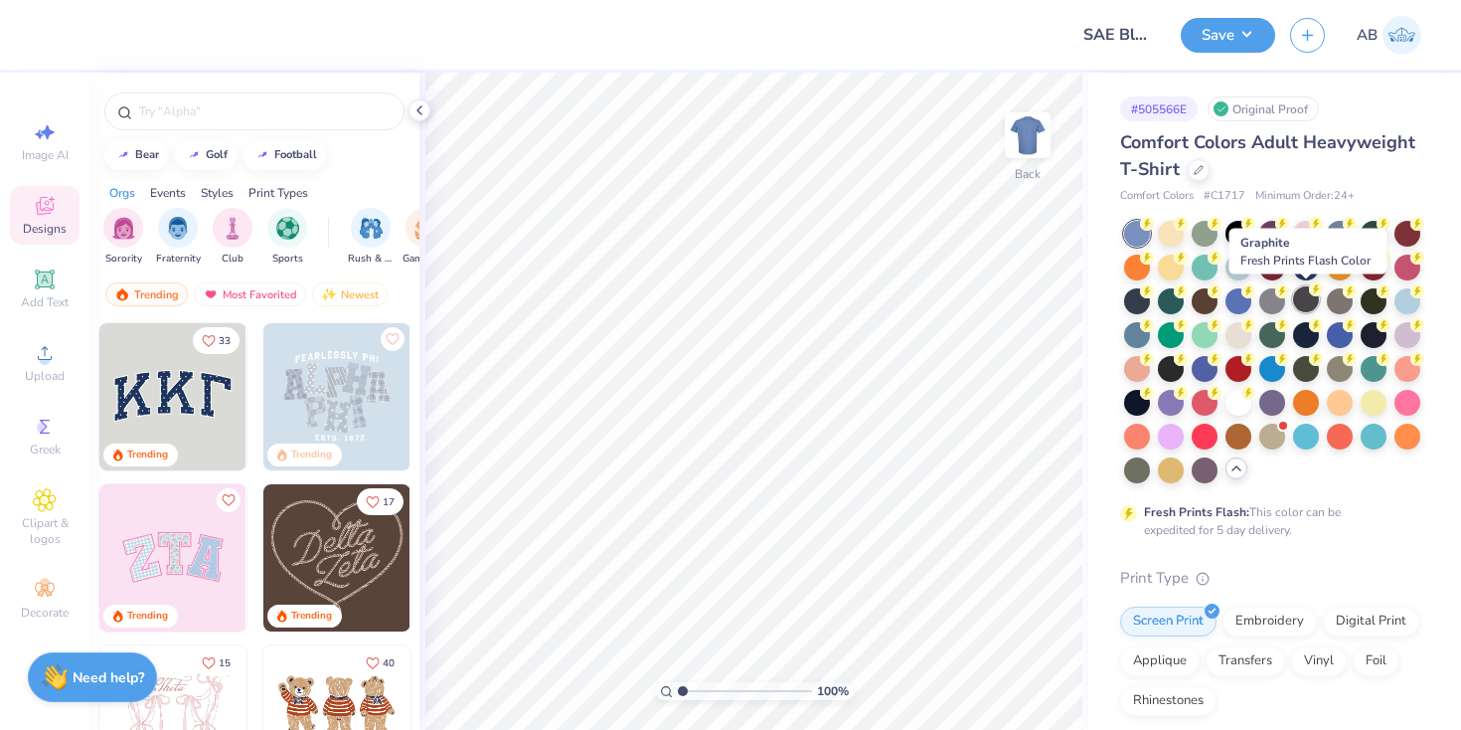
click at [1309, 298] on div at bounding box center [1306, 299] width 26 height 26
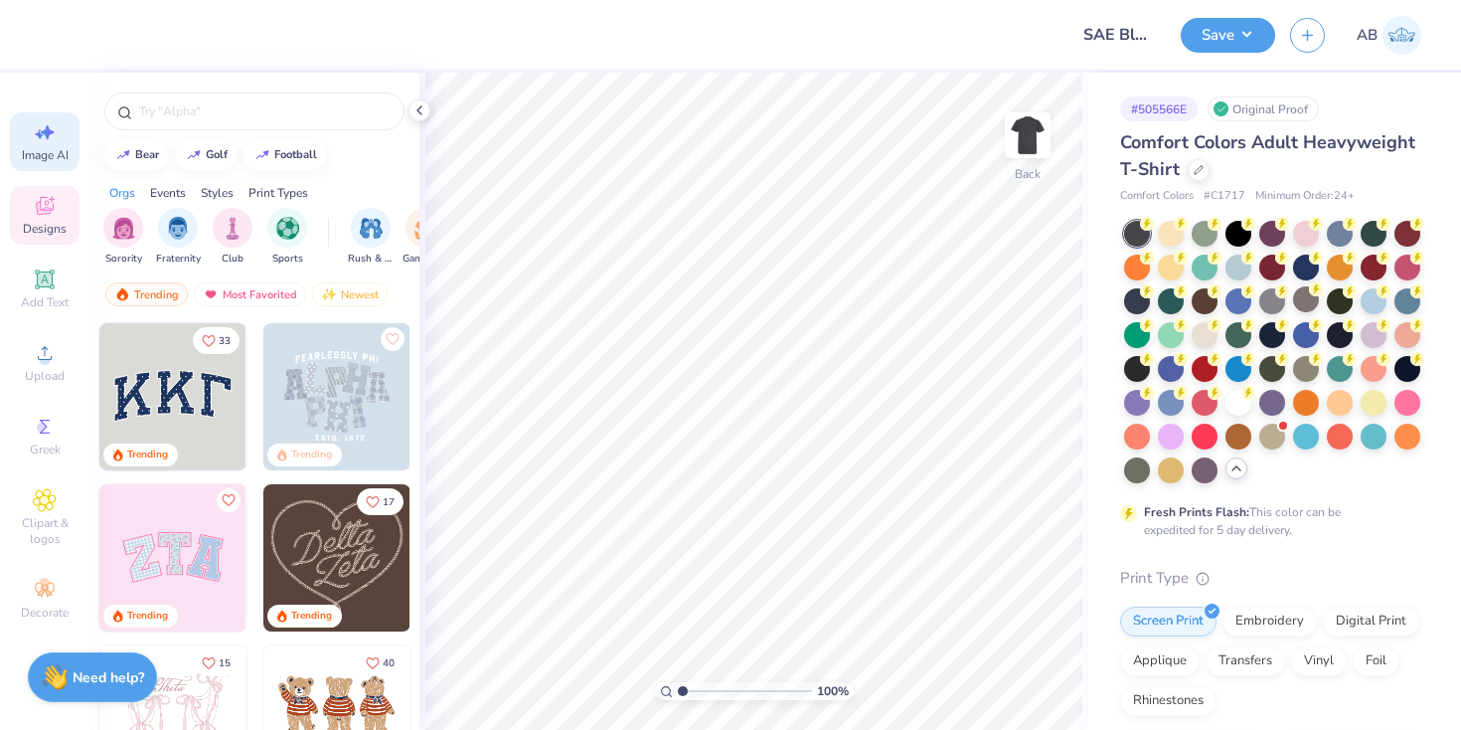
click at [48, 129] on icon at bounding box center [48, 132] width 14 height 15
select select "4"
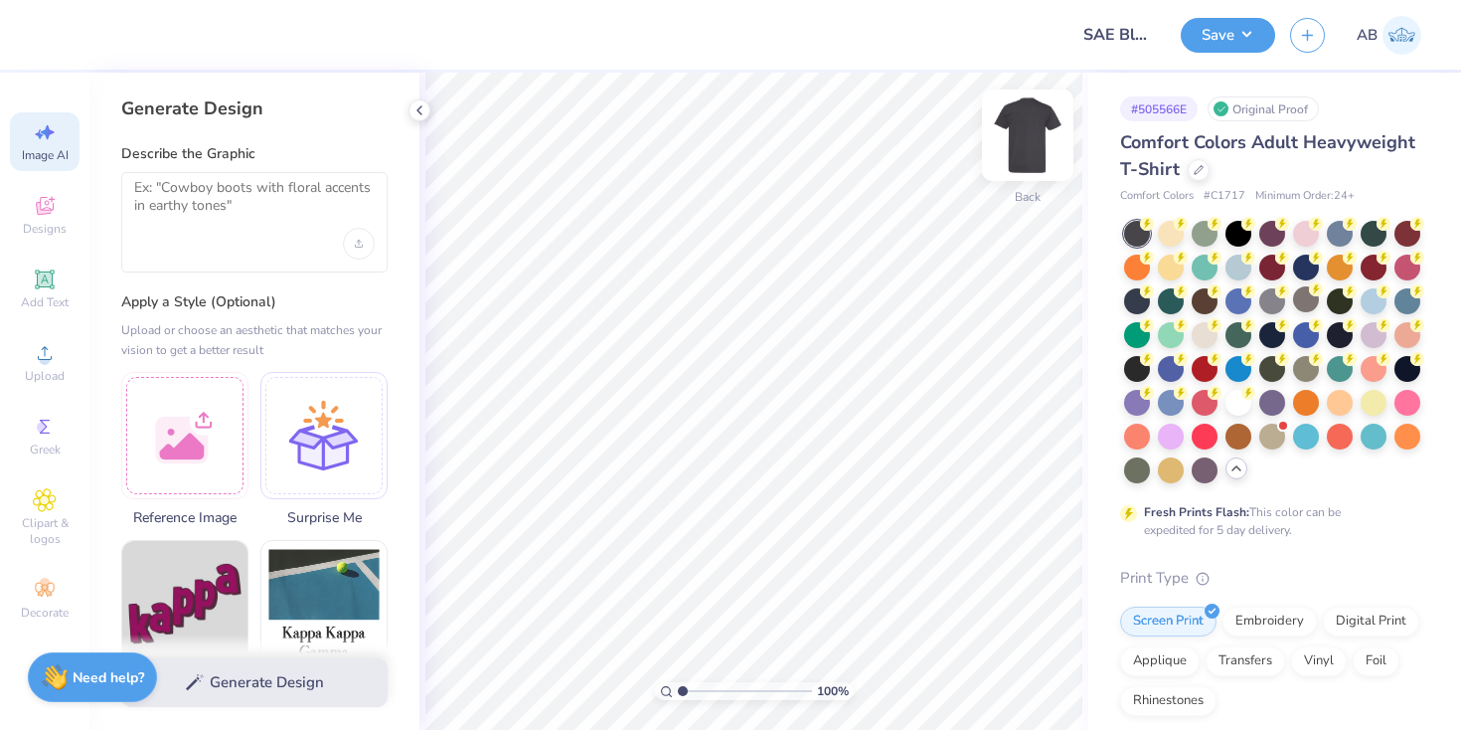
click at [1021, 143] on img at bounding box center [1028, 135] width 80 height 80
click at [235, 219] on textarea at bounding box center [254, 204] width 241 height 50
paste textarea "Polar bears having a party on a blue ice cap, drinking a blue drink, possibly a…"
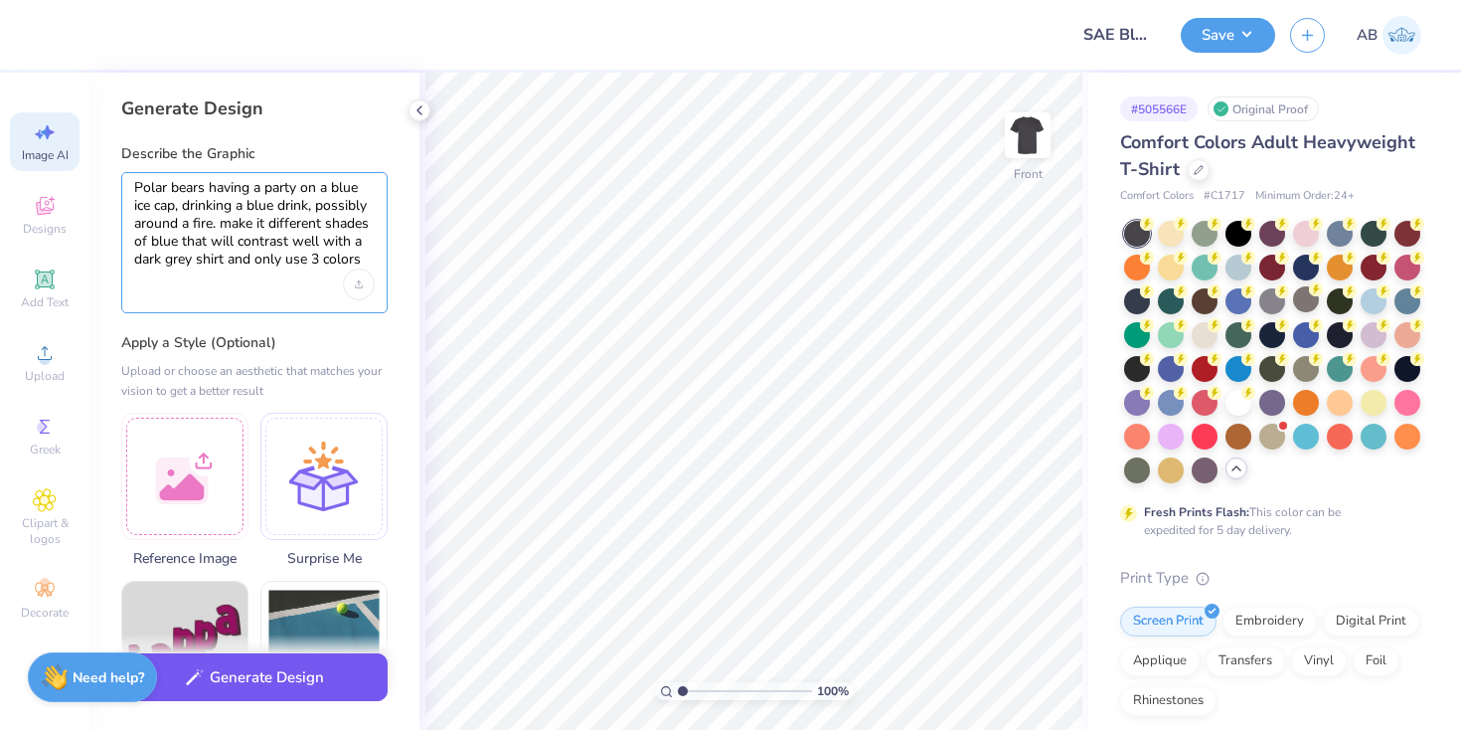
type textarea "Polar bears having a party on a blue ice cap, drinking a blue drink, possibly a…"
click at [250, 686] on button "Generate Design" at bounding box center [254, 677] width 266 height 49
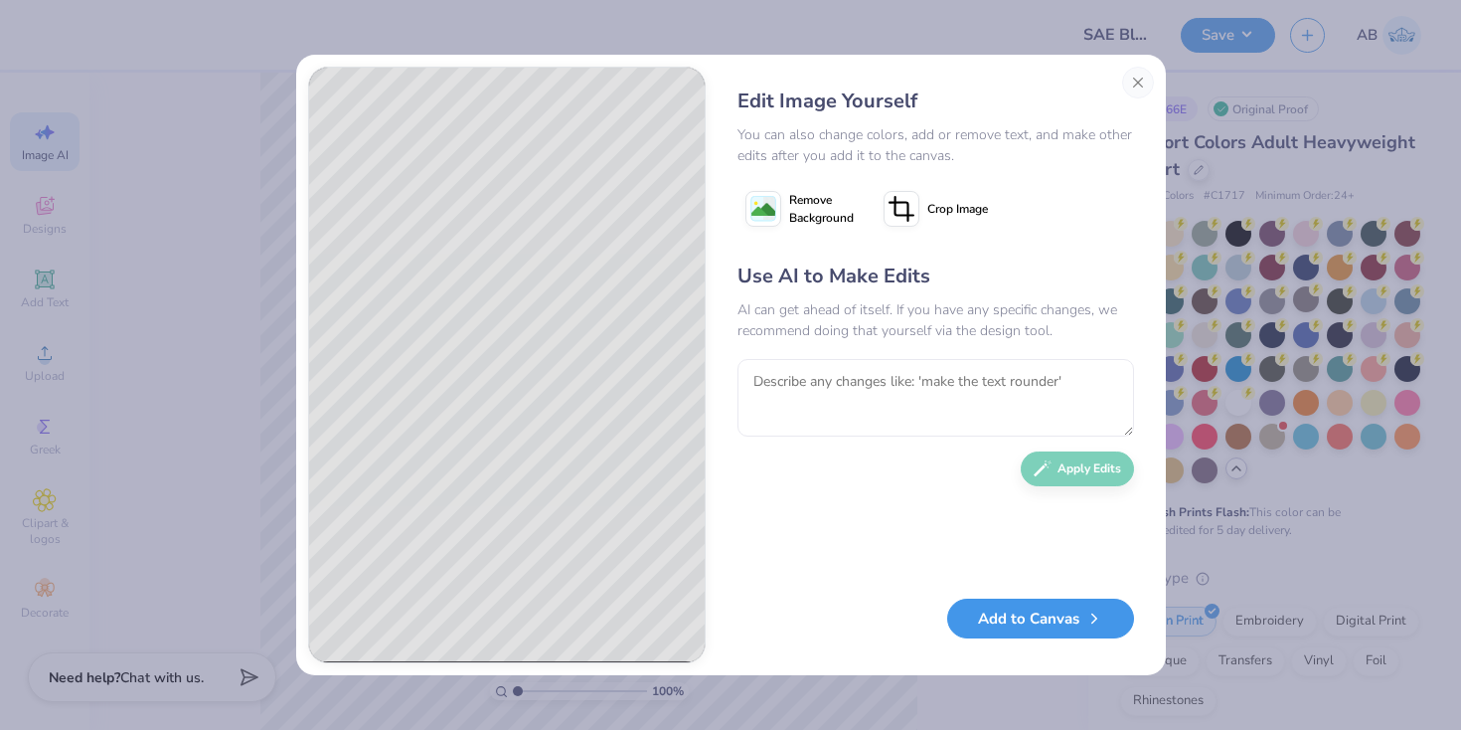
click at [1045, 611] on button "Add to Canvas" at bounding box center [1040, 618] width 187 height 41
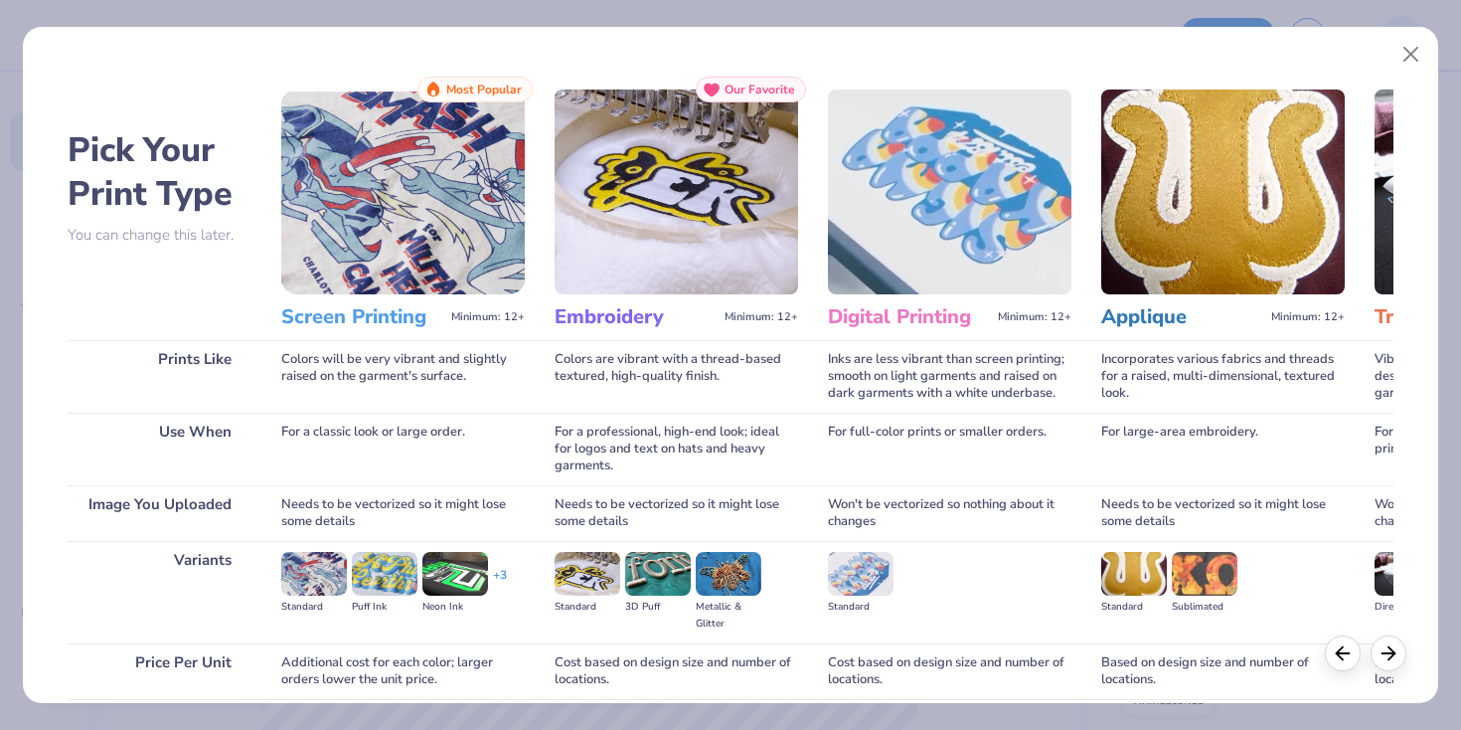
scroll to position [162, 0]
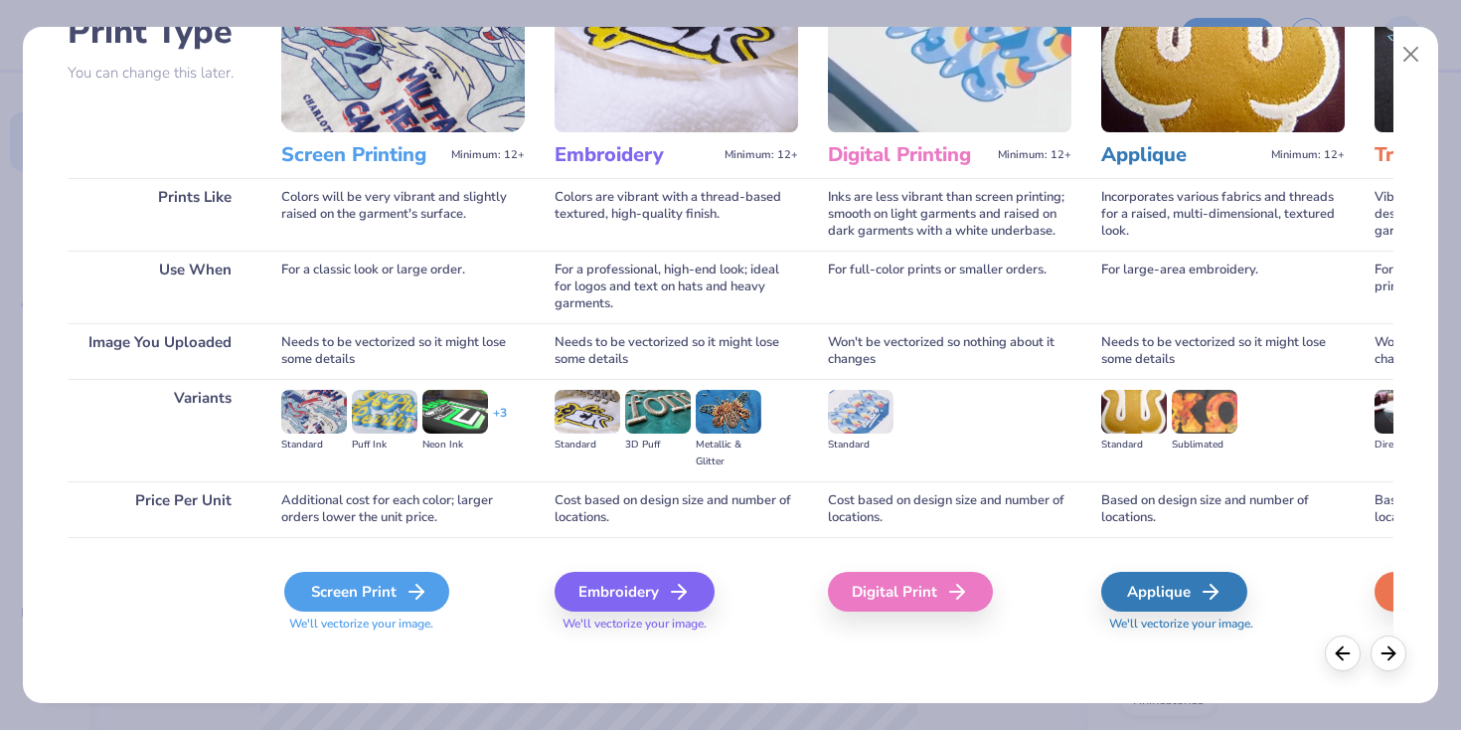
click at [364, 591] on div "Screen Print" at bounding box center [366, 592] width 165 height 40
click at [372, 592] on div "Screen Print" at bounding box center [366, 592] width 165 height 40
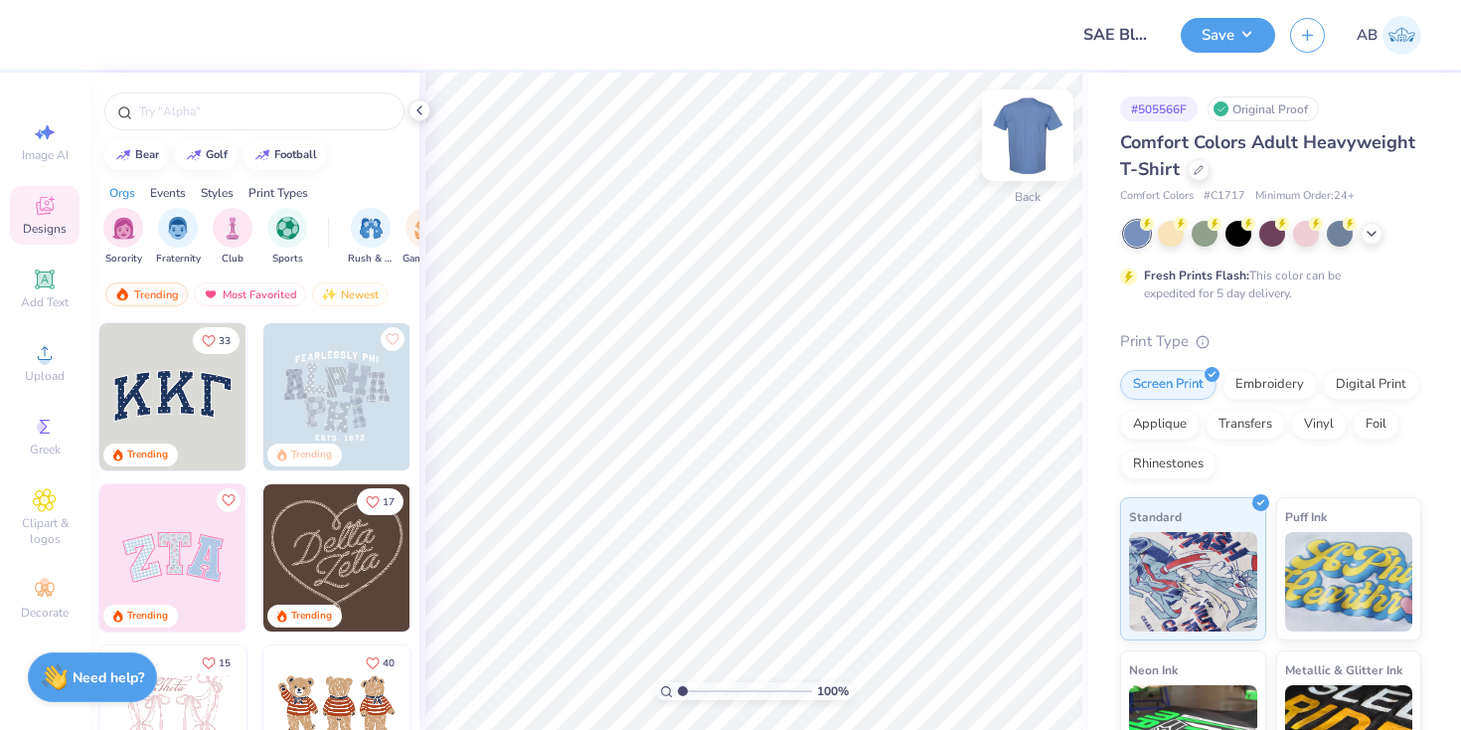
click at [1037, 158] on img at bounding box center [1028, 135] width 80 height 80
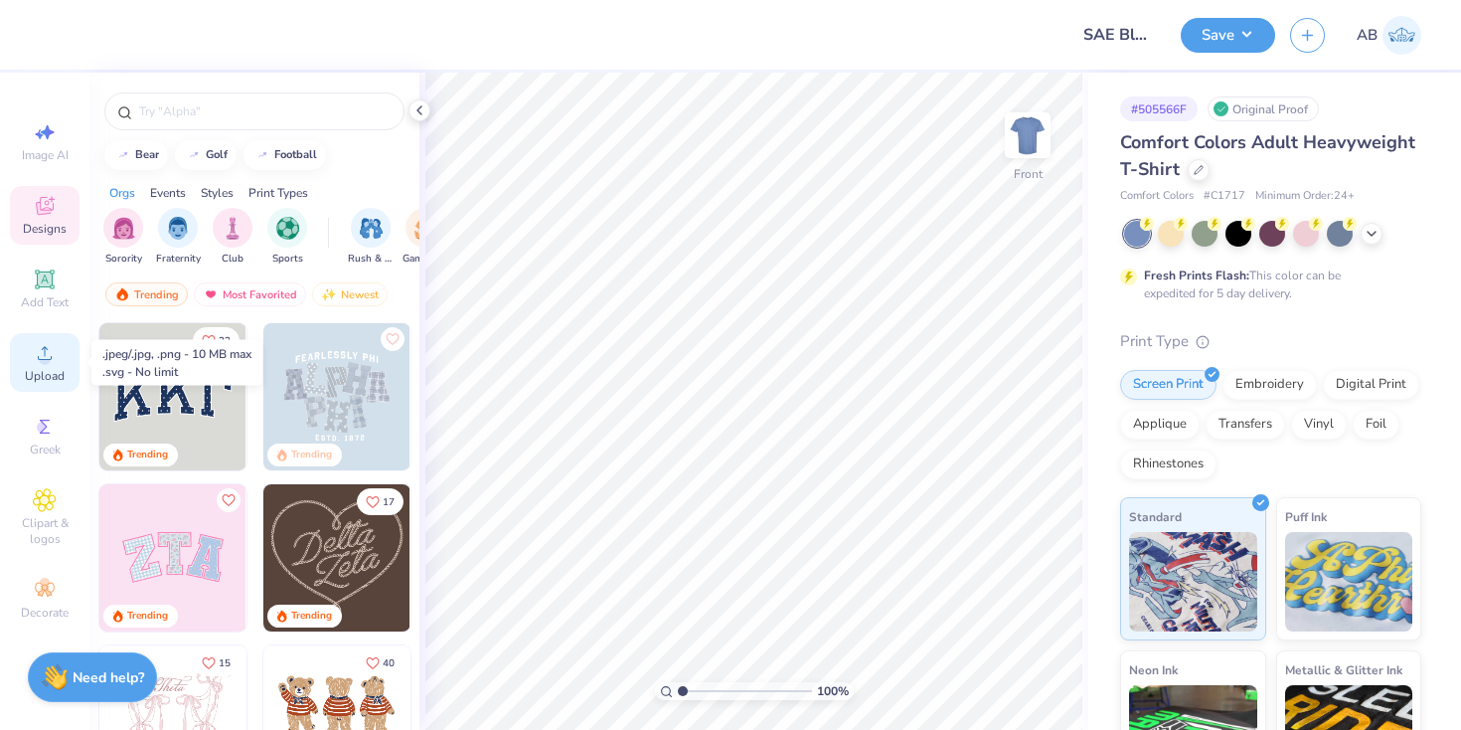
click at [31, 366] on div "Upload" at bounding box center [45, 362] width 70 height 59
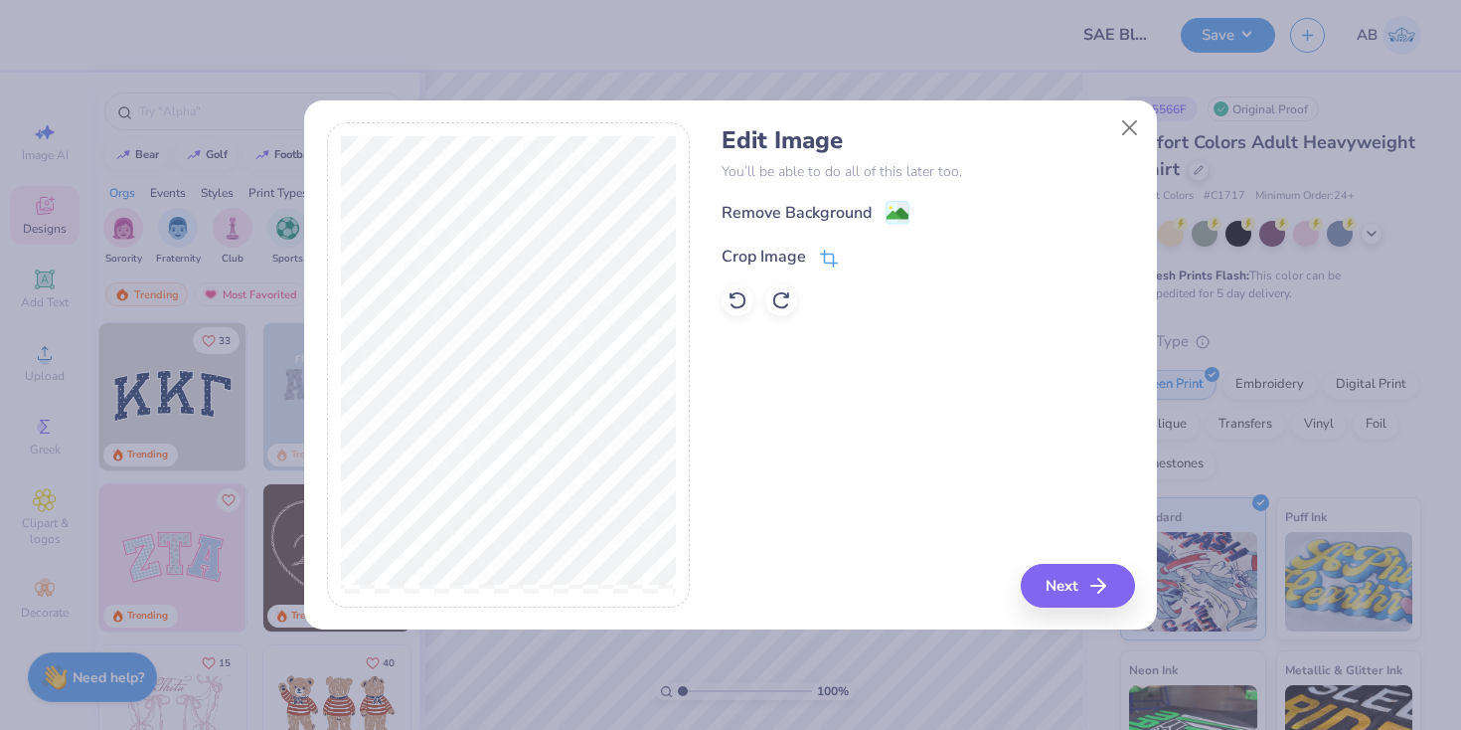
click at [833, 260] on icon at bounding box center [829, 258] width 18 height 18
click at [863, 254] on polyline at bounding box center [863, 254] width 8 height 6
click at [1070, 592] on button "Next" at bounding box center [1081, 586] width 114 height 44
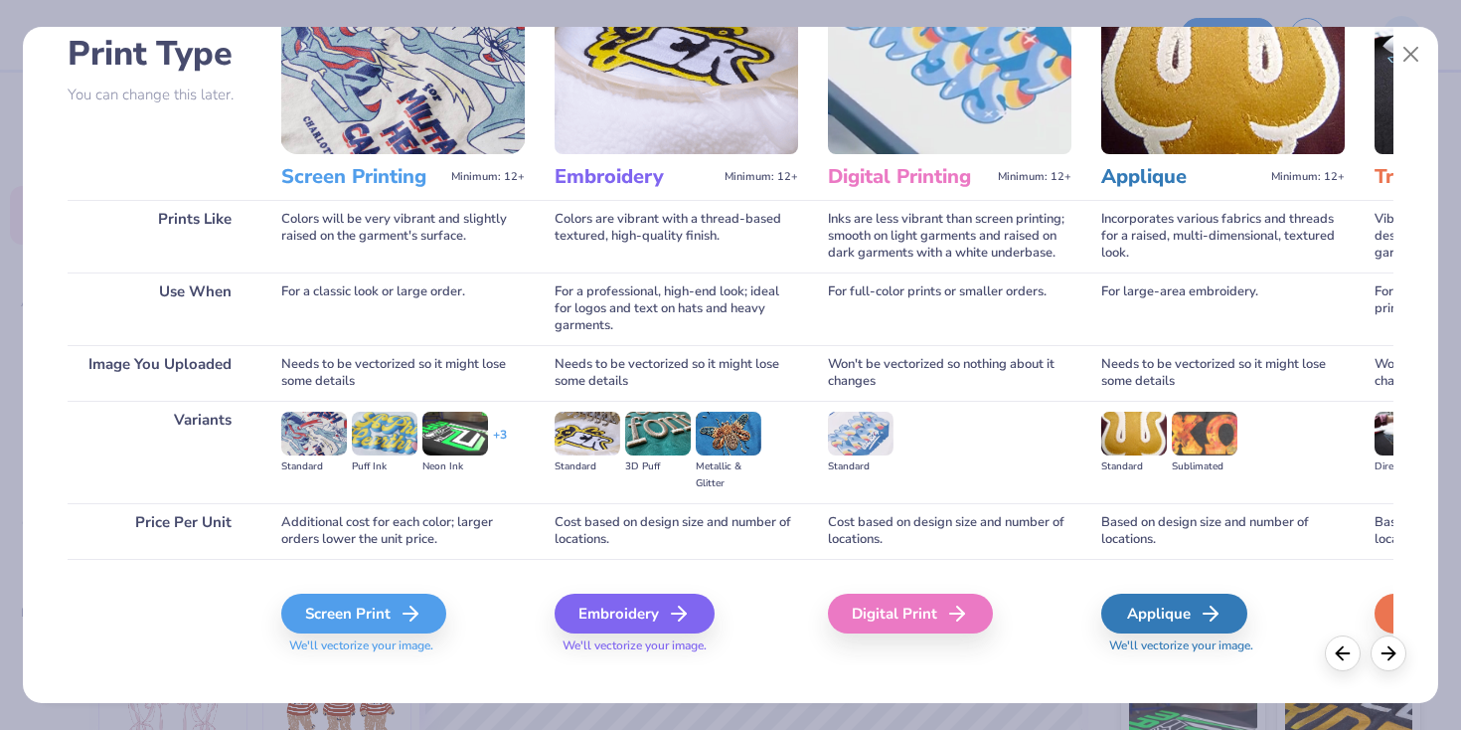
scroll to position [162, 0]
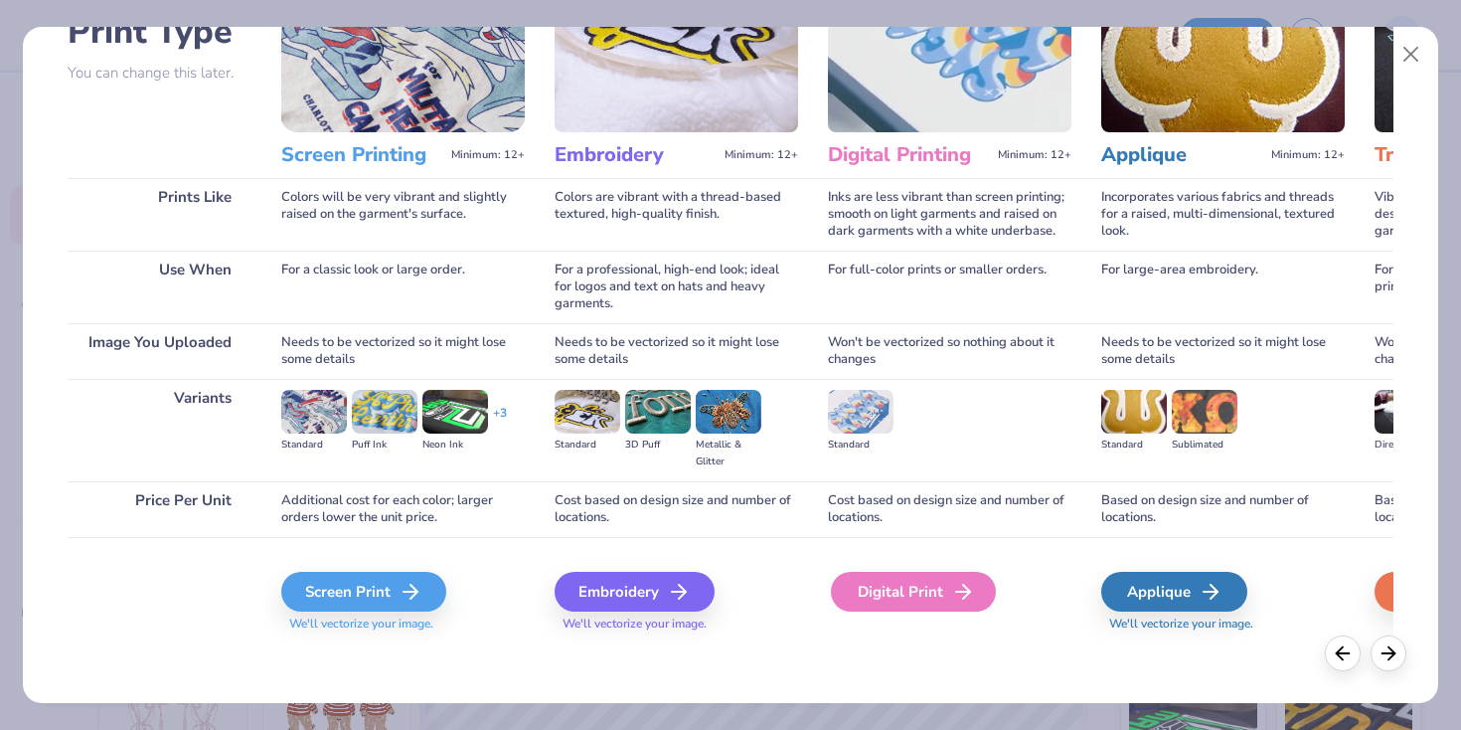
click at [867, 583] on div "Digital Print" at bounding box center [913, 592] width 165 height 40
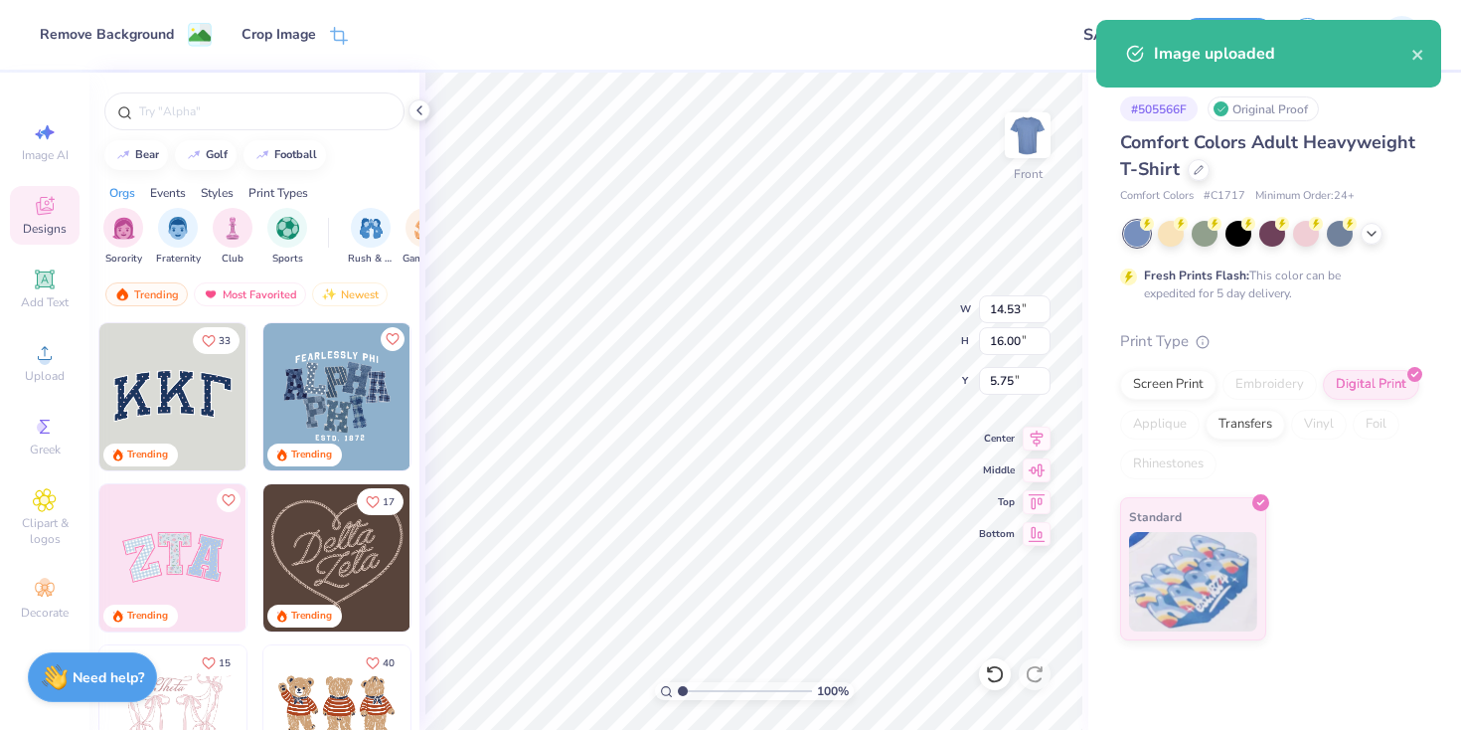
type input "13.50"
type input "14.86"
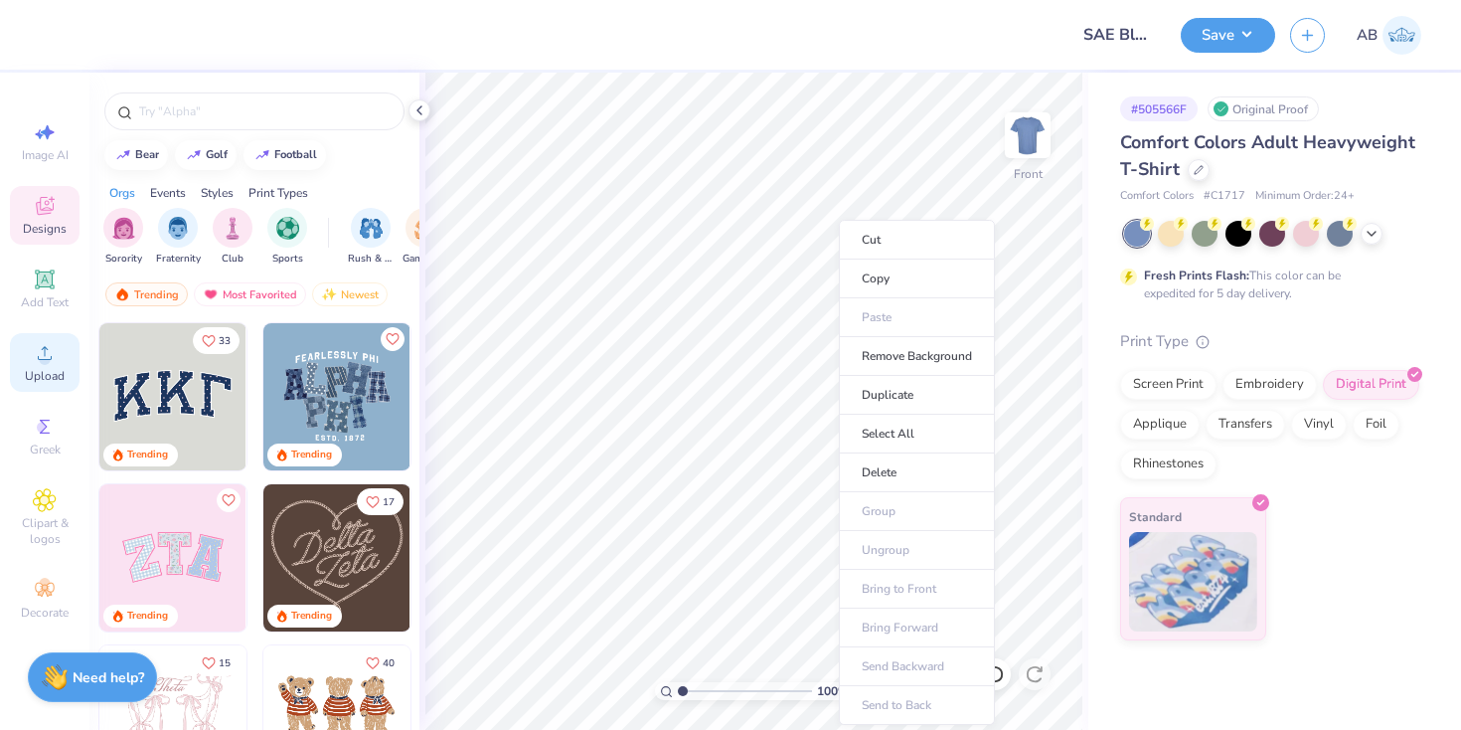
click at [50, 354] on icon at bounding box center [45, 353] width 24 height 24
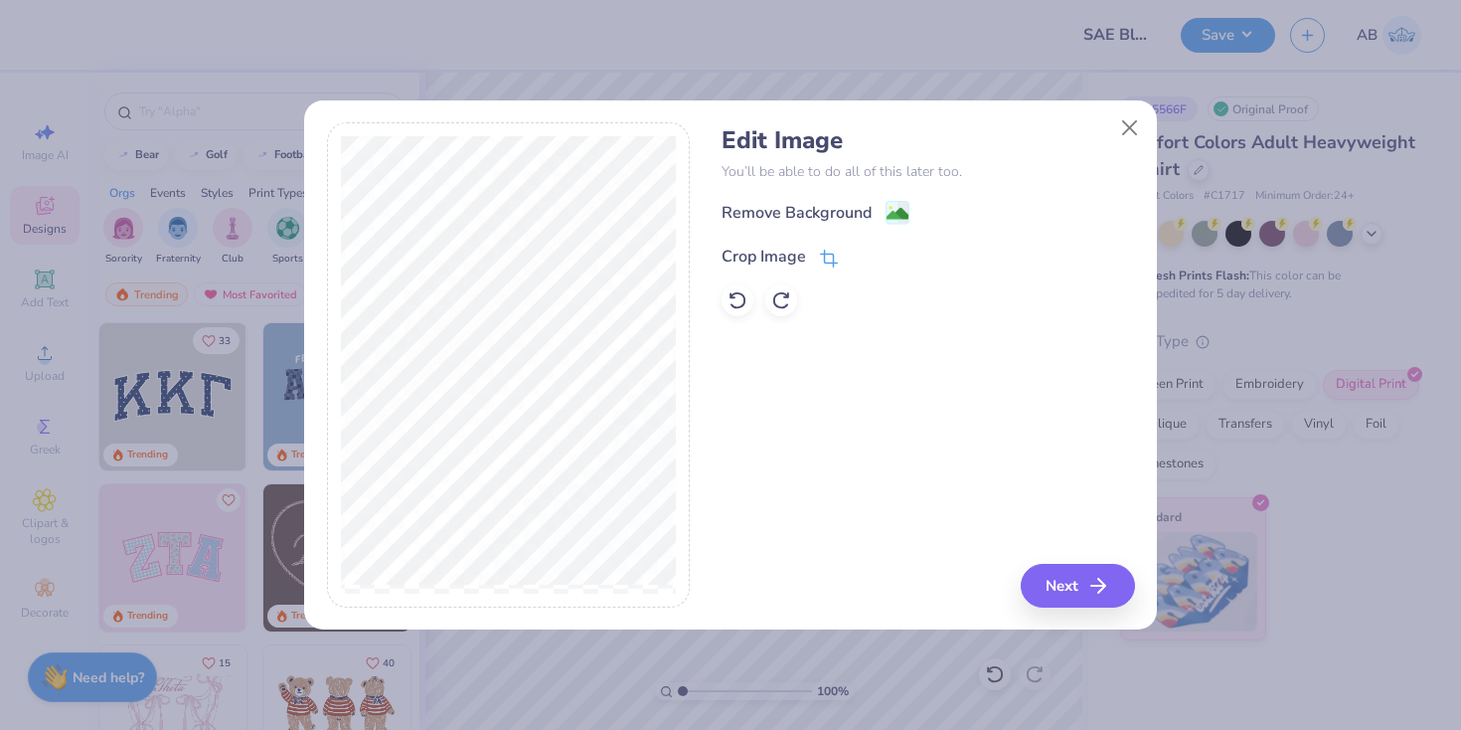
click at [766, 257] on div "Crop Image" at bounding box center [764, 257] width 84 height 24
click at [857, 251] on icon at bounding box center [863, 255] width 12 height 12
click at [1061, 590] on button "Next" at bounding box center [1081, 586] width 114 height 44
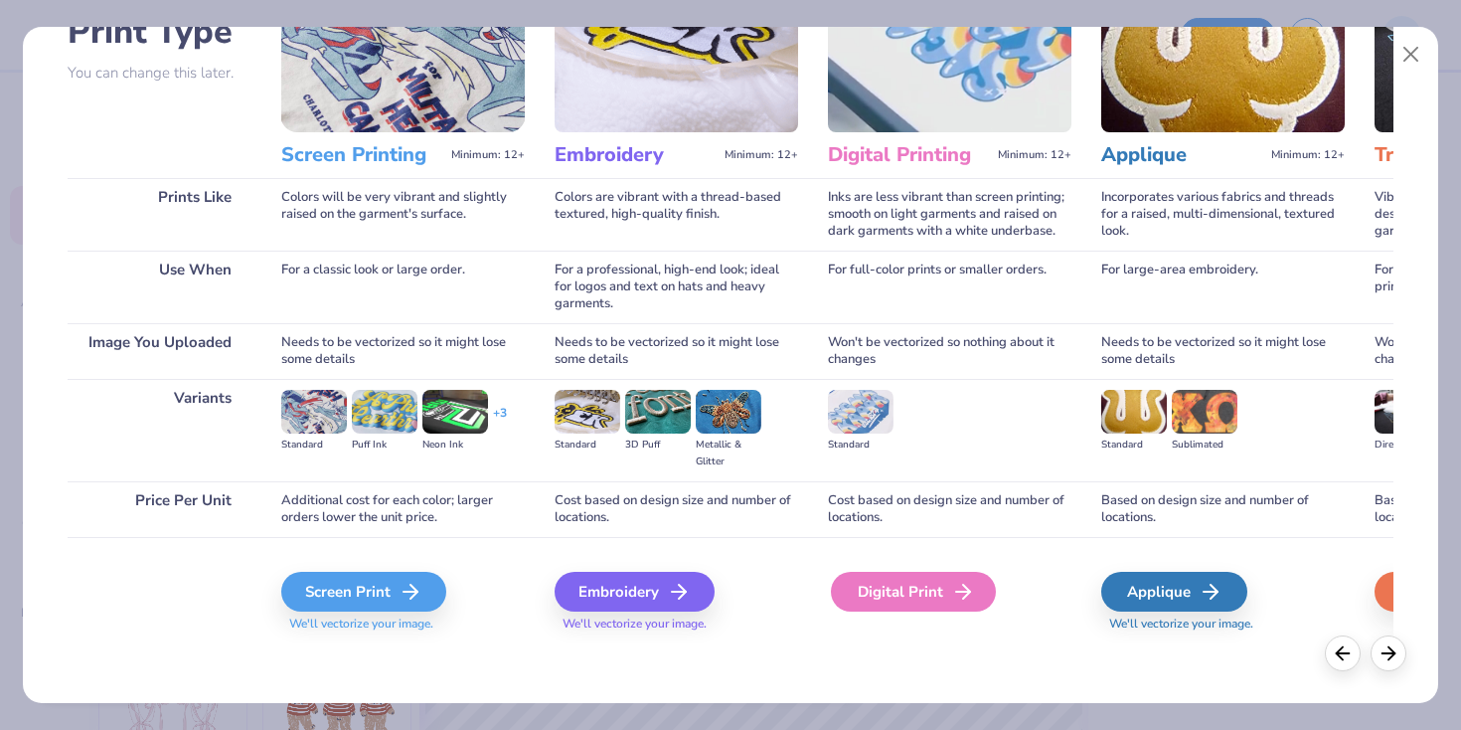
click at [939, 599] on div "Digital Print" at bounding box center [913, 592] width 165 height 40
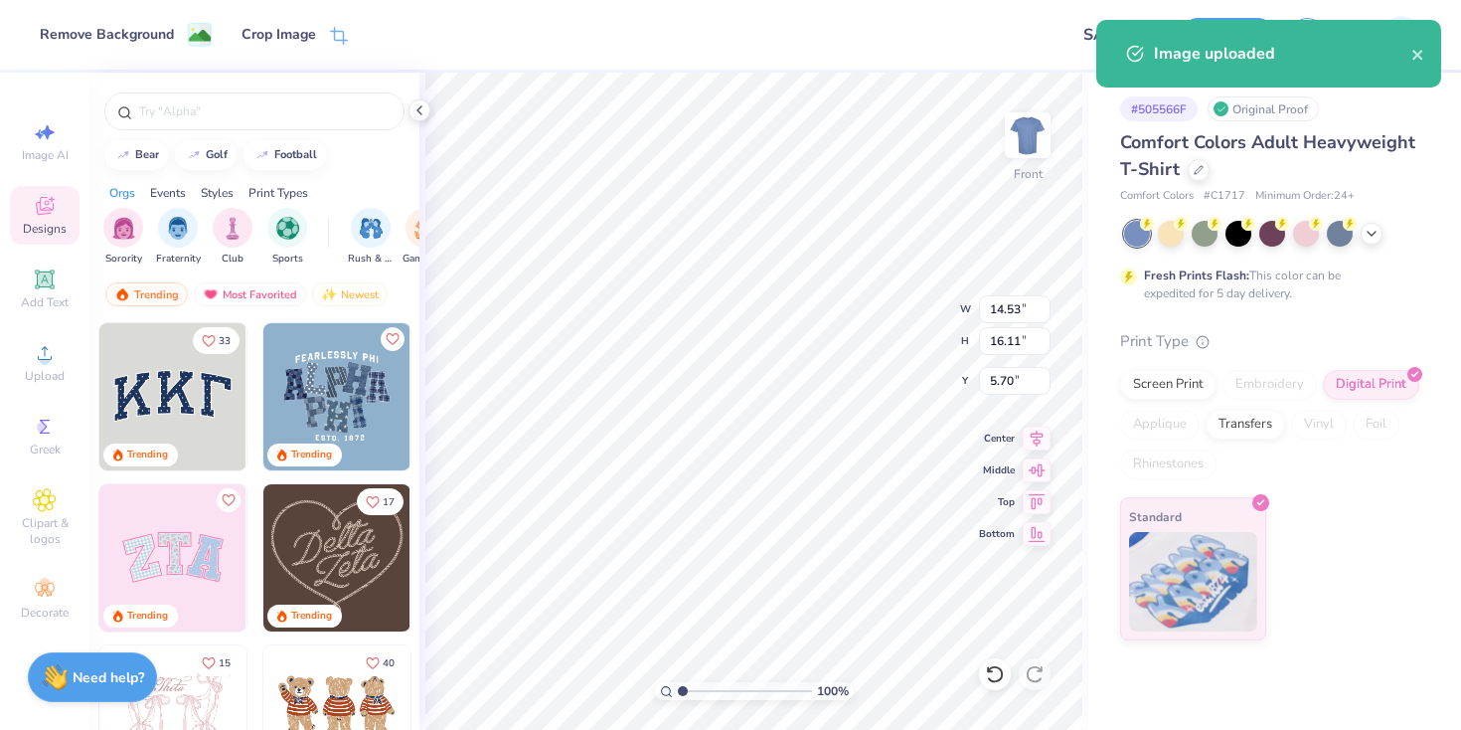
type input "11.51"
type input "12.76"
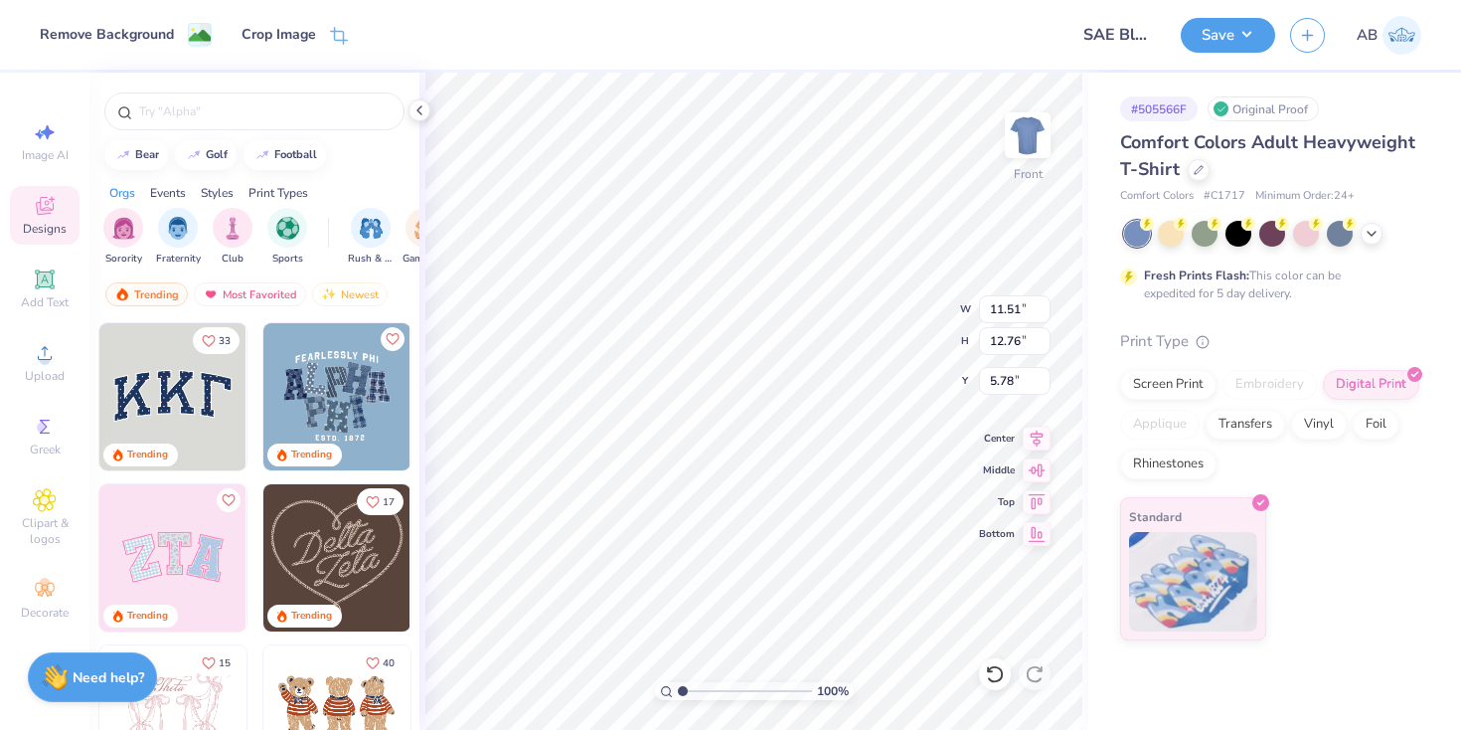
type input "5.69"
click at [1378, 226] on icon at bounding box center [1372, 232] width 16 height 16
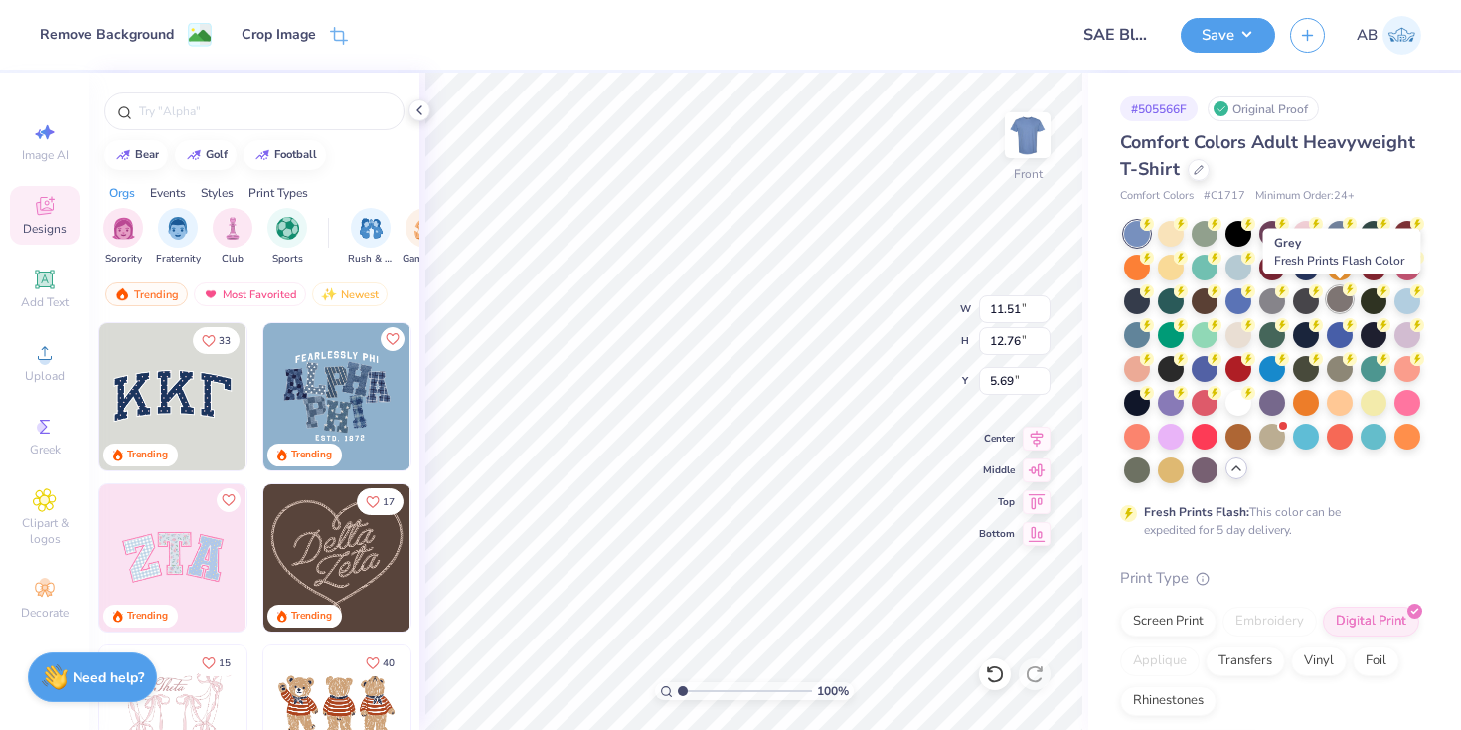
click at [1336, 298] on div at bounding box center [1340, 299] width 26 height 26
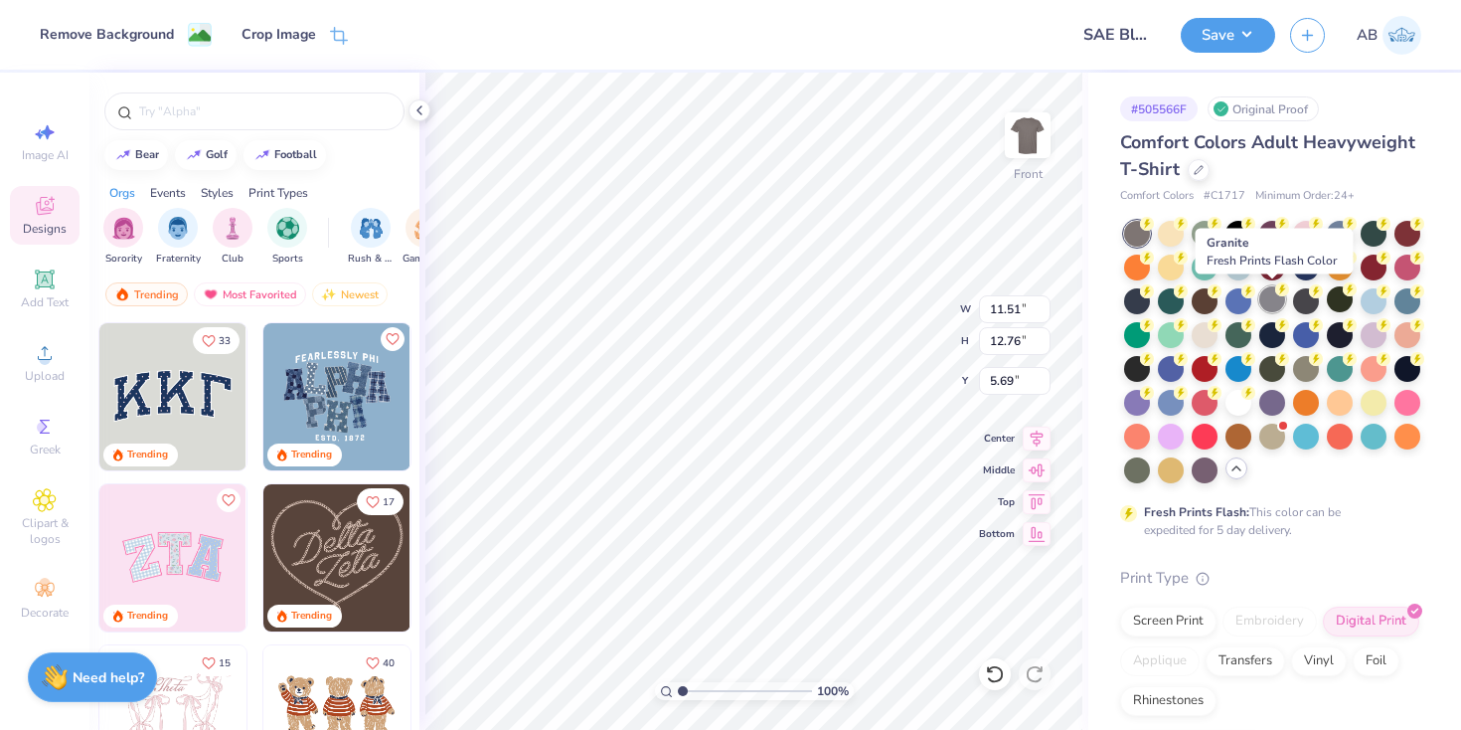
click at [1262, 300] on div at bounding box center [1272, 299] width 26 height 26
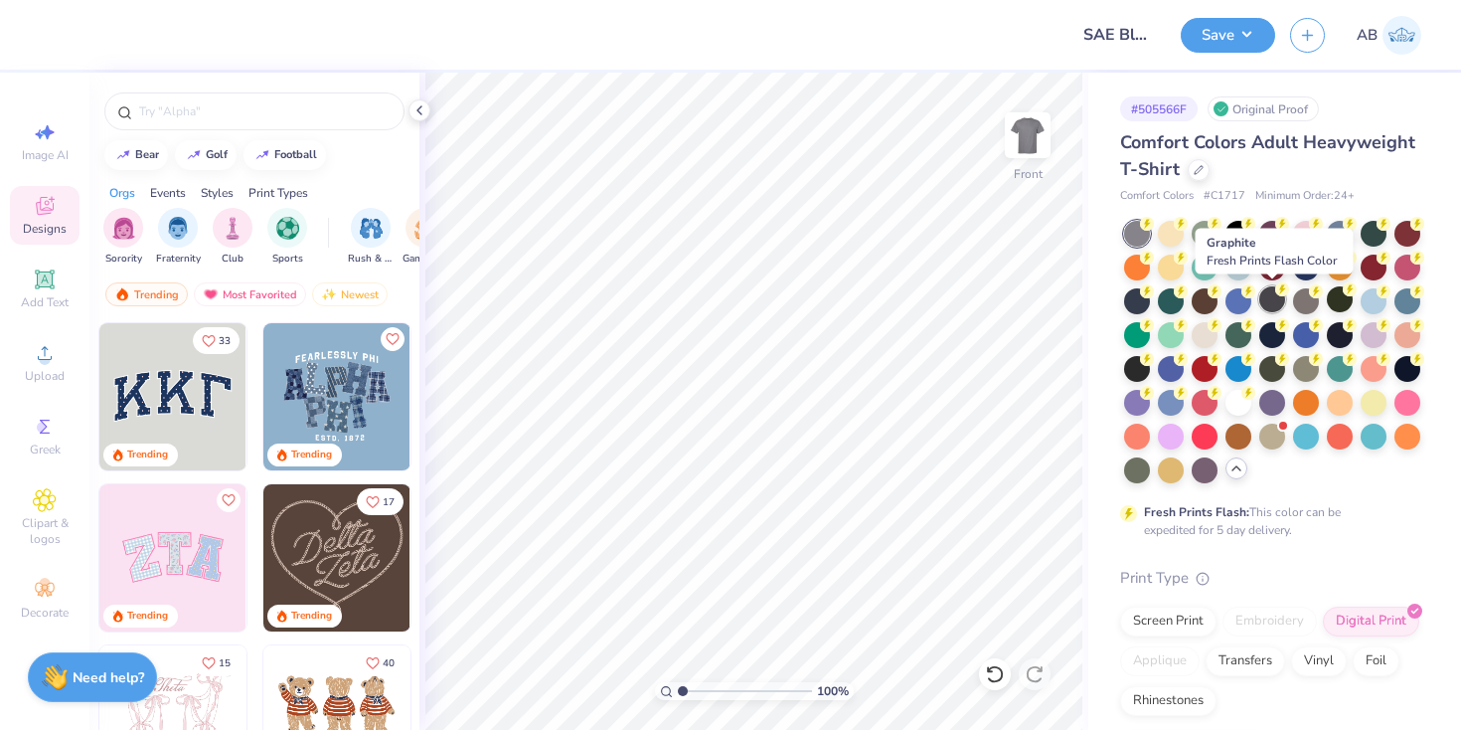
click at [1283, 299] on div at bounding box center [1272, 299] width 26 height 26
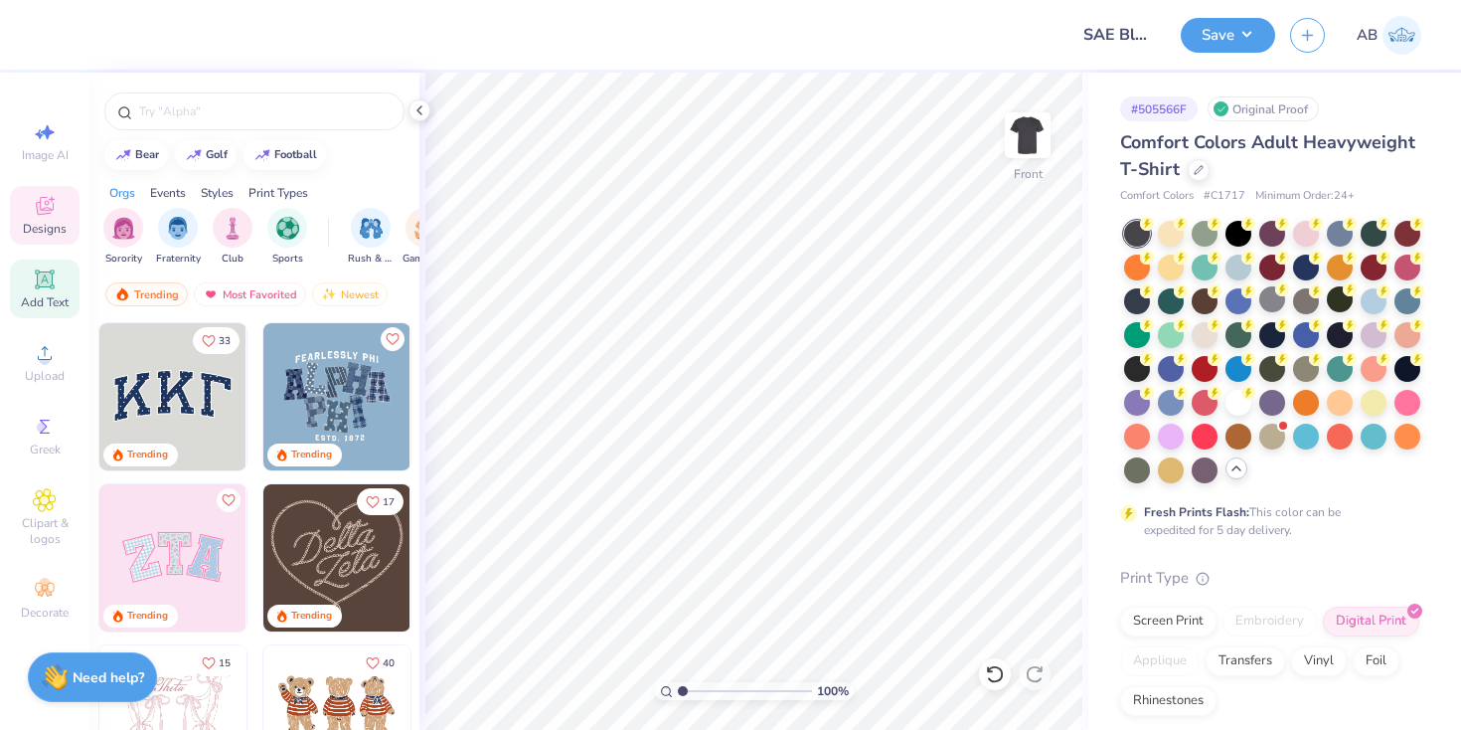
click at [51, 292] on div "Add Text" at bounding box center [45, 288] width 70 height 59
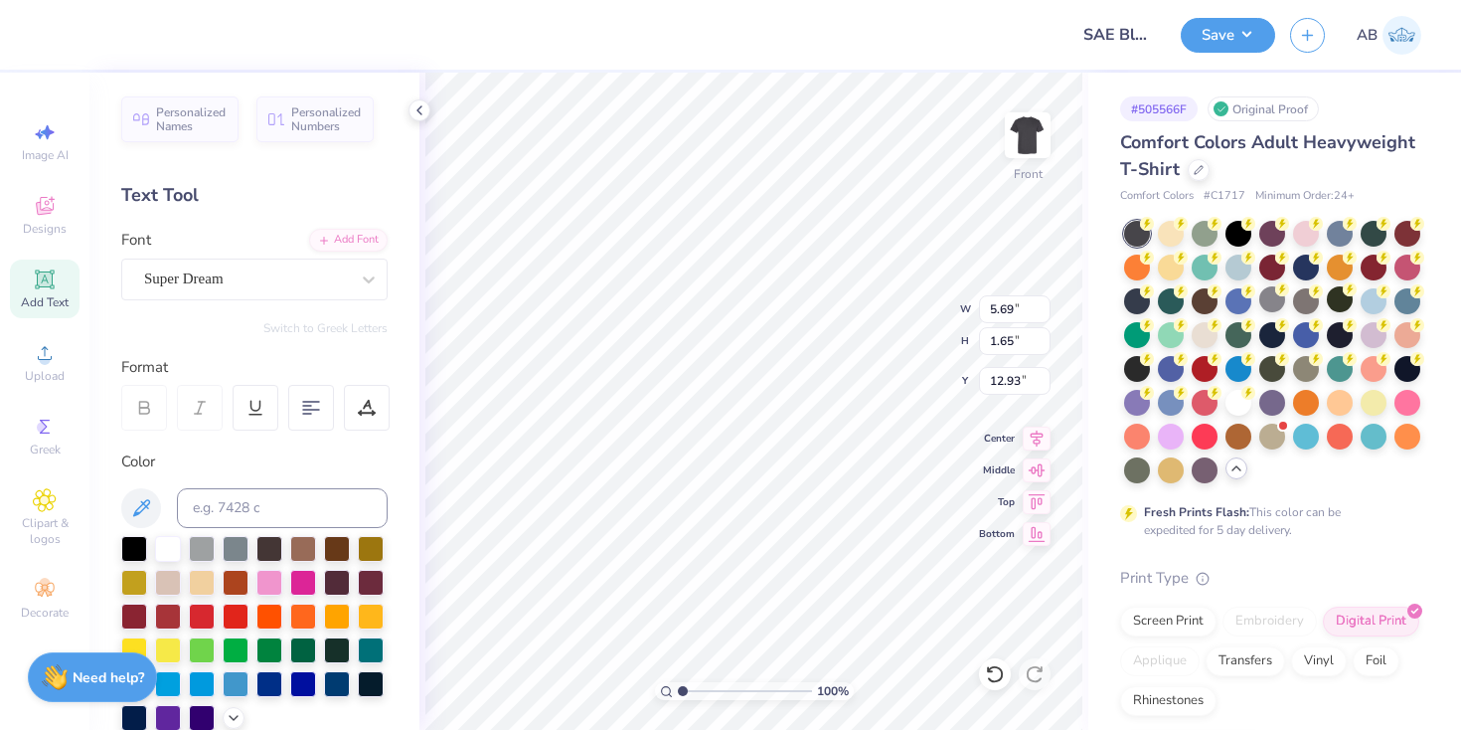
scroll to position [0, 6]
type textarea "SIGMA ALPHA EPSILON"
type input "4.66"
click at [298, 275] on div "Super Dream" at bounding box center [246, 278] width 209 height 31
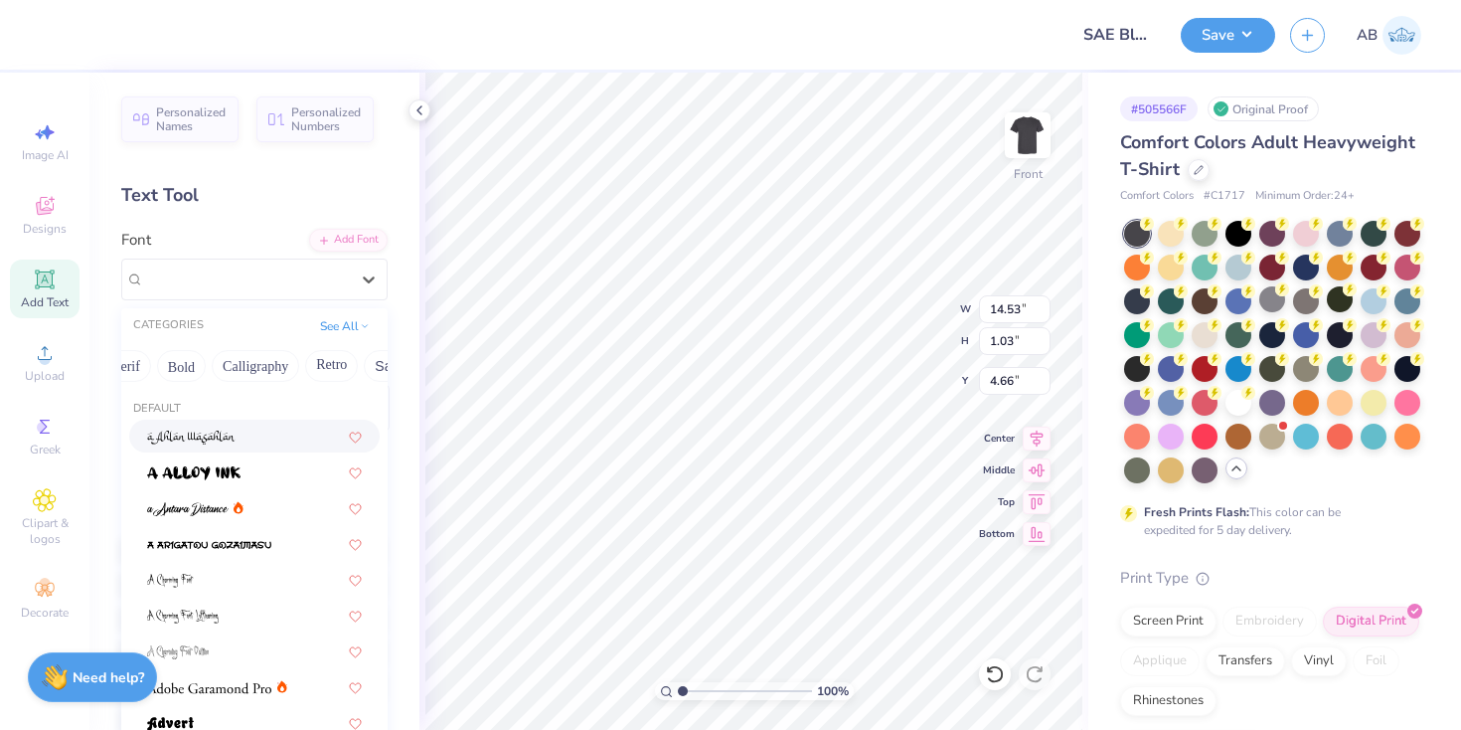
scroll to position [0, 241]
click at [197, 361] on button "Bold" at bounding box center [178, 366] width 49 height 32
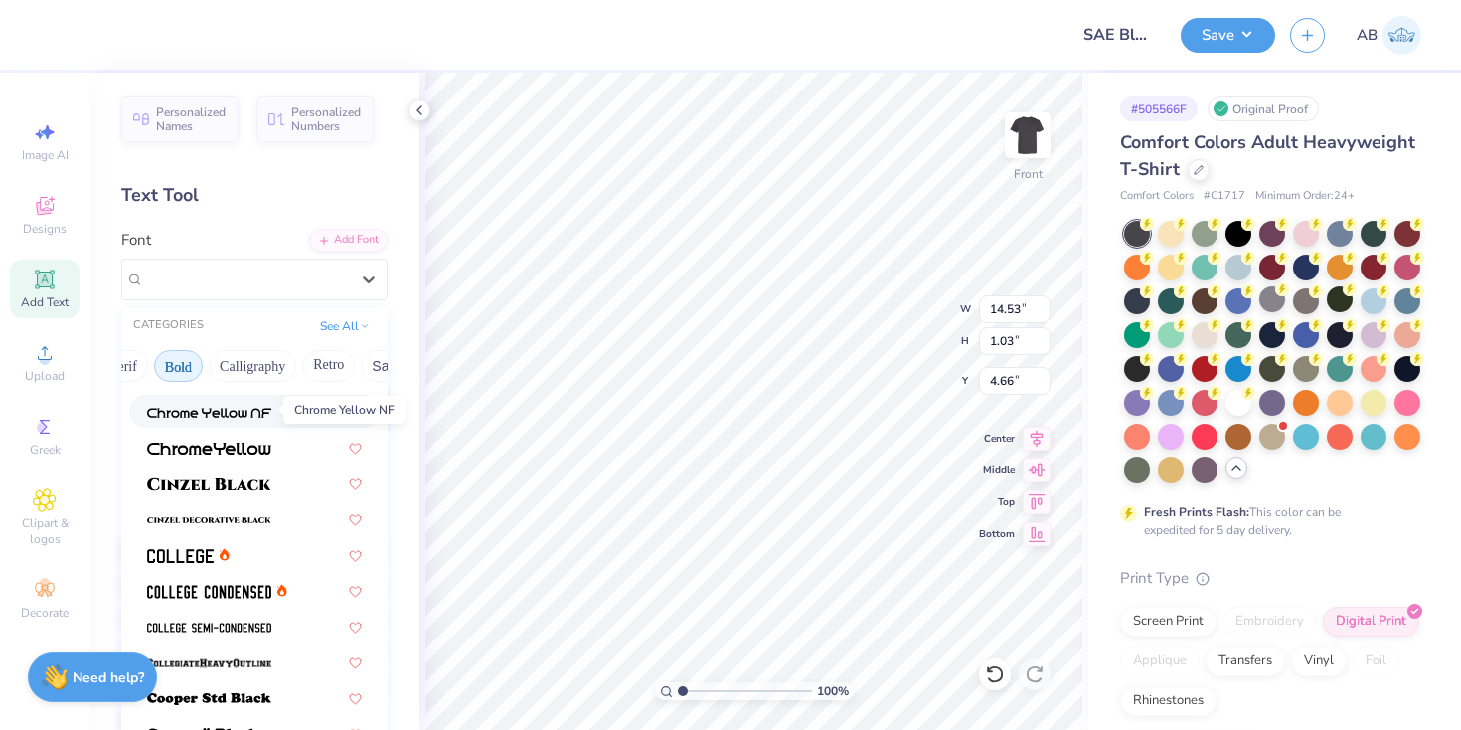
scroll to position [63, 0]
click at [248, 479] on img at bounding box center [209, 482] width 124 height 14
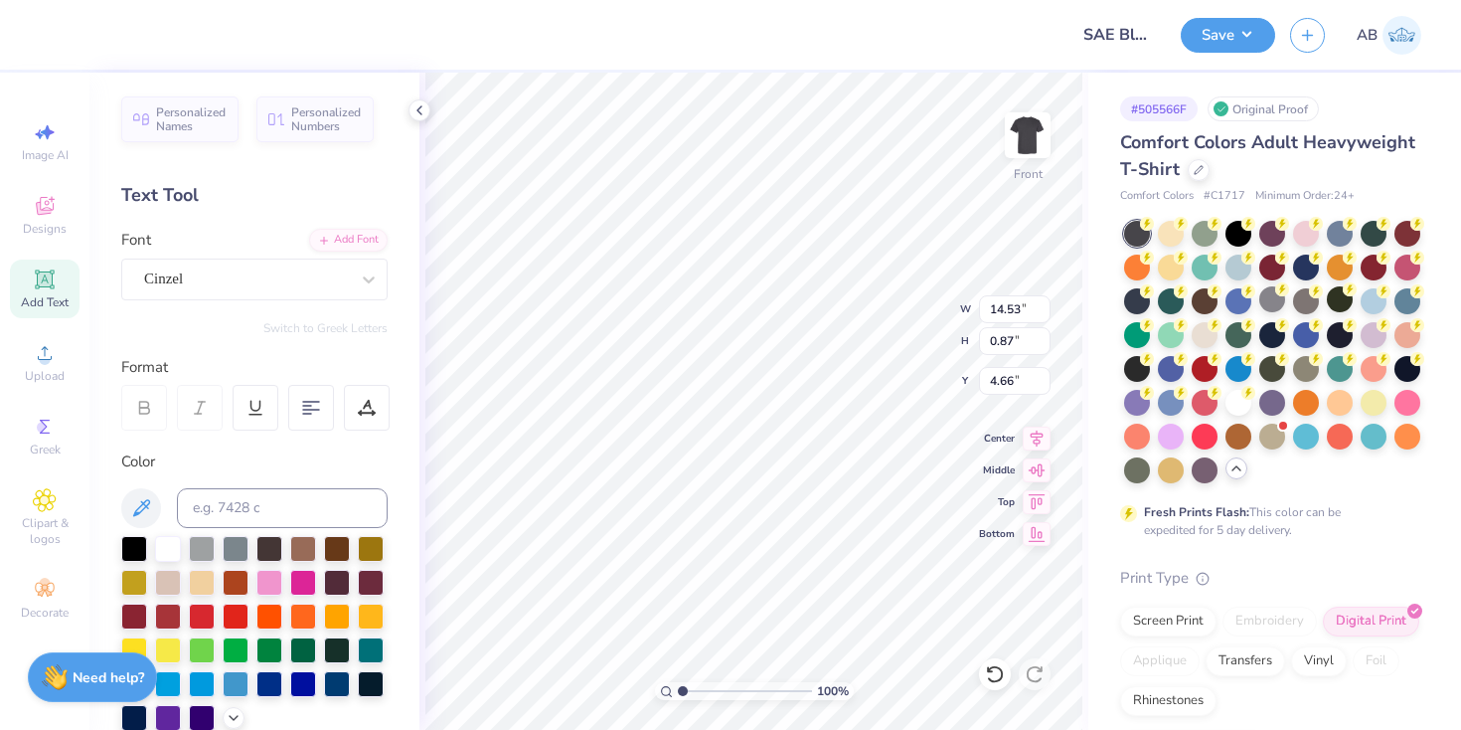
type input "0.87"
type input "4.75"
click at [239, 284] on div "Cinzel" at bounding box center [246, 278] width 209 height 31
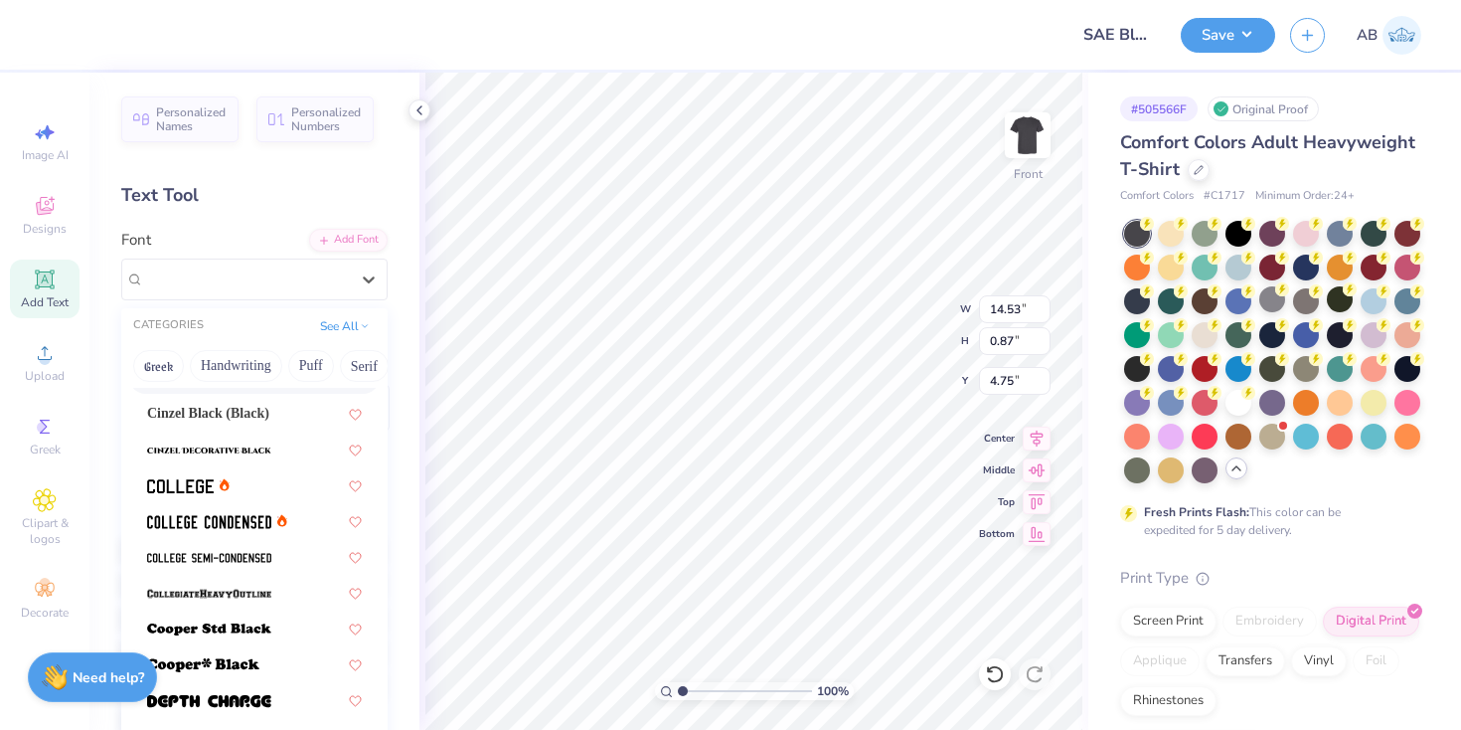
scroll to position [131, 0]
click at [237, 478] on div at bounding box center [254, 483] width 215 height 21
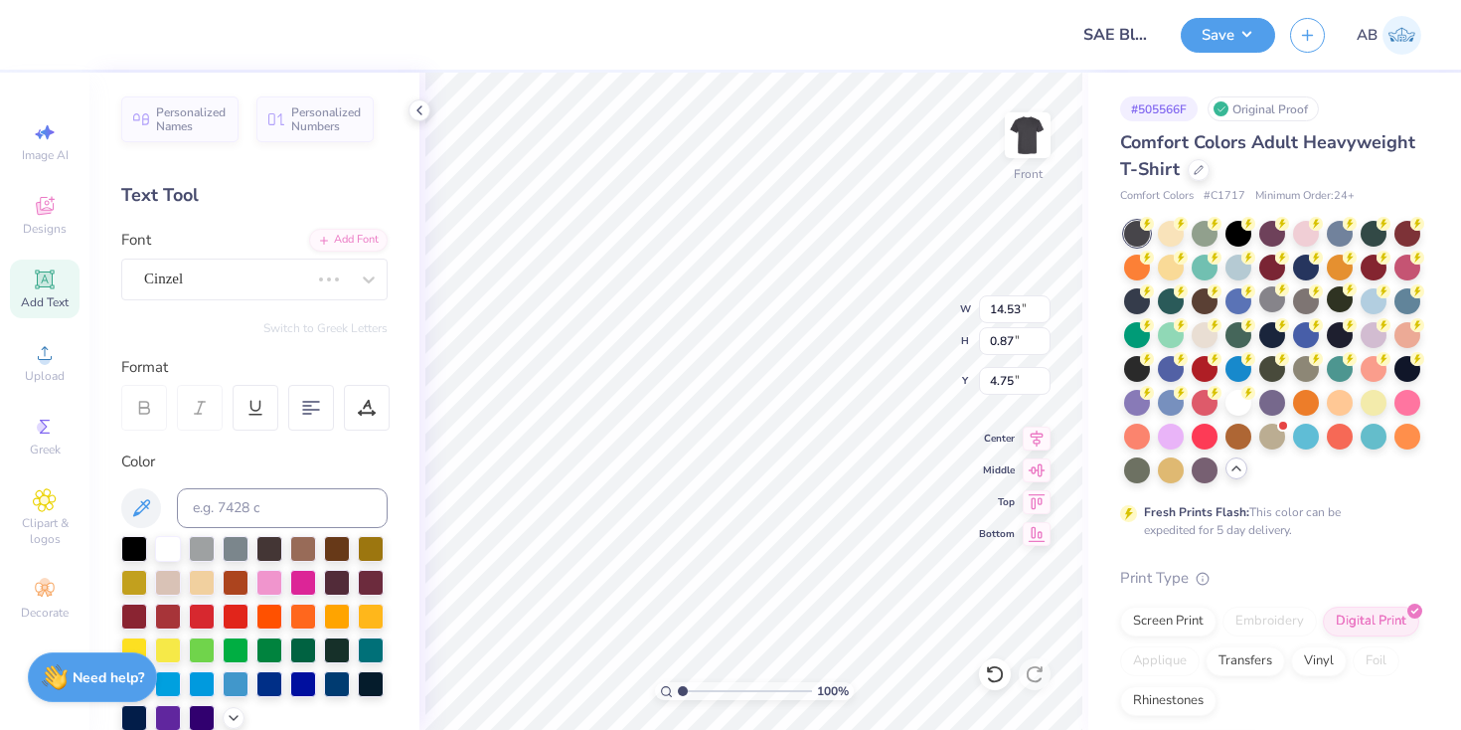
type input "11.13"
type input "0.79"
type input "4.78"
type input "14.53"
type input "0.96"
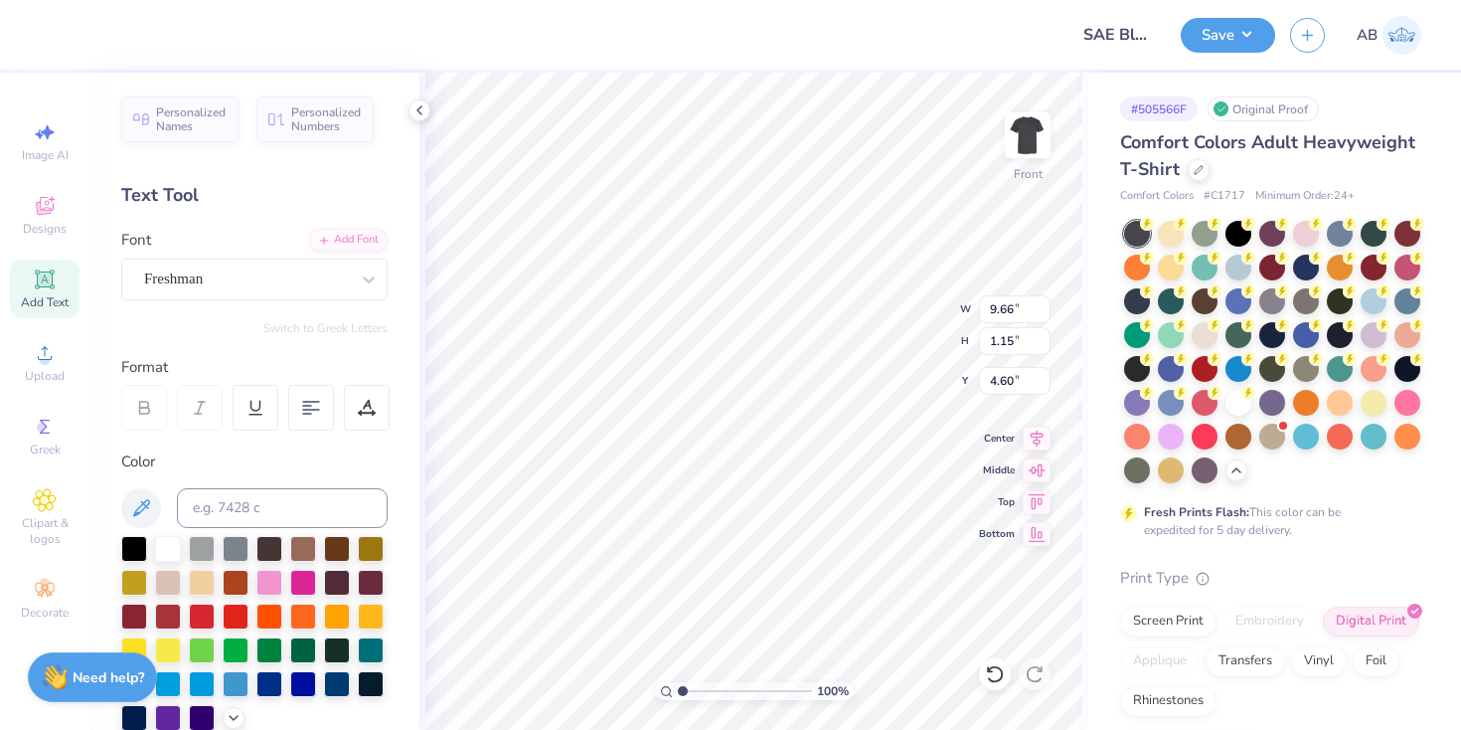
type input "4.70"
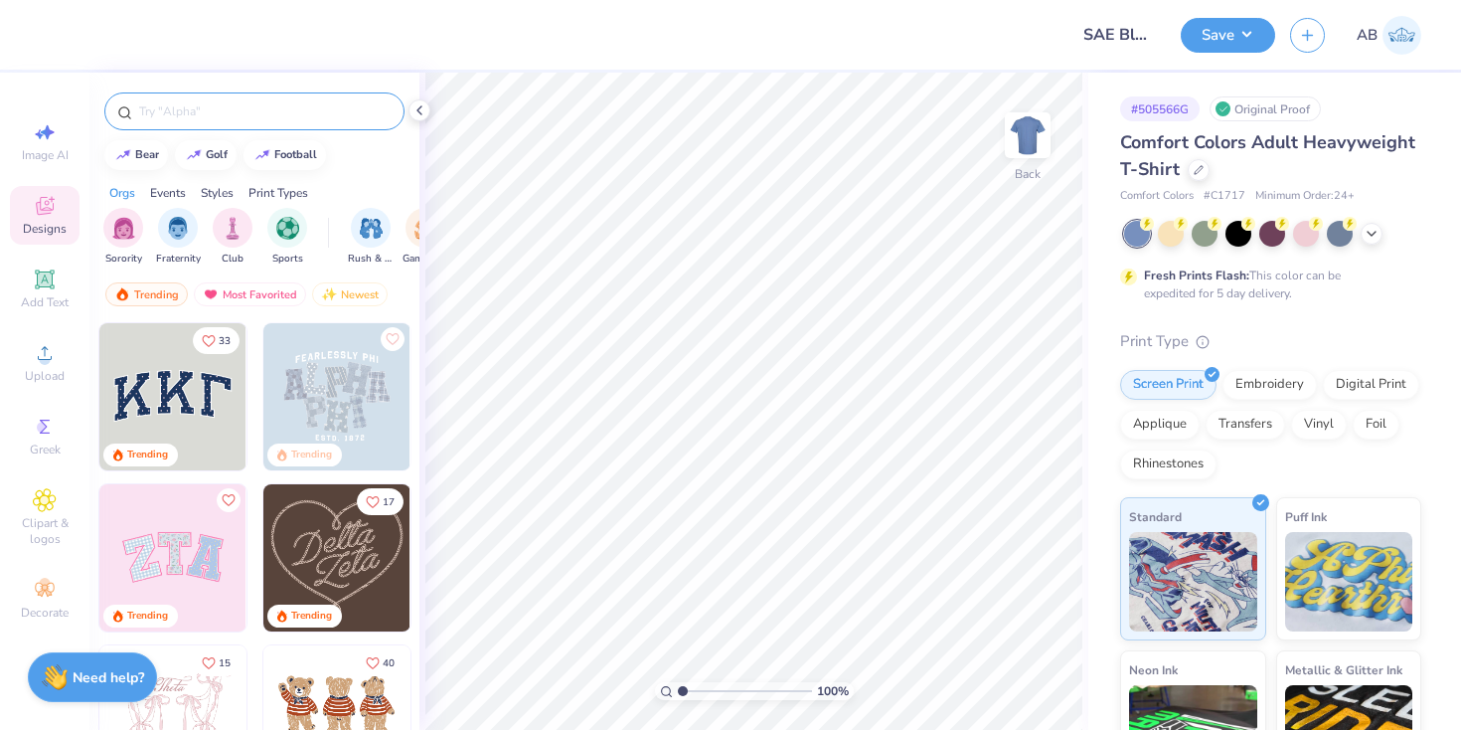
click at [297, 108] on input "text" at bounding box center [264, 111] width 254 height 20
type input "star wars"
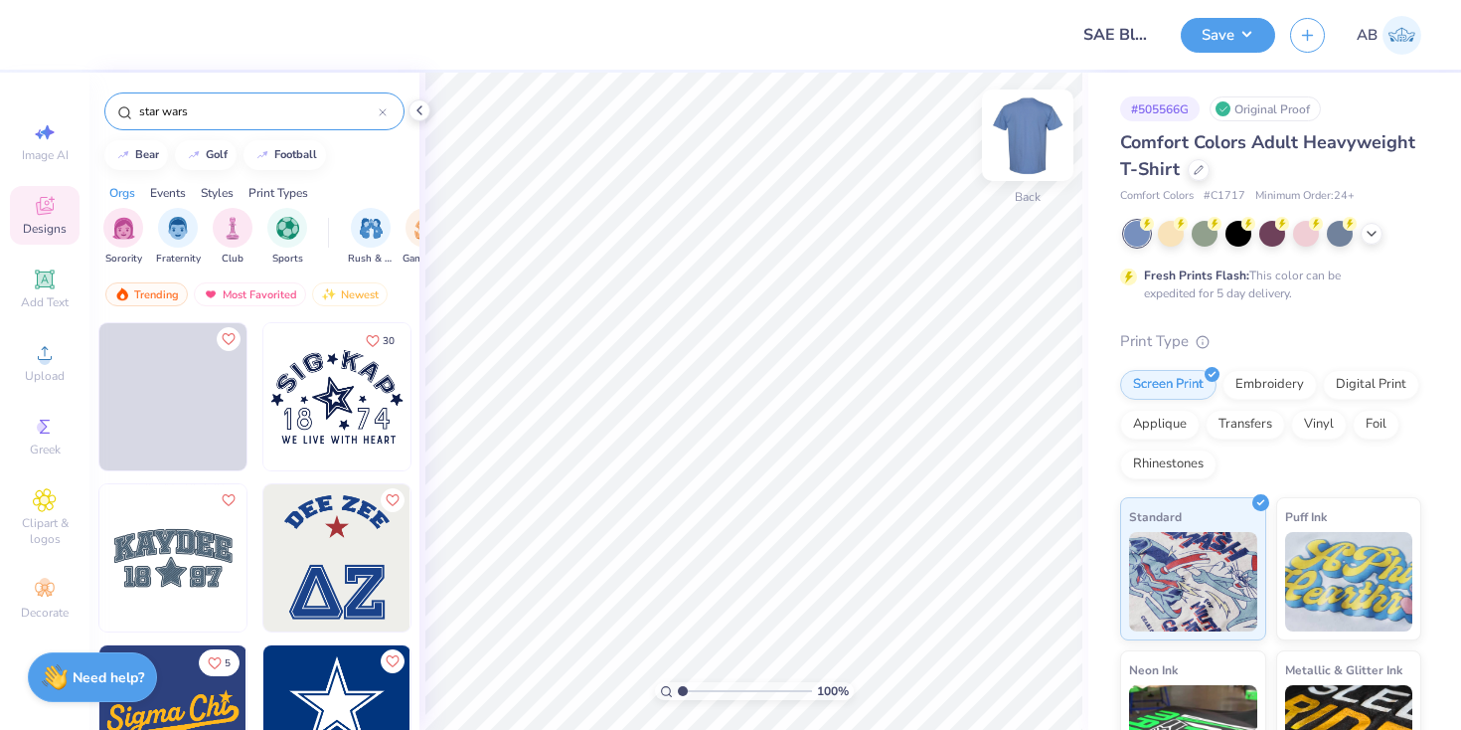
click at [1022, 137] on img at bounding box center [1028, 135] width 80 height 80
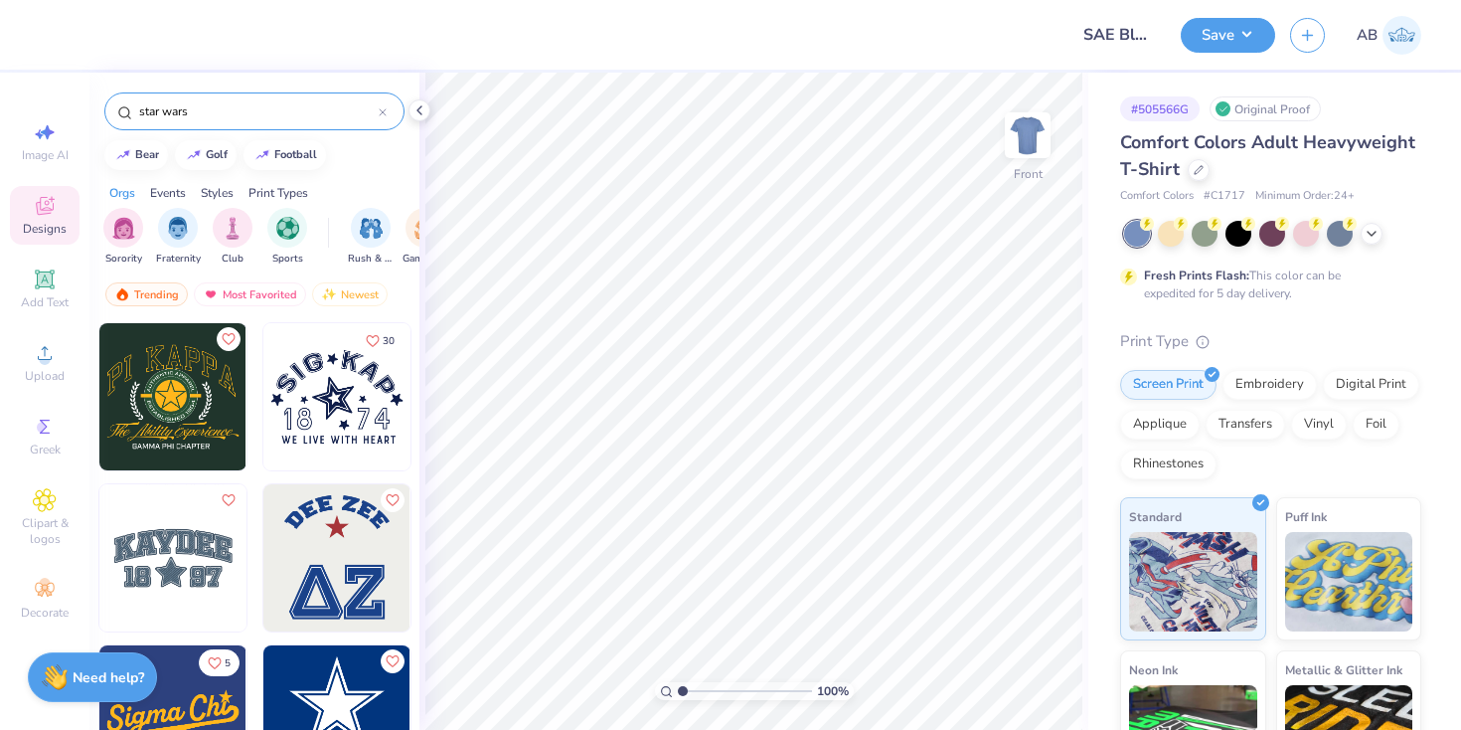
click at [380, 108] on icon at bounding box center [383, 112] width 8 height 8
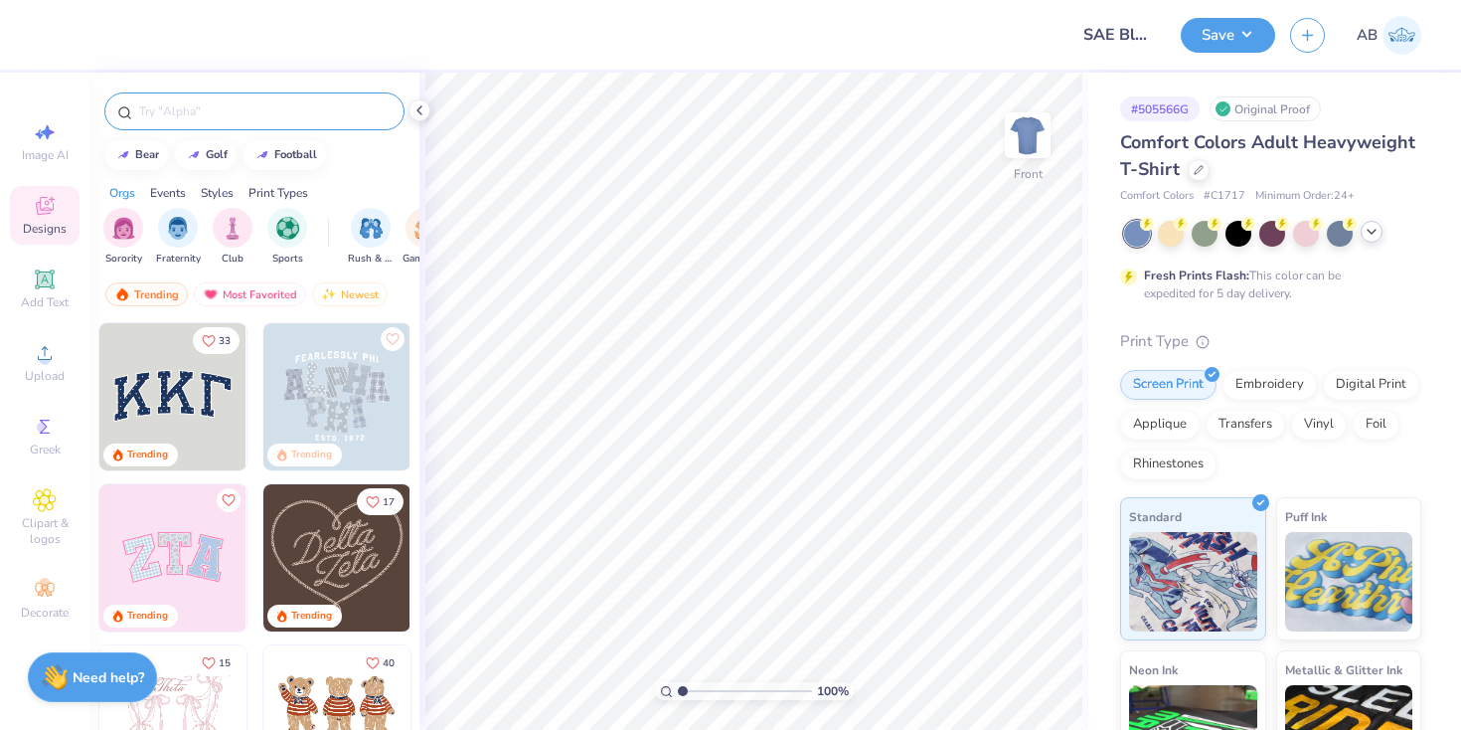
click at [1377, 231] on icon at bounding box center [1372, 232] width 16 height 16
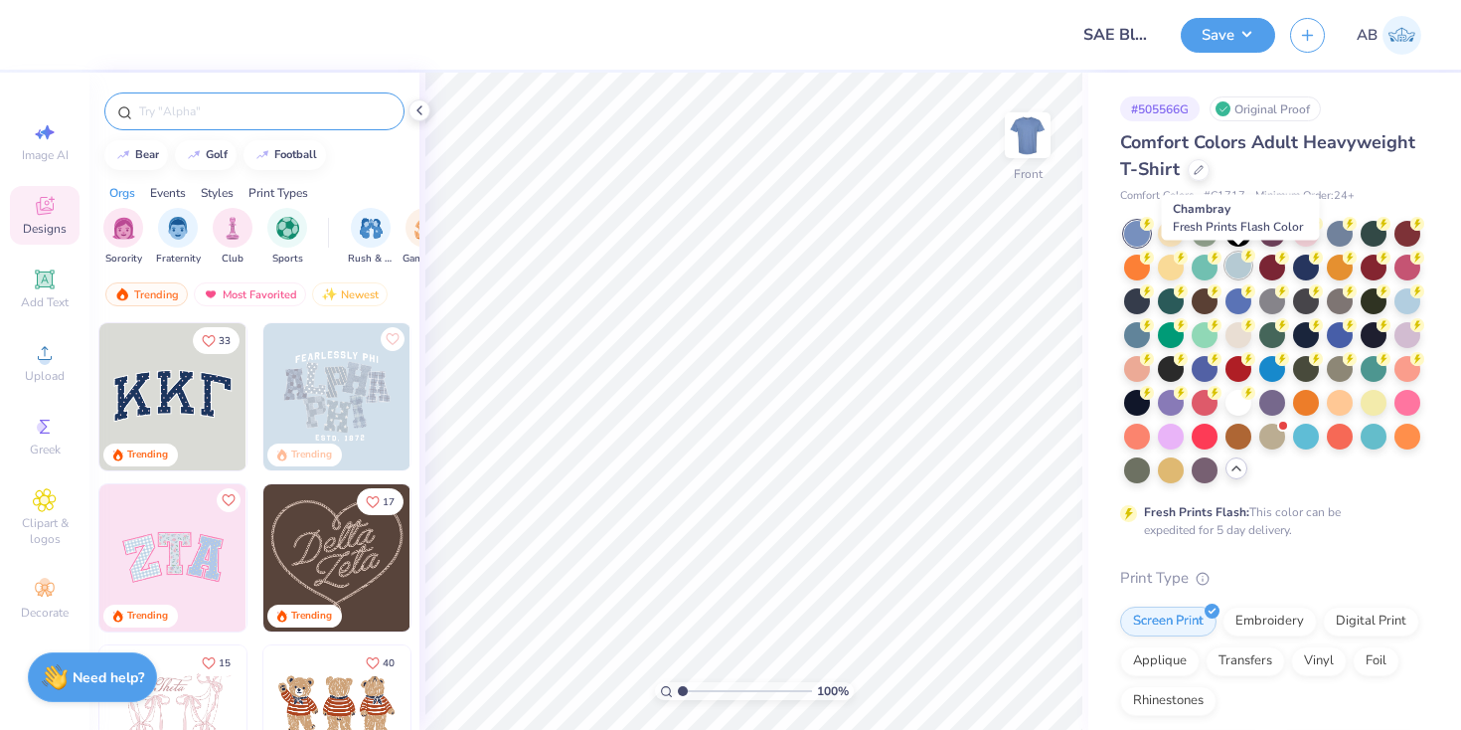
click at [1238, 265] on div at bounding box center [1239, 265] width 26 height 26
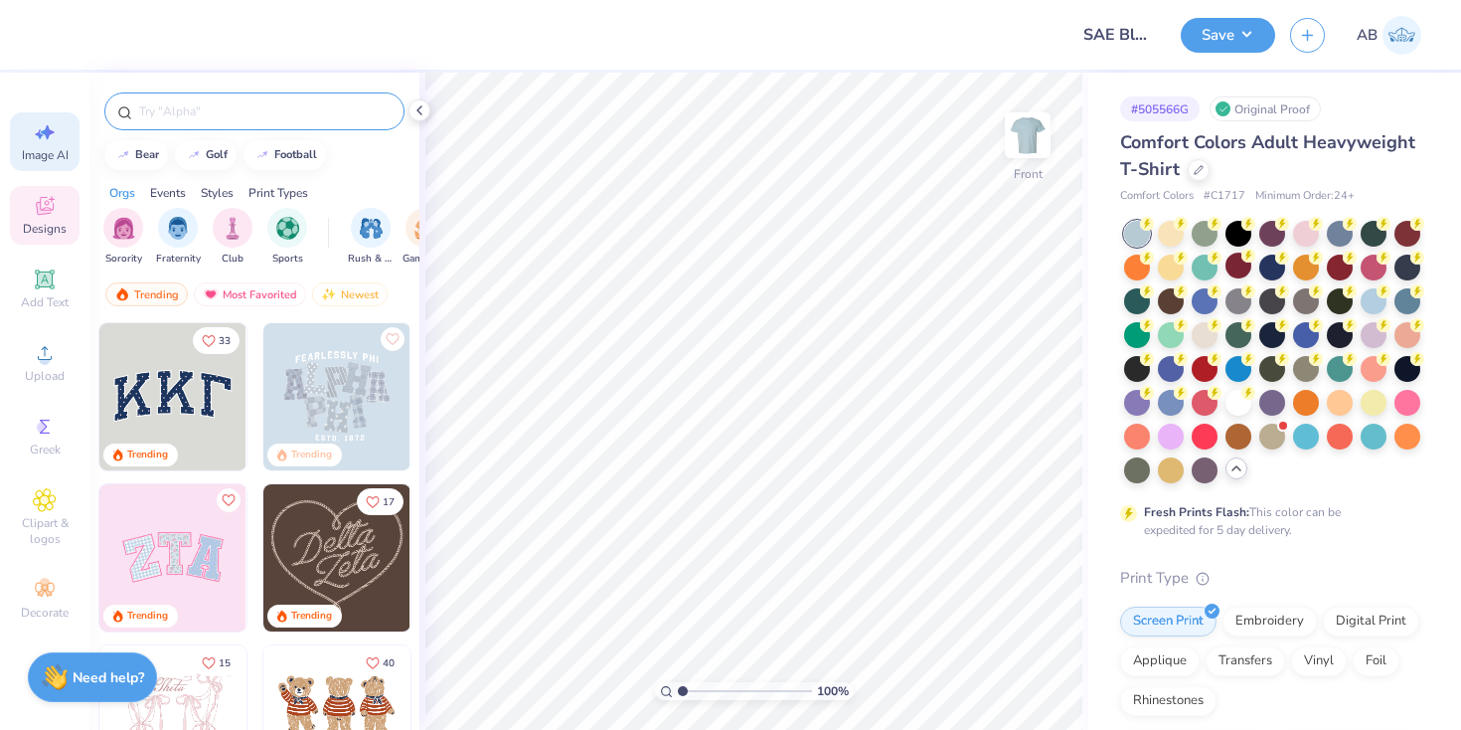
click at [51, 137] on icon at bounding box center [45, 132] width 24 height 24
select select "4"
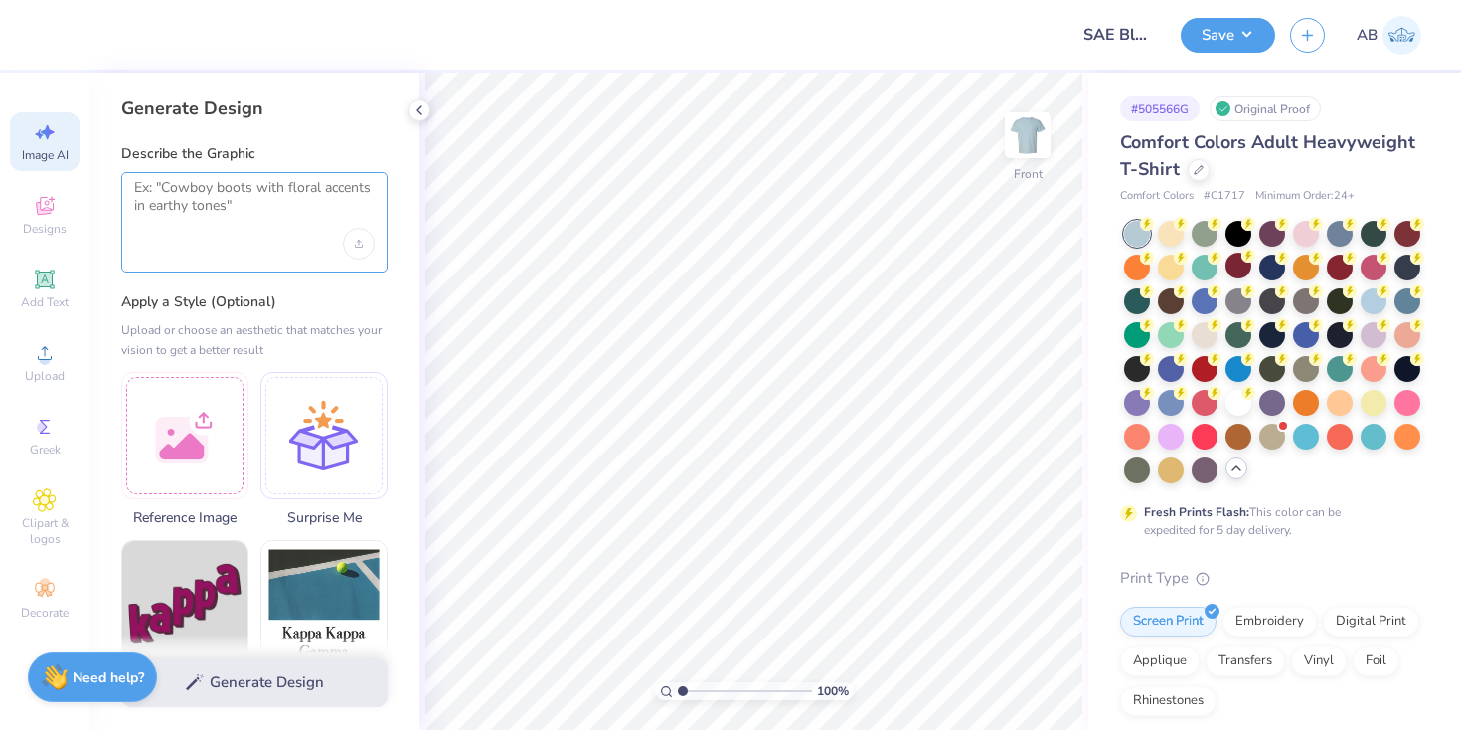
click at [221, 221] on textarea at bounding box center [254, 204] width 241 height 50
paste textarea "Possibly blue light saber fight designs too. Maybe like a blu Star Wars theme"
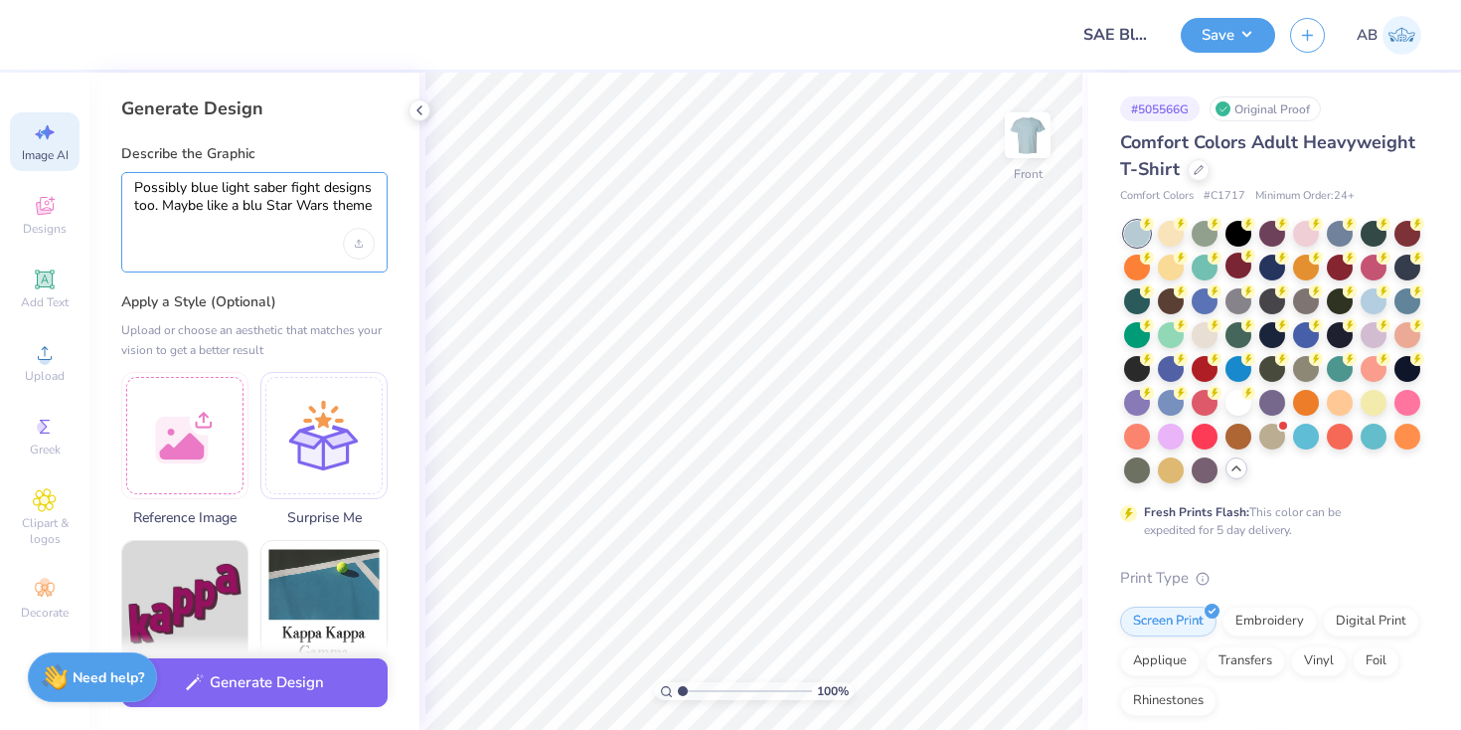
click at [174, 188] on textarea "Possibly blue light saber fight designs too. Maybe like a blu Star Wars theme" at bounding box center [254, 204] width 241 height 50
drag, startPoint x: 349, startPoint y: 188, endPoint x: 319, endPoint y: 187, distance: 29.8
click at [319, 187] on textarea "blue light saber fight designs too. Maybe like a blu Star Wars theme" at bounding box center [254, 204] width 241 height 50
click at [339, 190] on textarea "blue light saber fight designs Maybe like a blu Star Wars theme" at bounding box center [254, 204] width 241 height 50
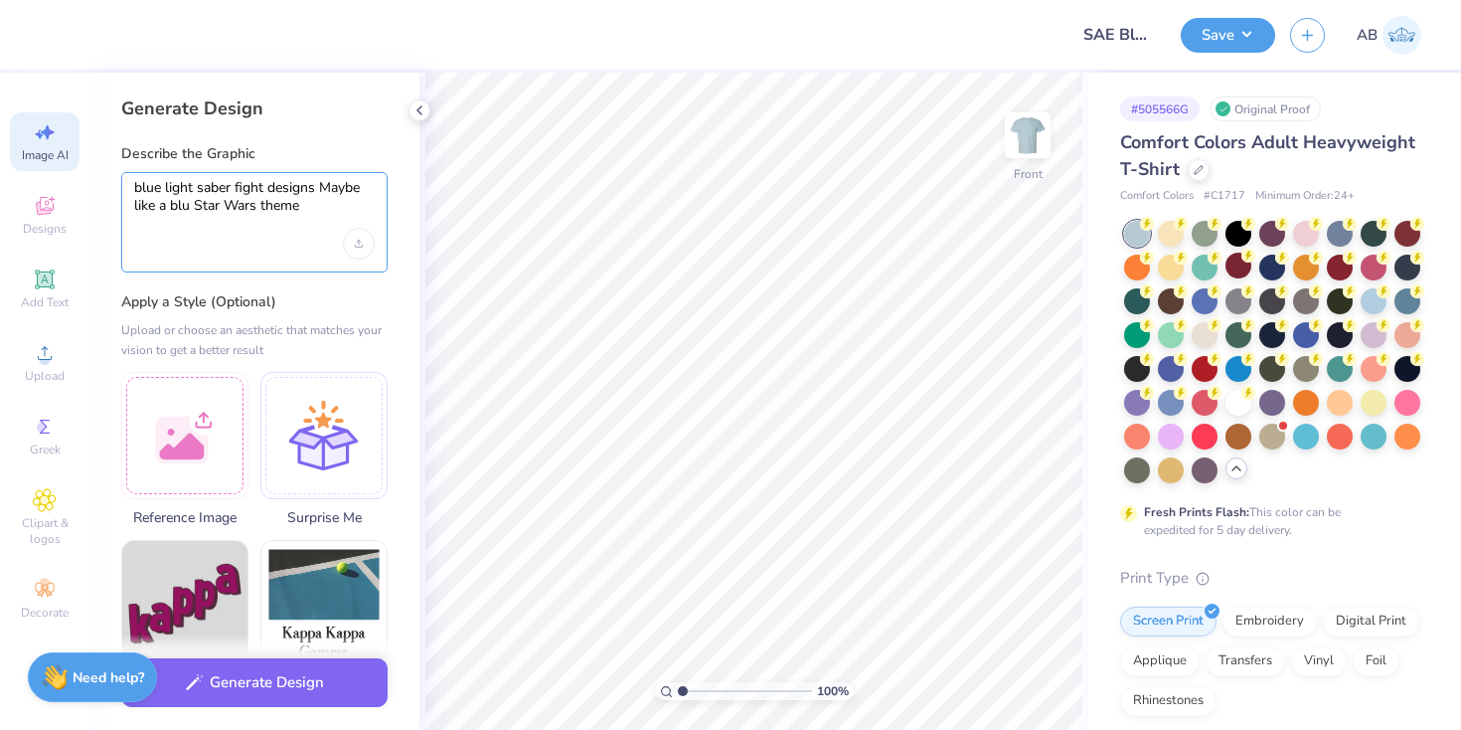
click at [339, 190] on textarea "blue light saber fight designs Maybe like a blu Star Wars theme" at bounding box center [254, 204] width 241 height 50
click at [311, 204] on textarea "blue light saber fight designs Maybe like a blu Star Wars theme" at bounding box center [254, 204] width 241 height 50
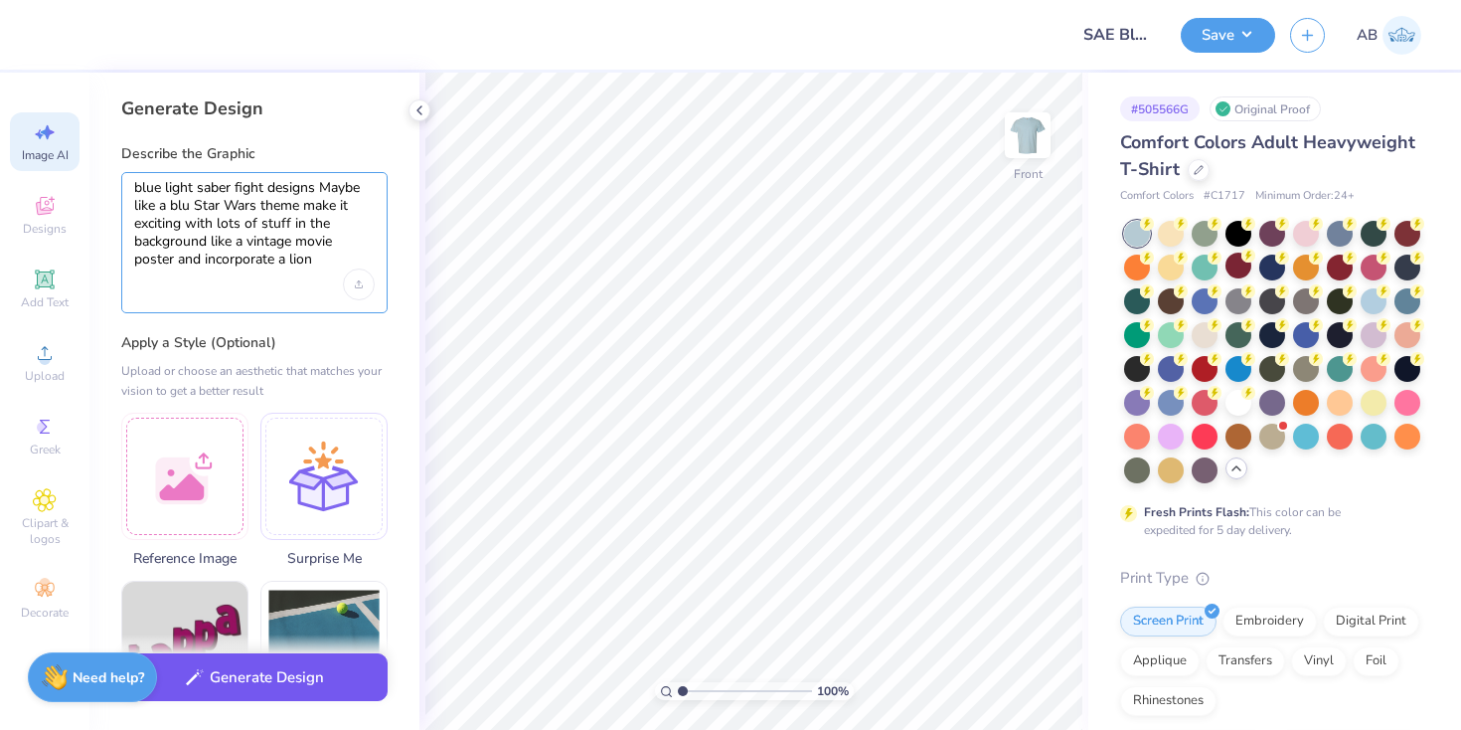
type textarea "blue light saber fight designs Maybe like a blu Star Wars theme make it excitin…"
click at [221, 677] on button "Generate Design" at bounding box center [254, 677] width 266 height 49
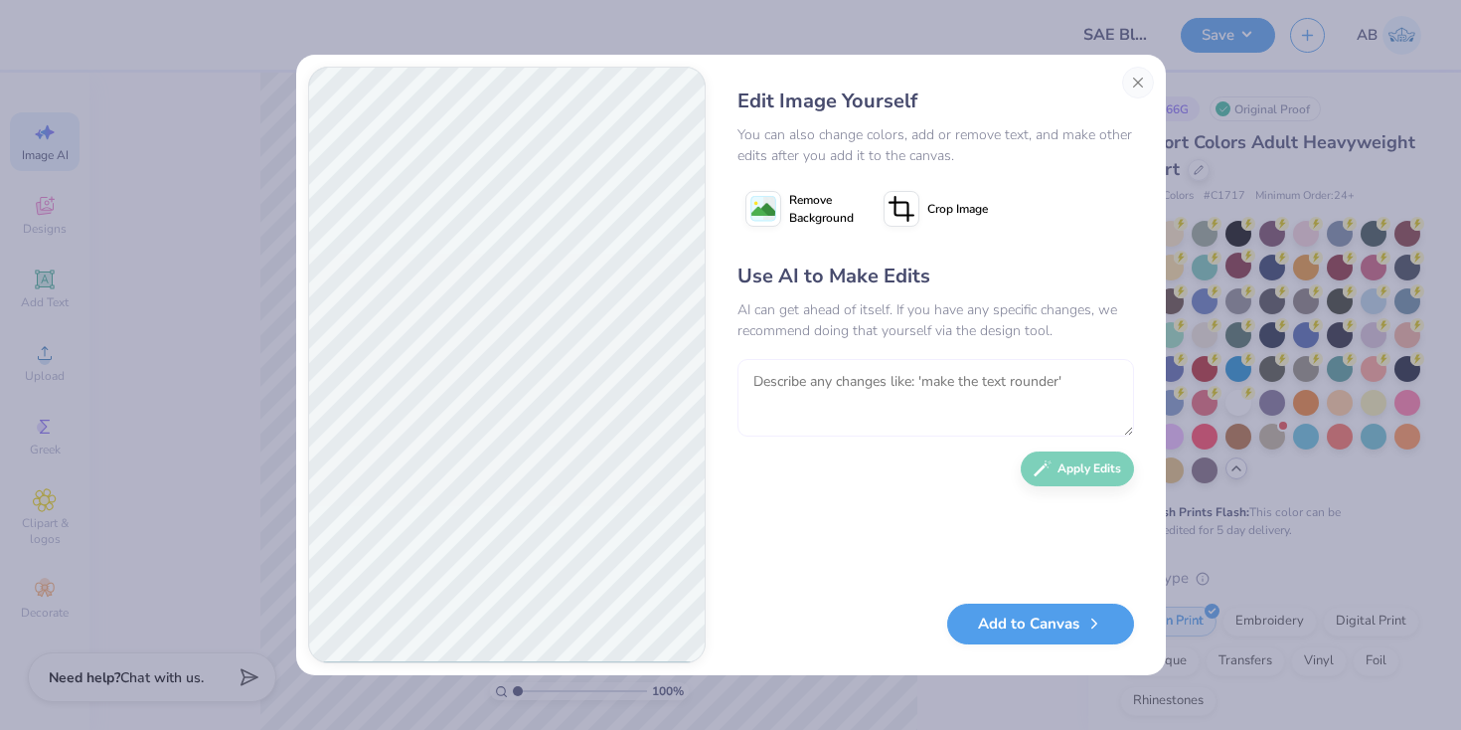
click at [790, 389] on textarea at bounding box center [936, 398] width 397 height 78
type textarea "a"
click at [979, 384] on textarea "dont change the image at all but add "sigma alpha epsilon" to the top of the im…" at bounding box center [936, 398] width 397 height 78
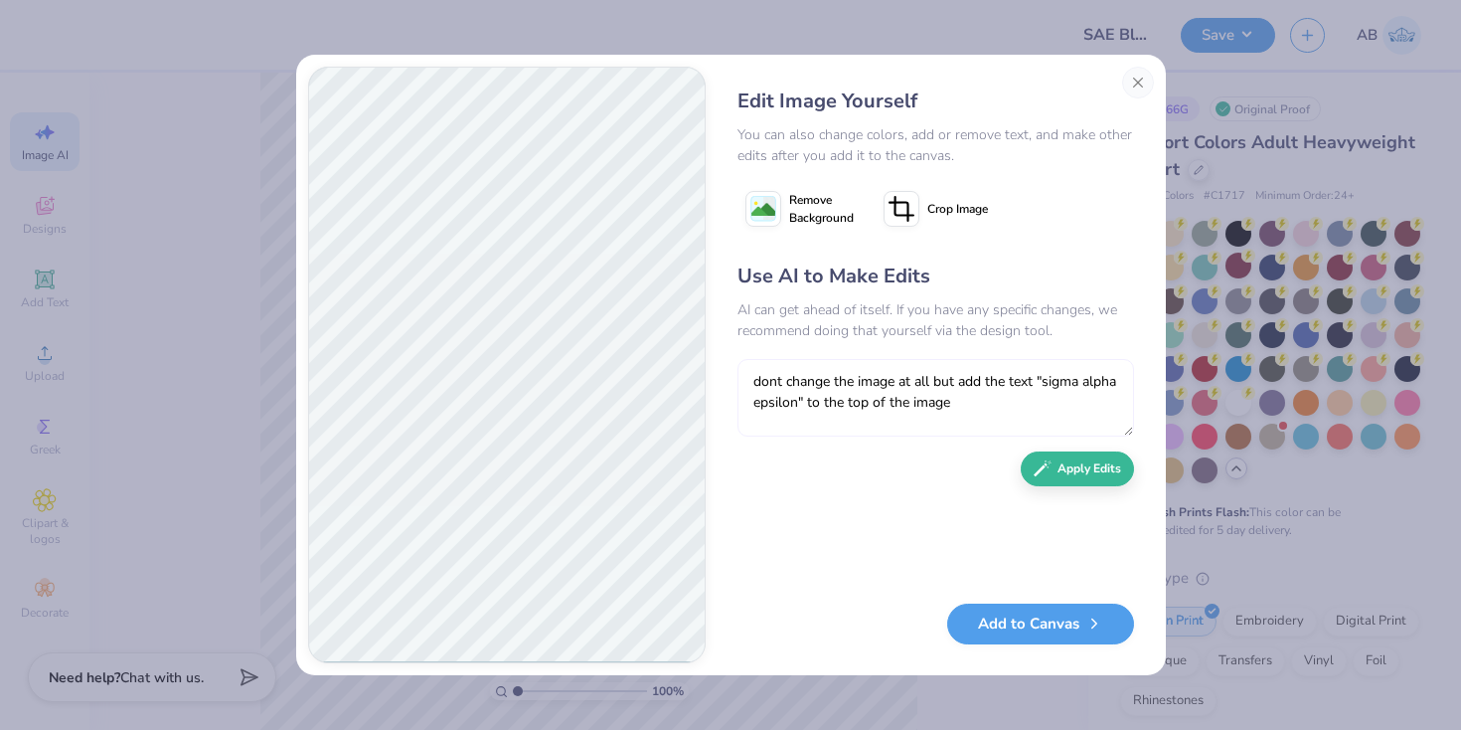
click at [1016, 409] on textarea "dont change the image at all but add the text "sigma alpha epsilon" to the top …" at bounding box center [936, 398] width 397 height 78
type textarea "dont change the image at all but add the text "sigma alpha epsilon" to the top …"
click at [1074, 464] on button "Apply Edits" at bounding box center [1077, 463] width 113 height 35
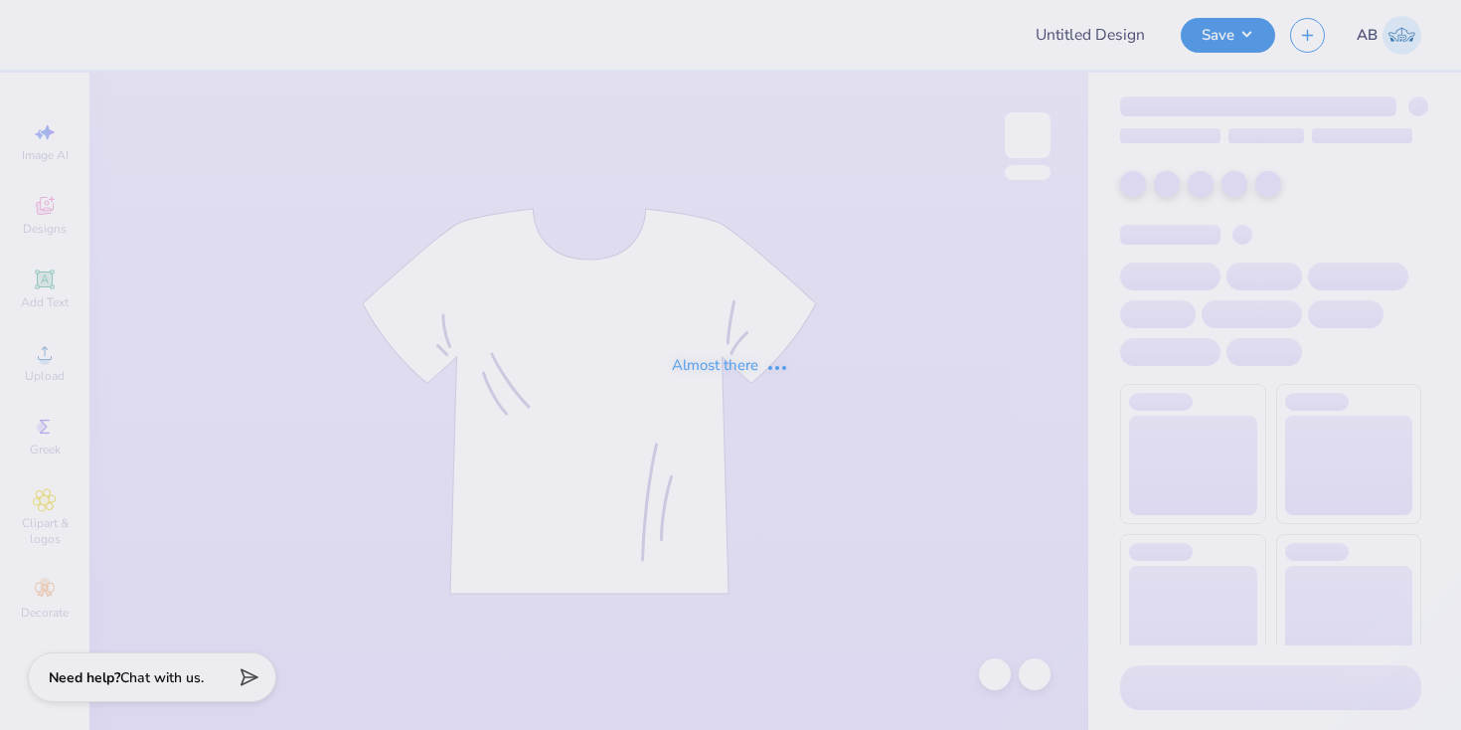
type input "SAE Blu Party Merch"
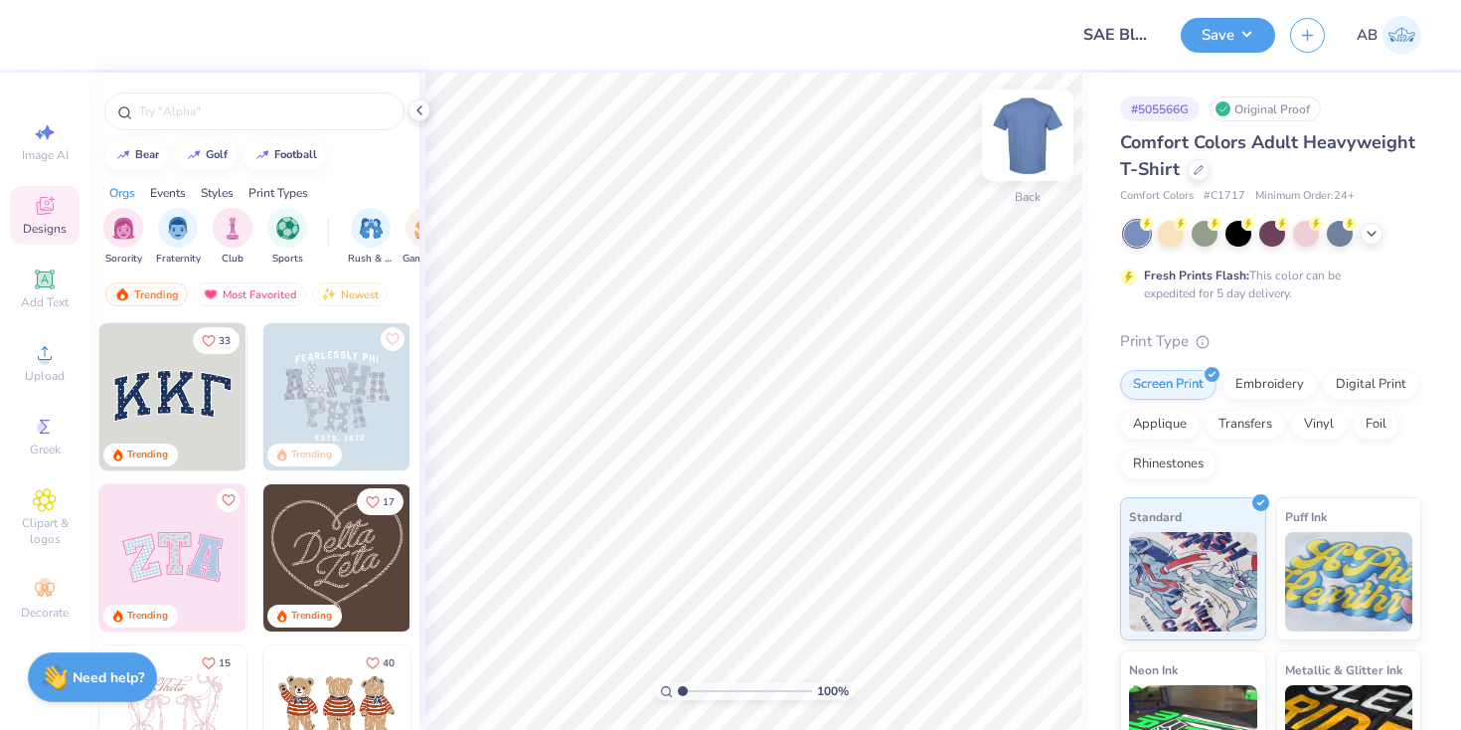
click at [1042, 124] on img at bounding box center [1028, 135] width 80 height 80
click at [1365, 240] on div at bounding box center [1372, 232] width 22 height 22
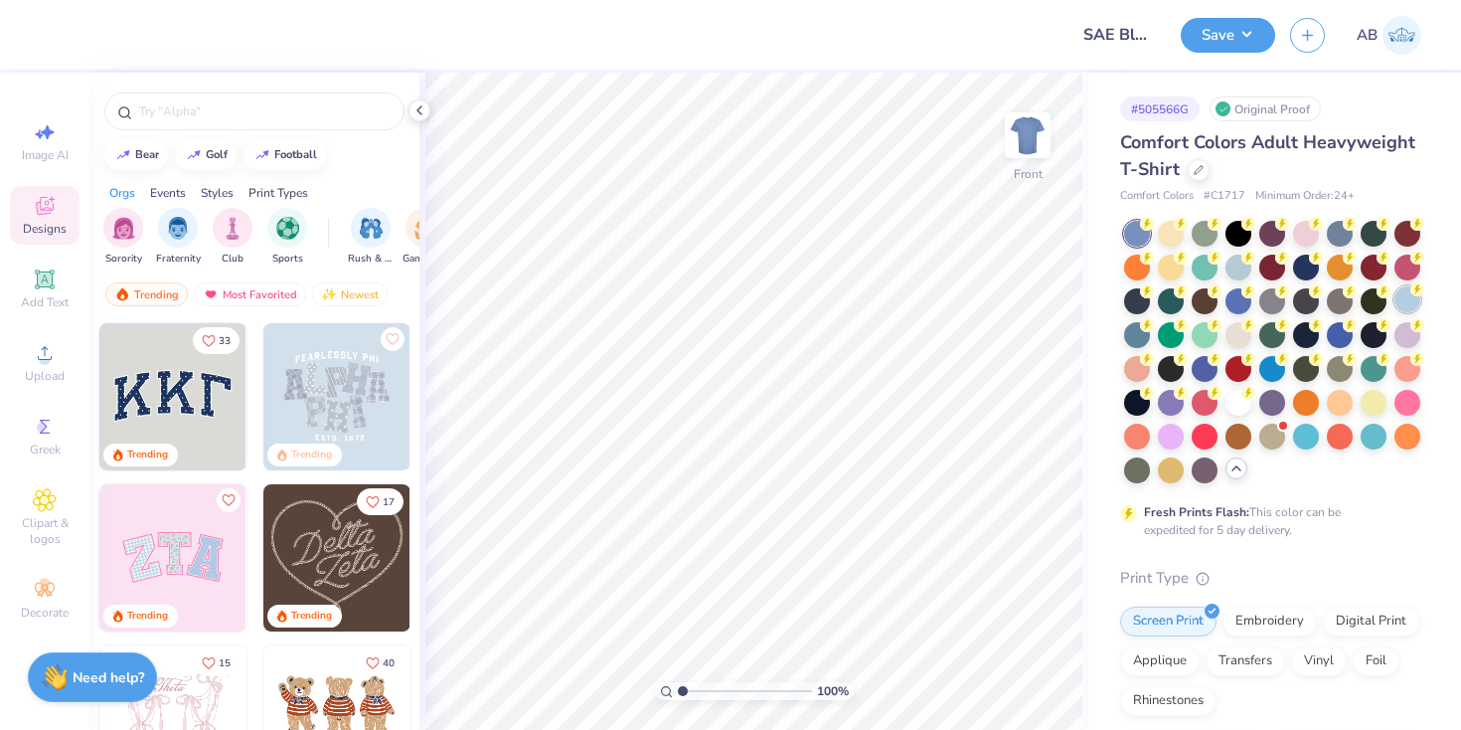
click at [1412, 297] on div at bounding box center [1408, 299] width 26 height 26
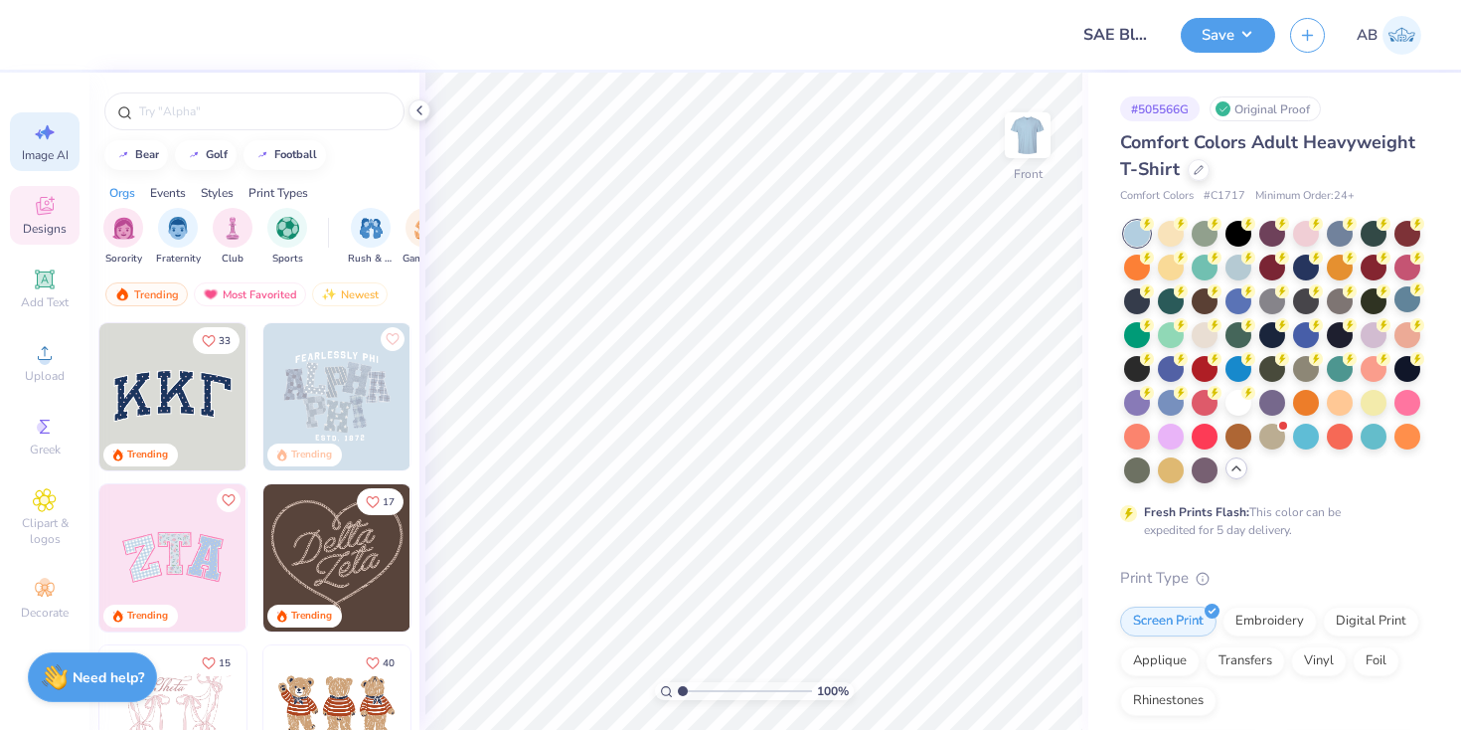
click at [37, 134] on icon at bounding box center [39, 134] width 9 height 10
select select "4"
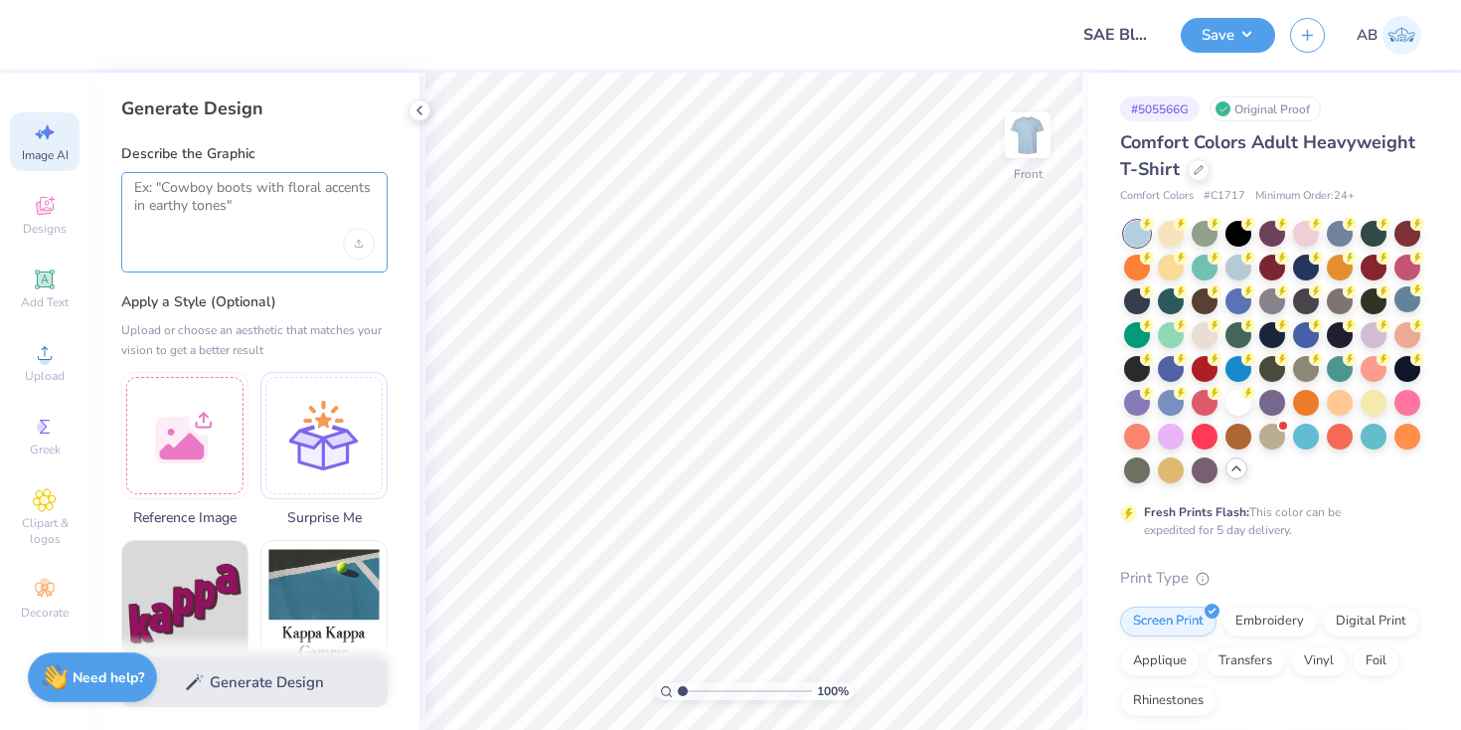
click at [300, 194] on textarea at bounding box center [254, 204] width 241 height 50
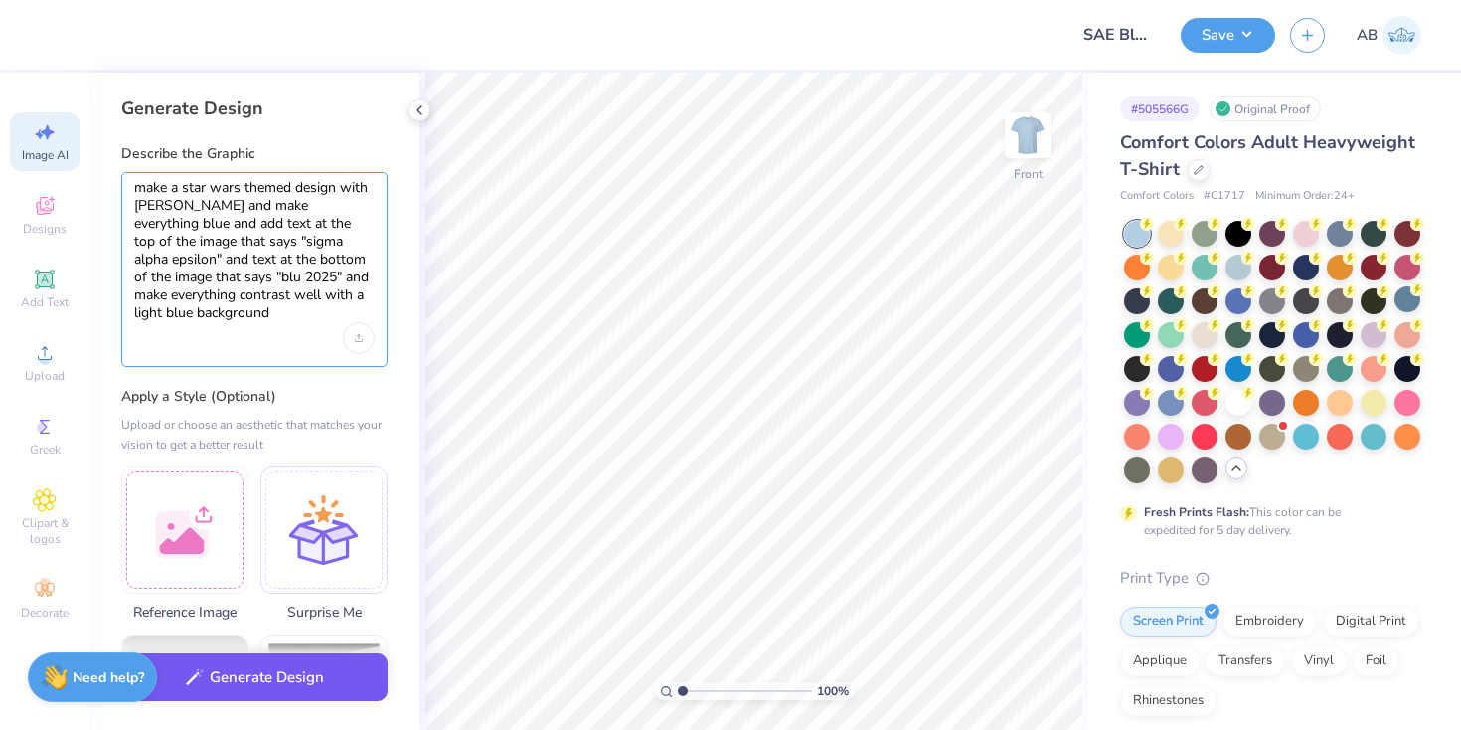
type textarea "make a star wars themed design with [PERSON_NAME] and make everything blue and …"
click at [267, 674] on button "Generate Design" at bounding box center [254, 677] width 266 height 49
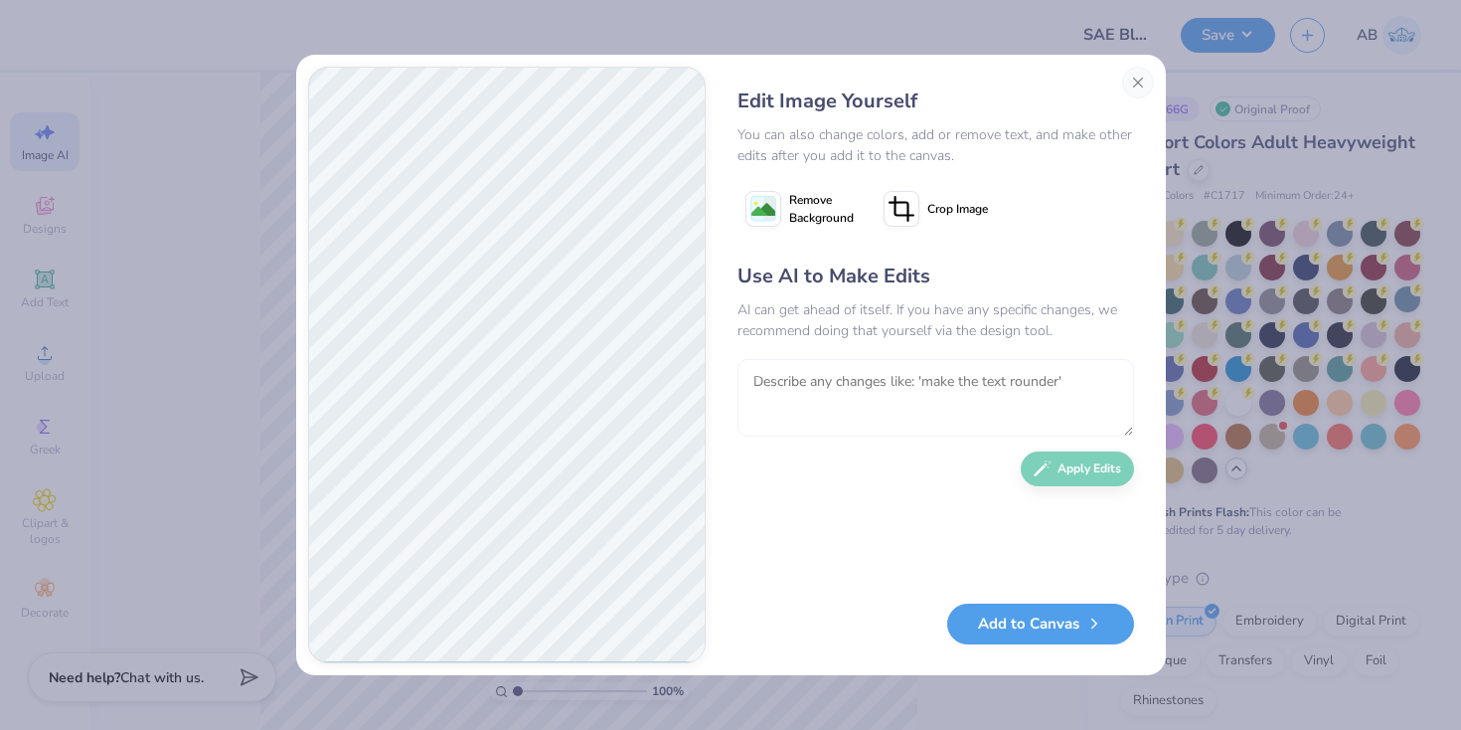
click at [935, 412] on textarea at bounding box center [936, 398] width 397 height 78
click at [811, 214] on span "Remove Background" at bounding box center [821, 209] width 65 height 36
click at [1000, 630] on button "Add to Canvas" at bounding box center [1040, 618] width 187 height 41
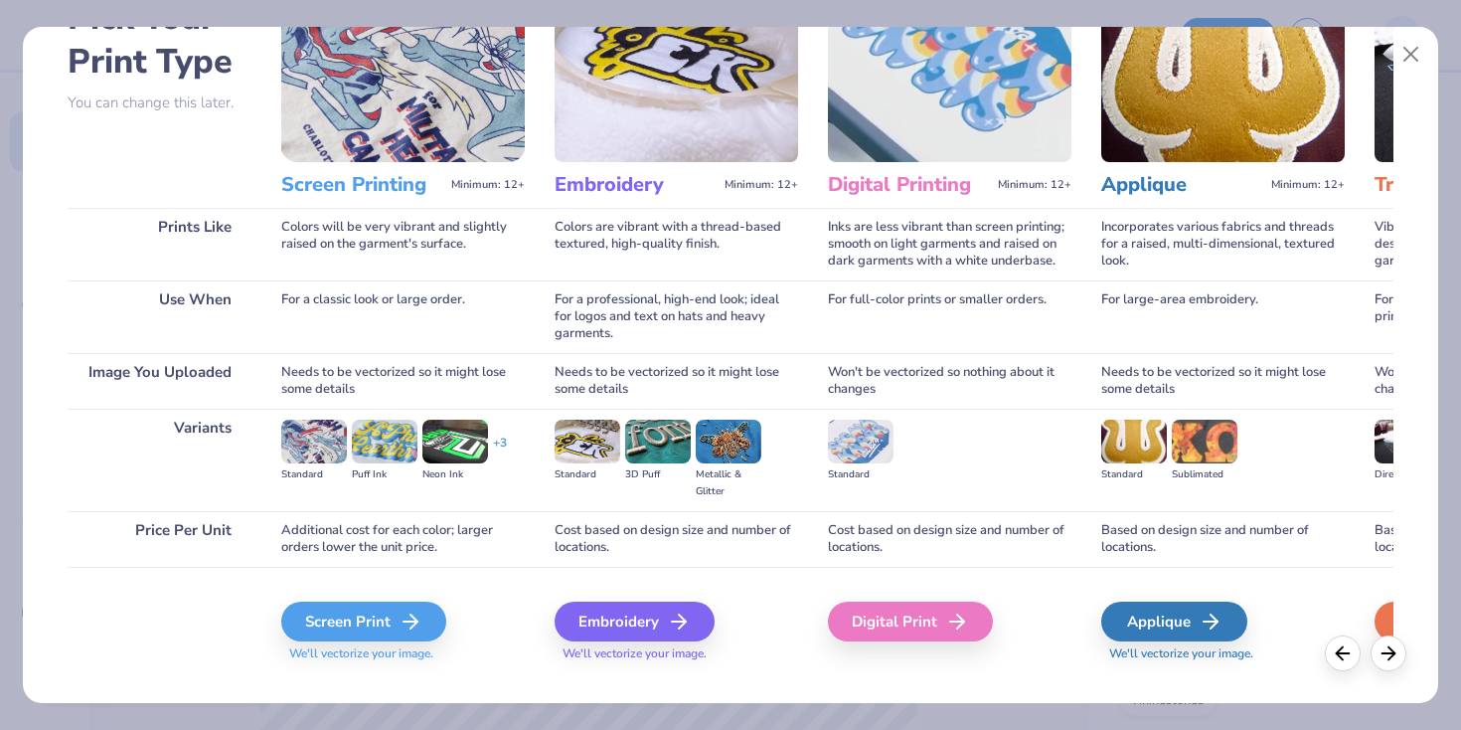
scroll to position [162, 0]
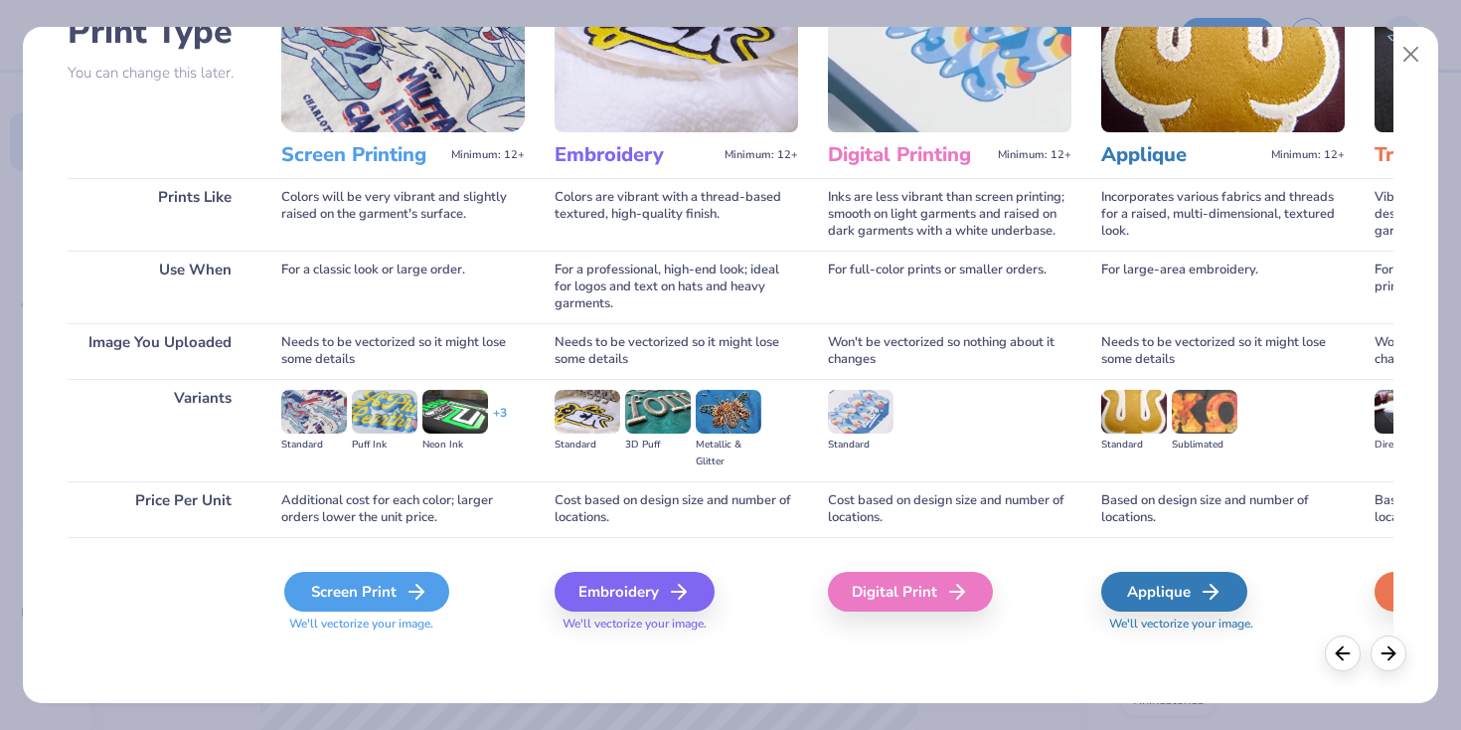
click at [360, 587] on div "Screen Print" at bounding box center [366, 592] width 165 height 40
click at [400, 593] on div "Screen Print" at bounding box center [366, 592] width 165 height 40
click at [343, 601] on div "Screen Print" at bounding box center [366, 592] width 165 height 40
click at [397, 587] on div "Screen Print" at bounding box center [366, 592] width 165 height 40
click at [362, 605] on div "Screen Print" at bounding box center [366, 592] width 165 height 40
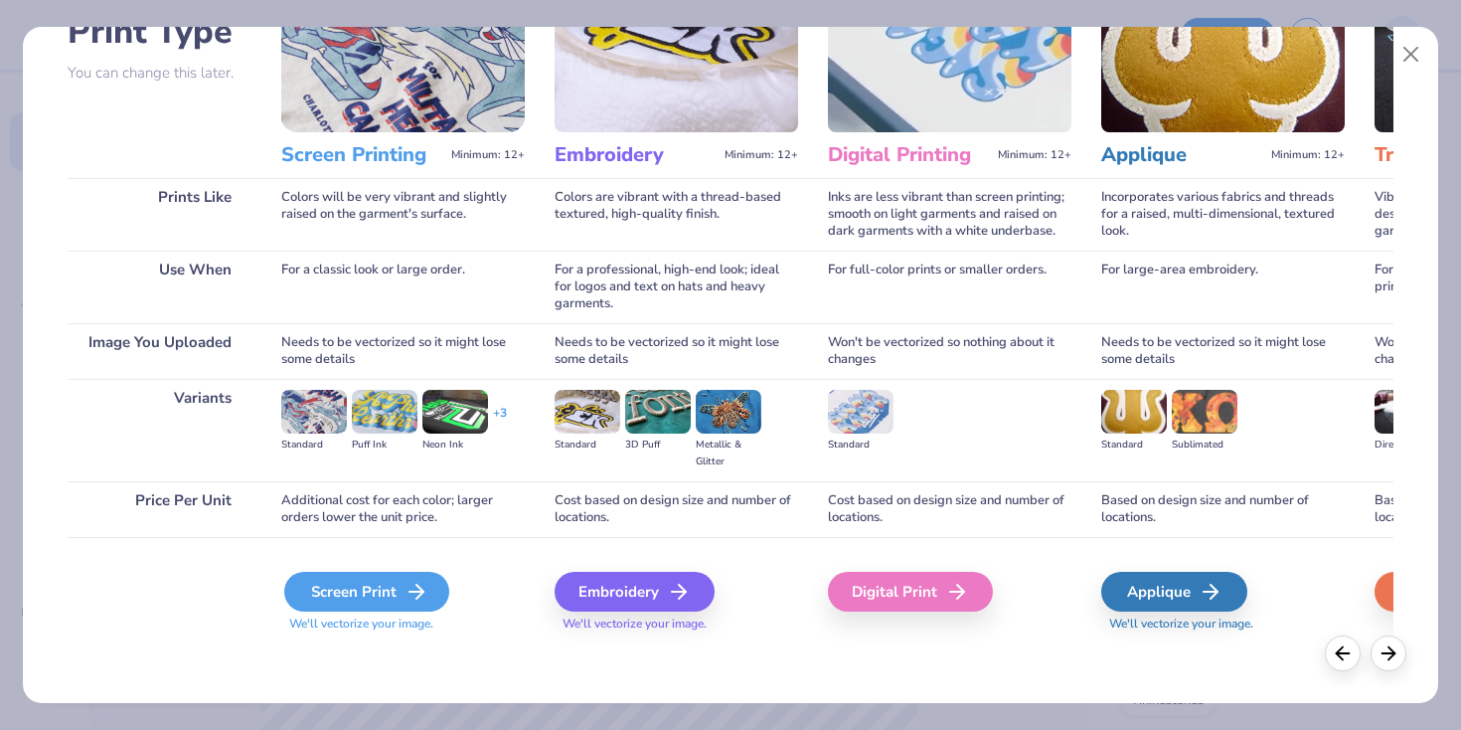
click at [362, 605] on div "Screen Print" at bounding box center [366, 592] width 165 height 40
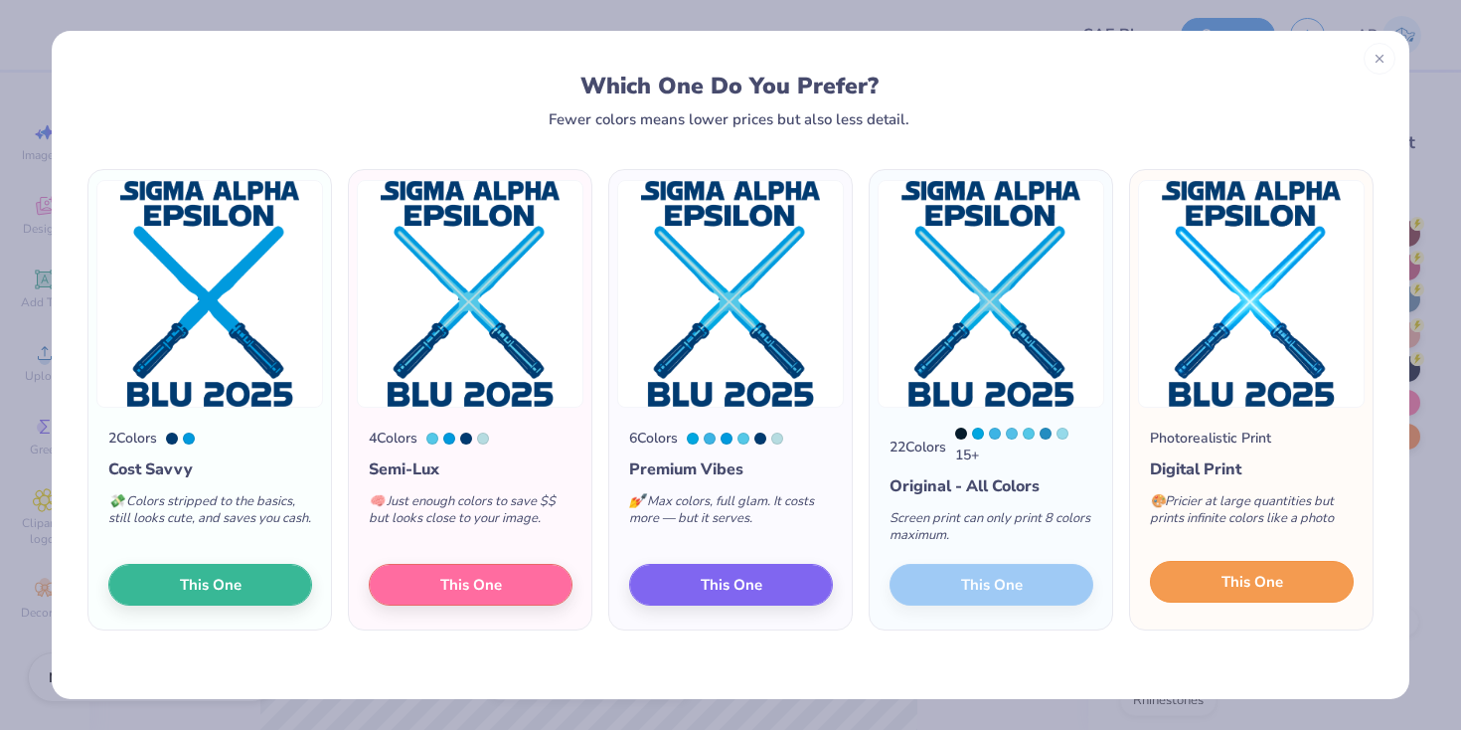
click at [1275, 583] on span "This One" at bounding box center [1253, 582] width 62 height 23
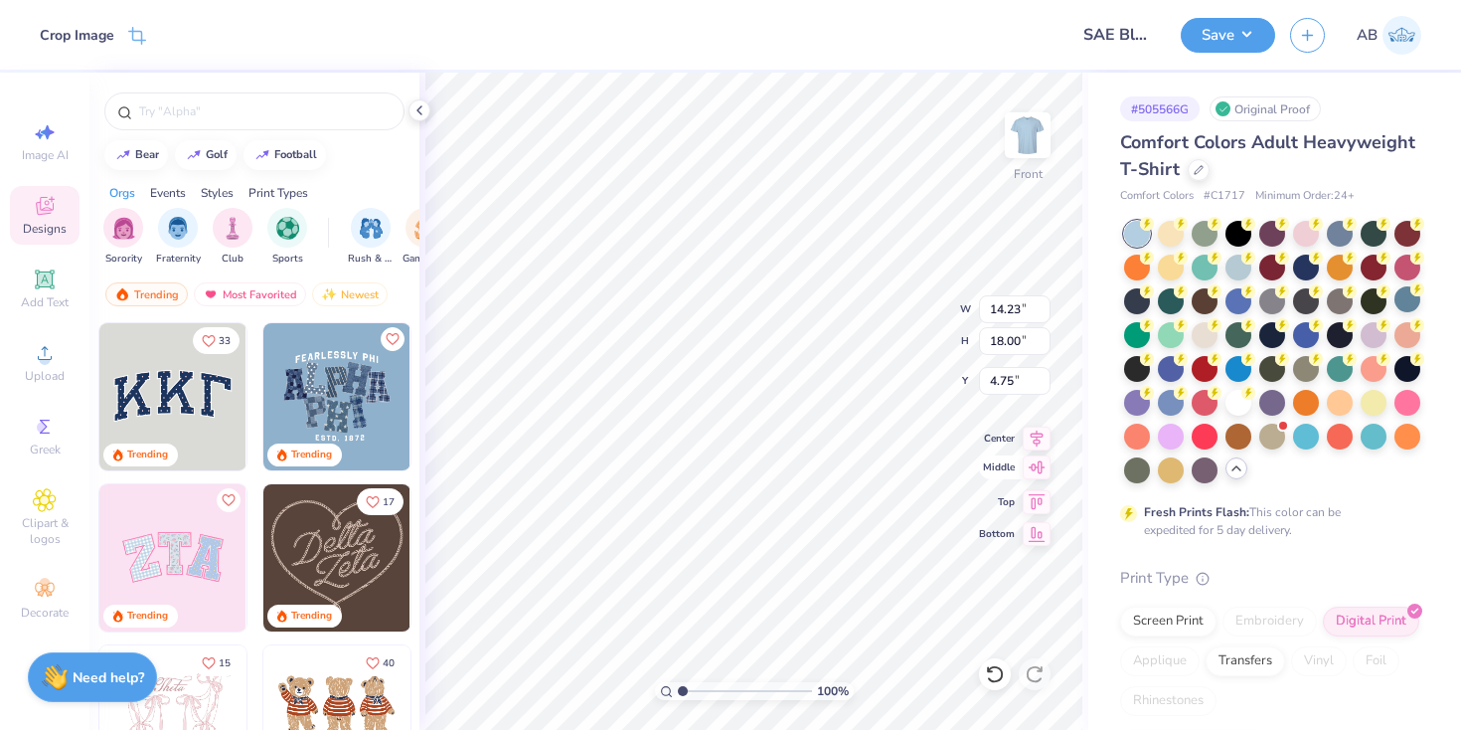
type input "9.79"
type input "12.38"
type input "3.34"
type input "11.59"
type input "14.66"
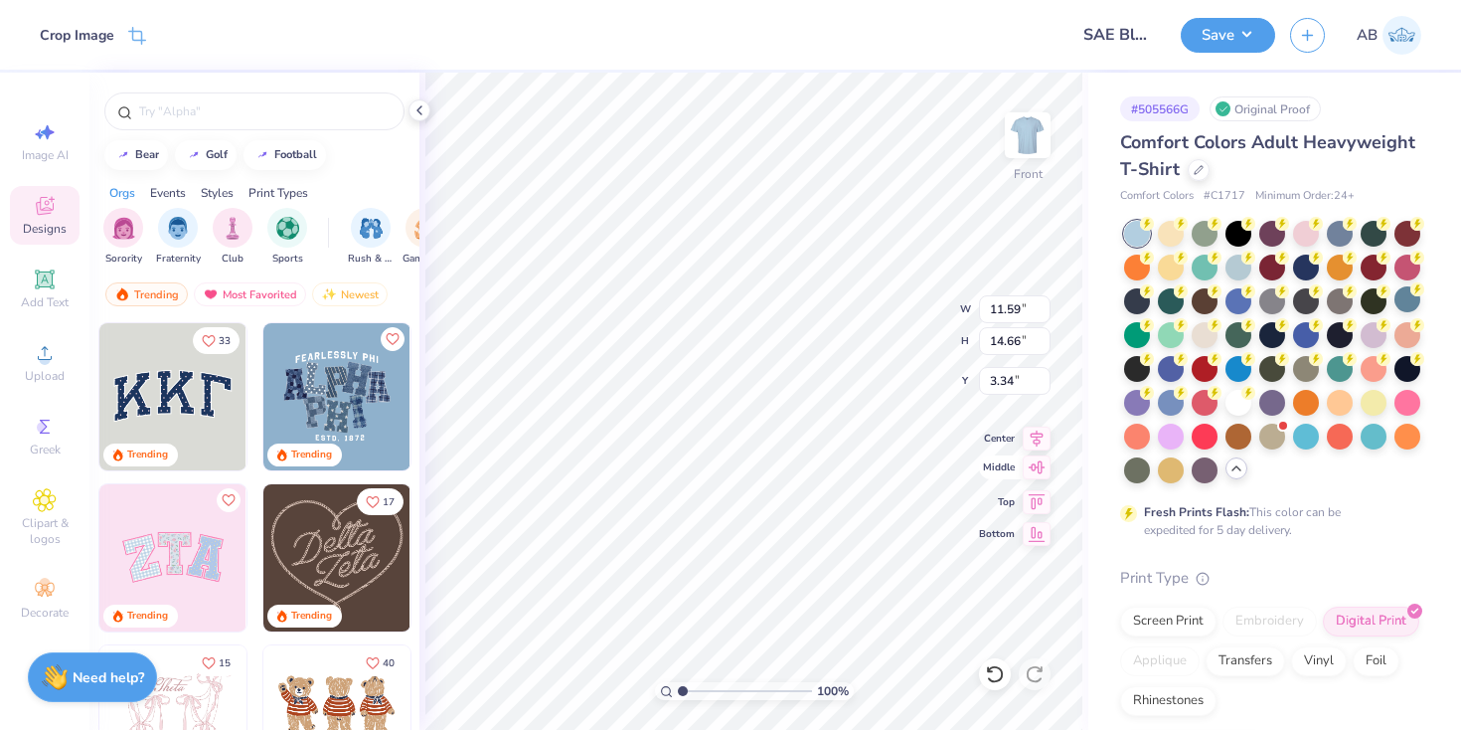
type input "3.00"
click at [1034, 431] on icon at bounding box center [1037, 435] width 28 height 24
click at [1037, 132] on img at bounding box center [1028, 135] width 80 height 80
click at [142, 40] on icon at bounding box center [135, 40] width 13 height 13
click at [111, 27] on div "Crop Image" at bounding box center [77, 37] width 75 height 21
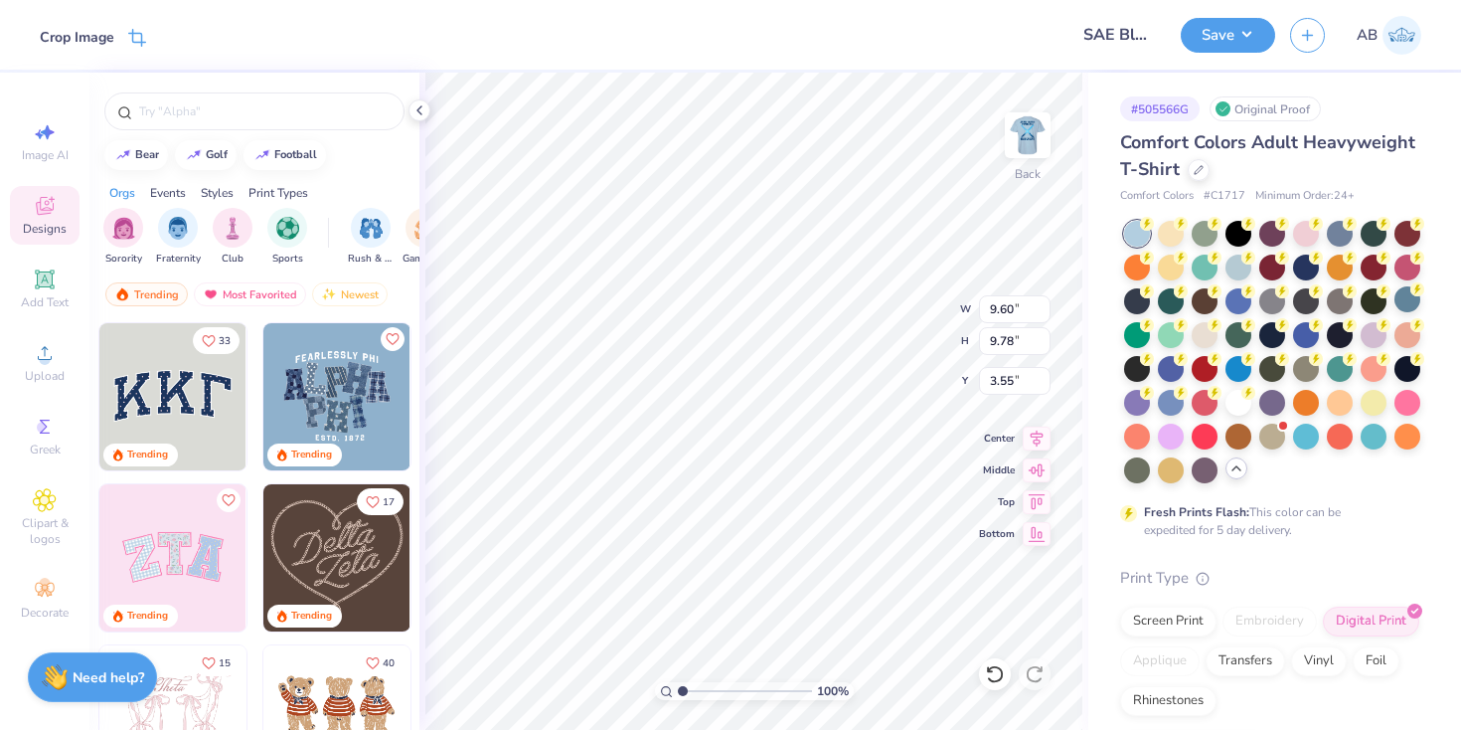
click at [140, 39] on icon at bounding box center [137, 38] width 18 height 18
click at [128, 37] on icon at bounding box center [137, 38] width 18 height 18
click at [52, 281] on icon at bounding box center [44, 278] width 19 height 19
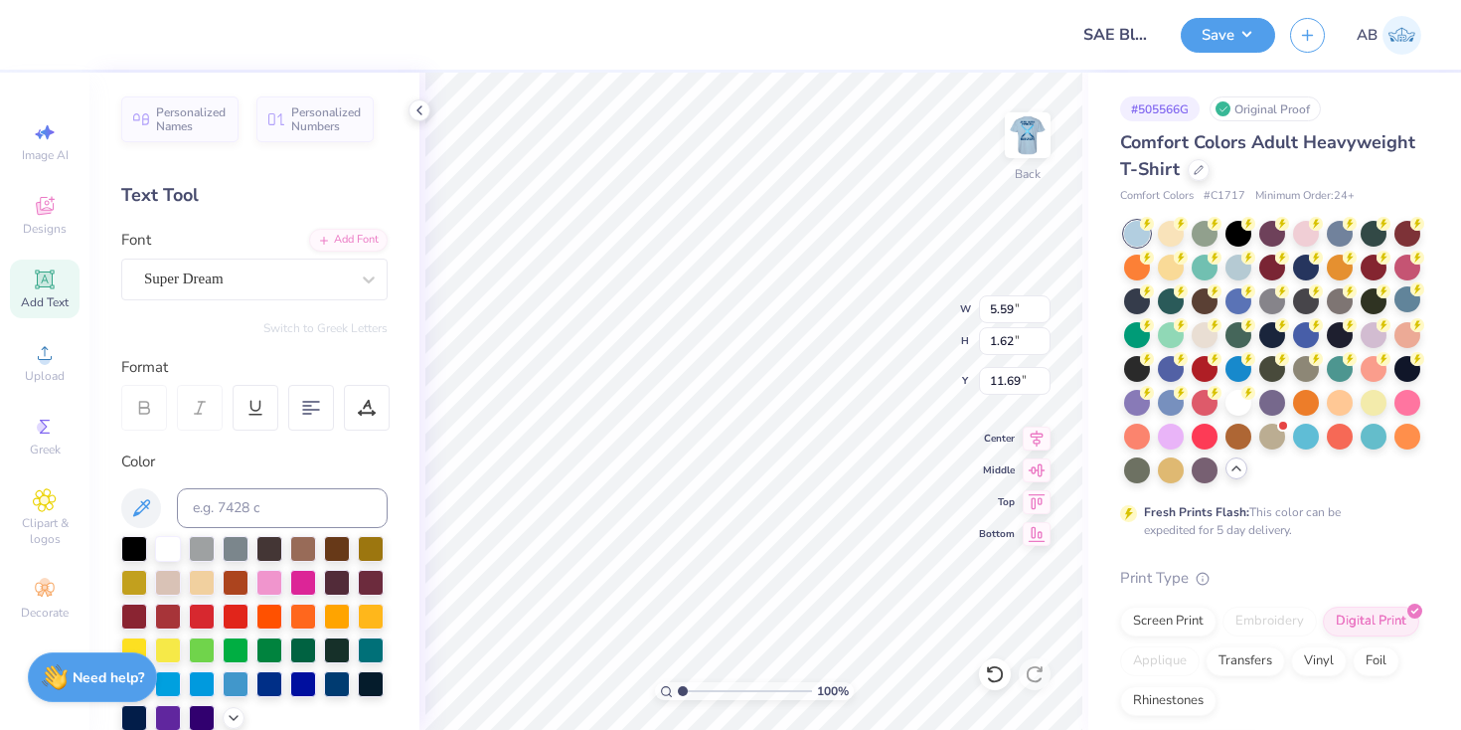
scroll to position [0, 0]
type textarea "SAE"
type input "7.67"
type input "3.13"
type input "17.81"
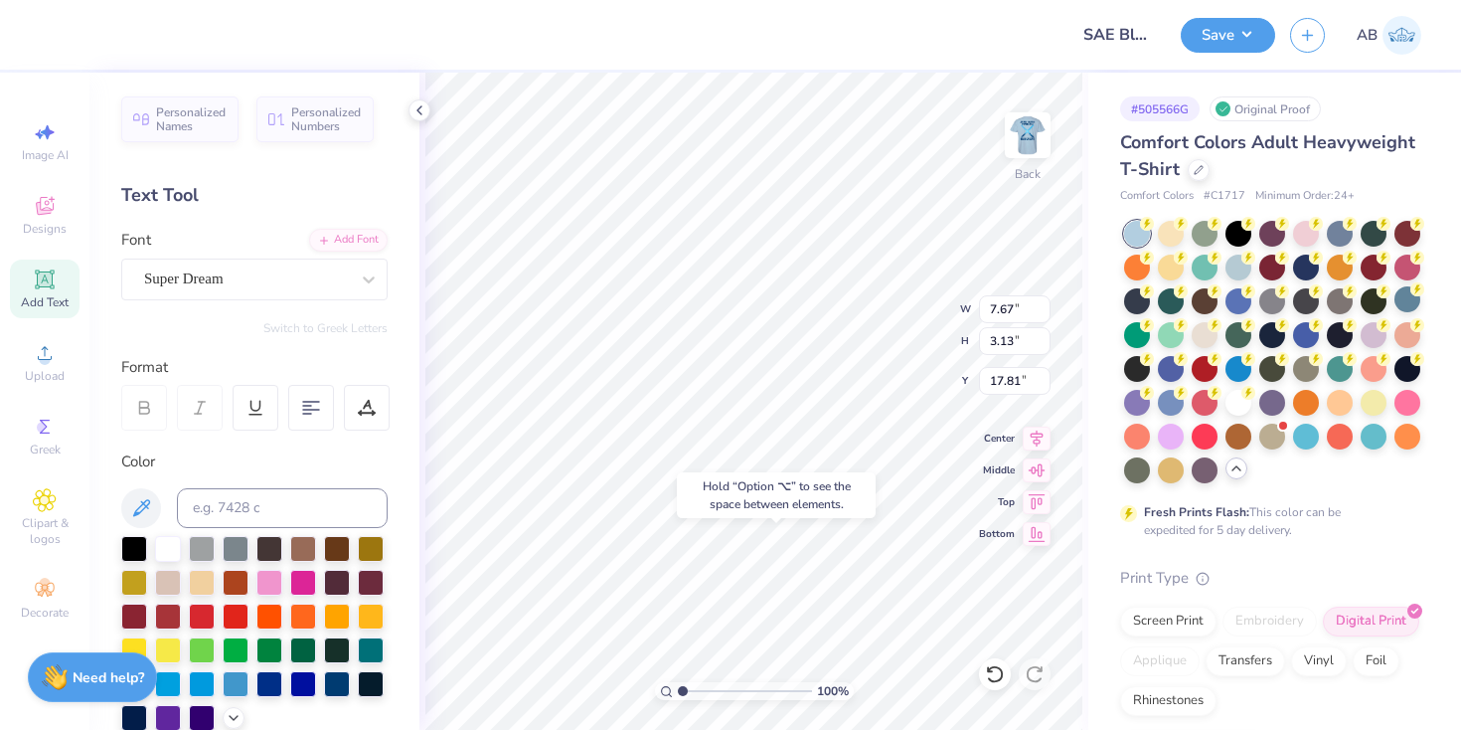
type input "9.60"
type input "9.61"
type input "3.72"
click at [1036, 429] on icon at bounding box center [1037, 435] width 13 height 17
type input "7.67"
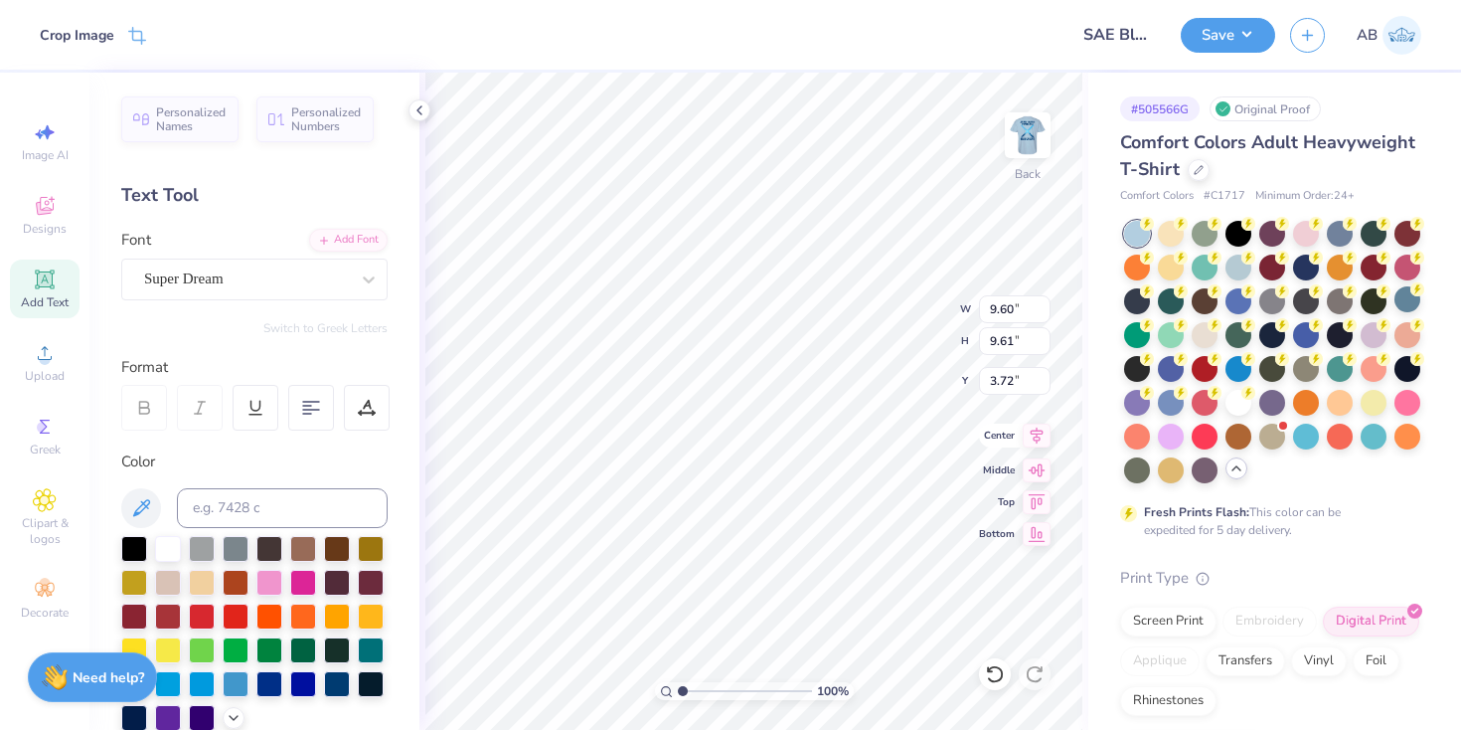
type input "3.13"
click at [1036, 433] on icon at bounding box center [1037, 435] width 13 height 17
click at [1031, 441] on icon at bounding box center [1037, 435] width 28 height 24
type input "6.53"
click at [183, 262] on div "Super Dream" at bounding box center [254, 279] width 266 height 42
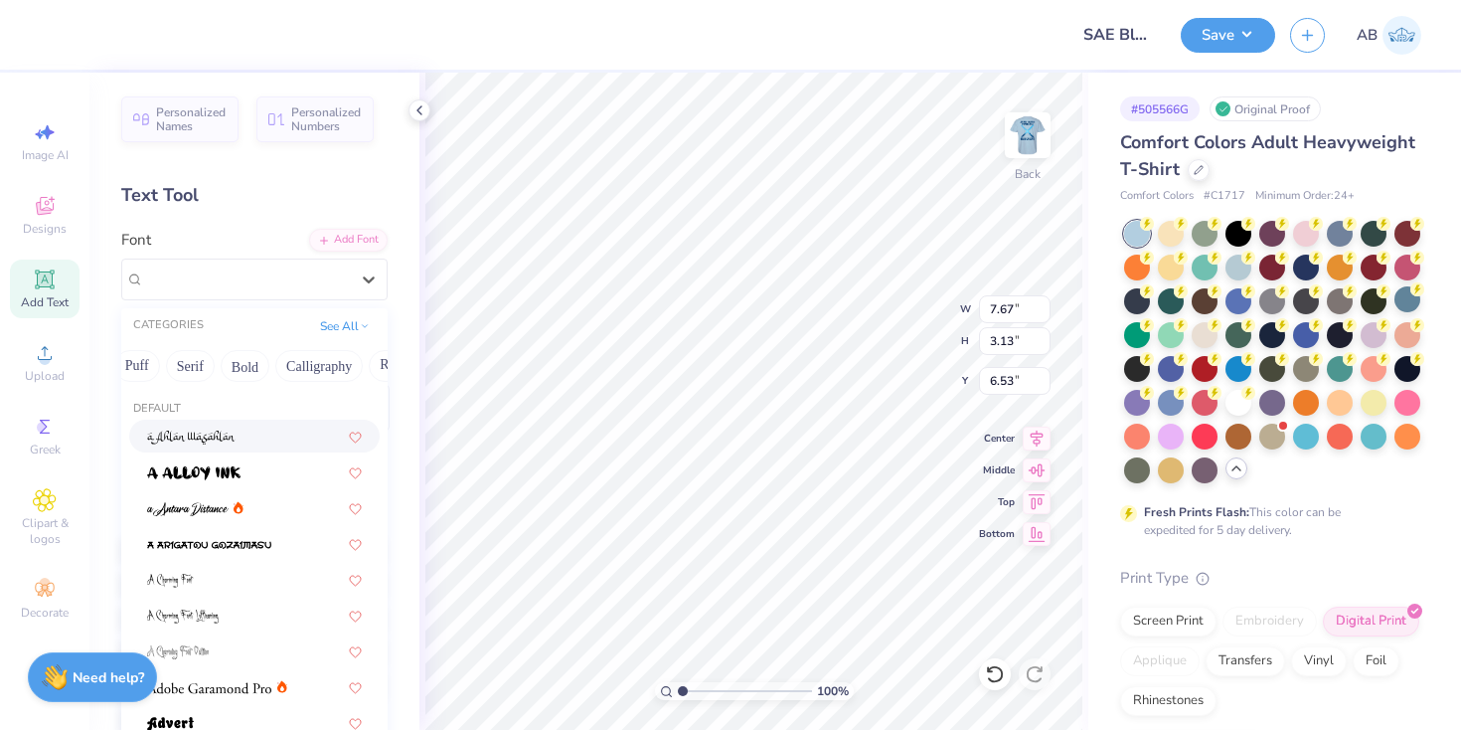
scroll to position [0, 185]
click at [230, 362] on button "Bold" at bounding box center [234, 366] width 49 height 32
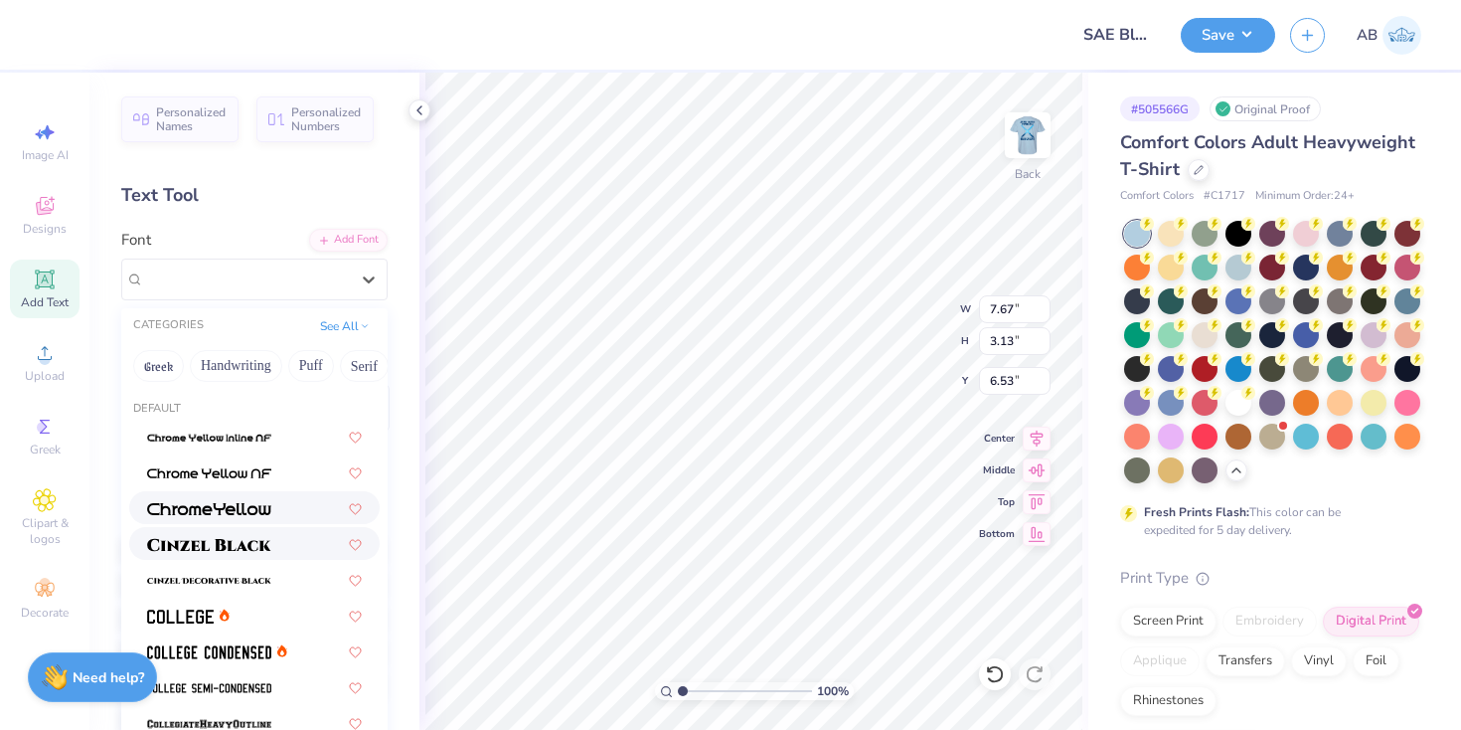
scroll to position [0, 185]
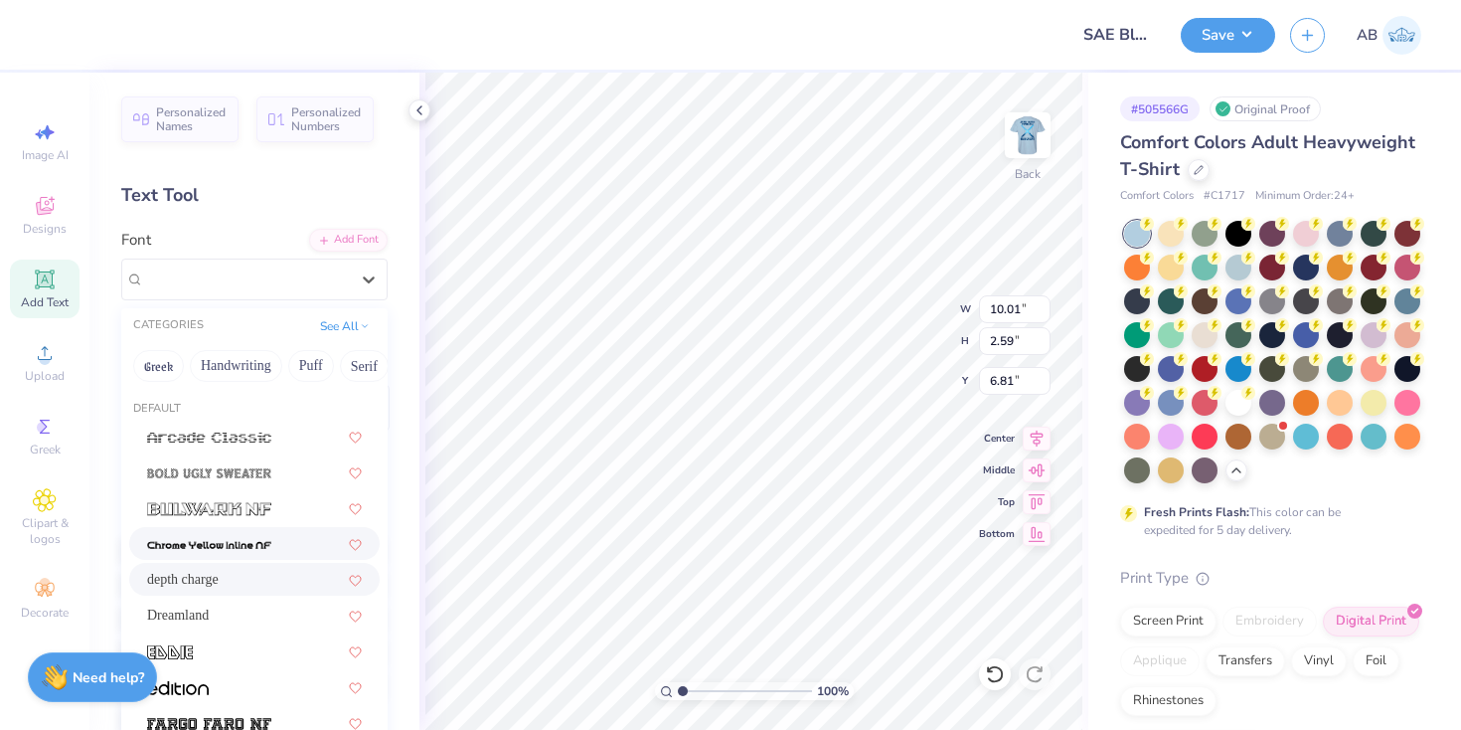
scroll to position [183, 0]
